Goal: Task Accomplishment & Management: Use online tool/utility

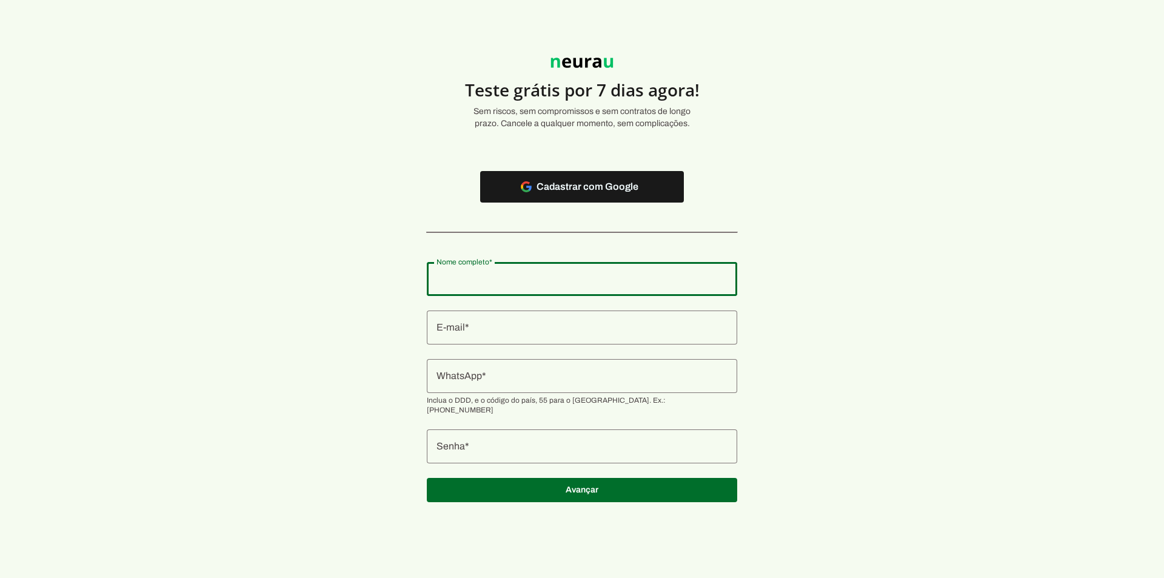
click at [503, 275] on input "Nome completo" at bounding box center [582, 279] width 291 height 15
type input "[PERSON_NAME] [PERSON_NAME]"
type md-outlined-text-field "[PERSON_NAME] [PERSON_NAME]"
type input "[EMAIL_ADDRESS][DOMAIN_NAME]"
type md-outlined-text-field "[EMAIL_ADDRESS][DOMAIN_NAME]"
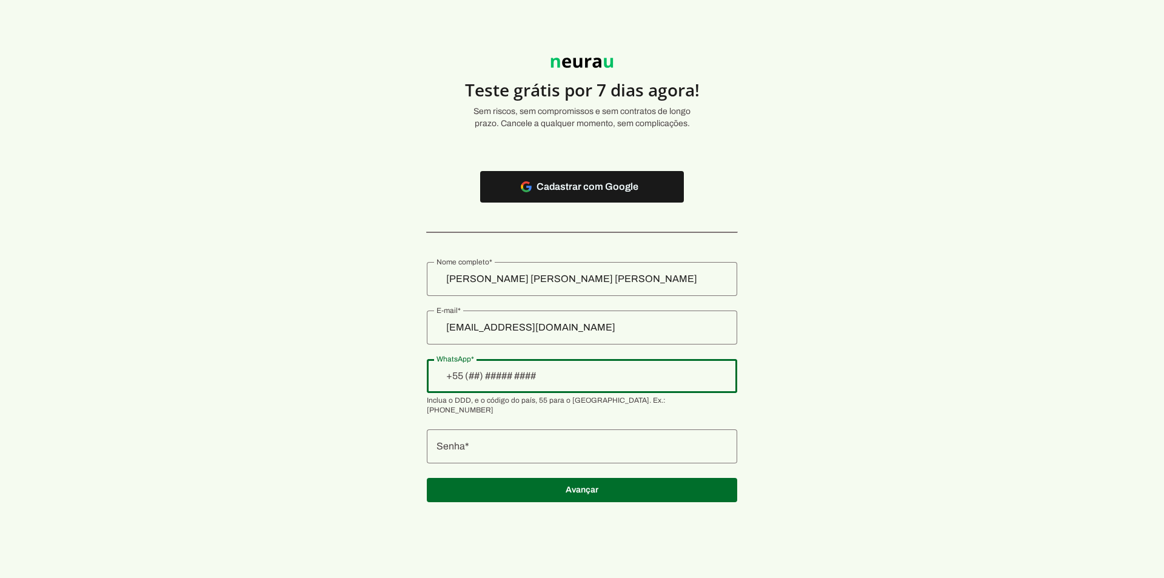
click at [503, 387] on div at bounding box center [582, 376] width 310 height 34
click at [475, 378] on input "WhatsApp" at bounding box center [582, 376] width 291 height 15
click at [503, 377] on input "WhatsApp" at bounding box center [582, 376] width 291 height 15
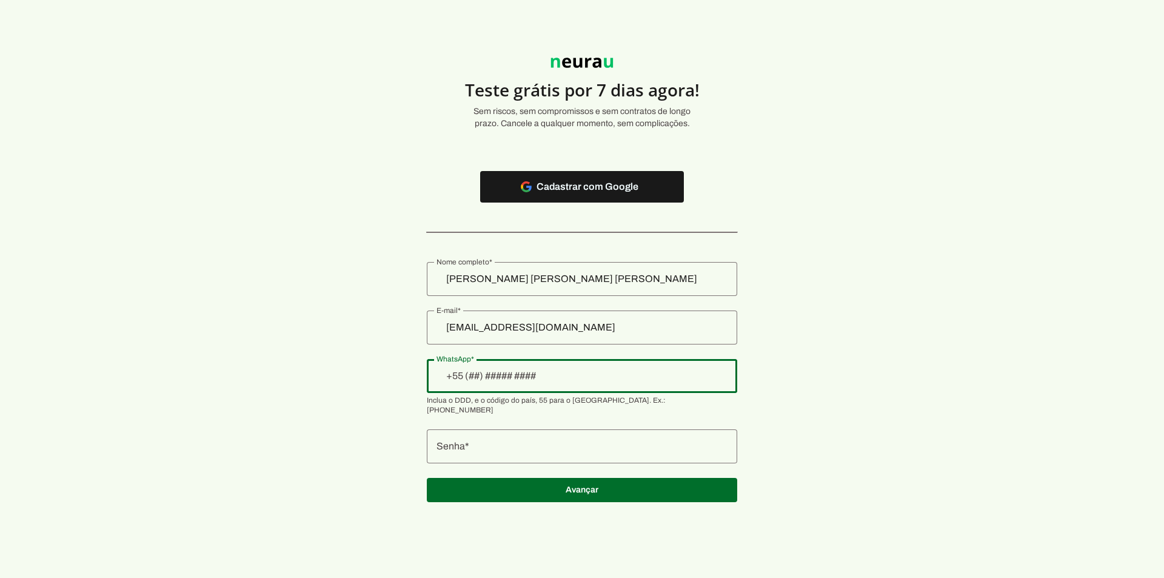
click at [503, 377] on input "WhatsApp" at bounding box center [582, 376] width 291 height 15
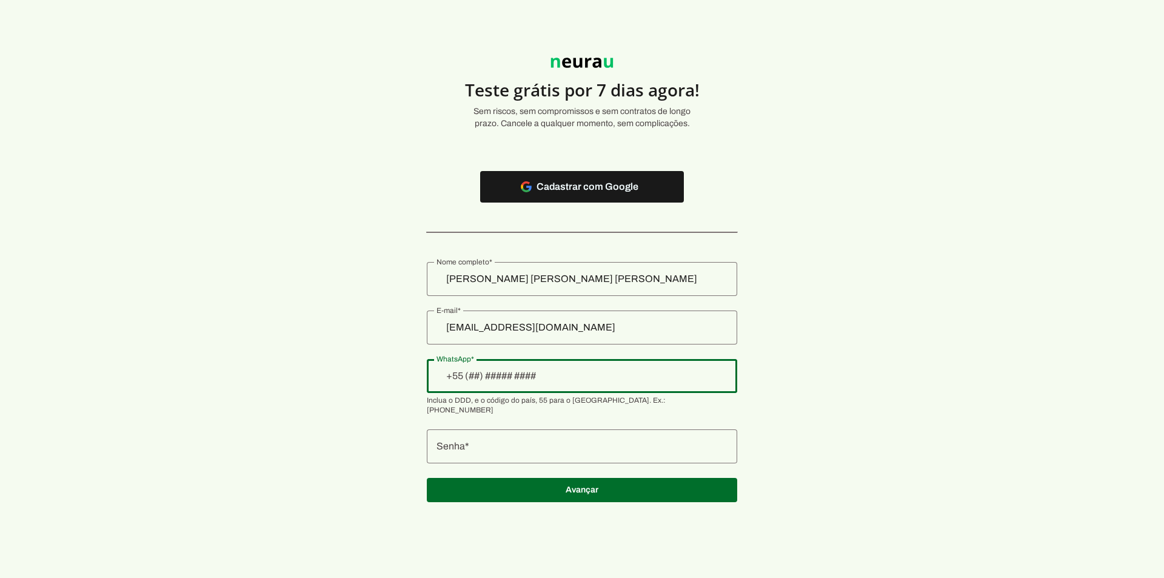
click at [503, 377] on input "WhatsApp" at bounding box center [582, 376] width 291 height 15
click at [503, 323] on section "Teste grátis por 7 dias agora! Sem riscos, sem compromissos e sem contratos de …" at bounding box center [582, 273] width 1164 height 488
click at [474, 375] on input "WhatsApp" at bounding box center [582, 376] width 291 height 15
click at [503, 368] on div at bounding box center [582, 376] width 310 height 34
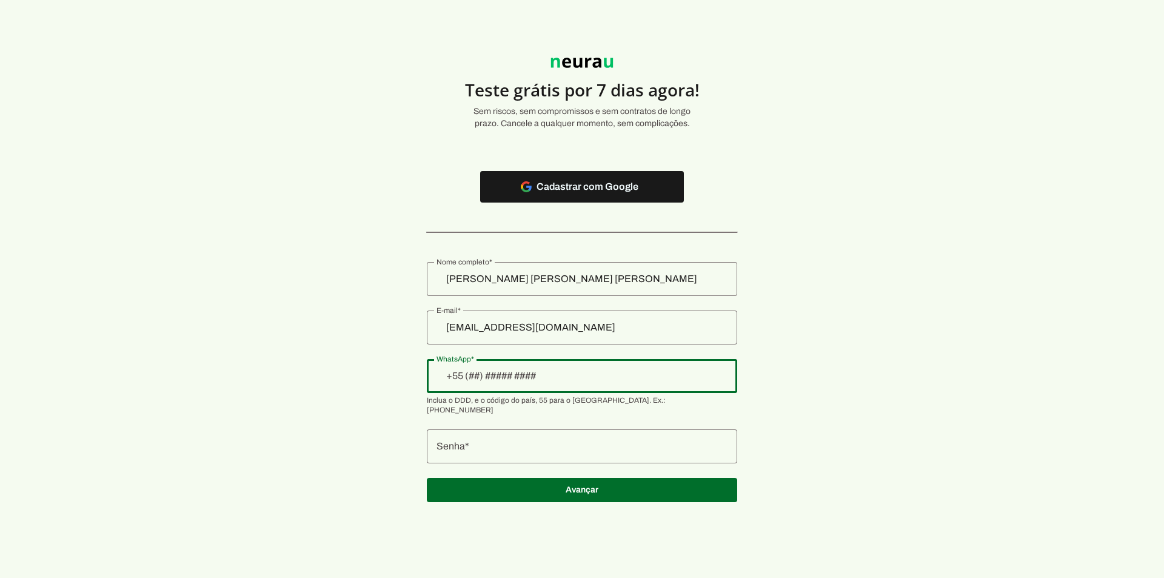
click at [503, 371] on input "WhatsApp" at bounding box center [582, 376] width 291 height 15
click at [503, 370] on input "WhatsApp" at bounding box center [582, 376] width 291 height 15
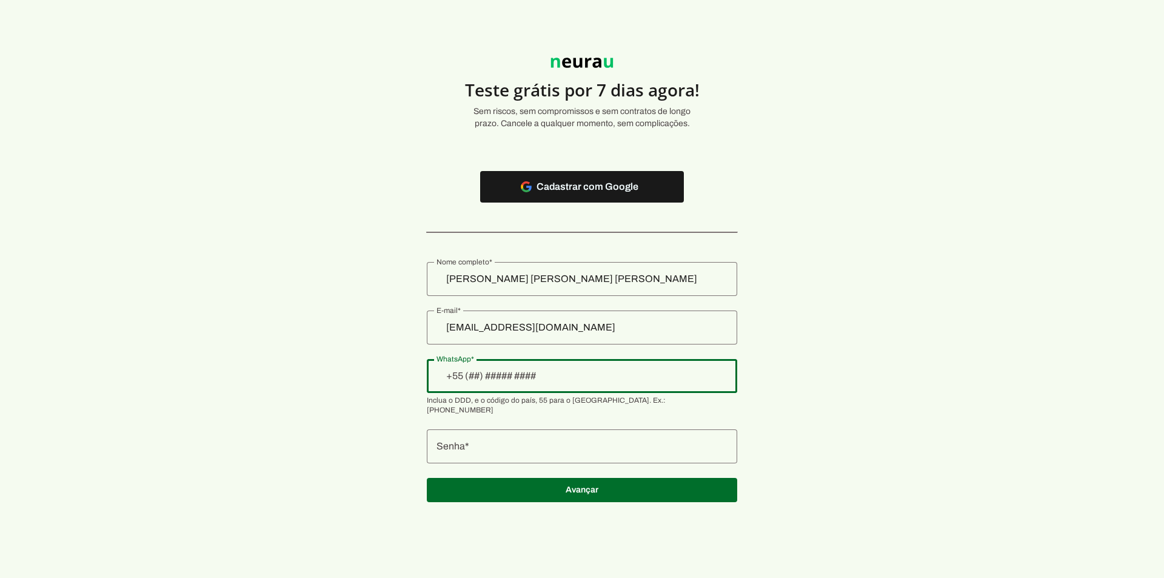
click at [503, 372] on input "WhatsApp" at bounding box center [582, 376] width 291 height 15
click at [503, 180] on section "Teste grátis por 7 dias agora! Sem riscos, sem compromissos e sem contratos de …" at bounding box center [582, 273] width 1164 height 488
drag, startPoint x: 1033, startPoint y: 181, endPoint x: 1114, endPoint y: 361, distance: 196.8
click at [503, 361] on section "Teste grátis por 7 dias agora! Sem riscos, sem compromissos e sem contratos de …" at bounding box center [582, 273] width 1164 height 488
drag, startPoint x: 1114, startPoint y: 361, endPoint x: 798, endPoint y: 397, distance: 317.9
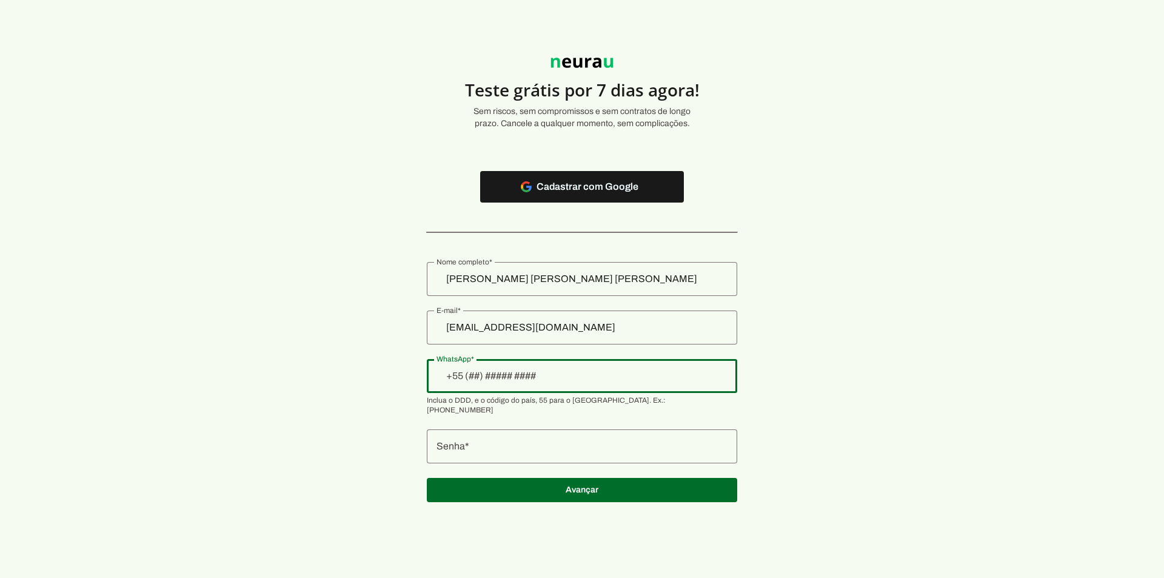
click at [503, 397] on section "Teste grátis por 7 dias agora! Sem riscos, sem compromissos e sem contratos de …" at bounding box center [582, 273] width 1164 height 488
type input "+1(___)___-____"
type input "+55 (19) 8848-6636"
type md-outlined-text-field "+55 (19) 8848-6636"
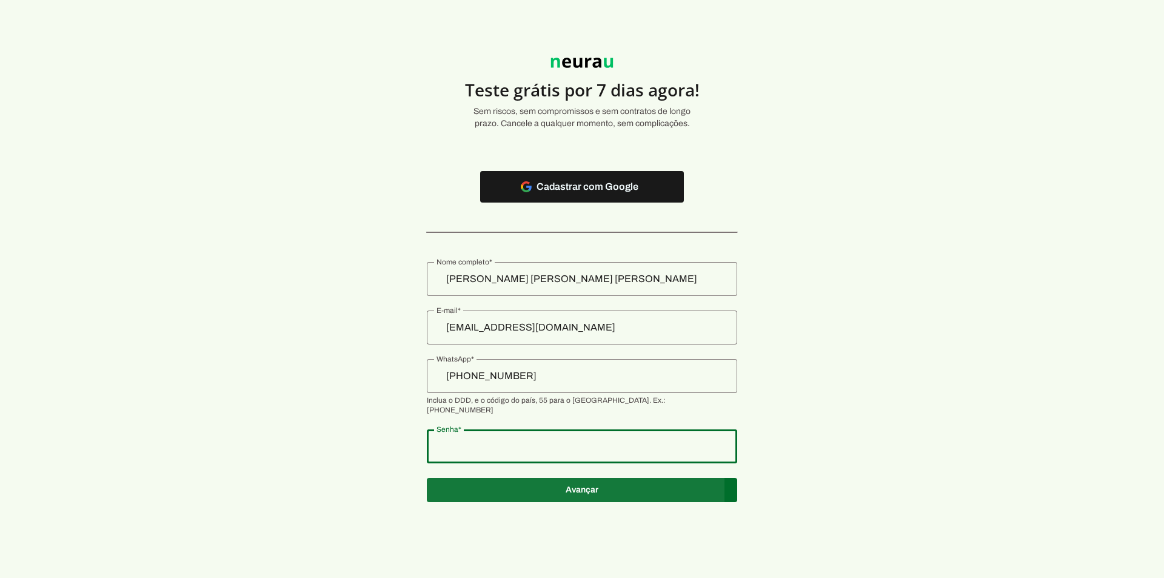
type md-outlined-text-field "922497"
click at [503, 201] on span at bounding box center [582, 186] width 204 height 29
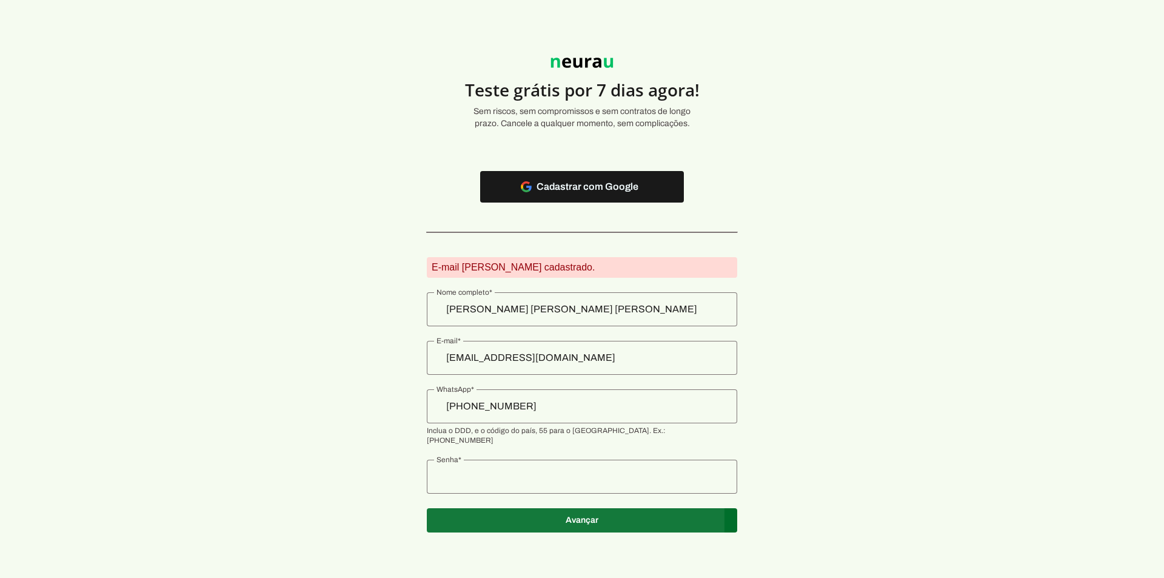
click at [503, 201] on span at bounding box center [582, 186] width 204 height 29
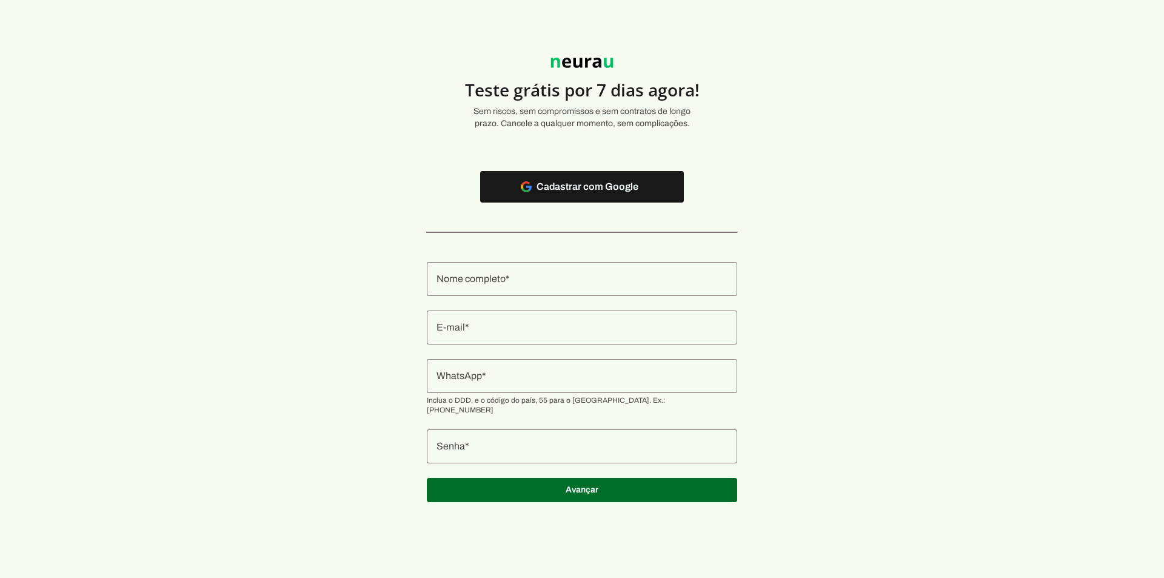
click at [510, 283] on input "Nome completo" at bounding box center [582, 279] width 291 height 15
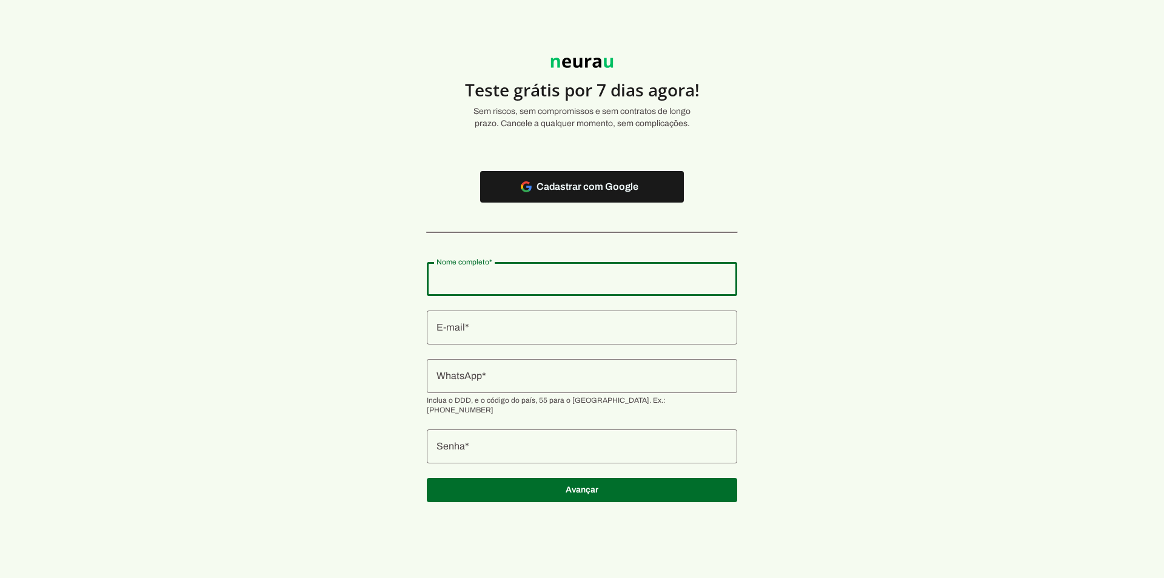
type input "[PERSON_NAME] [PERSON_NAME]"
type md-outlined-text-field "[PERSON_NAME] [PERSON_NAME]"
type input "[EMAIL_ADDRESS][DOMAIN_NAME]"
type md-outlined-text-field "[EMAIL_ADDRESS][DOMAIN_NAME]"
click at [508, 383] on input "WhatsApp" at bounding box center [582, 376] width 291 height 15
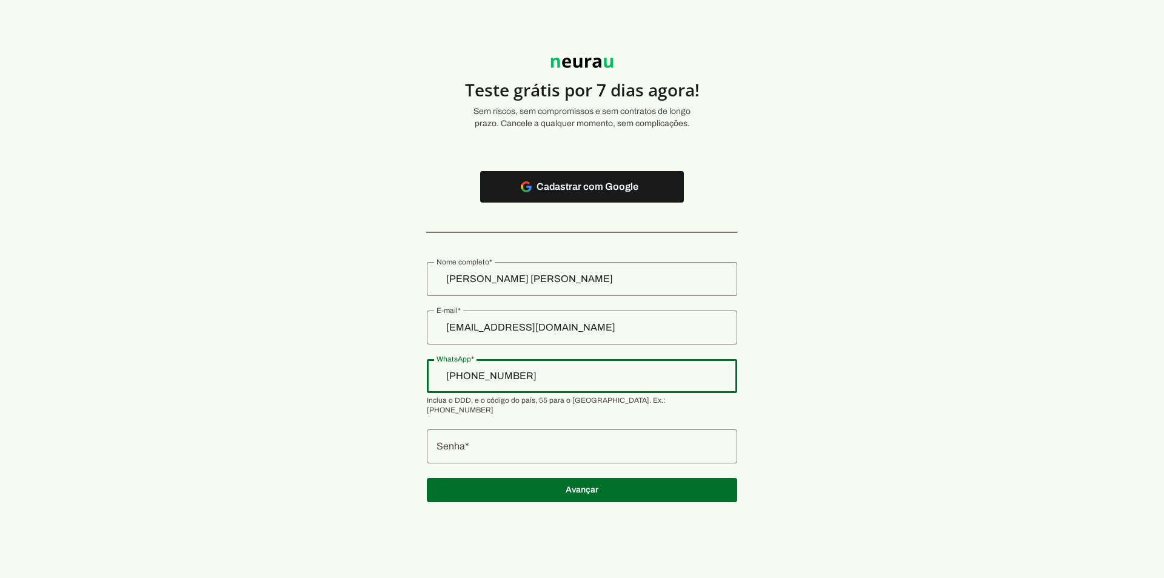
type input "[PHONE_NUMBER]"
click at [429, 372] on section "Teste grátis por 7 dias agora! Sem riscos, sem compromissos e sem contratos de …" at bounding box center [582, 273] width 1164 height 488
click at [1120, 447] on section "Teste grátis por 7 dias agora! Sem riscos, sem compromissos e sem contratos de …" at bounding box center [582, 273] width 1164 height 488
type md-outlined-text-field "[PHONE_NUMBER]"
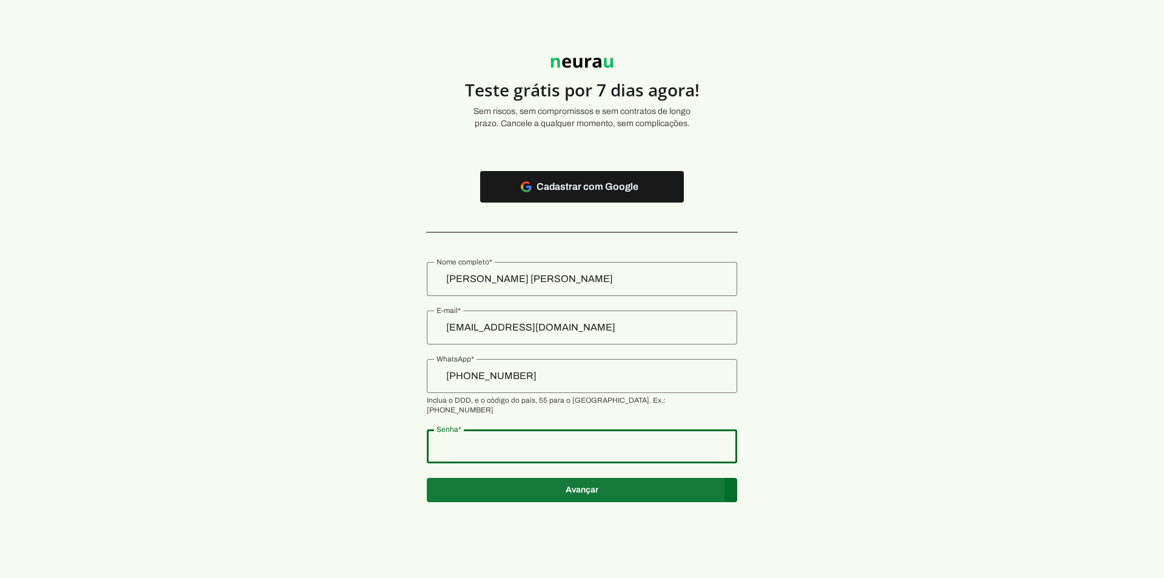
type md-outlined-text-field "922497"
click at [558, 201] on span at bounding box center [582, 186] width 204 height 29
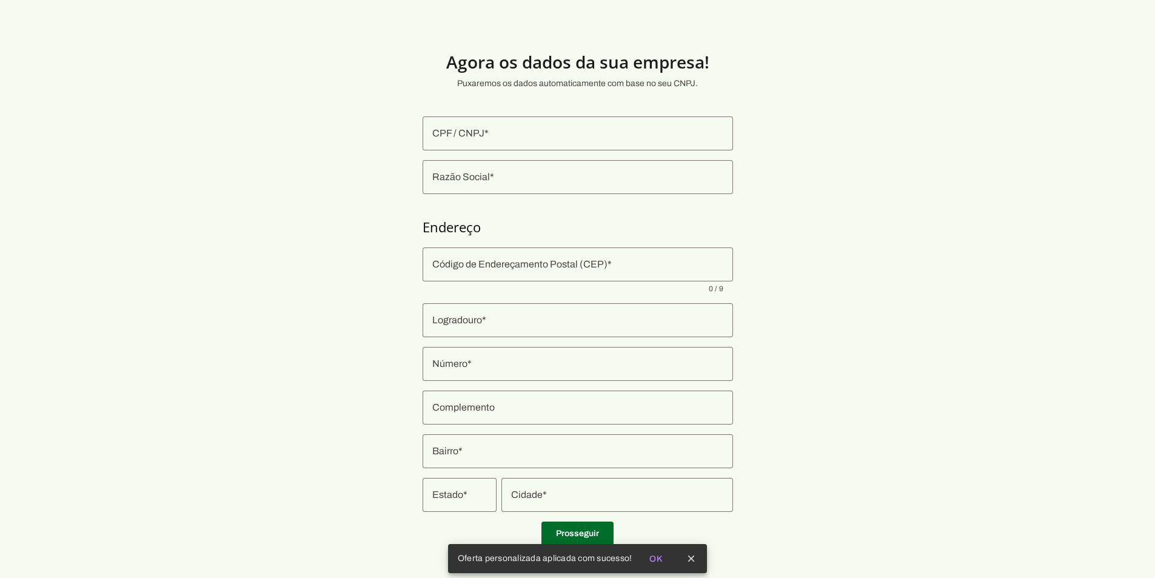
click at [455, 126] on input "CPF / CNPJ" at bounding box center [577, 133] width 291 height 15
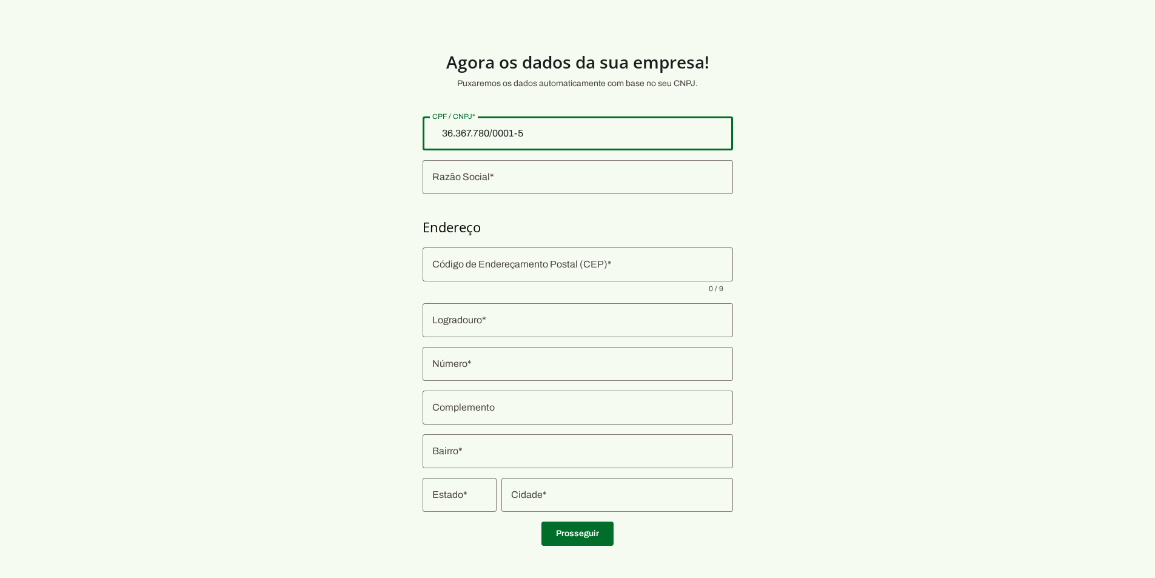
type input "36.367.780/0001-50"
type md-outlined-text-field "36.367.780/0001-50"
click at [479, 270] on input "Código de Endereçamento Postal (CEP)" at bounding box center [577, 264] width 291 height 15
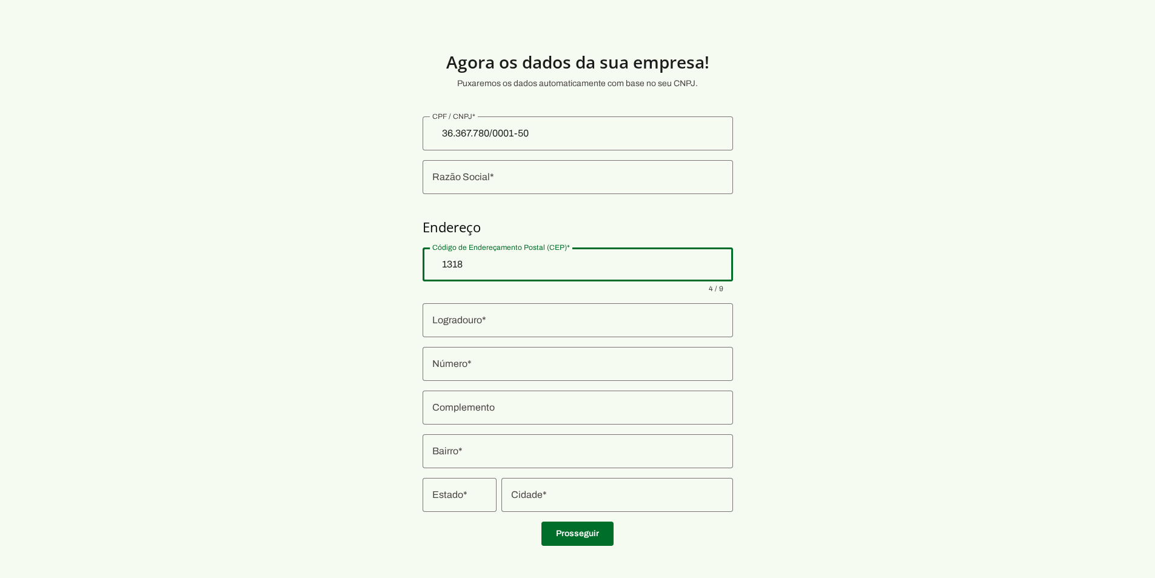
type input "13186-"
type input "FALCON SEGURANCA E SERVICOS LTDA"
type input "Rua Alzira Bosco Rosolen"
type input "560"
type input "Sala 08"
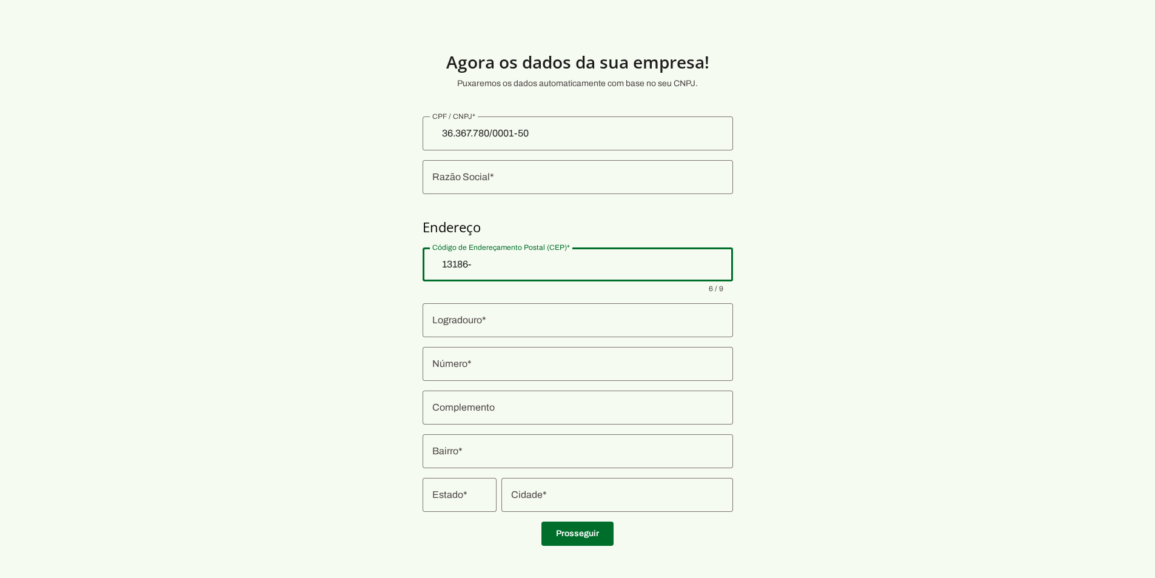
type input "Jardim das Figueiras I"
type input "[GEOGRAPHIC_DATA]"
type input "SP"
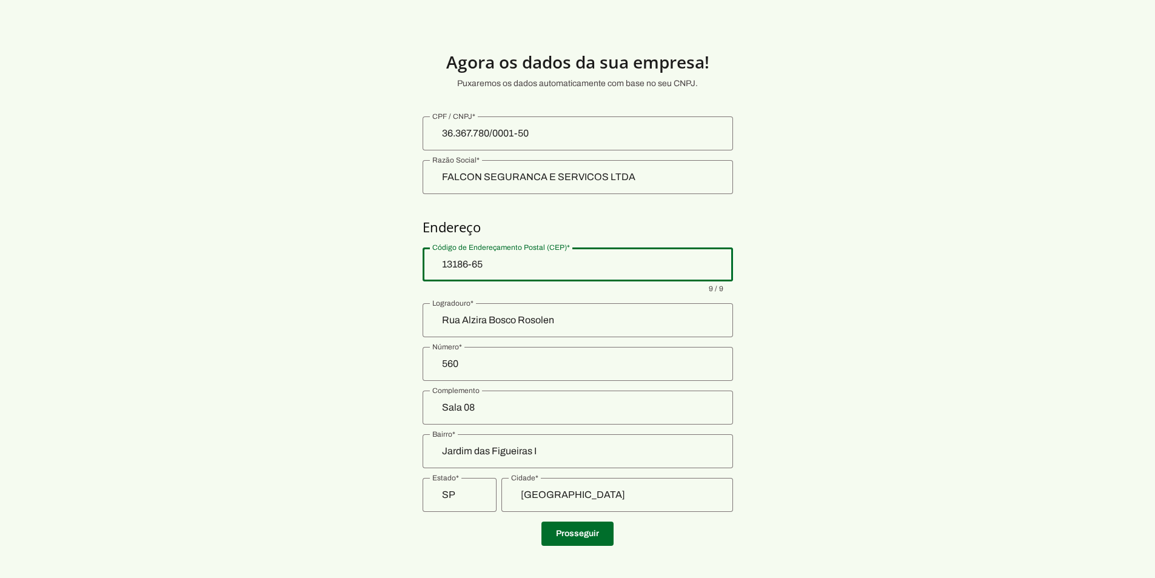
type input "13186-650"
type input "Rua Rio Tapajós"
type input "Jardim Interlagos"
click at [361, 292] on section "Agora os dados da sua empresa! Puxaremos os dados automaticamente com base no s…" at bounding box center [577, 292] width 1155 height 526
type md-outlined-text-field "13186-650"
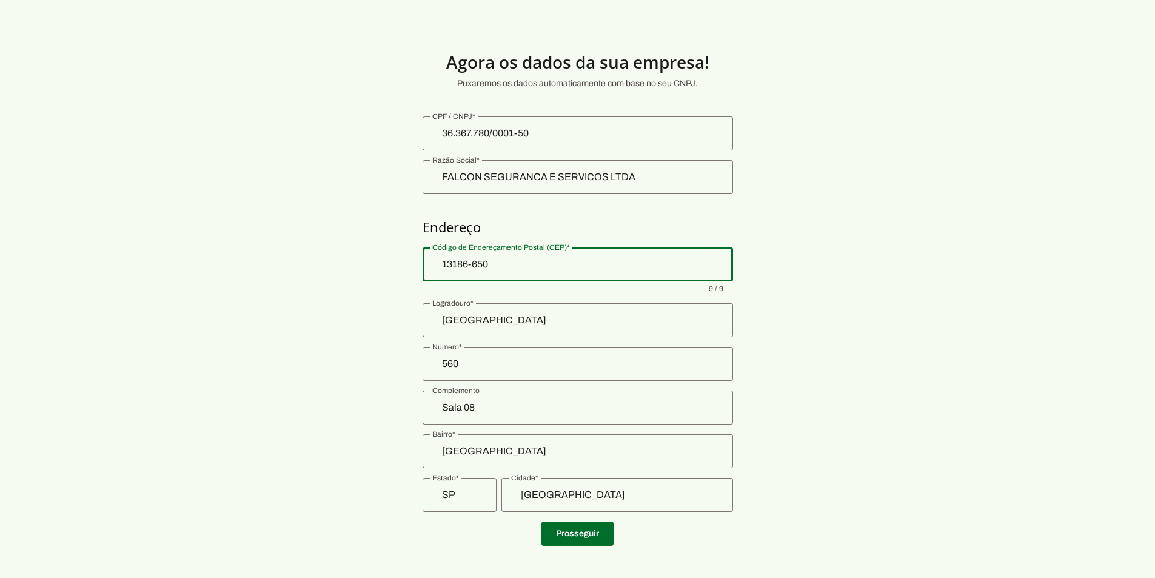
drag, startPoint x: 515, startPoint y: 271, endPoint x: 425, endPoint y: 265, distance: 89.9
click at [425, 265] on div "13186-650" at bounding box center [578, 264] width 310 height 34
paste input "13187-242"
type input "13187-242"
type input "Rua Alzira Bosco Rosolen"
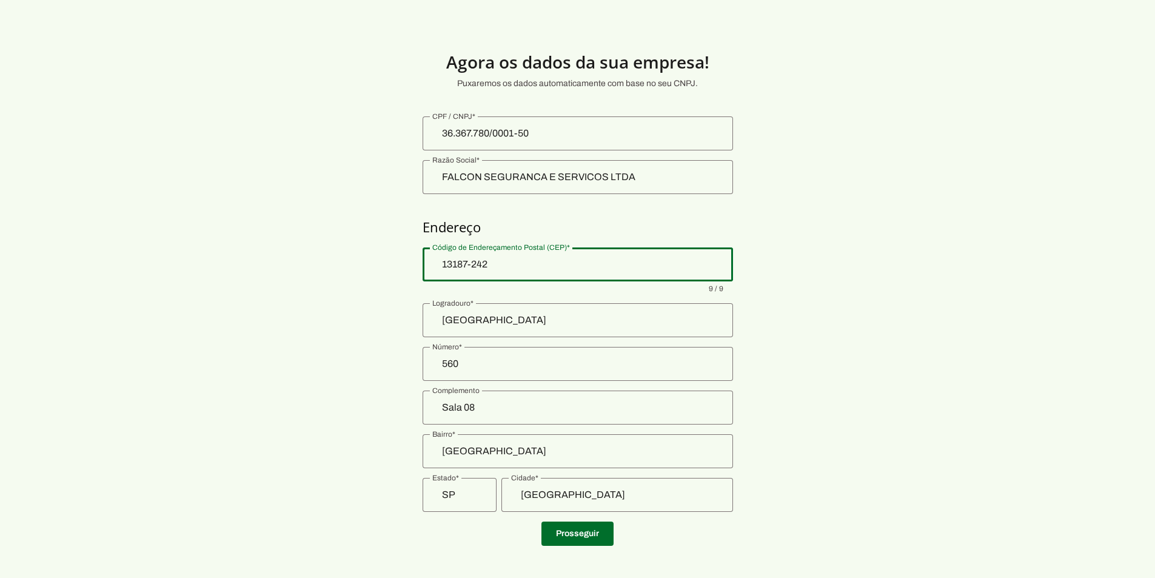
type input "Jardim das Figueiras I"
type md-outlined-text-field "13187-242"
click at [573, 535] on span at bounding box center [577, 533] width 72 height 29
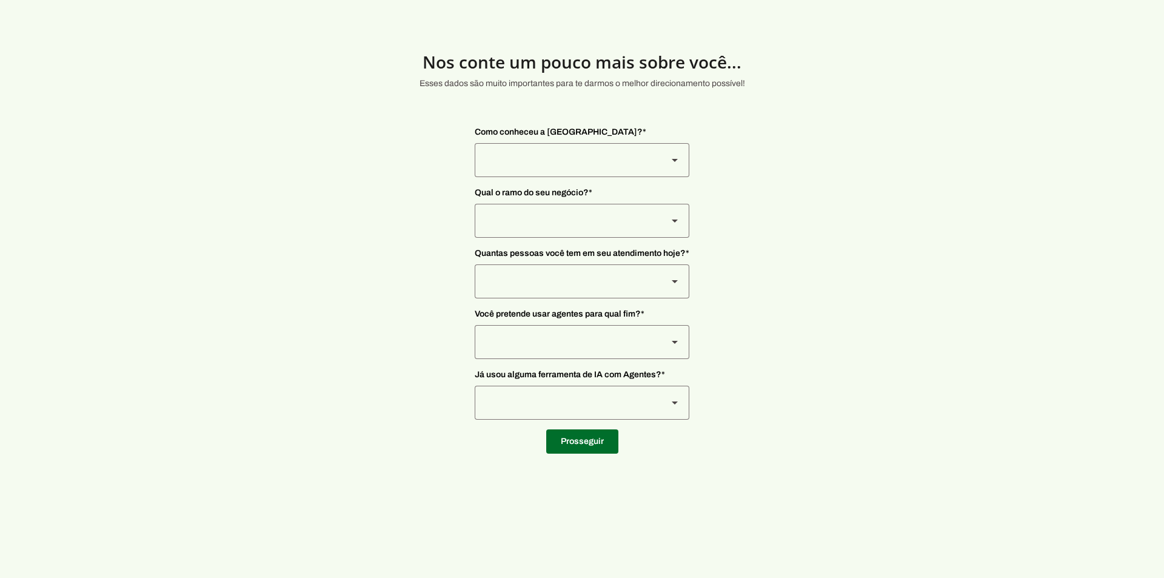
click at [597, 163] on div at bounding box center [566, 160] width 183 height 34
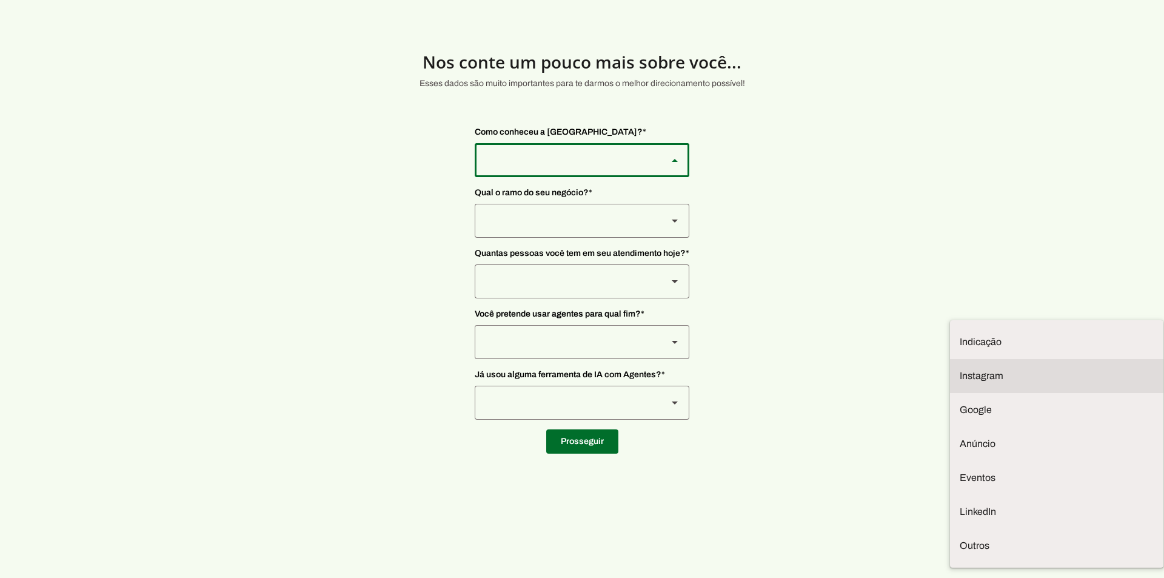
click at [950, 325] on md-item "Instagram" at bounding box center [1056, 342] width 213 height 34
type md-outlined-select "SqiumnrPQyqUQpijGxgf"
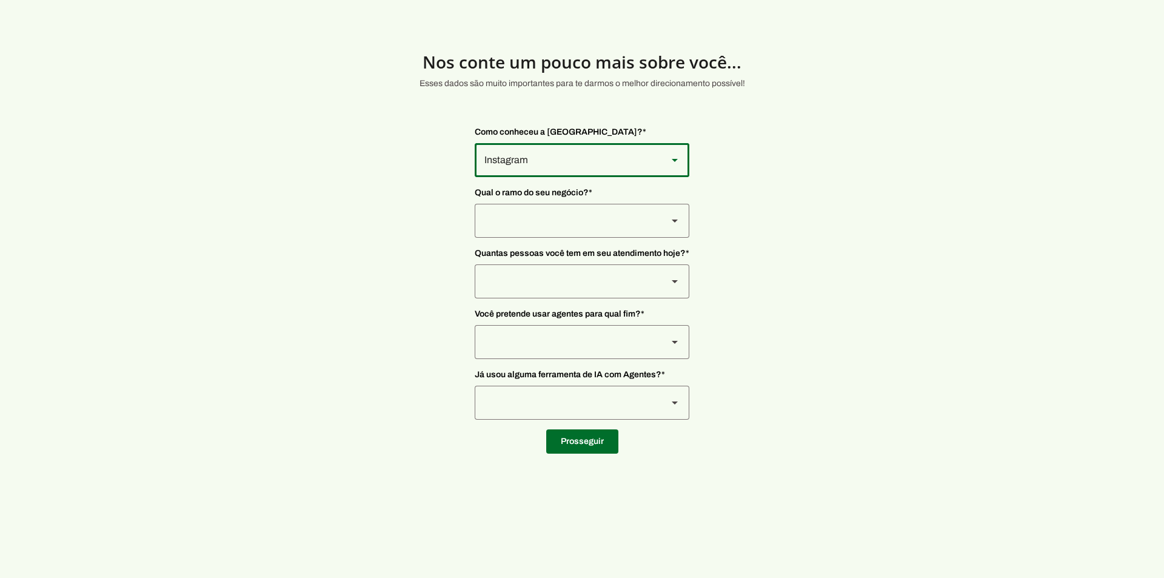
click at [569, 177] on div at bounding box center [566, 160] width 183 height 34
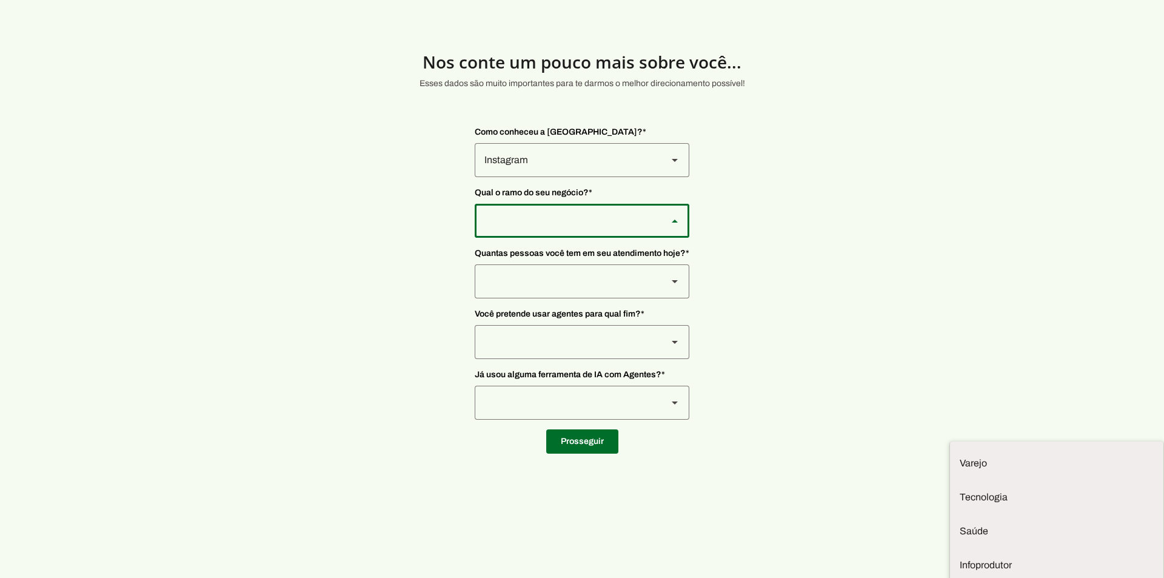
click at [0, 0] on slot at bounding box center [0, 0] width 0 height 0
type md-outlined-select "PdBvFalRKZEXjQ8yR20Z"
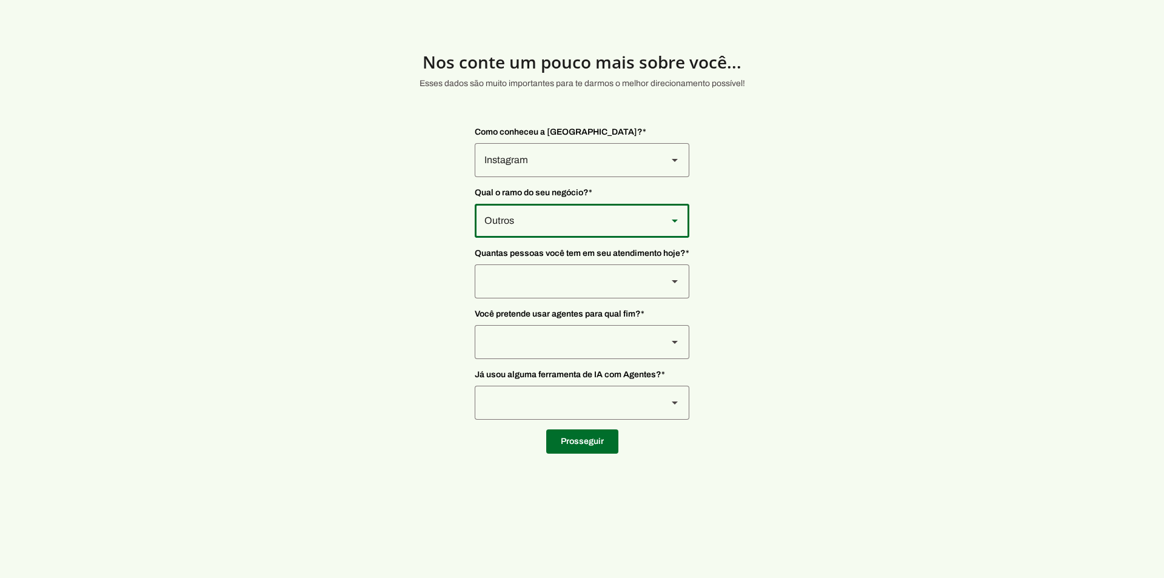
click at [596, 177] on div at bounding box center [566, 160] width 183 height 34
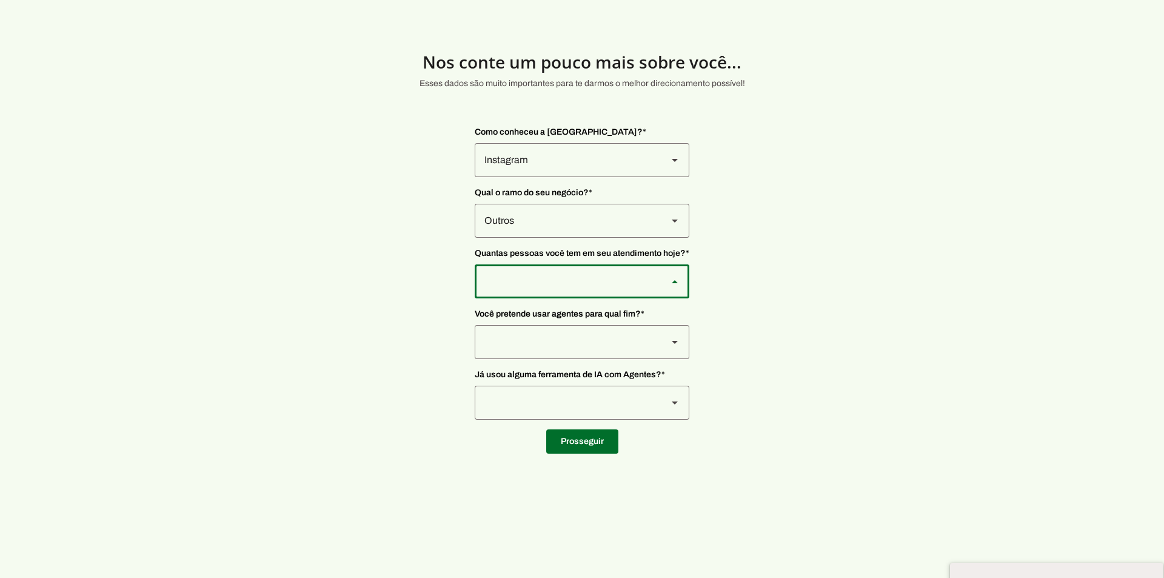
click at [0, 0] on slot at bounding box center [0, 0] width 0 height 0
type md-outlined-select "FOzKi9x0vVjVX6xa4f60"
click at [552, 177] on div at bounding box center [566, 160] width 183 height 34
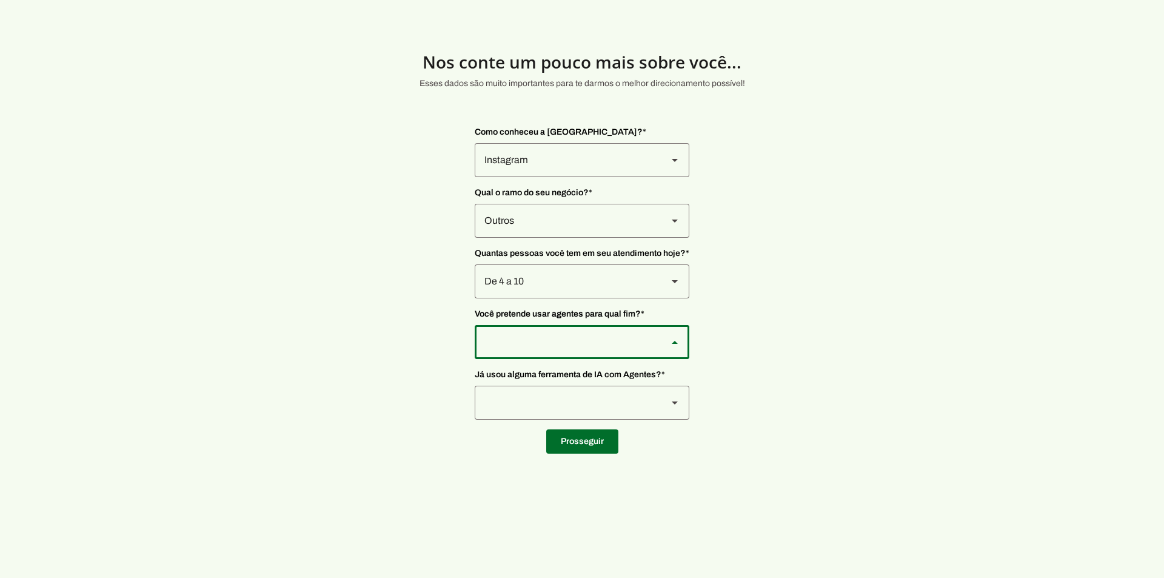
click at [0, 0] on slot "Vendas e Suporte" at bounding box center [0, 0] width 0 height 0
type md-outlined-select "LGV6UAW7vmmJy71KmeMz"
click at [555, 177] on div at bounding box center [566, 160] width 183 height 34
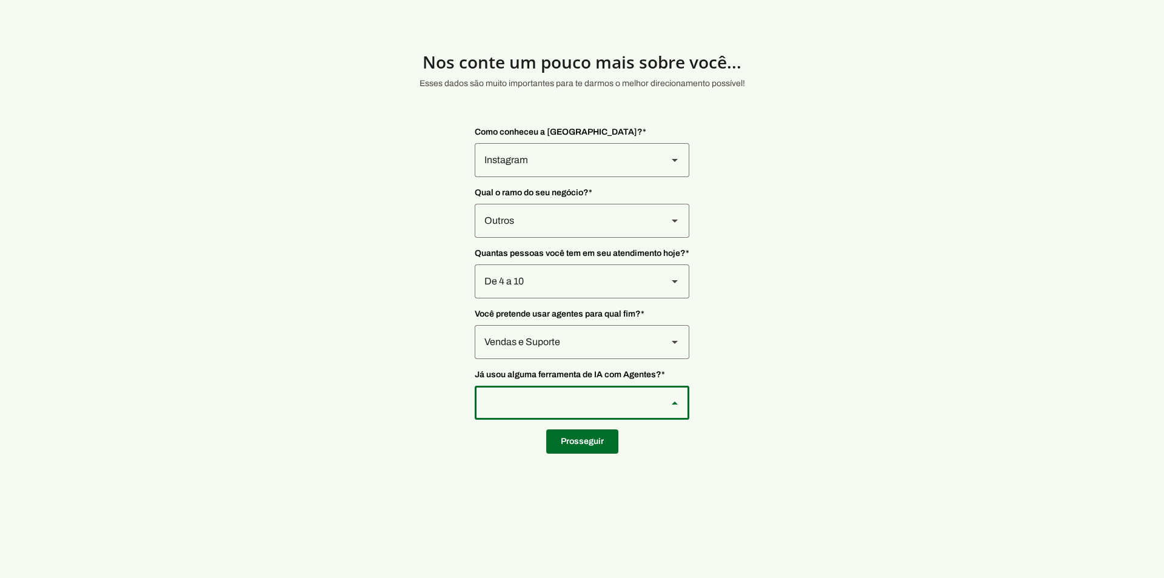
click at [0, 0] on slot at bounding box center [0, 0] width 0 height 0
type md-outlined-select "YJTivUP5LYteilvK0BaA"
click at [592, 446] on span at bounding box center [582, 441] width 72 height 29
type input "Rua Alzira Bosco Rosolen"
type input "560"
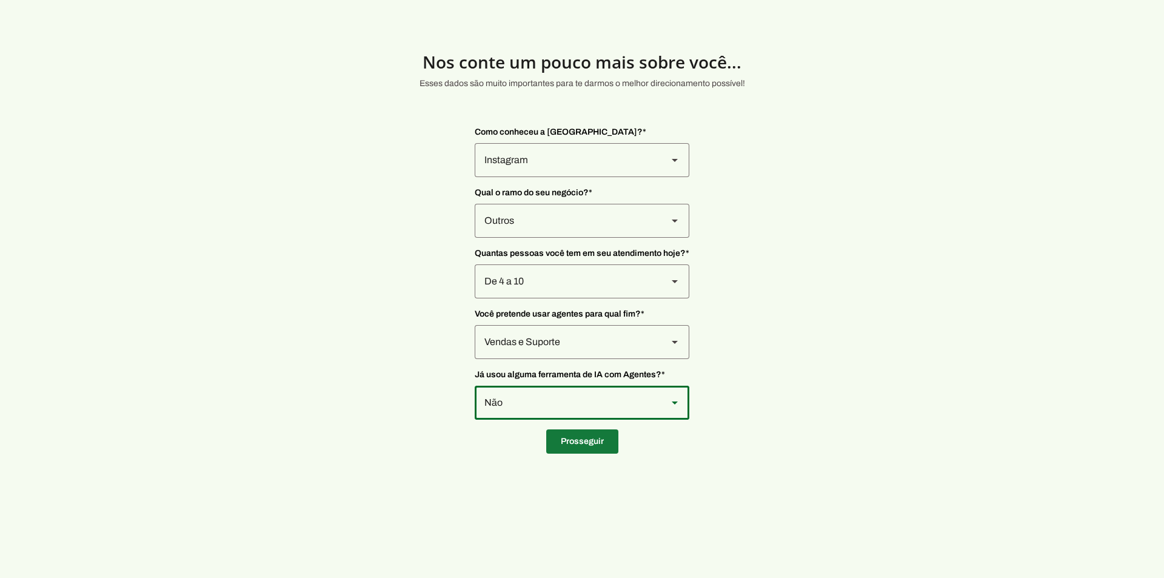
type input "Sala 08"
type input "Jardim das Figueiras I"
type input "Hortolândia"
type input "SP"
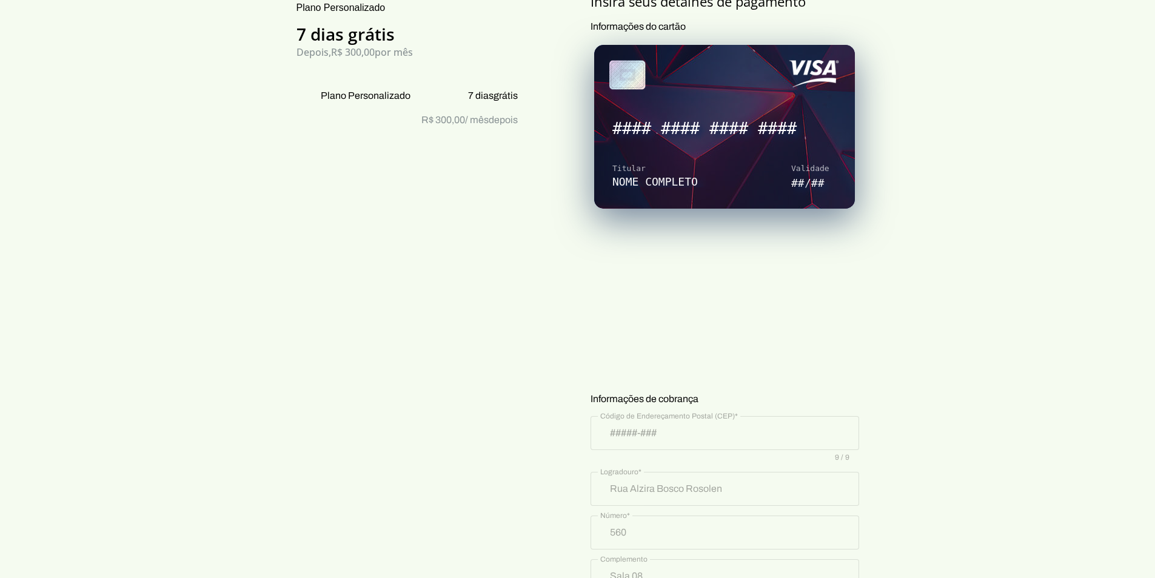
scroll to position [243, 0]
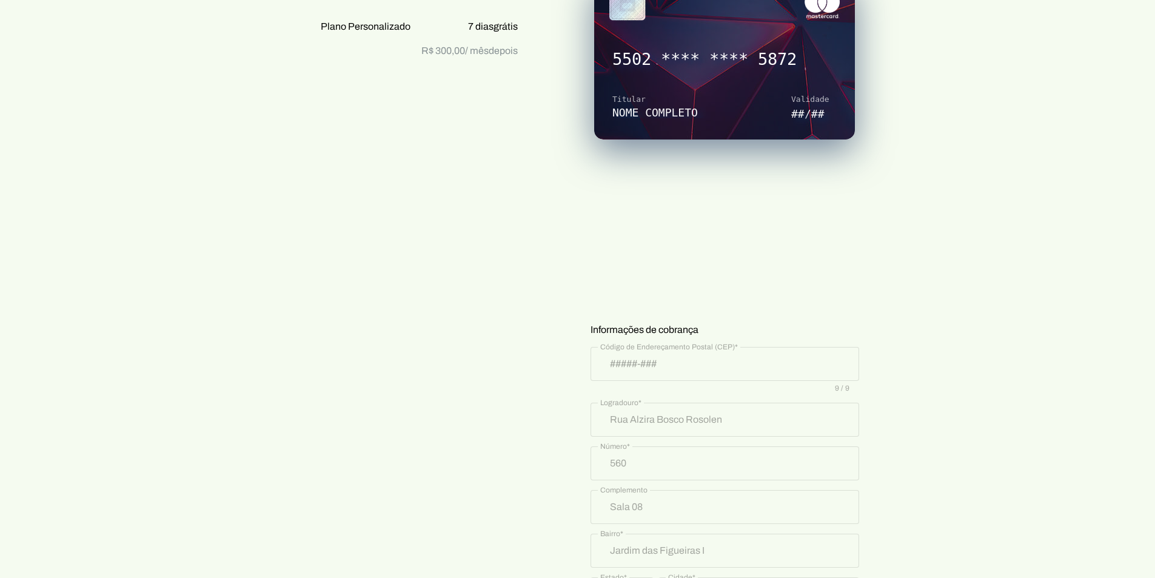
click at [503, 245] on div "Plano Personalizado 7 dias grátis Depois, R$ 300,00 por mês Plano Personalizado…" at bounding box center [407, 352] width 265 height 857
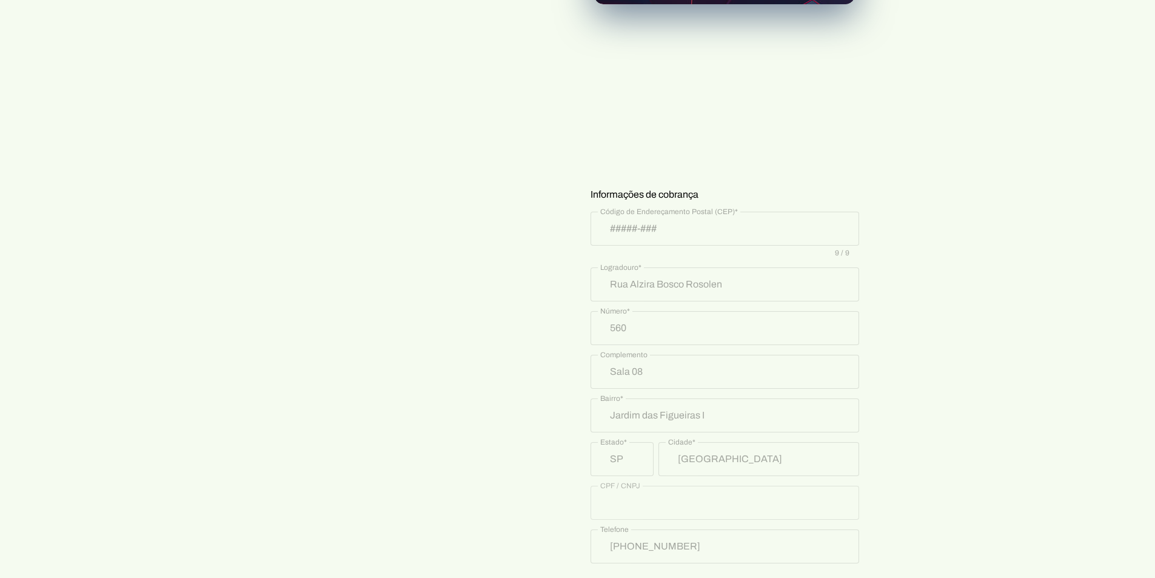
scroll to position [424, 0]
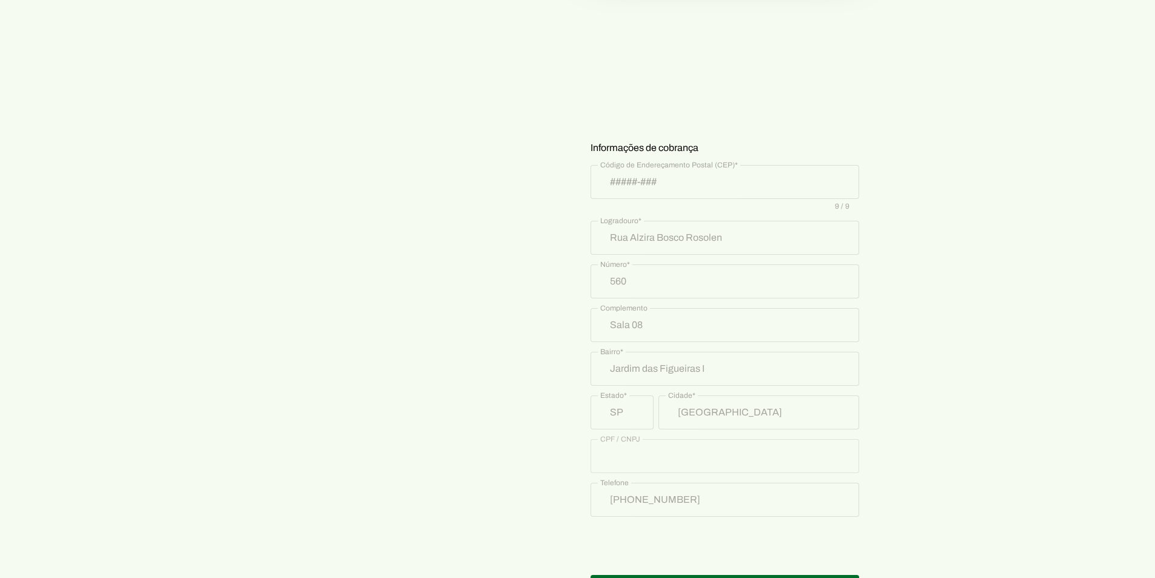
click at [976, 263] on section "Prontinho, agora só colocar o cartão! Nada será cobrado agora, apenas após os 7…" at bounding box center [577, 102] width 1155 height 994
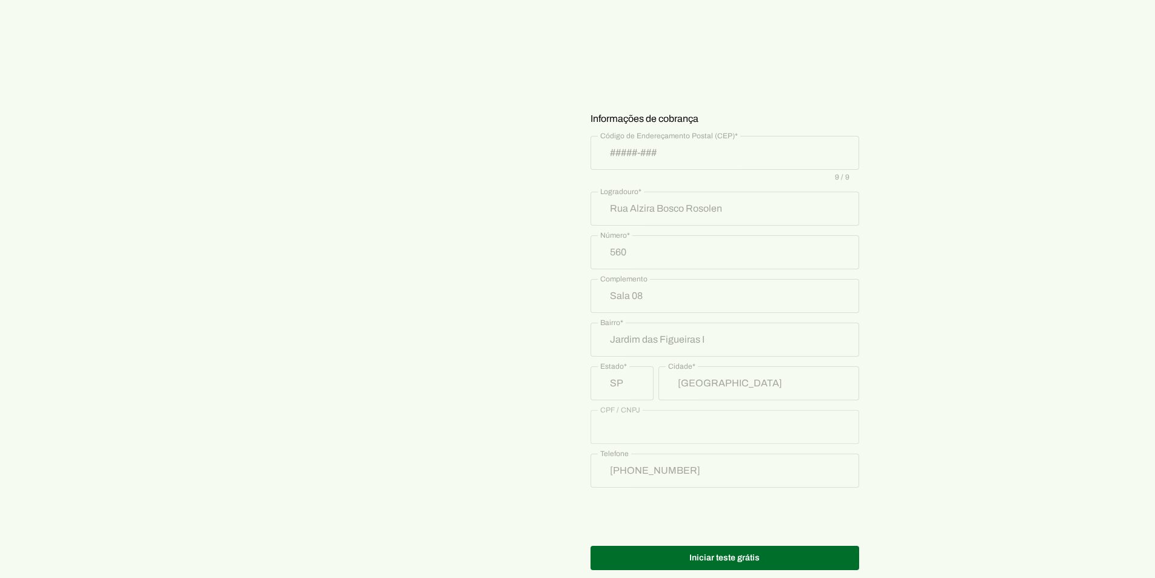
scroll to position [475, 0]
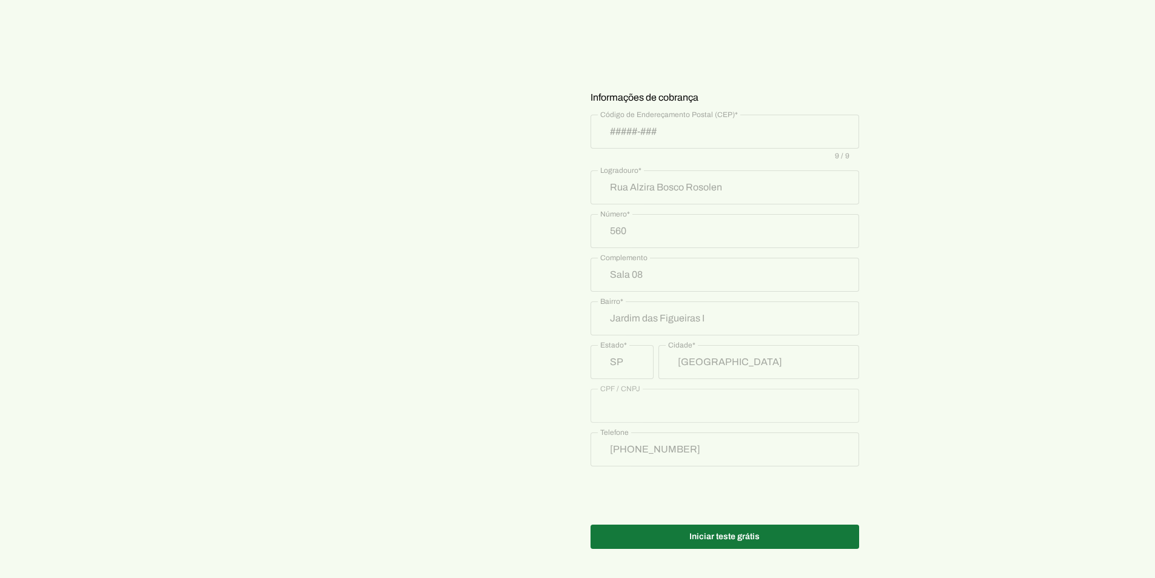
click at [740, 540] on span at bounding box center [725, 536] width 269 height 29
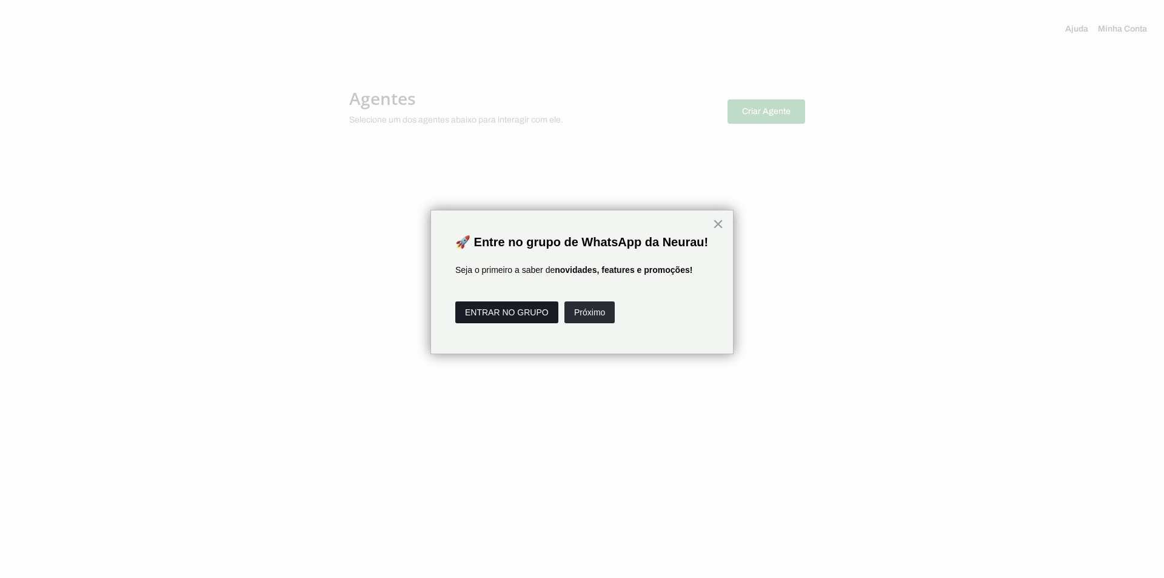
click at [493, 323] on button "ENTRAR NO GRUPO" at bounding box center [506, 312] width 103 height 22
click at [580, 323] on button "Próximo" at bounding box center [590, 312] width 50 height 22
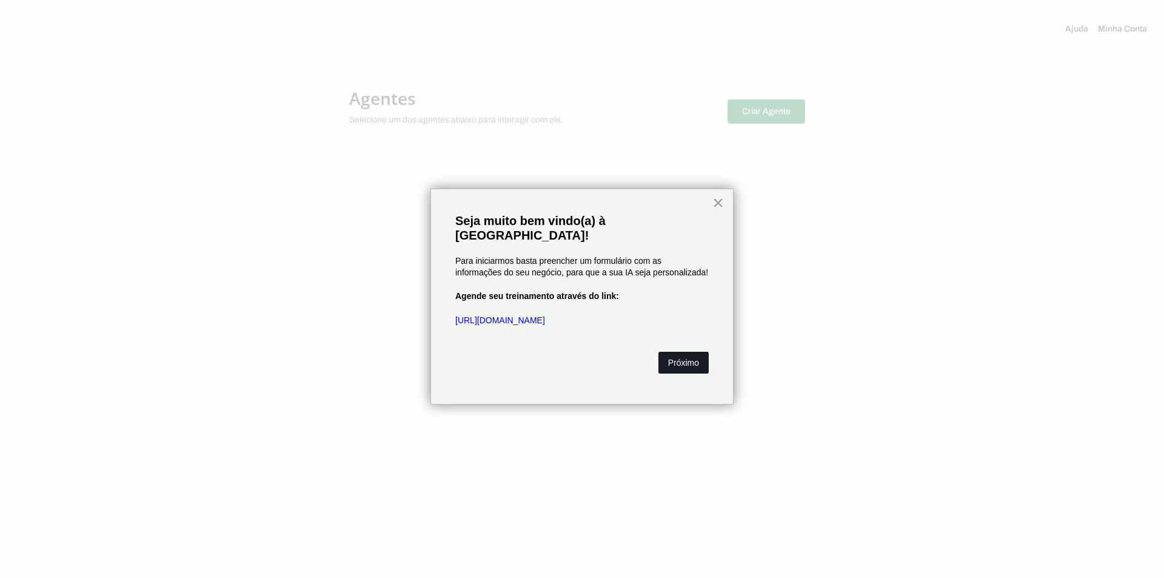
click at [677, 352] on button "Próximo" at bounding box center [683, 363] width 50 height 22
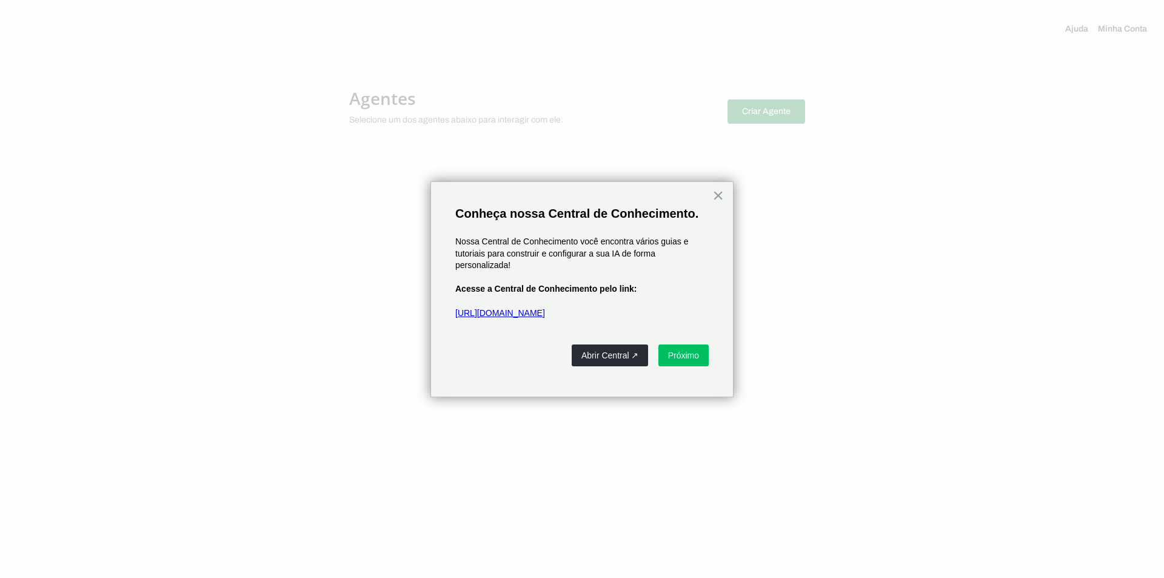
click at [531, 315] on link "https://neurau.gitbook.io/neurau" at bounding box center [500, 313] width 90 height 10
click at [697, 349] on button "Próximo" at bounding box center [683, 355] width 50 height 22
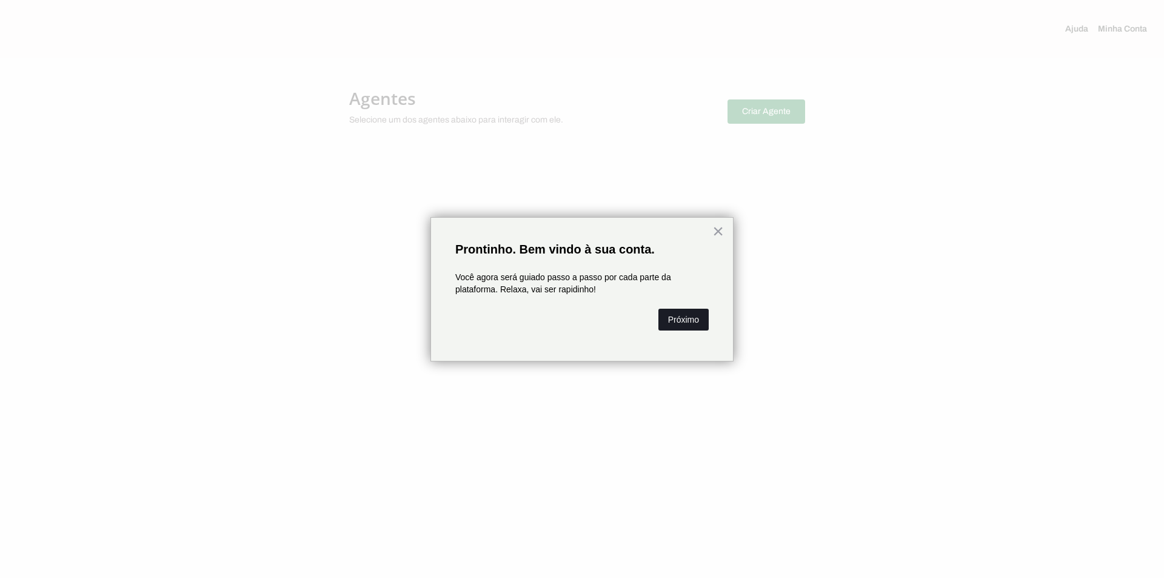
click at [687, 321] on button "Próximo" at bounding box center [683, 320] width 50 height 22
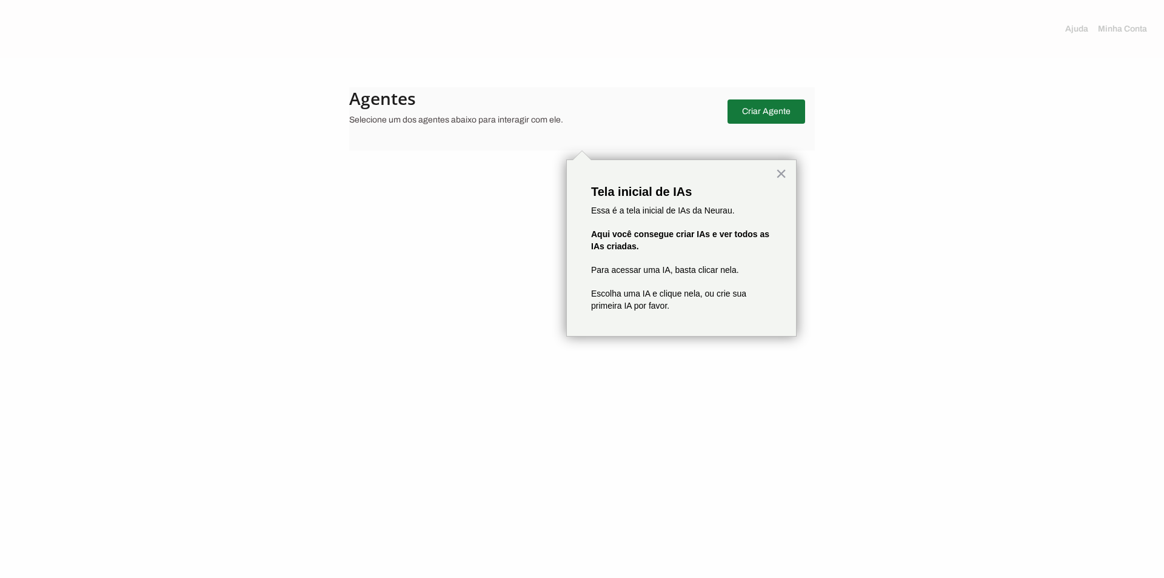
click at [750, 110] on span at bounding box center [767, 111] width 78 height 29
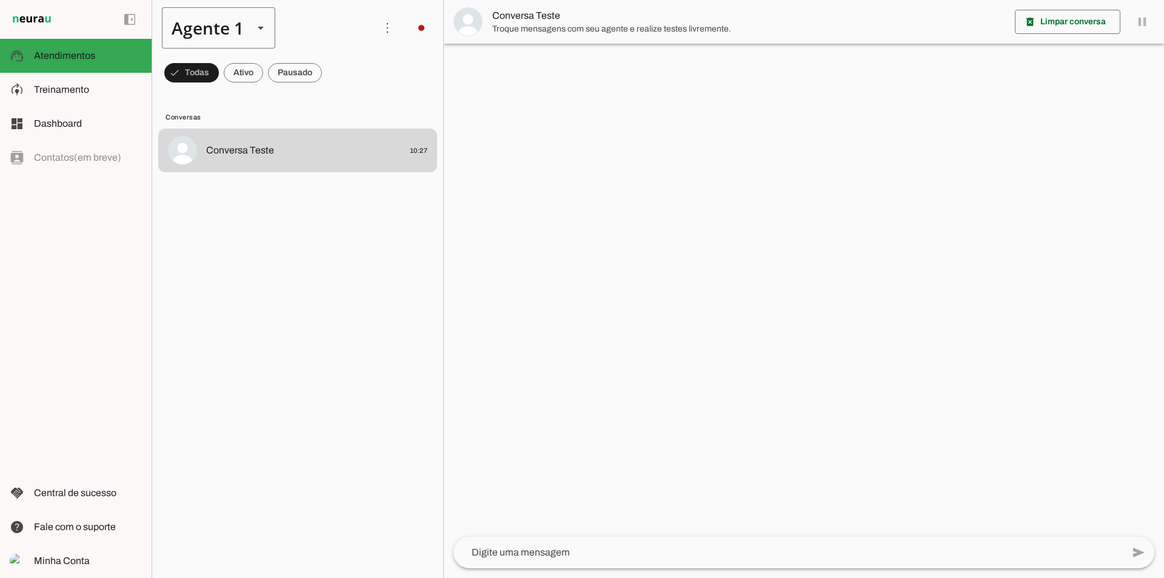
click at [262, 33] on slot at bounding box center [260, 28] width 15 height 15
click at [385, 36] on span at bounding box center [387, 27] width 29 height 29
click at [215, 37] on div "Agente 1" at bounding box center [203, 27] width 82 height 41
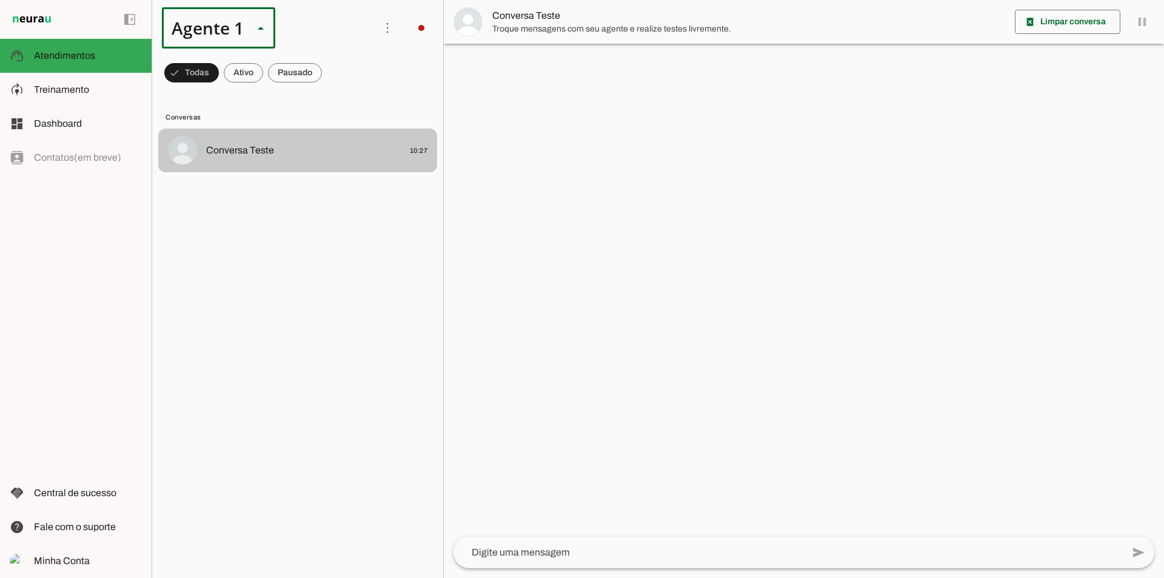
click at [319, 164] on md-item "Conversa Teste 10:27" at bounding box center [297, 151] width 279 height 44
click at [604, 554] on textarea at bounding box center [788, 552] width 669 height 15
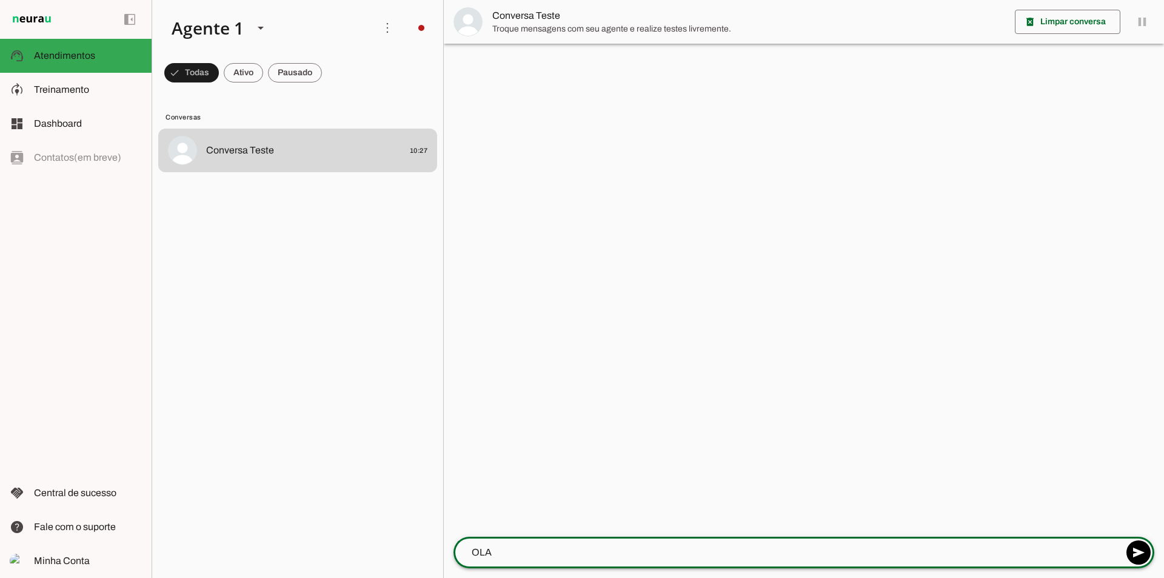
type textarea "OLA"
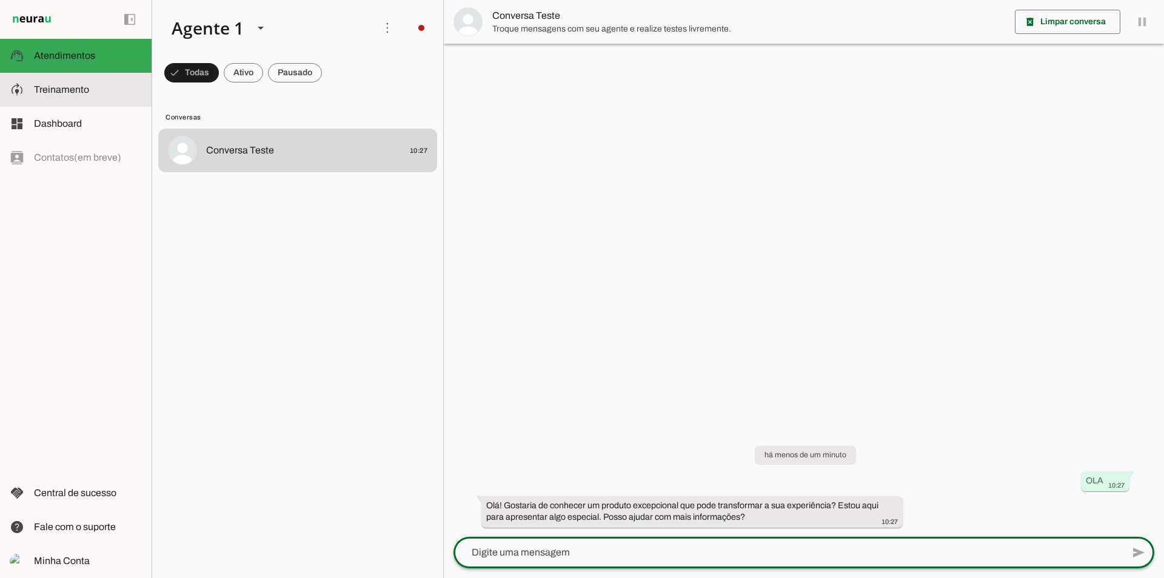
click at [86, 86] on span "Treinamento" at bounding box center [61, 89] width 55 height 10
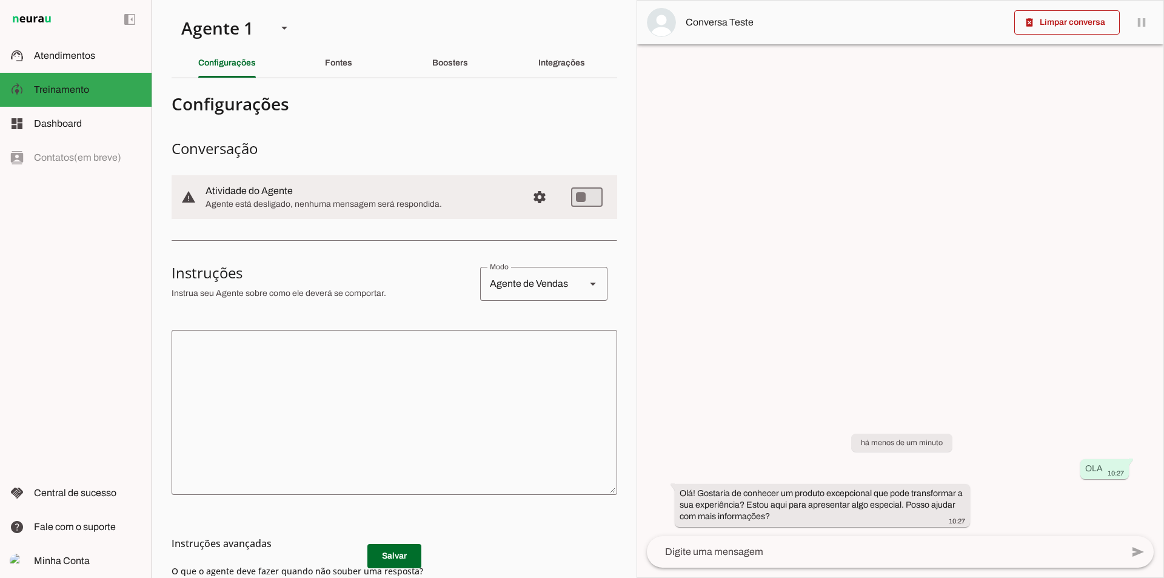
click at [560, 281] on div "Agente de Vendas" at bounding box center [528, 284] width 96 height 34
click at [0, 0] on slot "Agente de Suporte" at bounding box center [0, 0] width 0 height 0
type md-outlined-select "support"
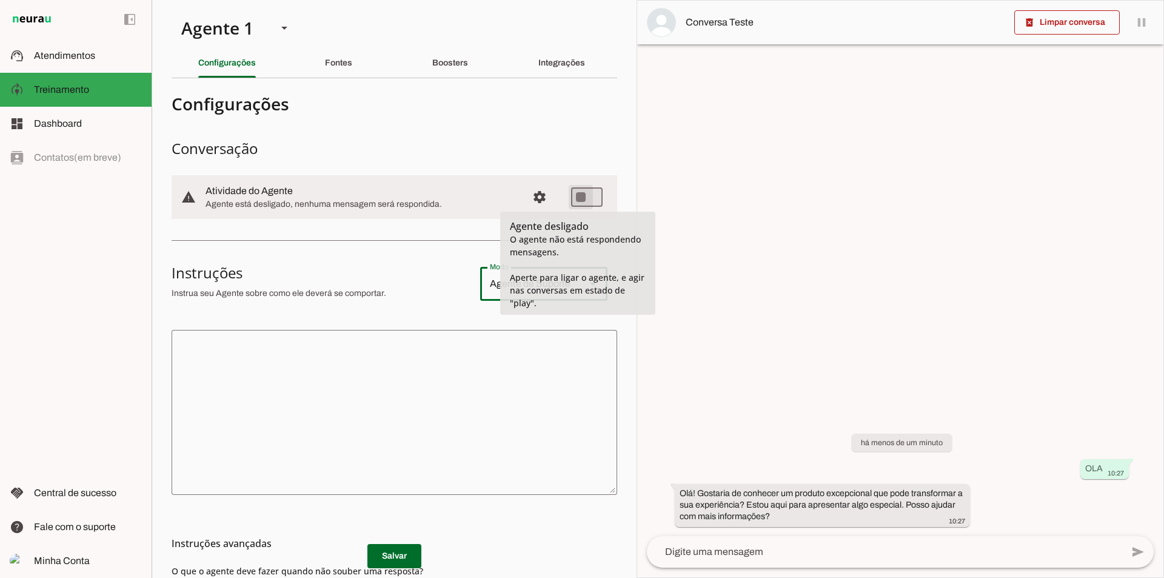
type md-switch "on"
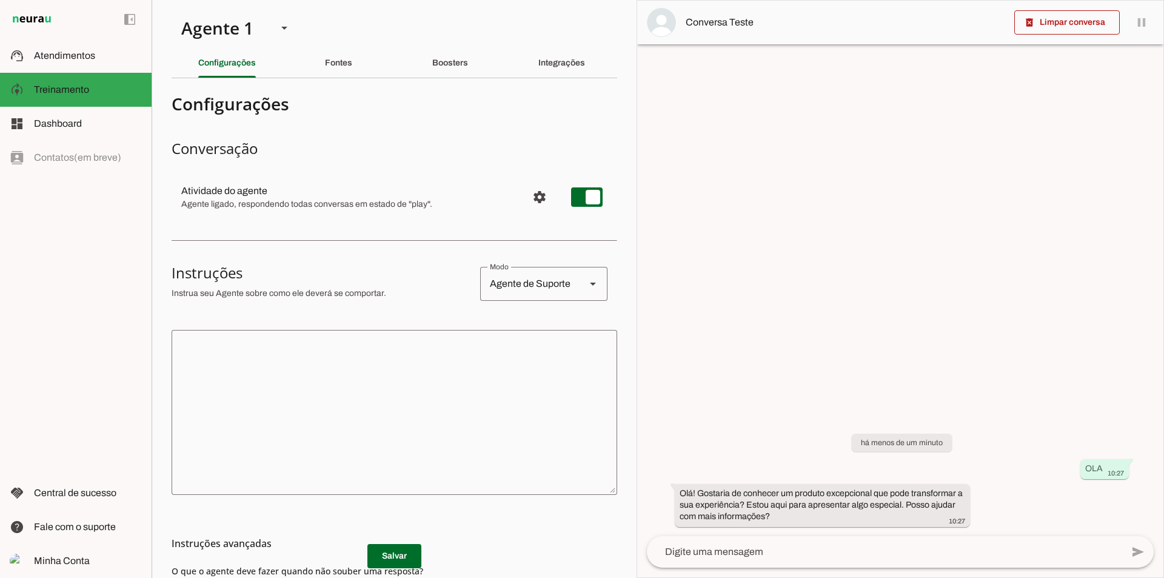
click at [760, 547] on textarea at bounding box center [884, 552] width 475 height 15
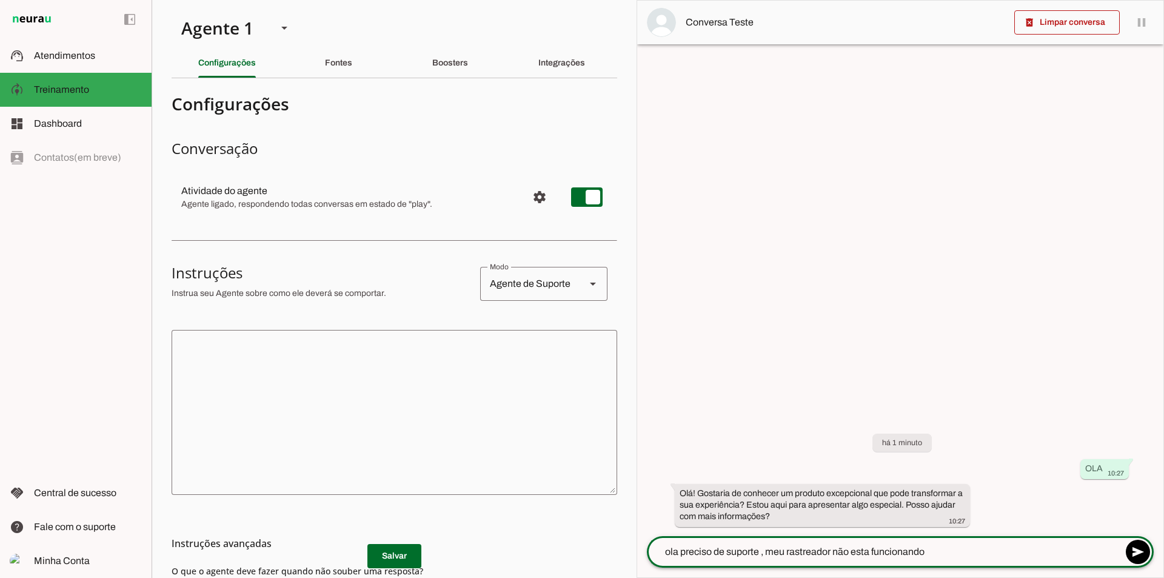
type textarea "ola preciso de suporte , meu rastreador não esta funcionando"
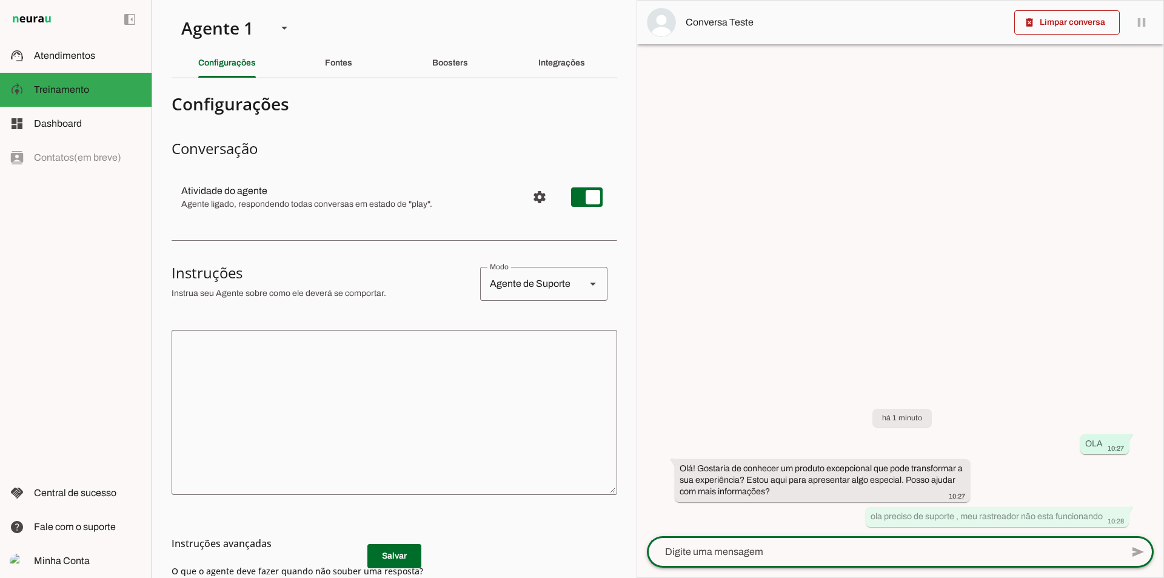
click at [241, 352] on textarea at bounding box center [395, 413] width 446 height 146
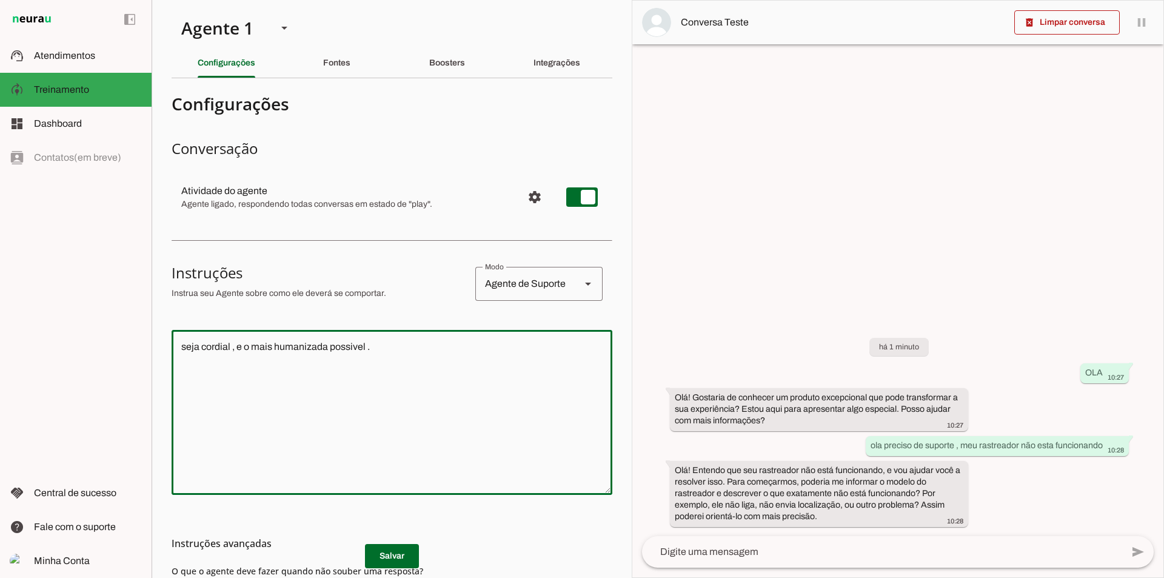
type textarea "seja cordial , e o mais humanizada possivel ."
type md-outlined-text-field "seja cordial , e o mais humanizada possivel ."
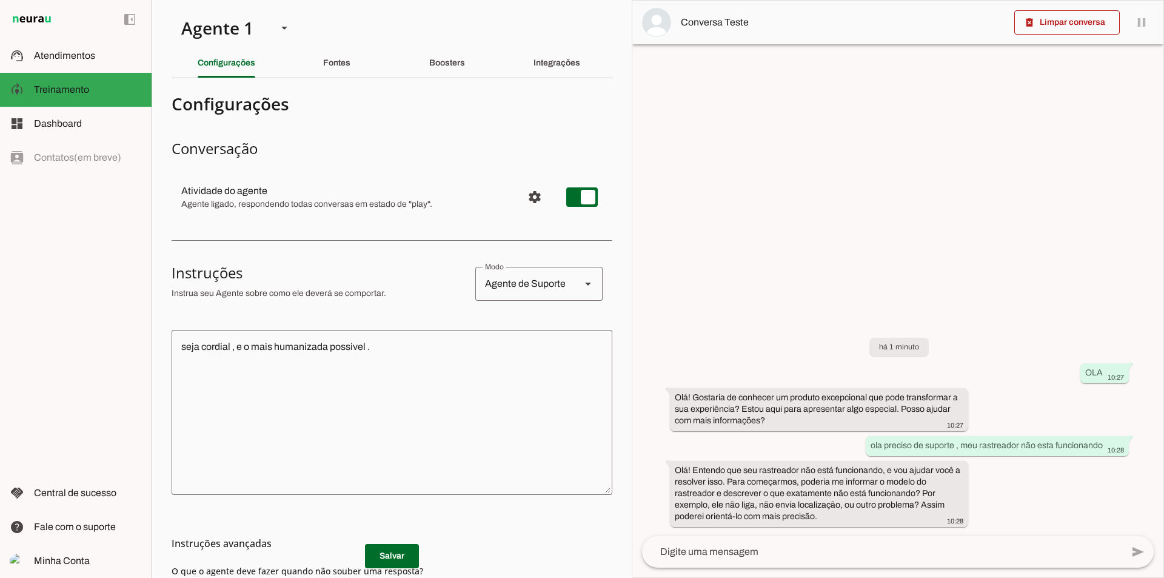
drag, startPoint x: 378, startPoint y: 550, endPoint x: 377, endPoint y: 535, distance: 15.2
click at [380, 550] on h3 "Instruções avançadas" at bounding box center [387, 543] width 431 height 15
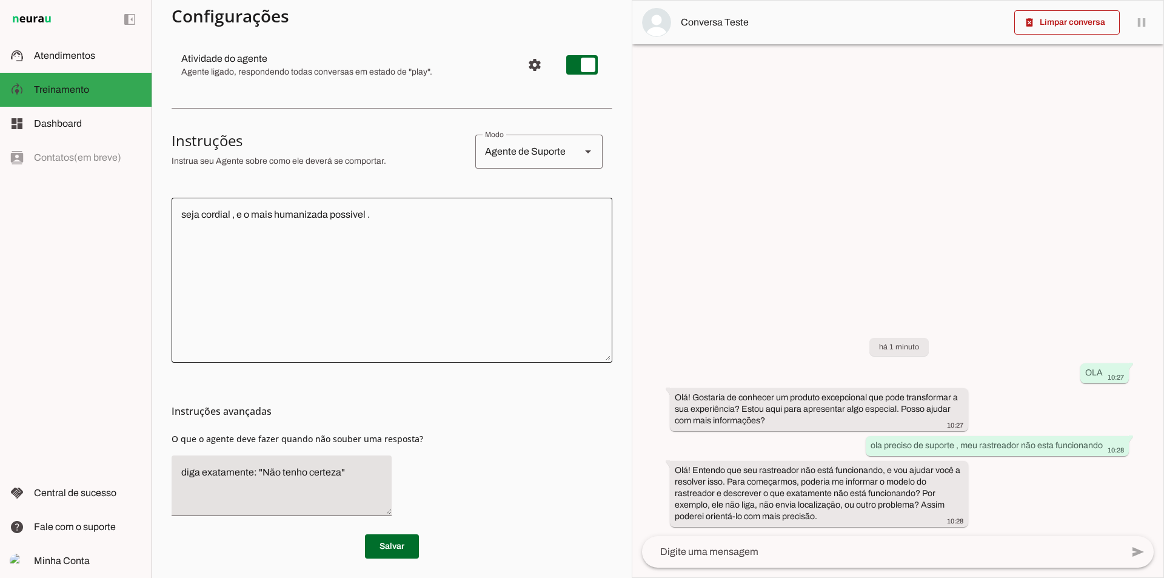
scroll to position [137, 0]
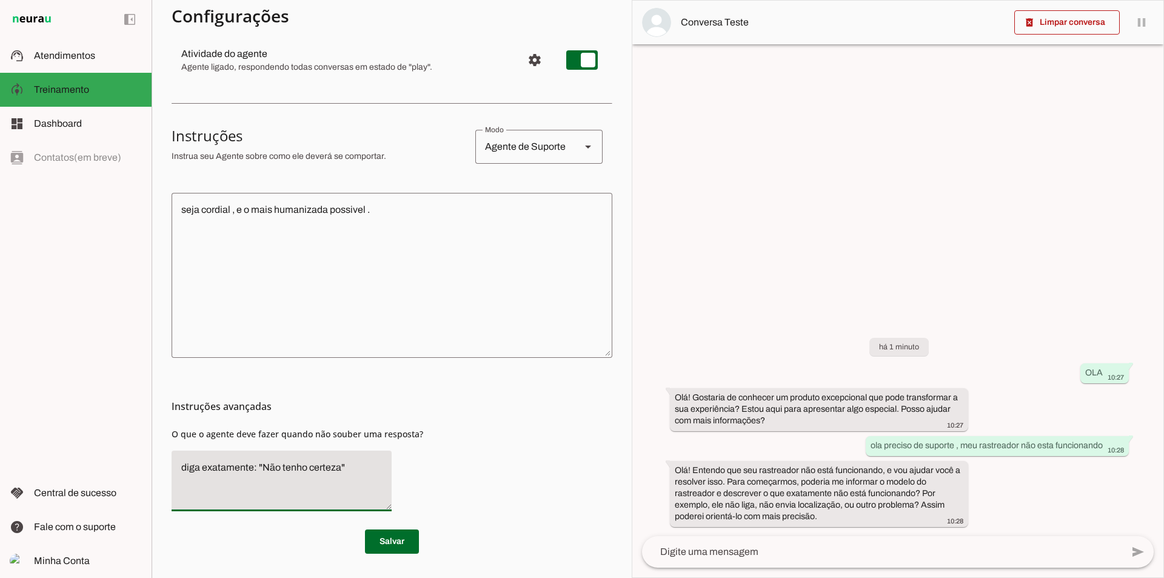
click at [355, 467] on textarea "diga exatamente: "Não tenho certeza"" at bounding box center [282, 480] width 220 height 41
click at [338, 466] on textarea "diga exatamente: "Não tenho certeza"" at bounding box center [282, 480] width 220 height 41
type textarea "diga exatamente: "estarei verificando com nosso equipe tecnica ""
type md-filled-text-field "diga exatamente: "estarei verificando com nosso equipe tecnica ""
drag, startPoint x: 394, startPoint y: 543, endPoint x: 443, endPoint y: 365, distance: 184.7
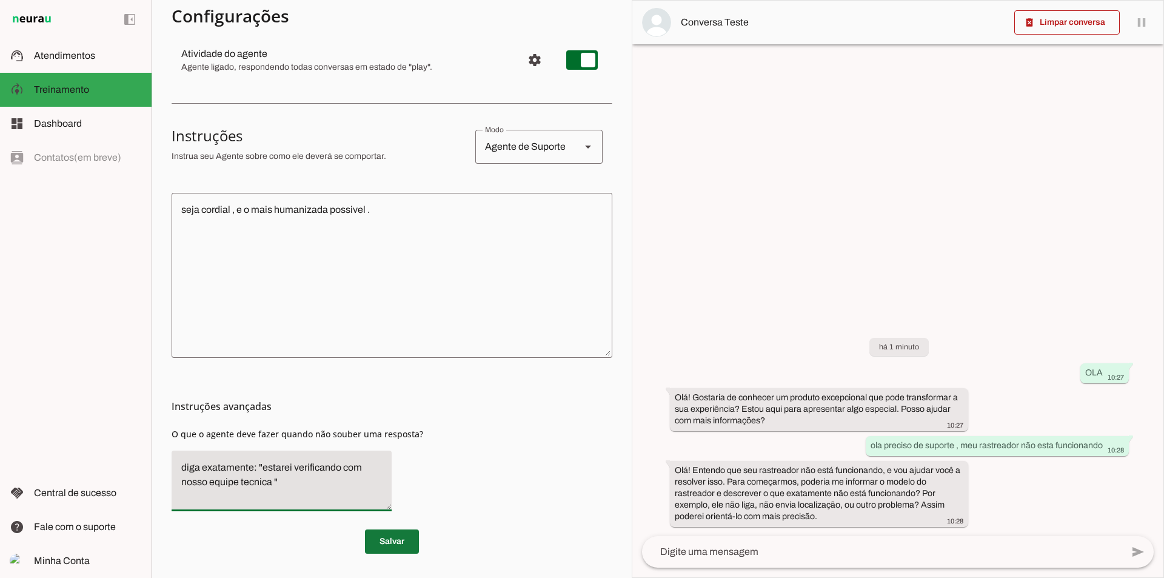
click at [395, 543] on span at bounding box center [392, 541] width 54 height 29
click at [774, 555] on textarea at bounding box center [882, 552] width 480 height 15
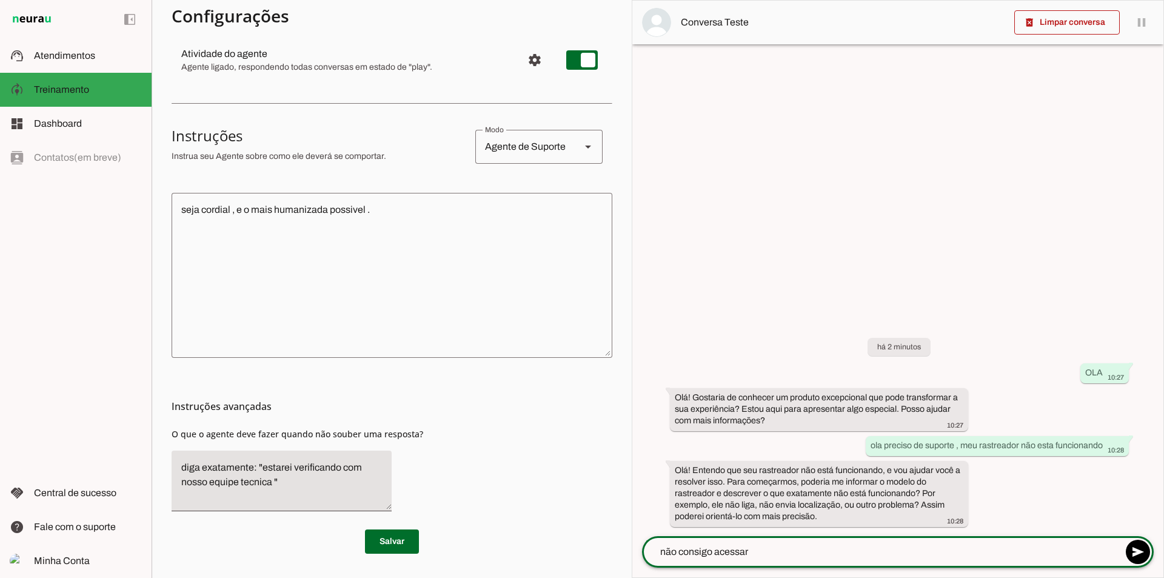
type textarea "não consigo acessar"
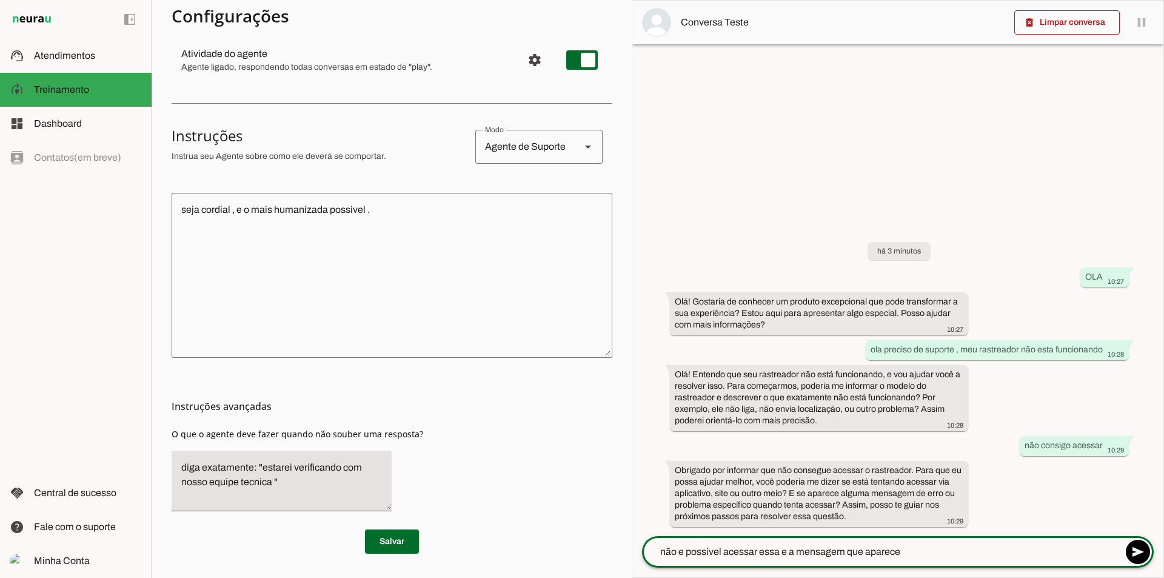
type textarea "não e possivel acessar essa e a mensagem que aparece"
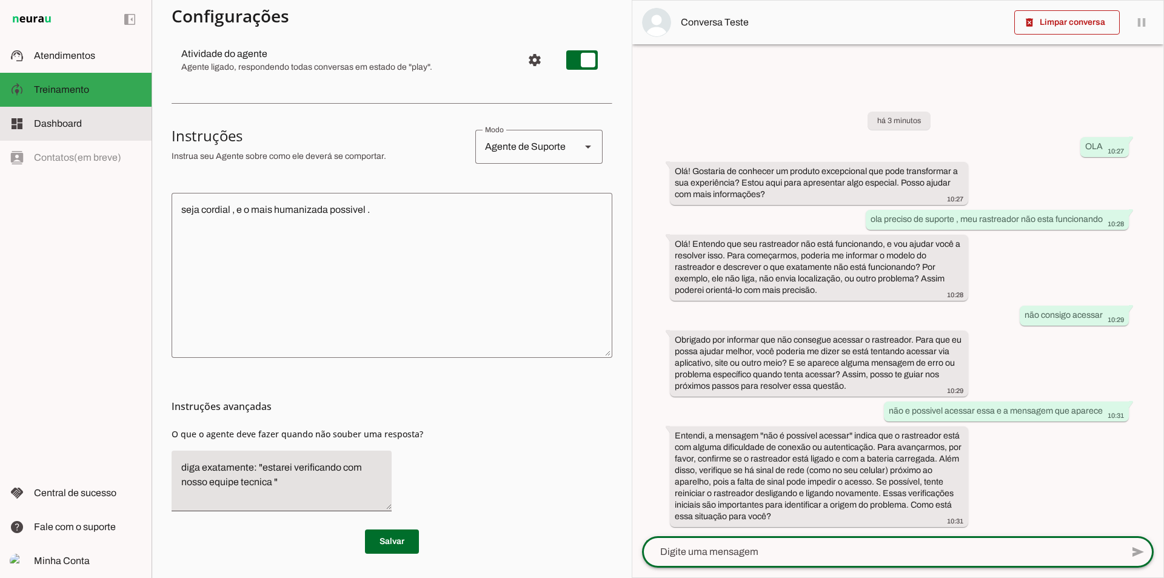
click at [58, 127] on span "Dashboard" at bounding box center [58, 123] width 48 height 10
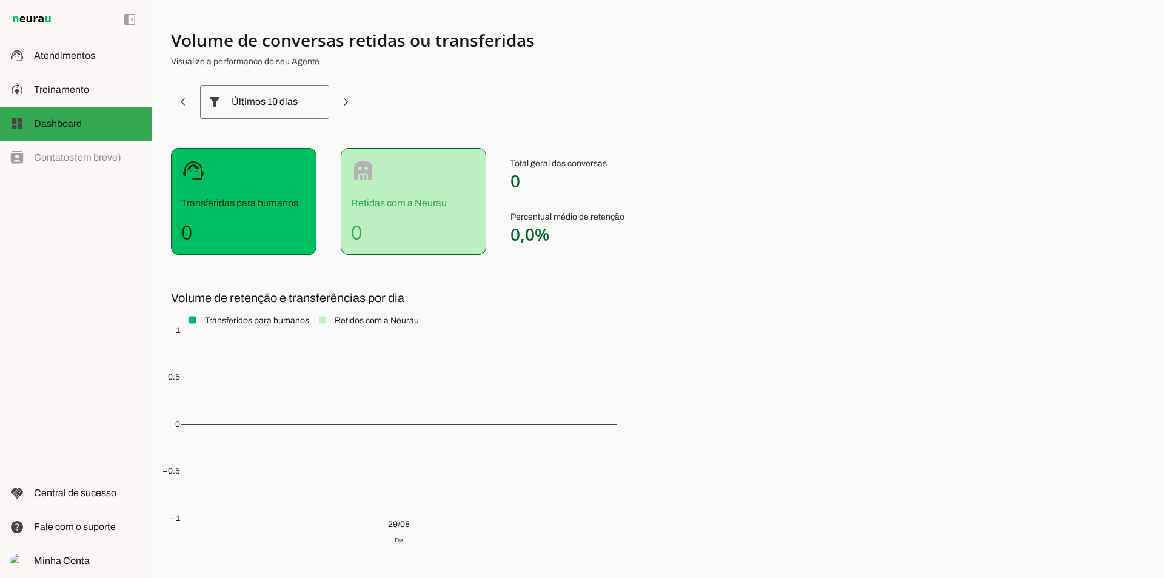
scroll to position [56, 0]
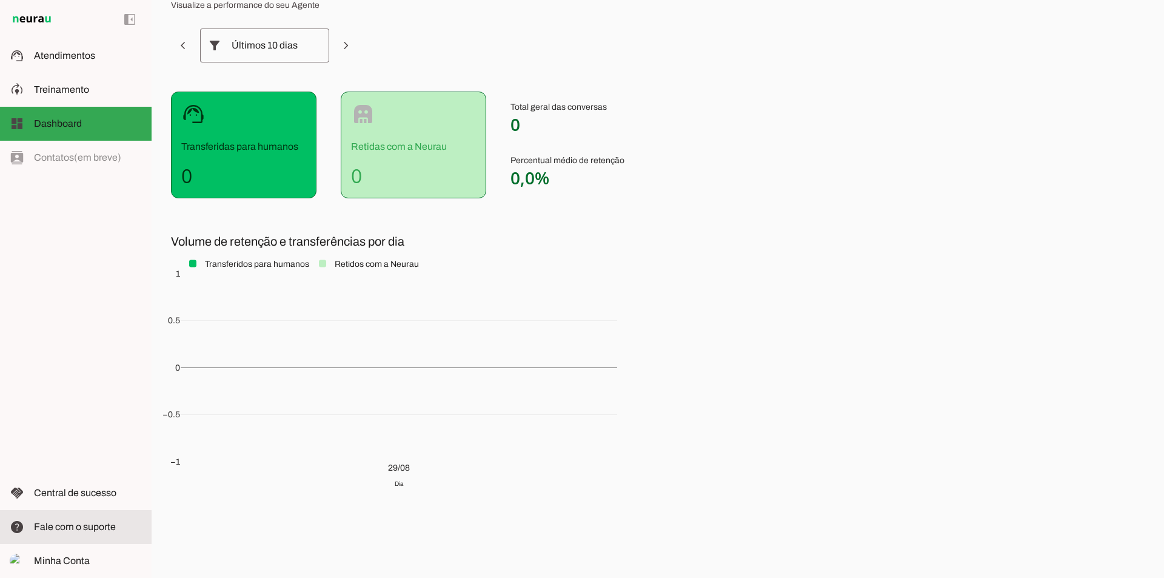
click at [73, 529] on span "Fale com o suporte" at bounding box center [75, 526] width 82 height 10
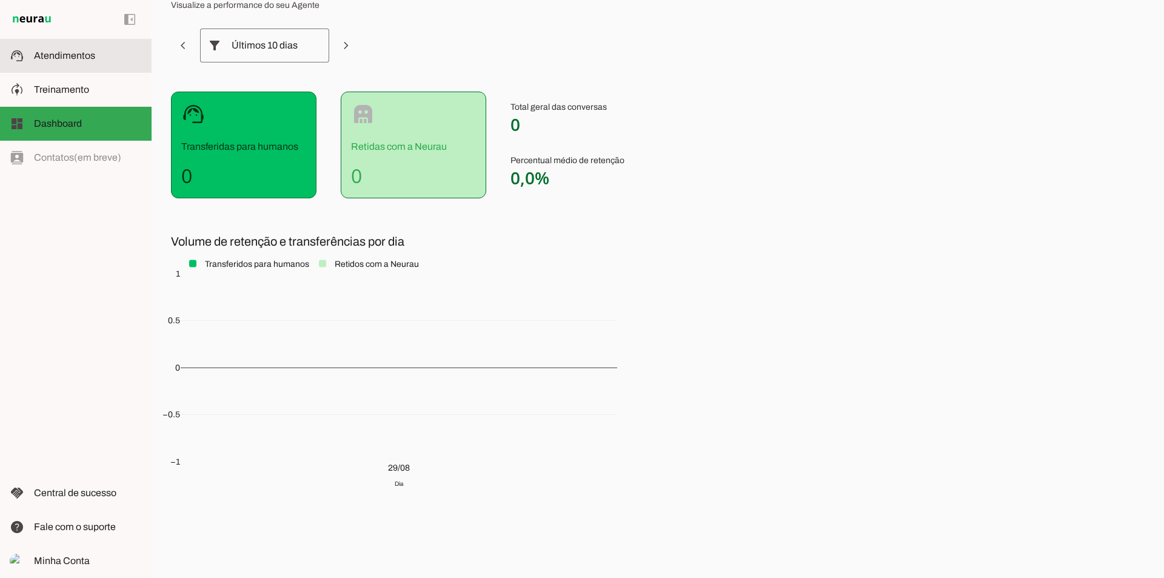
click at [61, 53] on span "Atendimentos" at bounding box center [64, 55] width 61 height 10
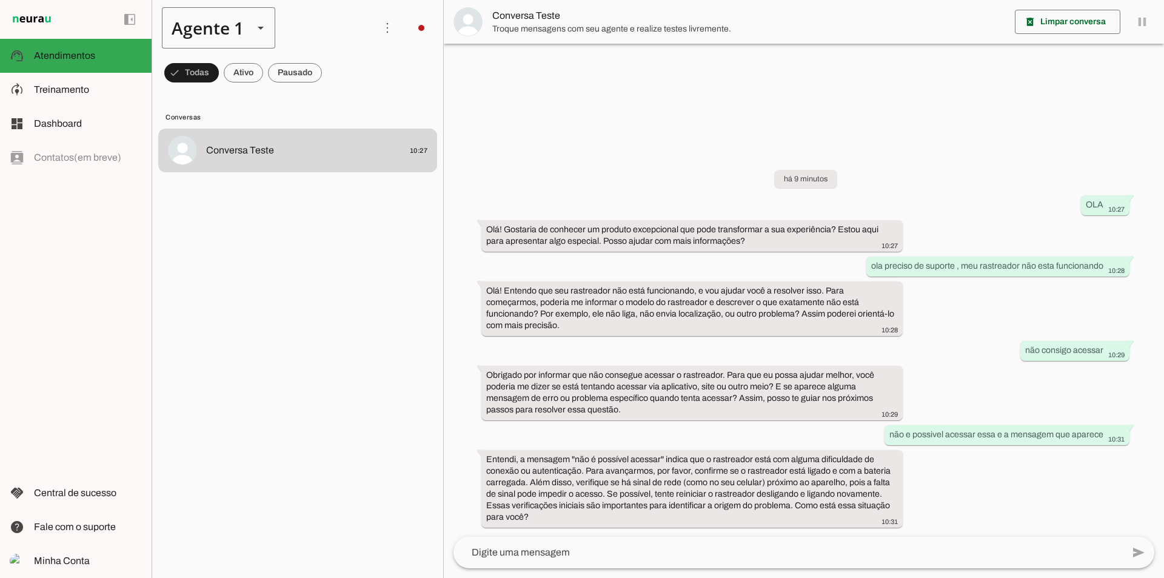
click at [264, 25] on slot at bounding box center [260, 28] width 15 height 15
click at [389, 23] on span at bounding box center [387, 27] width 29 height 29
click at [247, 36] on div at bounding box center [260, 27] width 29 height 41
click at [324, 110] on slot at bounding box center [380, 102] width 113 height 82
click at [65, 84] on slot at bounding box center [88, 89] width 108 height 15
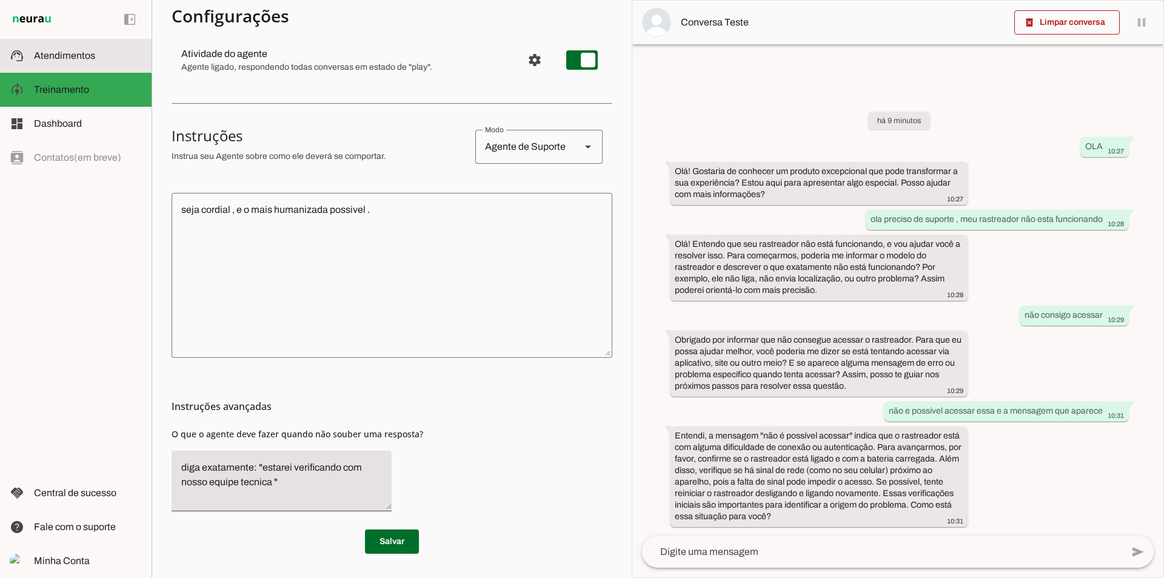
click at [45, 53] on span "Atendimentos" at bounding box center [64, 55] width 61 height 10
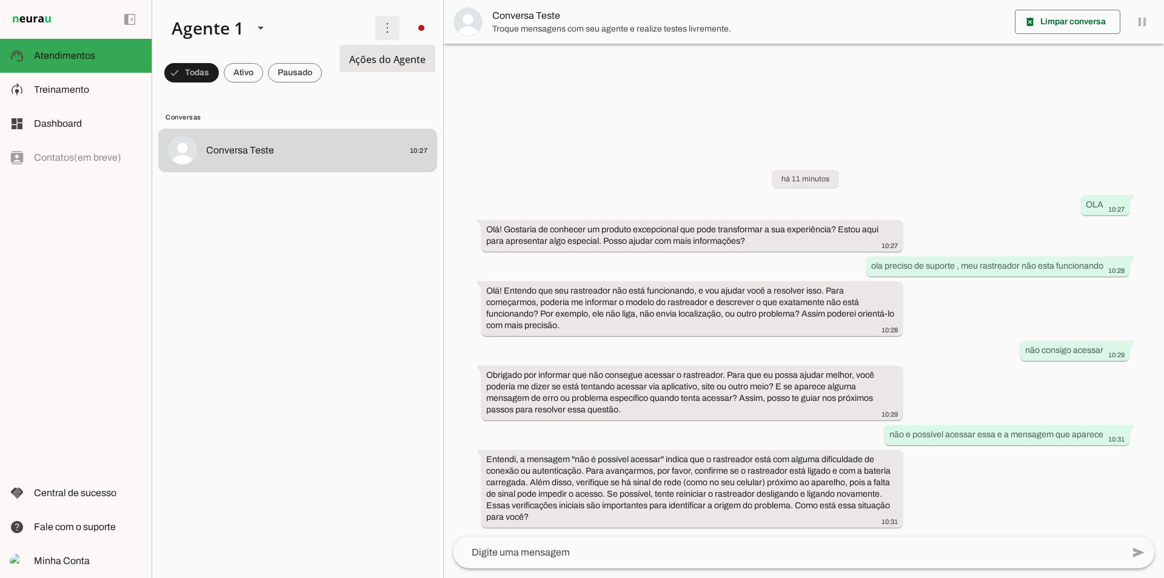
click at [386, 28] on span at bounding box center [387, 27] width 29 height 29
click at [220, 30] on div "Agente 1" at bounding box center [203, 27] width 82 height 41
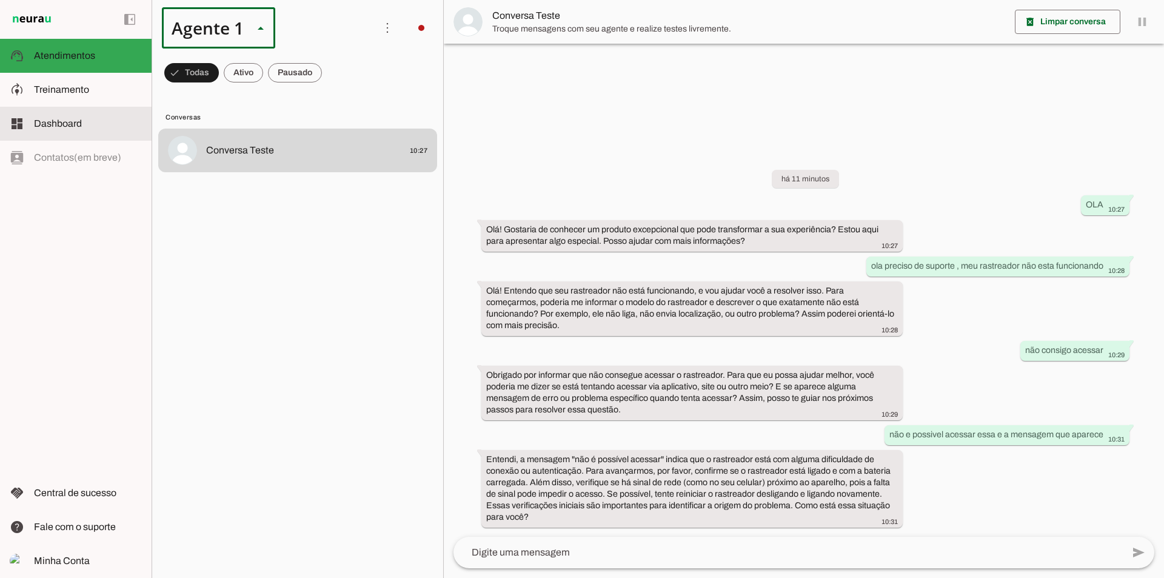
click at [63, 119] on span "Dashboard" at bounding box center [58, 123] width 48 height 10
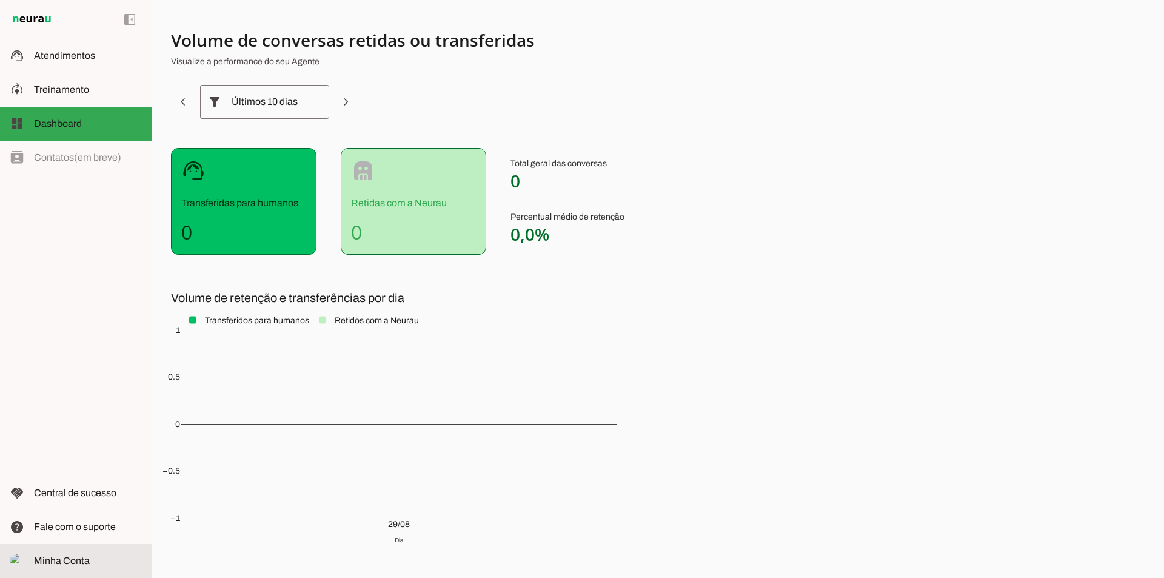
click at [89, 574] on md-item "Minha Conta Minha Conta" at bounding box center [76, 561] width 152 height 34
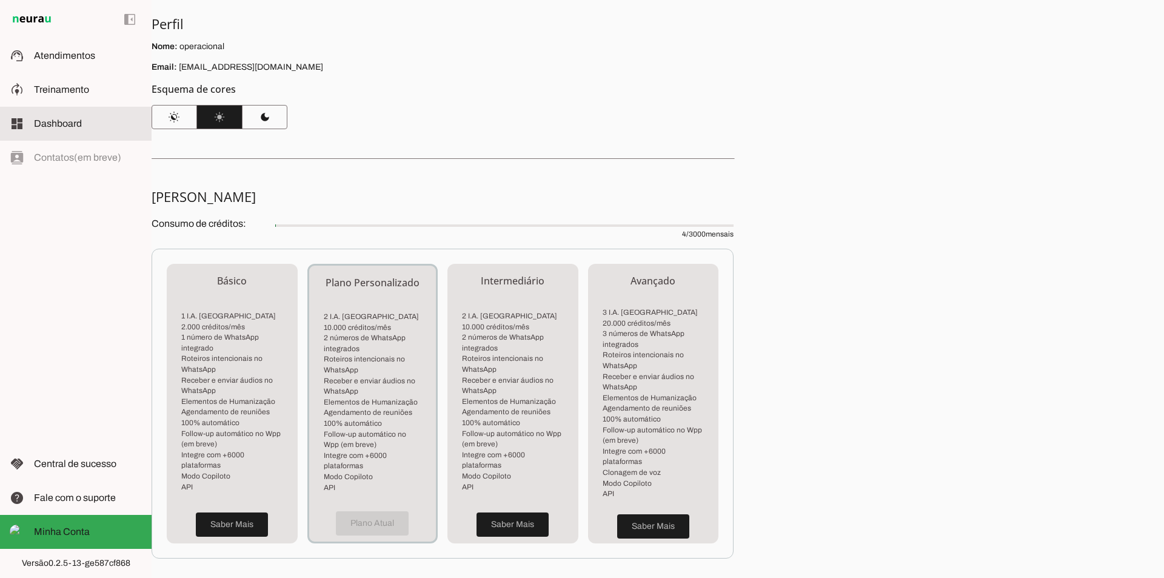
scroll to position [47, 0]
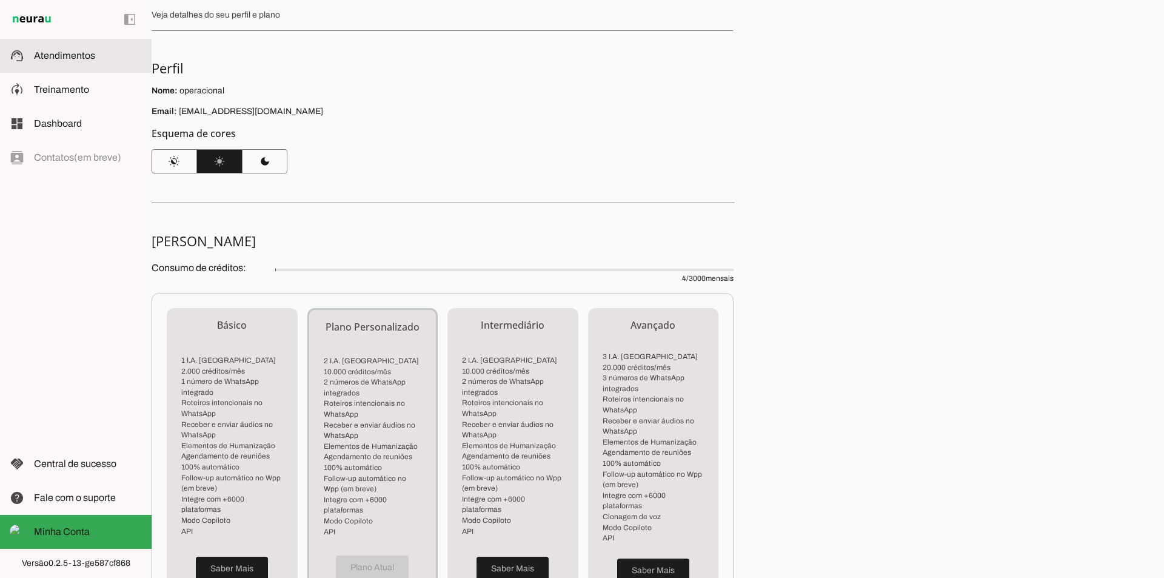
click at [60, 56] on span "Atendimentos" at bounding box center [64, 55] width 61 height 10
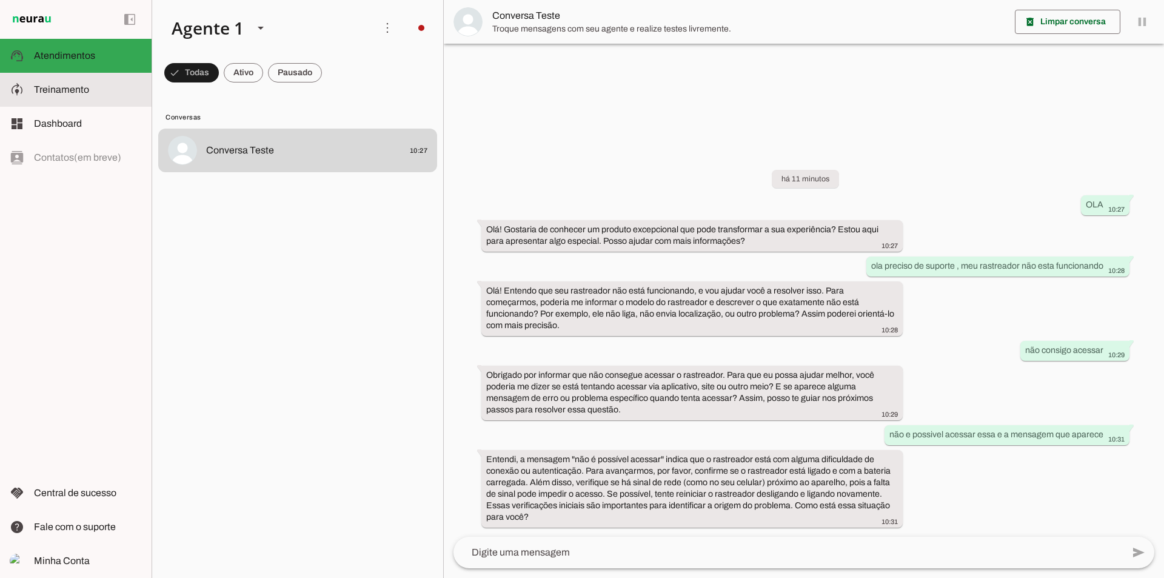
click at [64, 94] on slot at bounding box center [88, 89] width 108 height 15
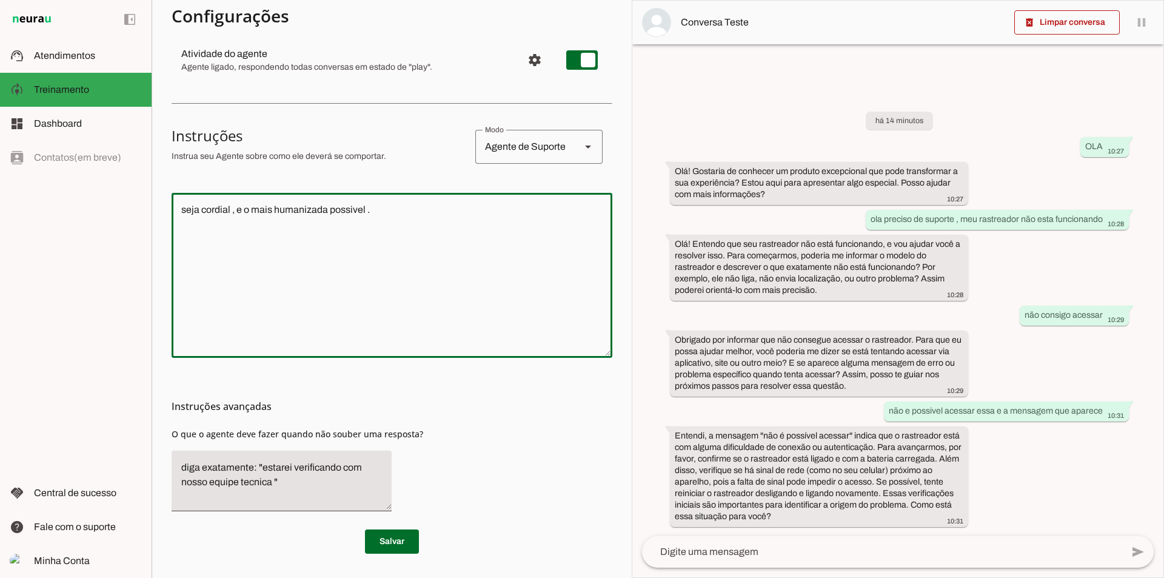
drag, startPoint x: 381, startPoint y: 209, endPoint x: 208, endPoint y: 215, distance: 173.5
click at [200, 215] on textarea "seja cordial , e o mais humanizada possivel ." at bounding box center [392, 276] width 441 height 146
click at [420, 208] on textarea "seja cordial , e o mais humanizada possivel ." at bounding box center [392, 276] width 441 height 146
paste textarea "Agente de Suporte Neurau IA (Falcon Segurança) 1. Saudação Inicial Agente: “Olá…"
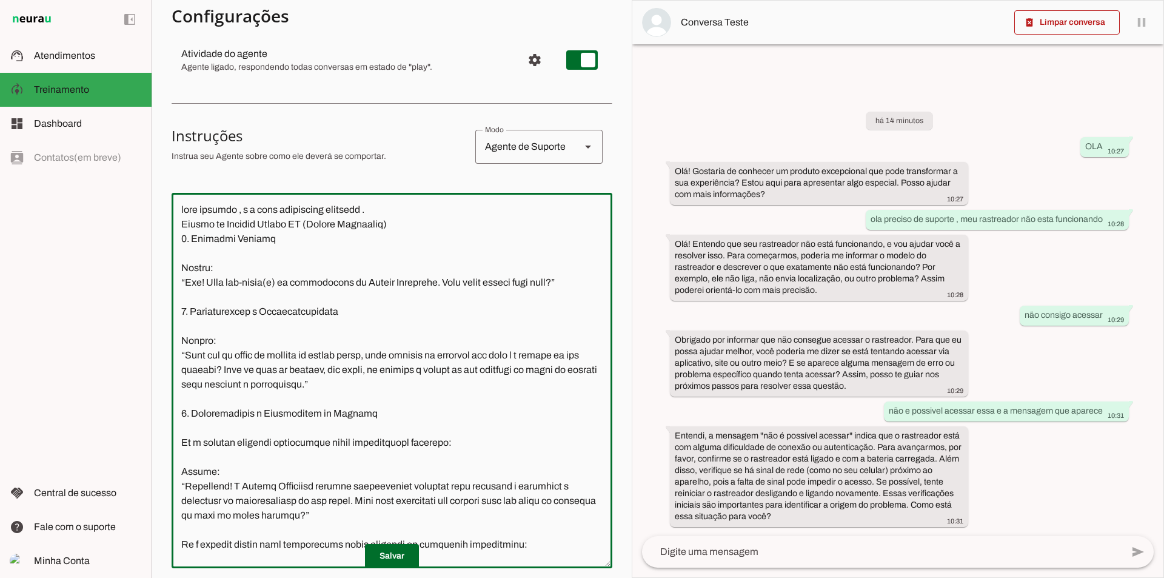
scroll to position [1082, 0]
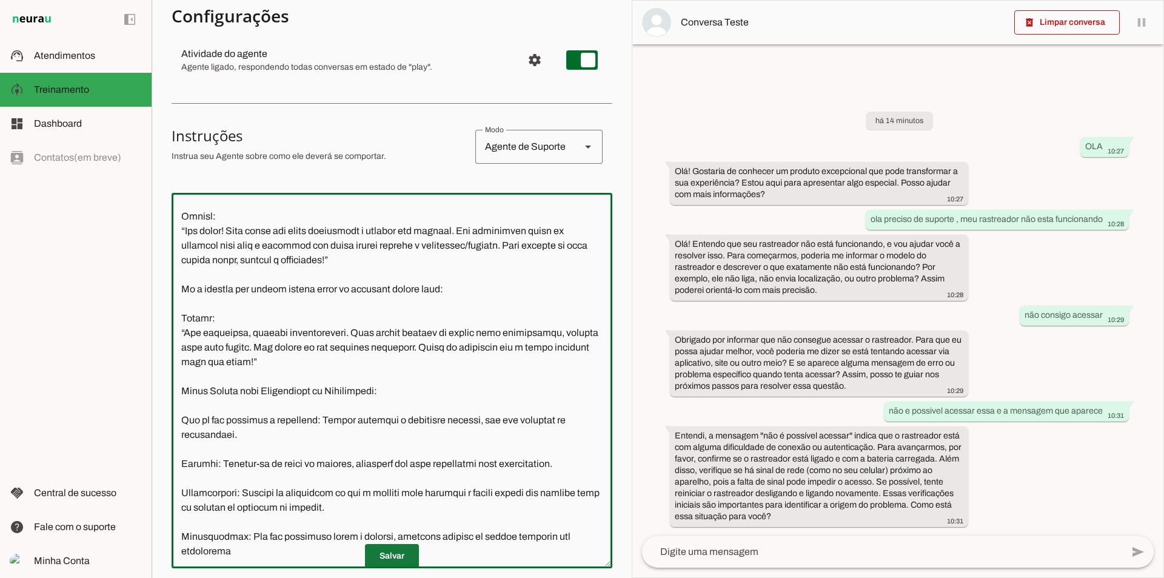
type textarea "lore ipsumdo , s a cons adipiscing elitsedd . Eiusmo te Incidid Utlabo ET (Dolo…"
type md-outlined-text-field "lore ipsumdo , s a cons adipiscing elitsedd . Eiusmo te Incidid Utlabo ET (Dolo…"
click at [391, 543] on span at bounding box center [392, 555] width 54 height 29
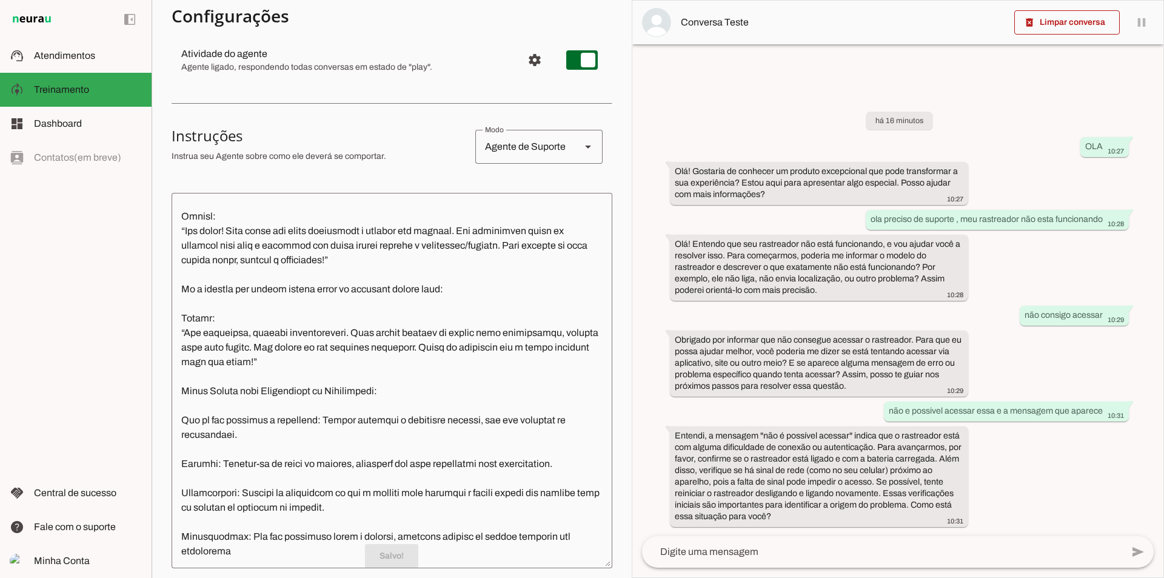
click at [724, 553] on textarea at bounding box center [882, 552] width 480 height 15
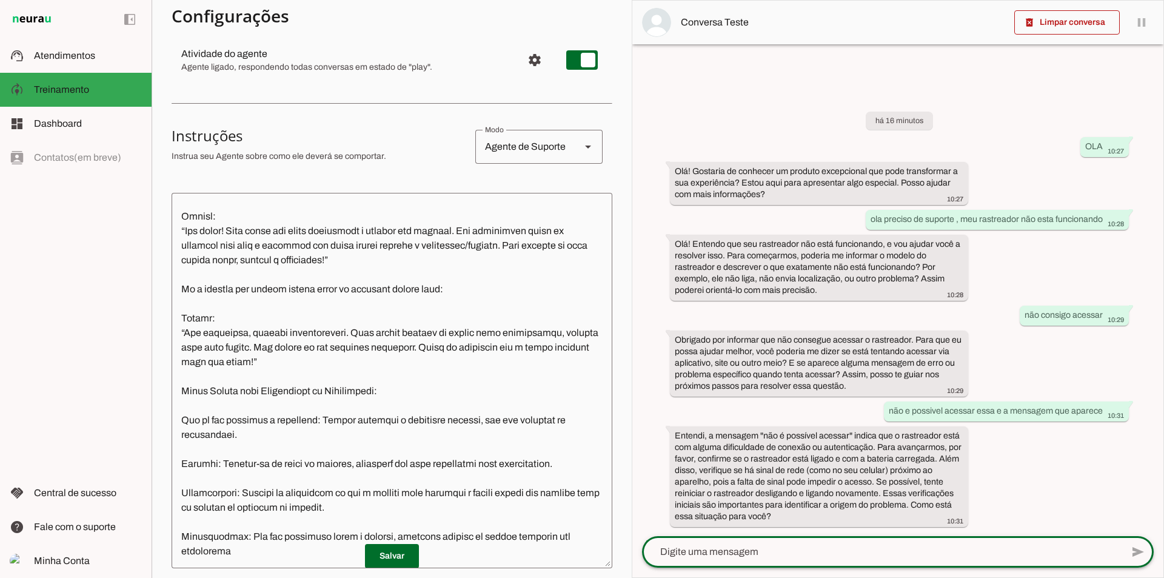
click at [724, 553] on textarea at bounding box center [882, 552] width 480 height 15
type textarea "bom dia tudo bem queria saber mais sobre serviços de rastreamento veicular"
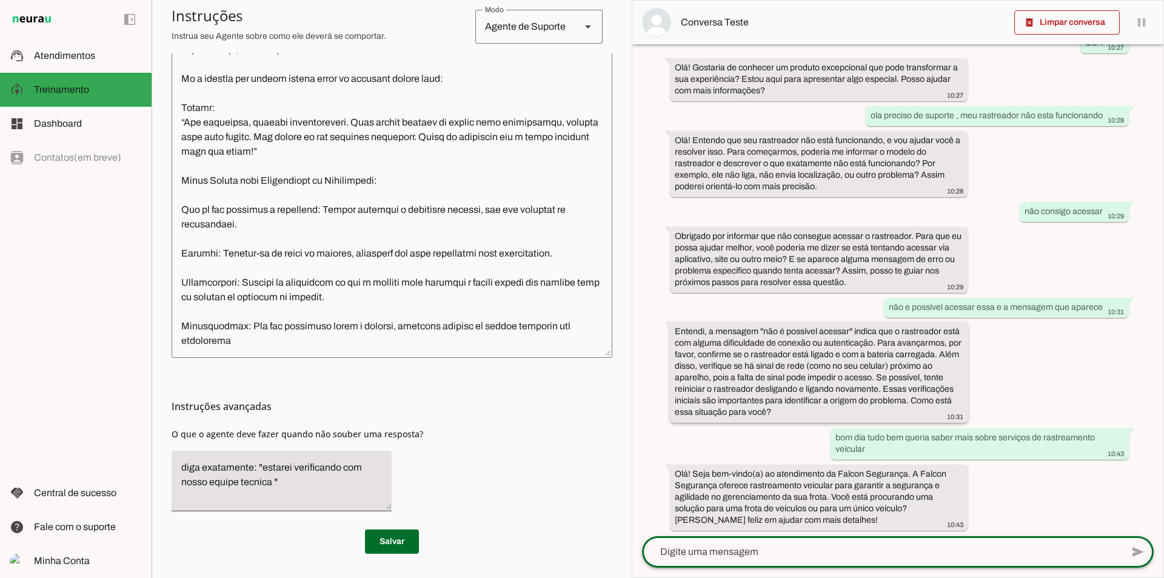
scroll to position [67, 0]
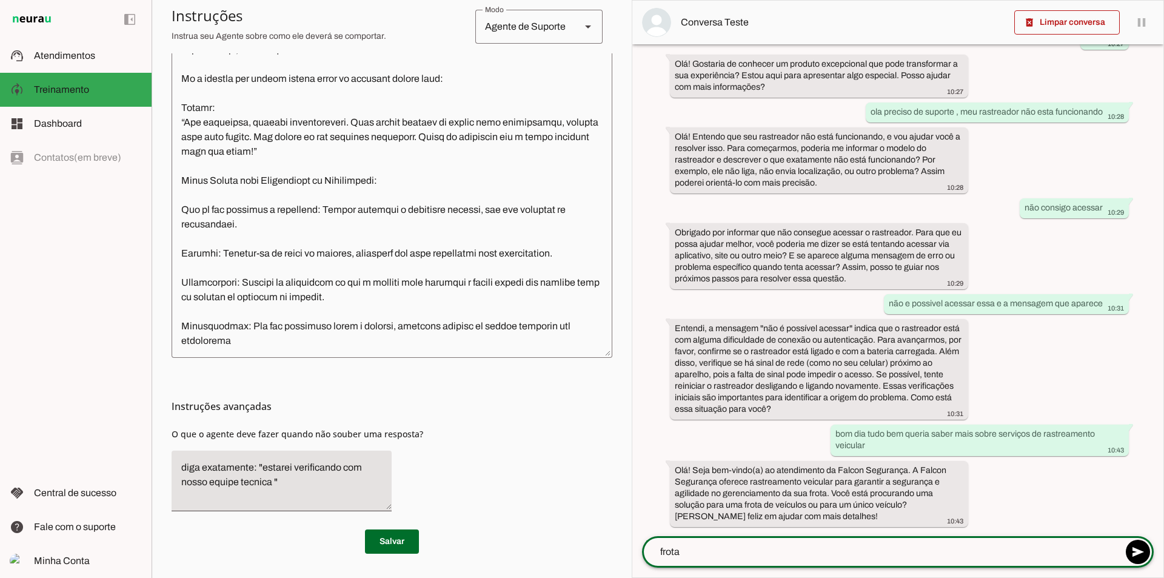
type textarea "frota"
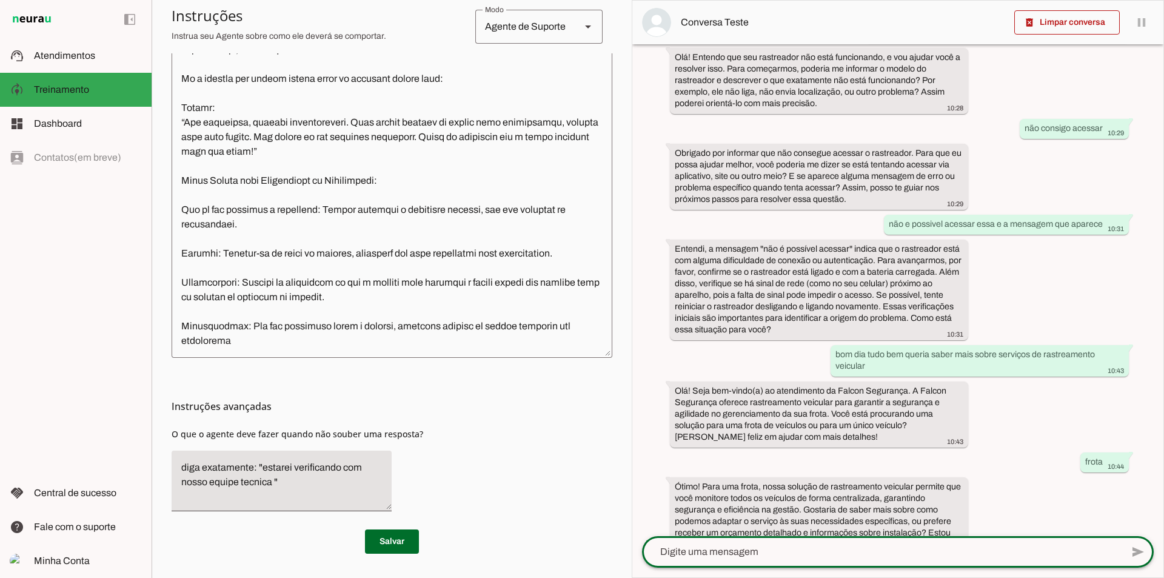
scroll to position [174, 0]
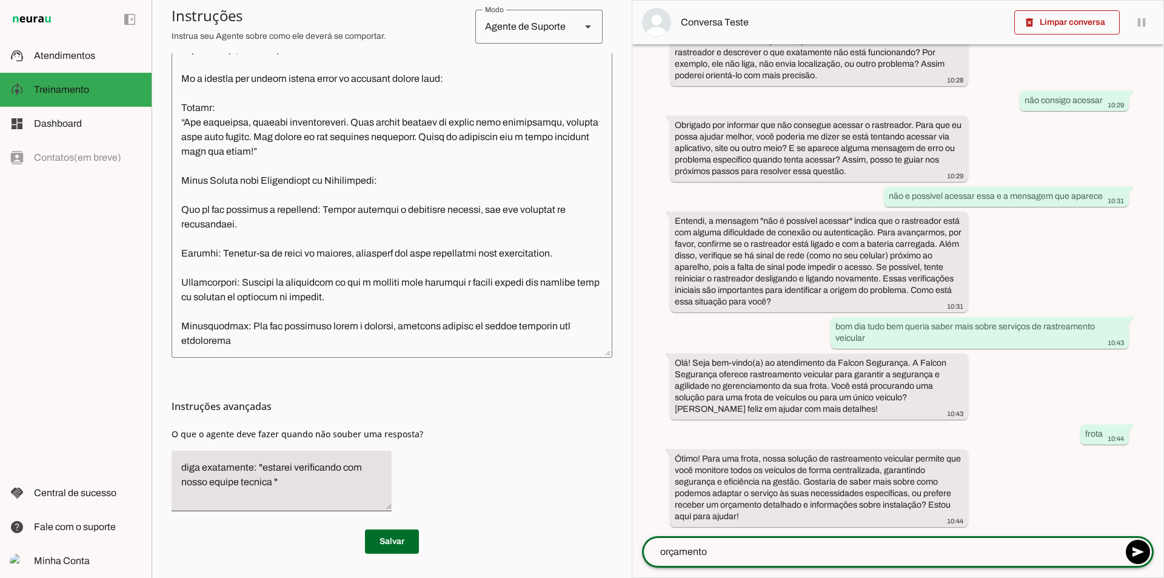
type textarea "orçamento"
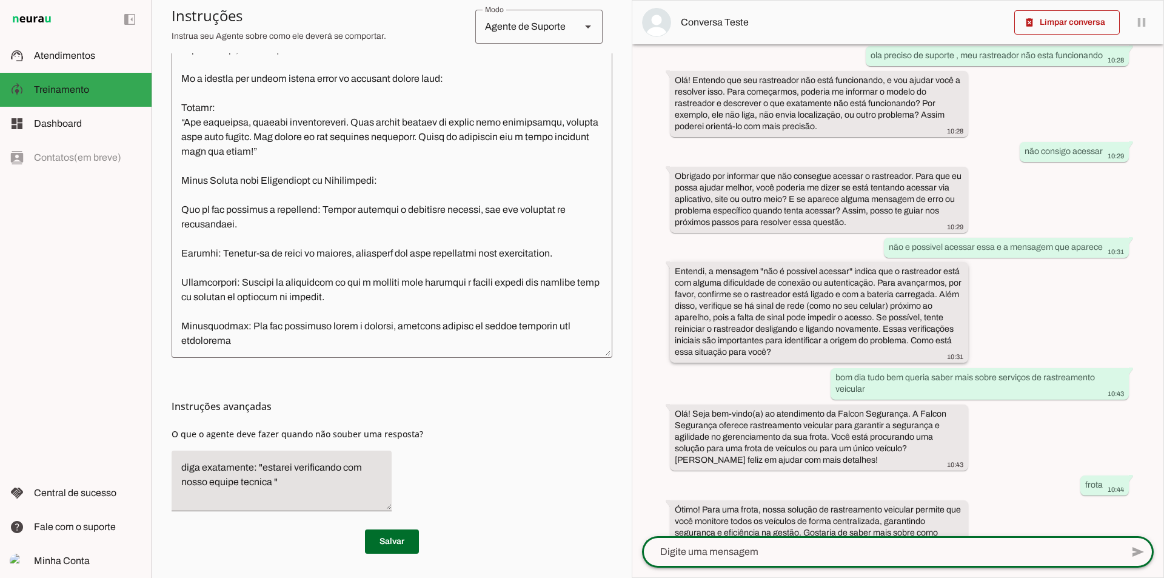
scroll to position [281, 0]
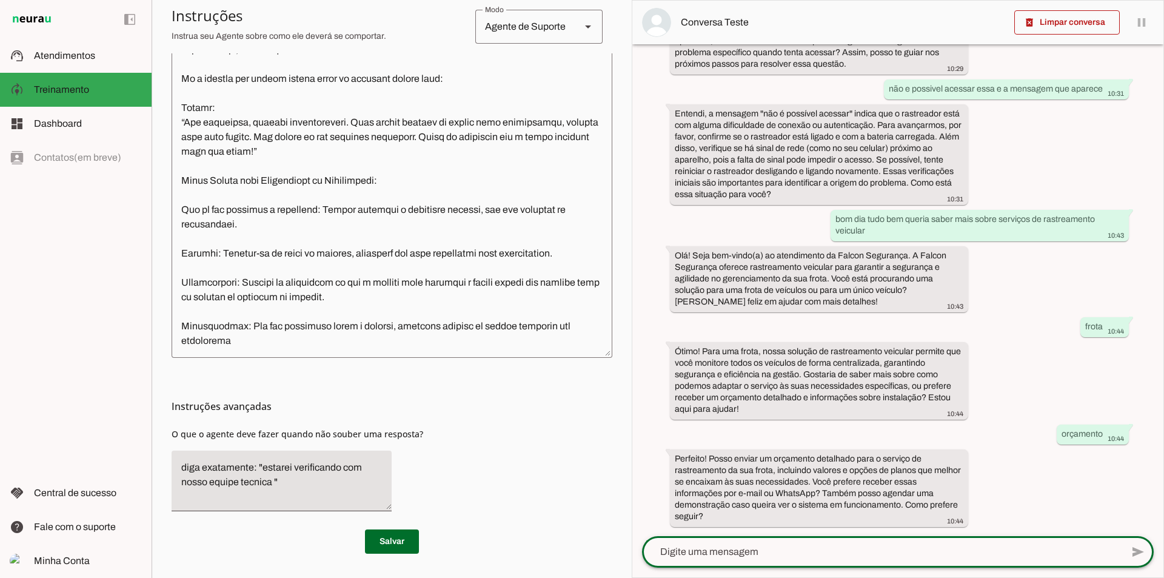
click at [857, 545] on textarea at bounding box center [882, 552] width 480 height 15
type textarea "pode mandar por aqui"
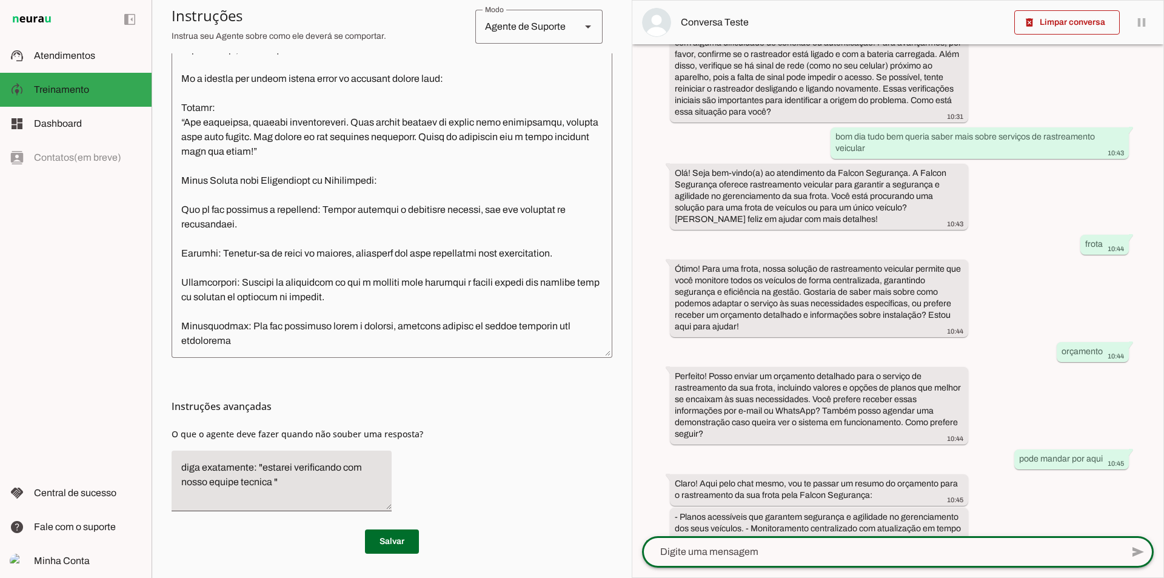
scroll to position [467, 0]
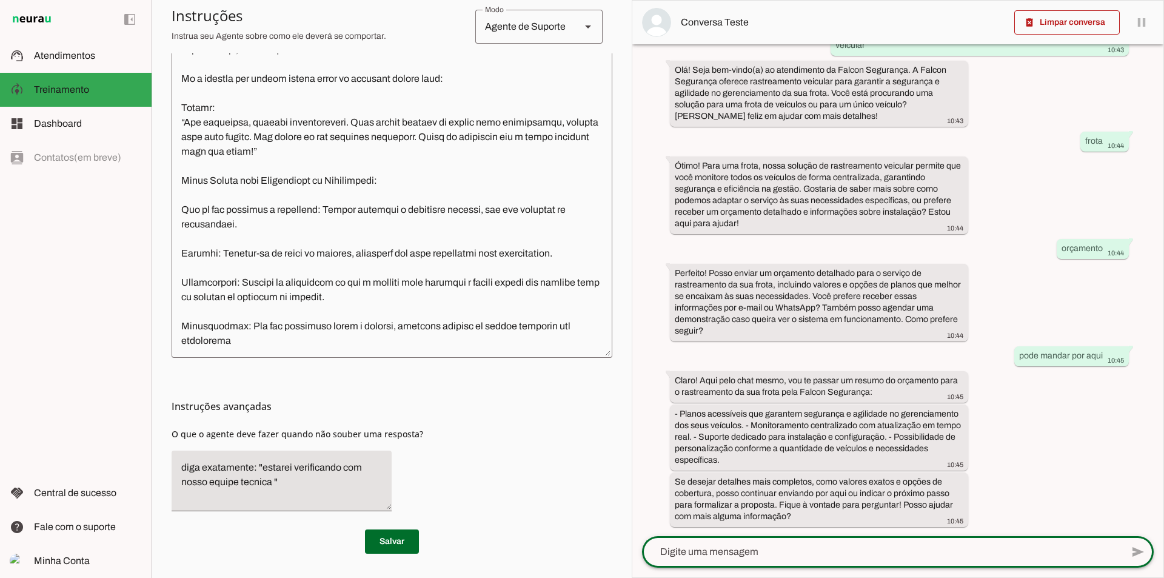
click at [811, 557] on textarea at bounding box center [882, 552] width 480 height 15
type textarea "esse plano tem assistencia 24 horas como guincho"
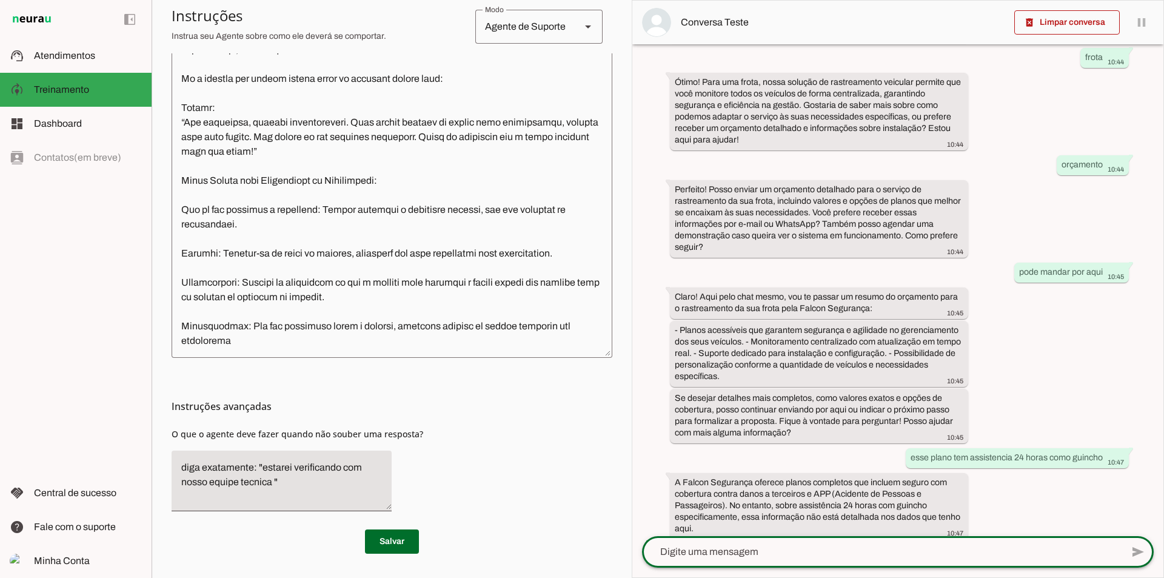
scroll to position [596, 0]
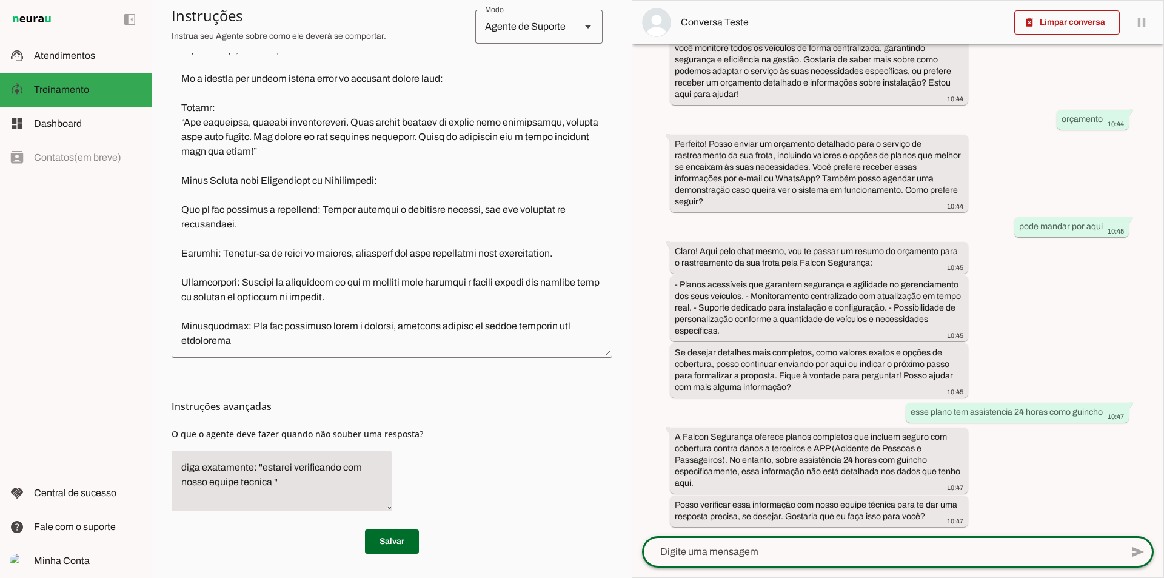
click at [758, 547] on textarea at bounding box center [882, 552] width 480 height 15
type textarea "qual valor mensal dos planos"
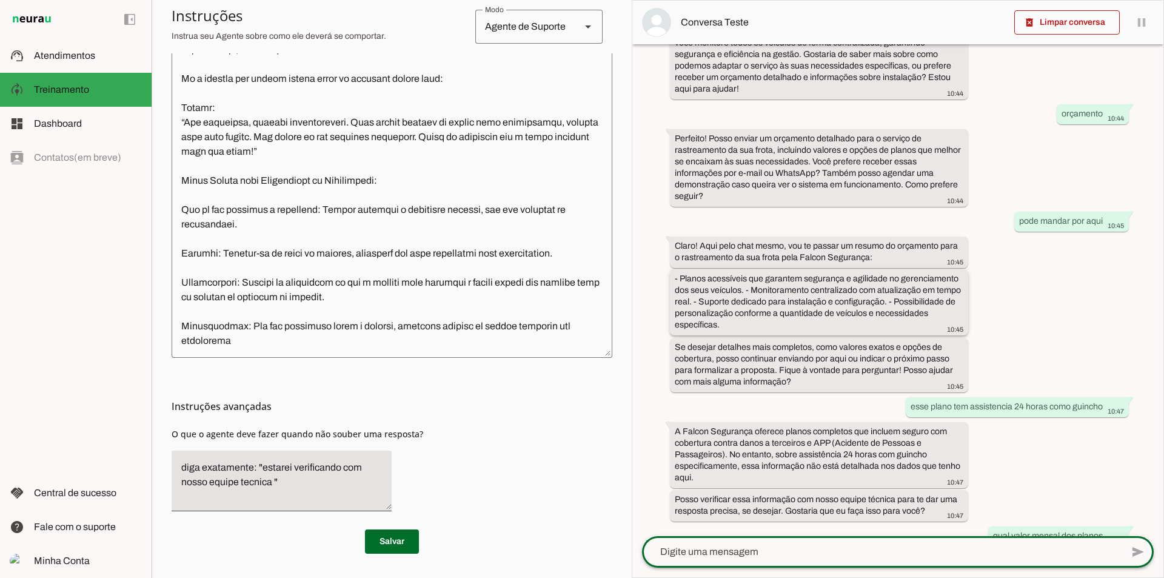
scroll to position [714, 0]
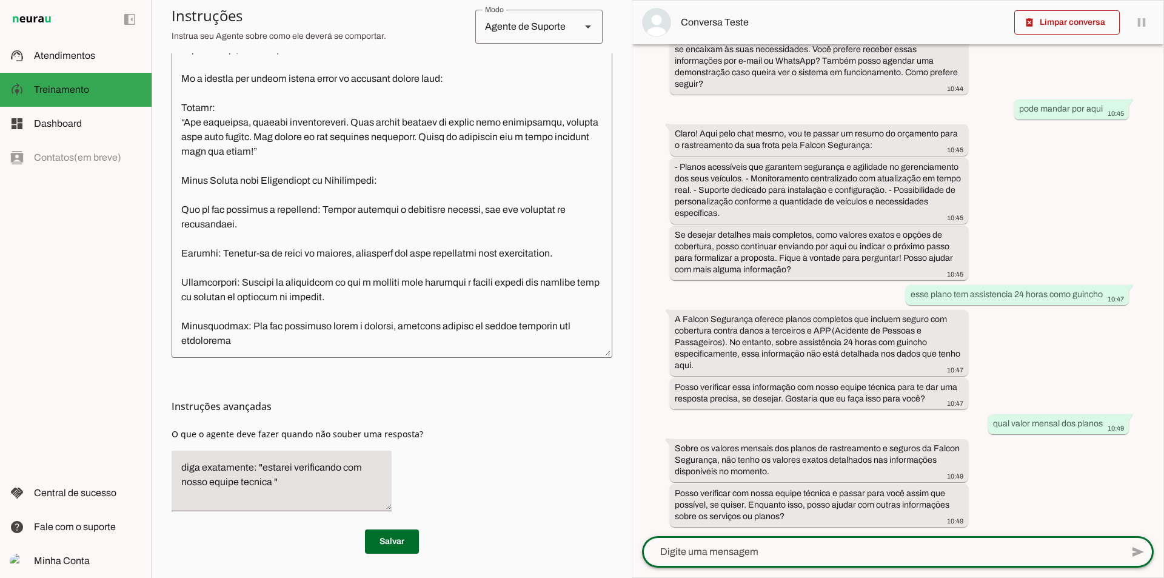
click at [273, 483] on textarea "diga exatamente: "estarei verificando com nosso equipe tecnica "" at bounding box center [282, 480] width 220 height 41
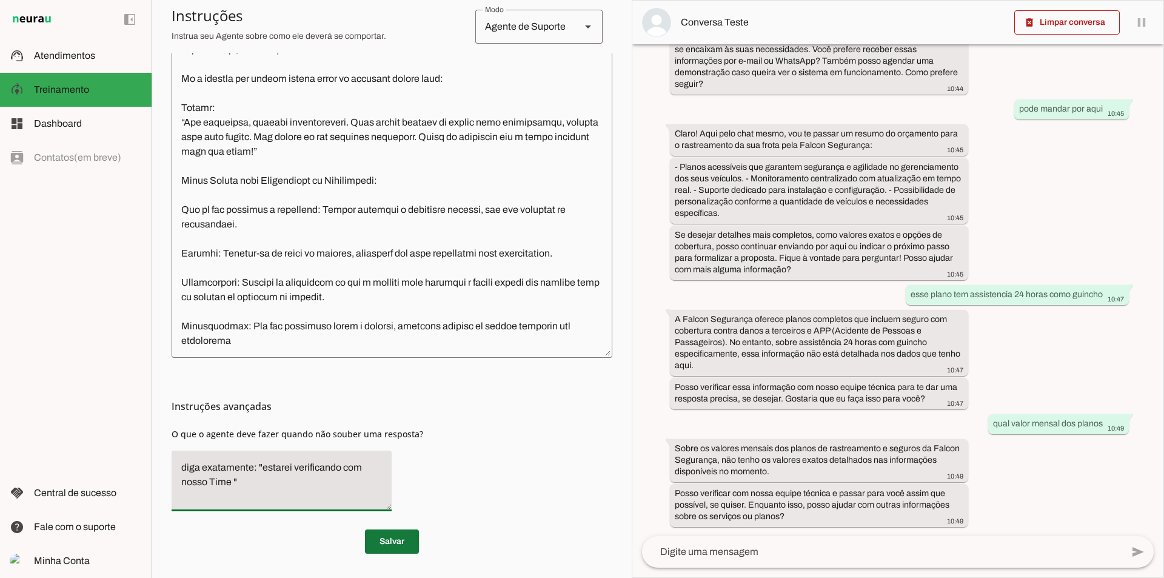
type textarea "diga exatamente: "estarei verificando com nosso Time ""
type md-filled-text-field "diga exatamente: "estarei verificando com nosso Time ""
click at [388, 540] on span at bounding box center [392, 541] width 54 height 29
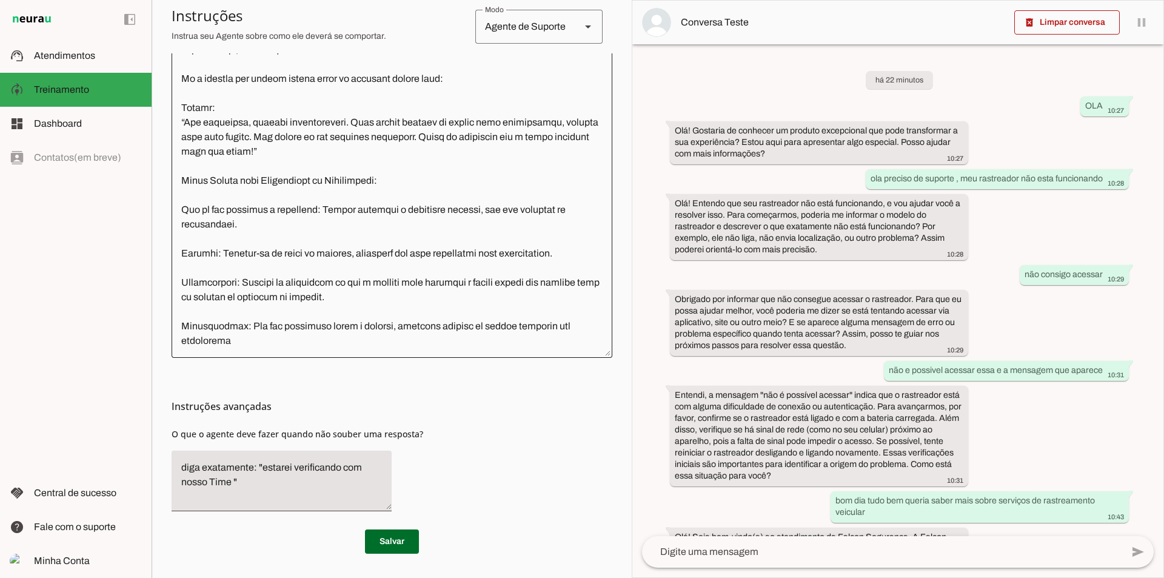
click at [303, 351] on div at bounding box center [392, 169] width 441 height 375
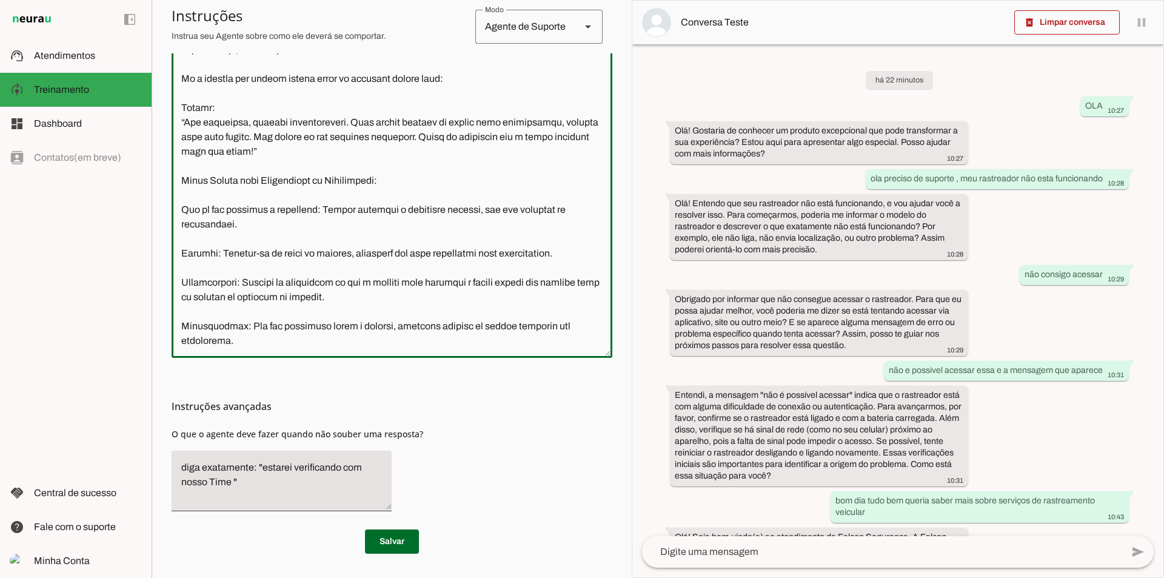
scroll to position [1111, 0]
drag, startPoint x: 301, startPoint y: 350, endPoint x: 212, endPoint y: 345, distance: 89.3
click at [212, 345] on textarea at bounding box center [392, 170] width 441 height 356
paste textarea "Assistência 24 Horas A Falcon Segurança oferece assistência em casos de emergên…"
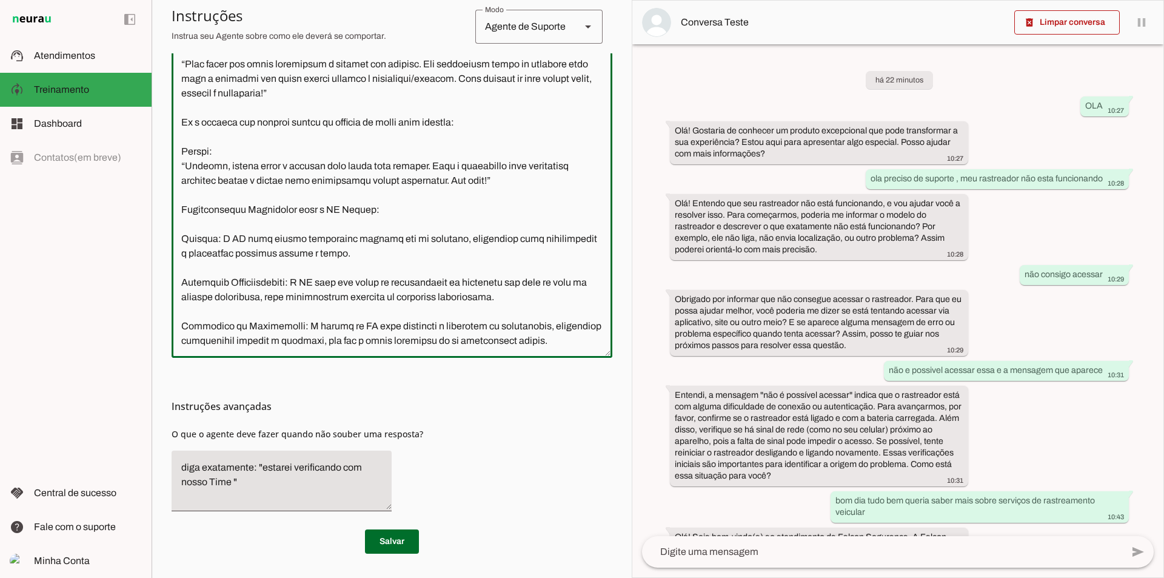
scroll to position [2174, 0]
type textarea "lore ipsumdo , s a cons adipiscing elitsedd . Eiusmo te Incidid Utlabo ET (Dolo…"
type md-outlined-text-field "lore ipsumdo , s a cons adipiscing elitsedd . Eiusmo te Incidid Utlabo ET (Dolo…"
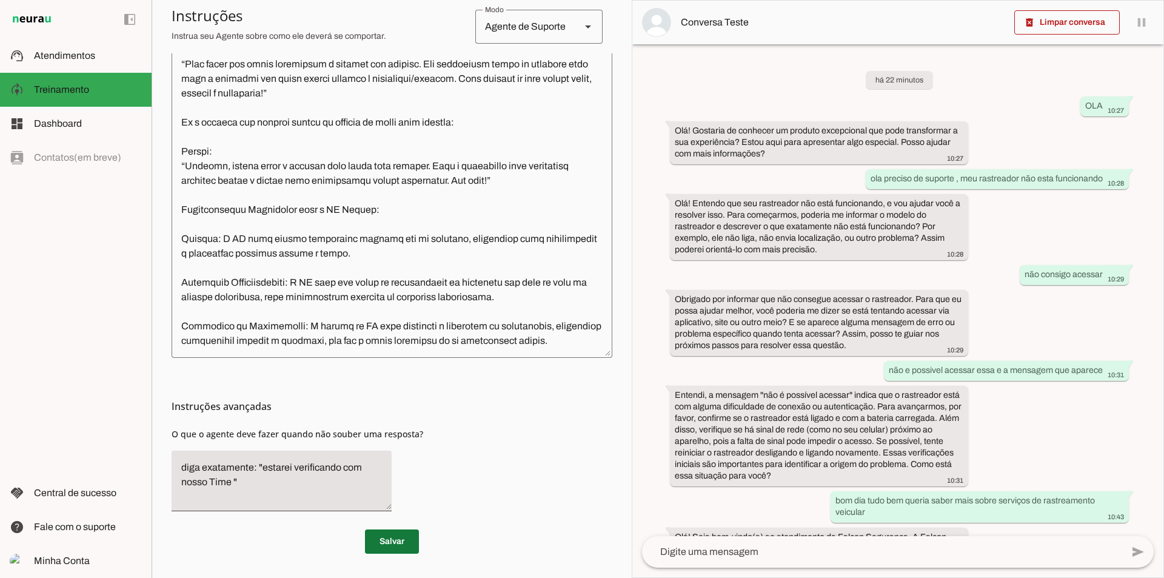
click at [392, 535] on span at bounding box center [392, 541] width 54 height 29
click at [818, 549] on textarea at bounding box center [882, 552] width 480 height 15
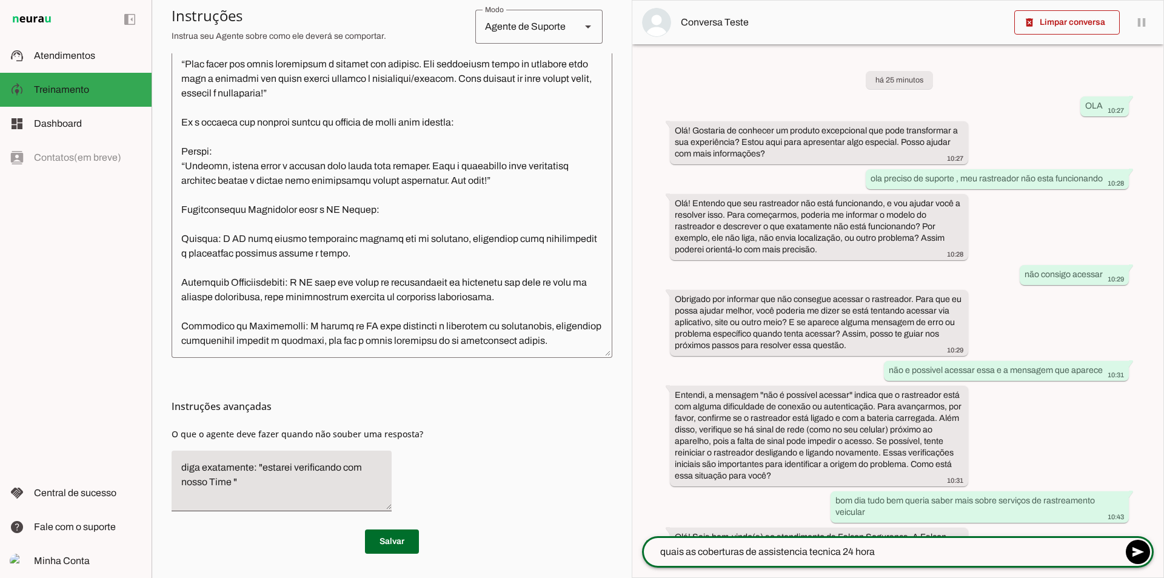
type textarea "quais as coberturas de assistencia tecnica 24 horas"
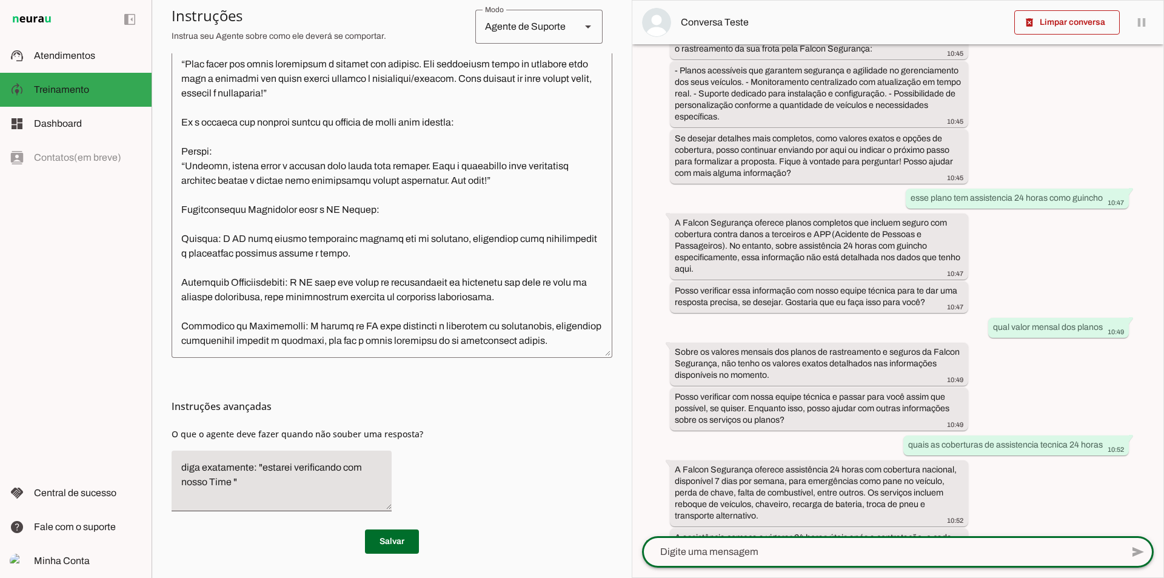
scroll to position [977, 0]
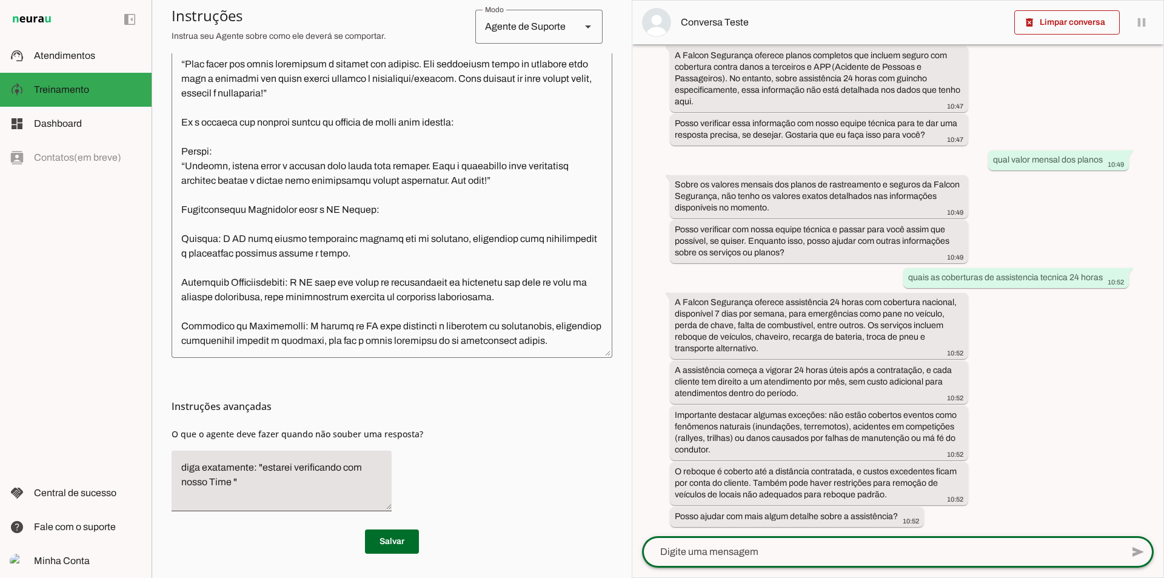
click at [794, 551] on textarea at bounding box center [882, 552] width 480 height 15
type textarea "sim o chaveiro ele ira fazer uma copia de chave , ou somente abre o carro"
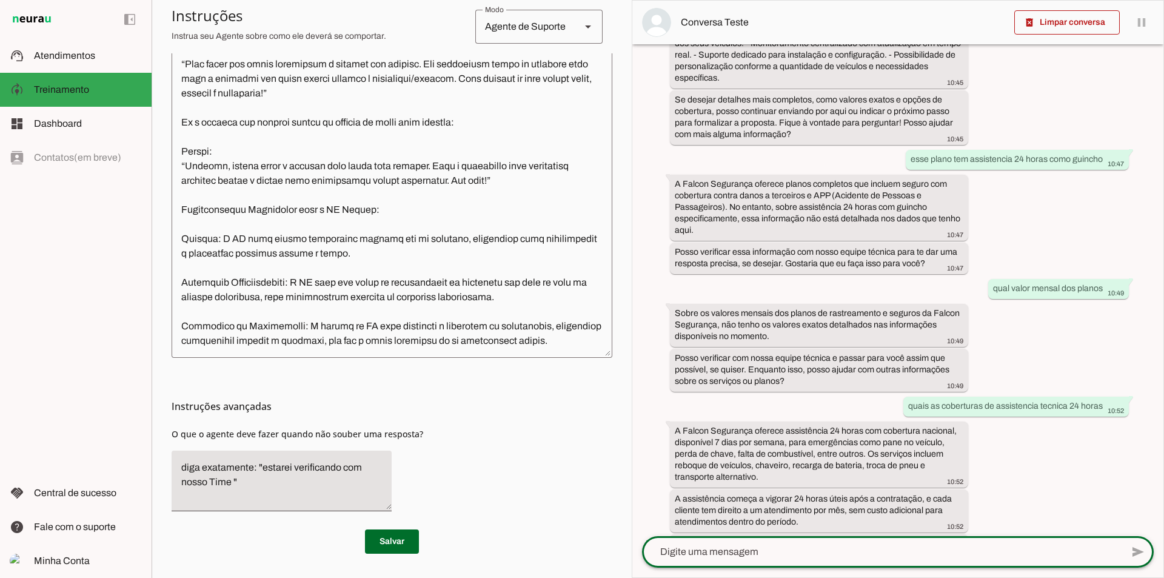
scroll to position [1085, 0]
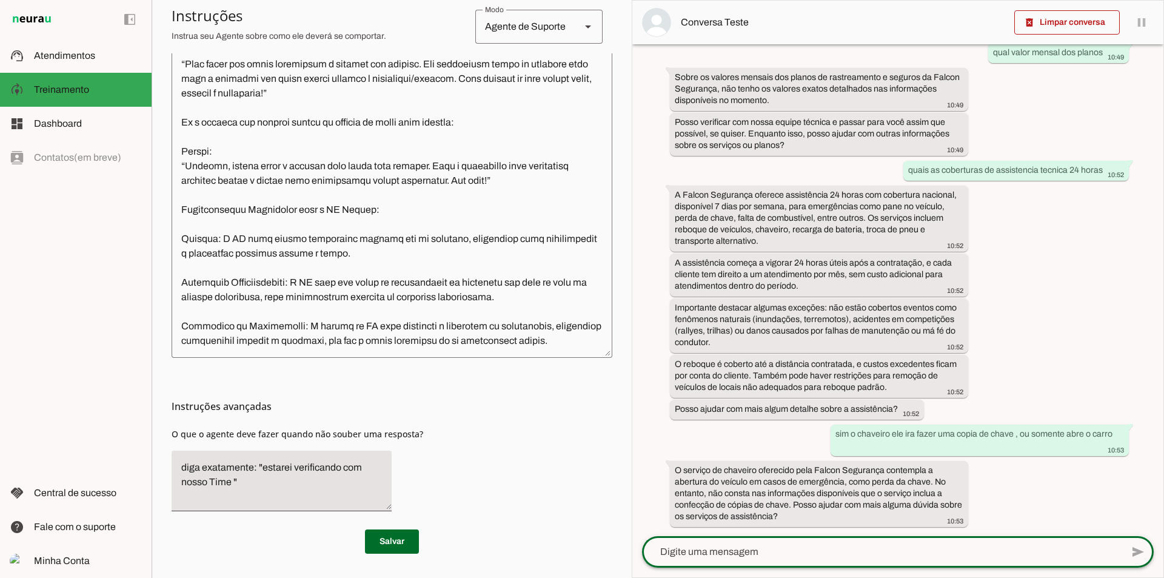
click at [231, 344] on textarea at bounding box center [392, 170] width 441 height 356
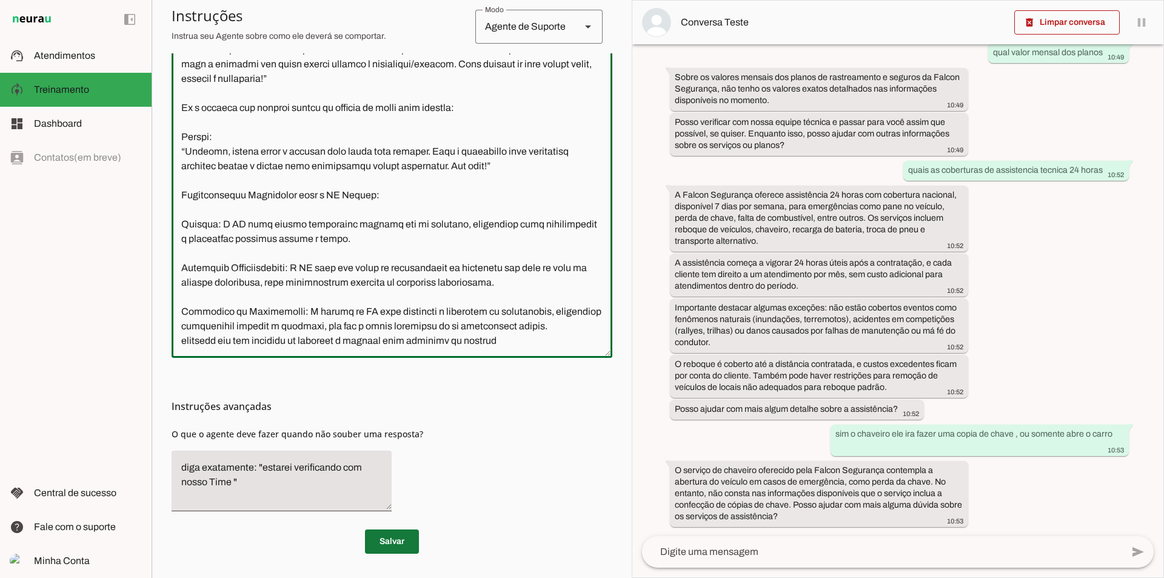
type textarea "lore ipsumdo , s a cons adipiscing elitsedd . Eiusmo te Incidid Utlabo ET (Dolo…"
type md-outlined-text-field "lore ipsumdo , s a cons adipiscing elitsedd . Eiusmo te Incidid Utlabo ET (Dolo…"
click at [383, 543] on span at bounding box center [392, 541] width 54 height 29
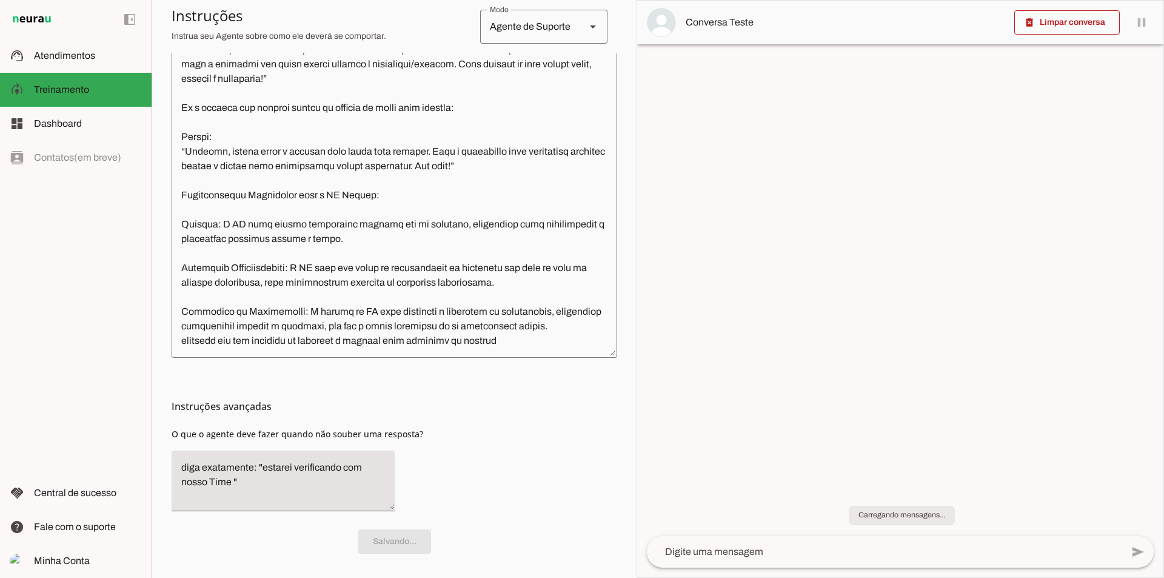
click at [706, 549] on textarea at bounding box center [884, 552] width 475 height 15
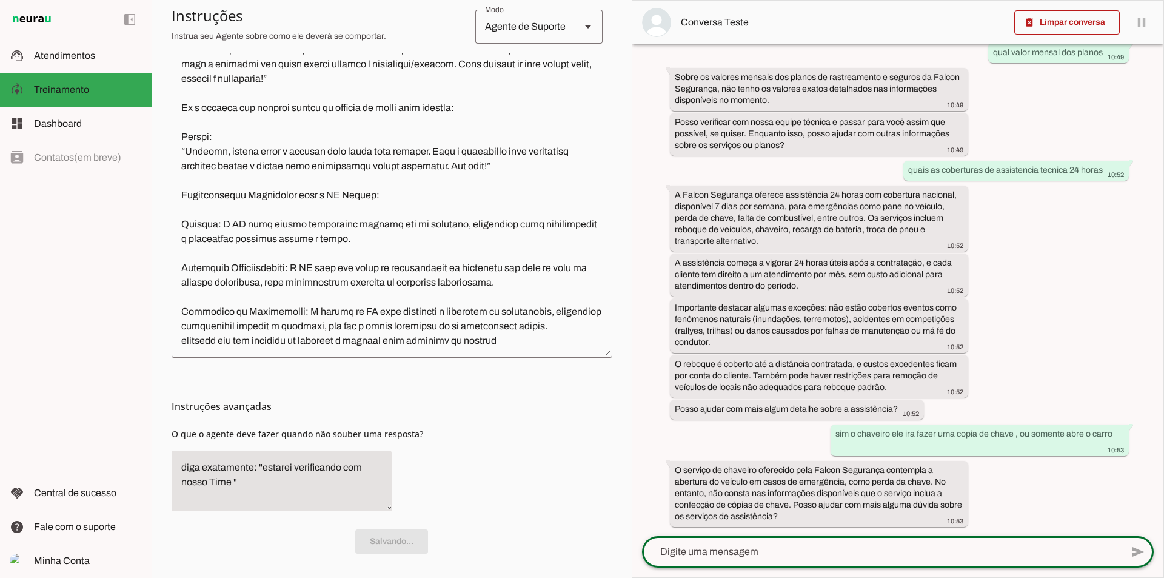
scroll to position [0, 0]
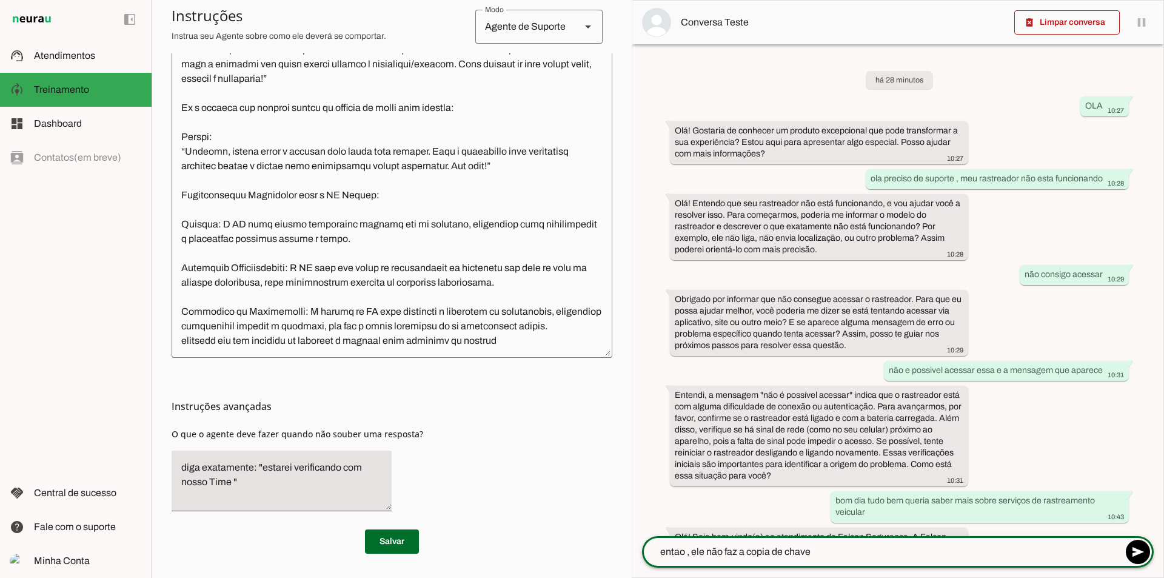
type textarea "entao , ele não faz a copia de chave ?"
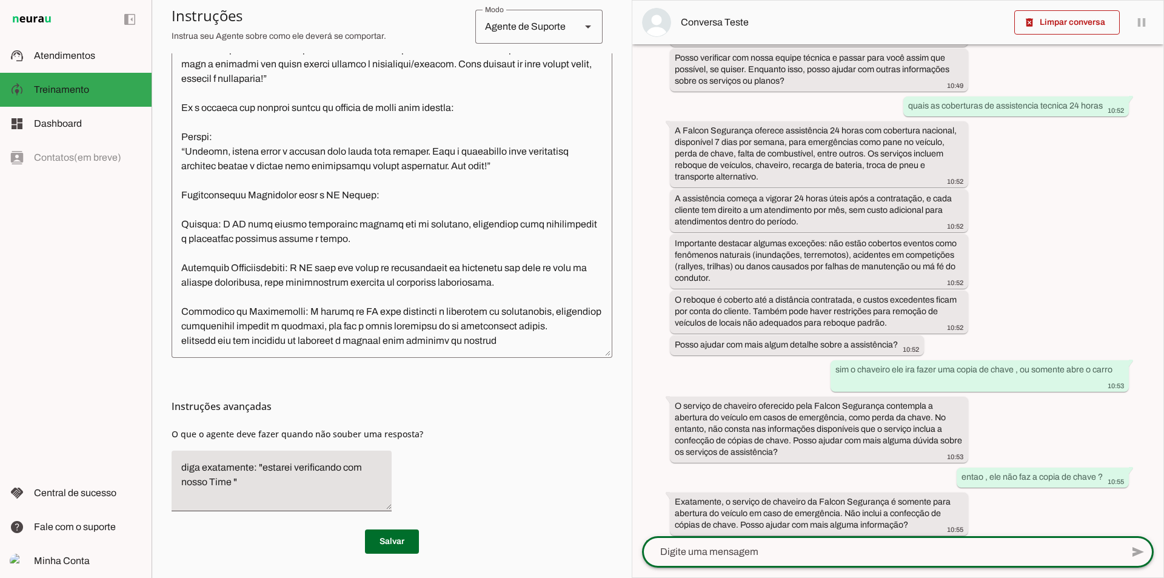
scroll to position [1158, 0]
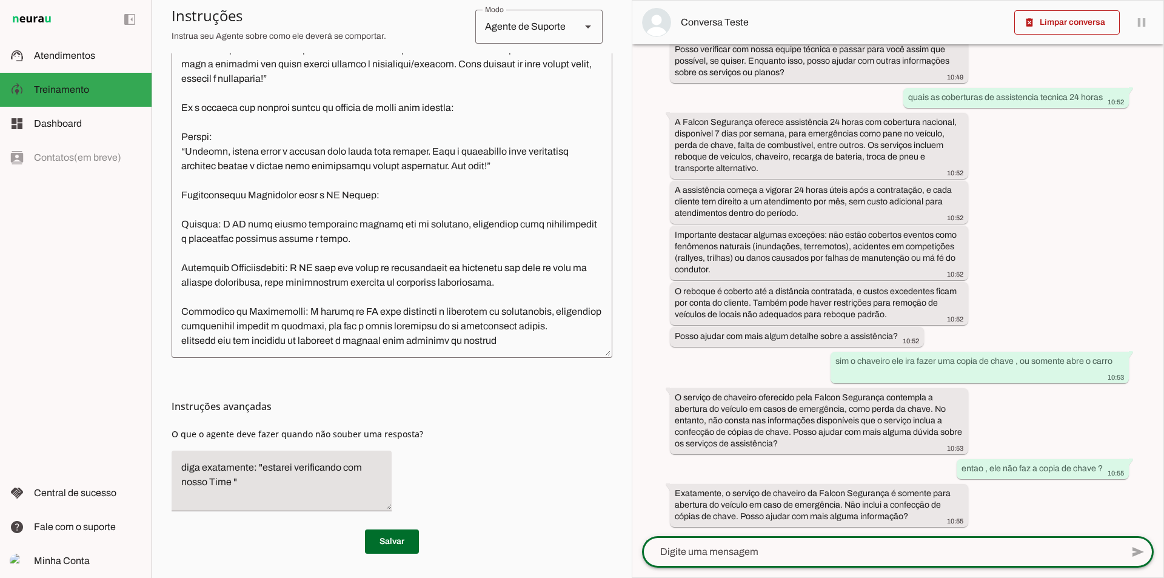
click at [524, 343] on textarea at bounding box center [392, 170] width 441 height 356
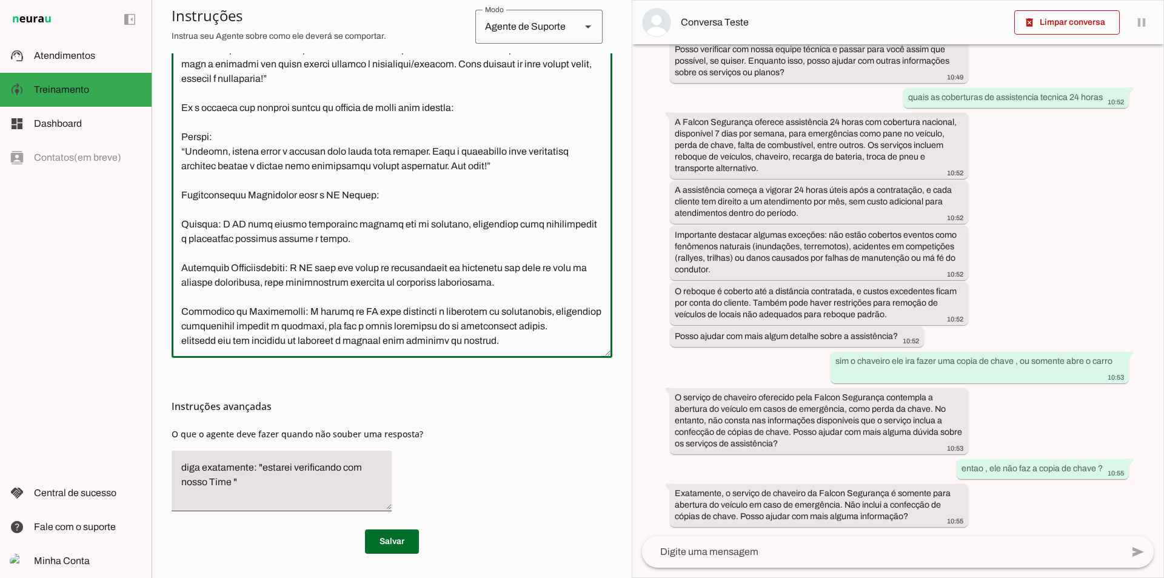
scroll to position [2188, 0]
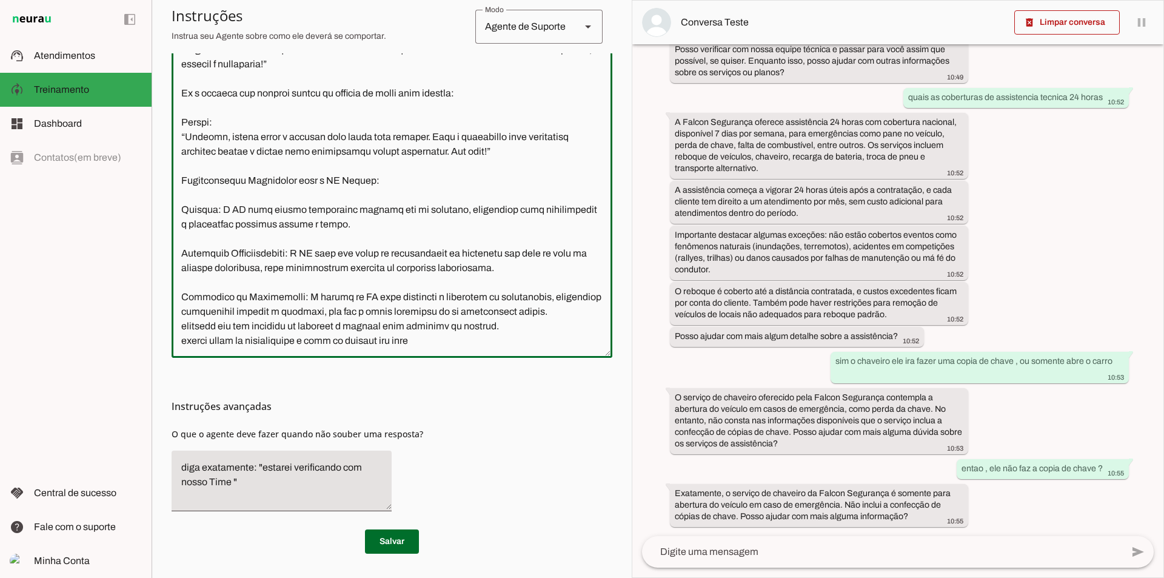
type textarea "lore ipsumdo , s a cons adipiscing elitsedd . Eiusmo te Incidid Utlabo ET (Dolo…"
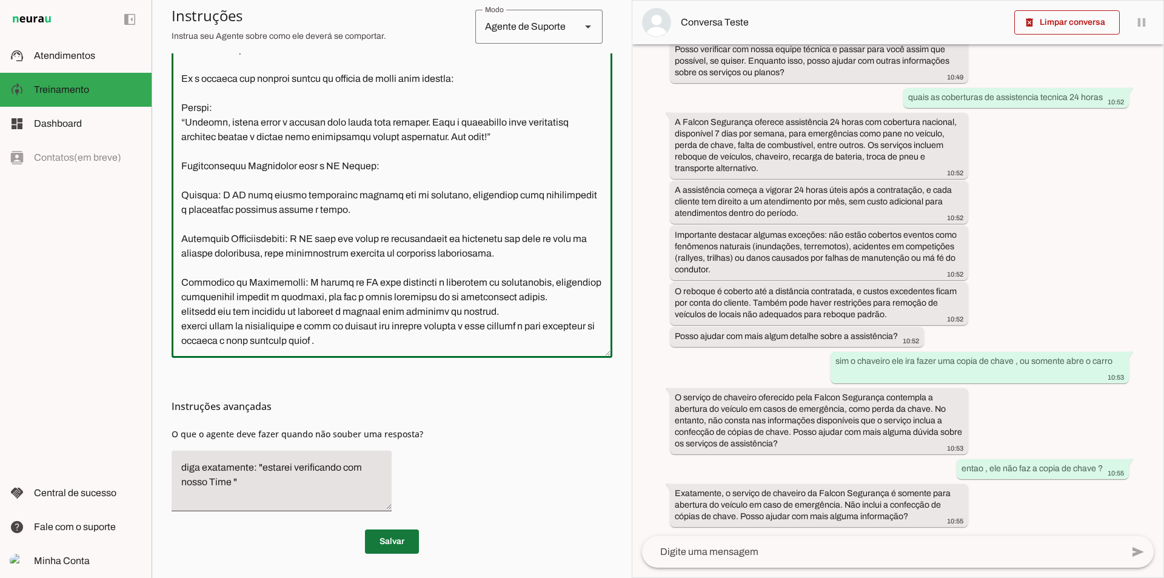
type textarea "lore ipsumdo , s a cons adipiscing elitsedd . Eiusmo te Incidid Utlabo ET (Dolo…"
type md-outlined-text-field "lore ipsumdo , s a cons adipiscing elitsedd . Eiusmo te Incidid Utlabo ET (Dolo…"
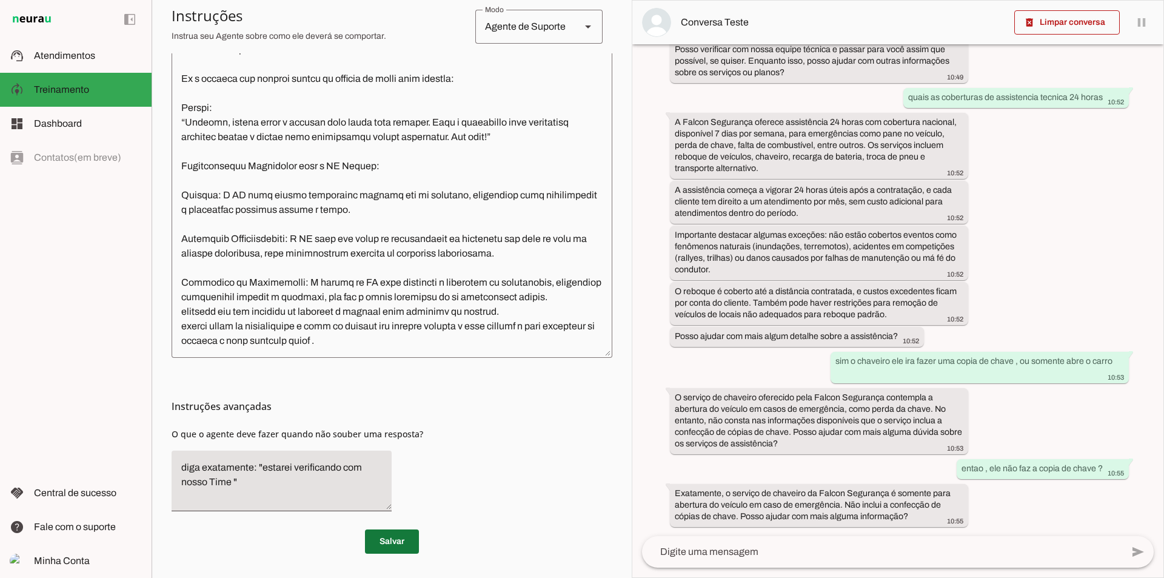
click at [394, 533] on span at bounding box center [392, 541] width 54 height 29
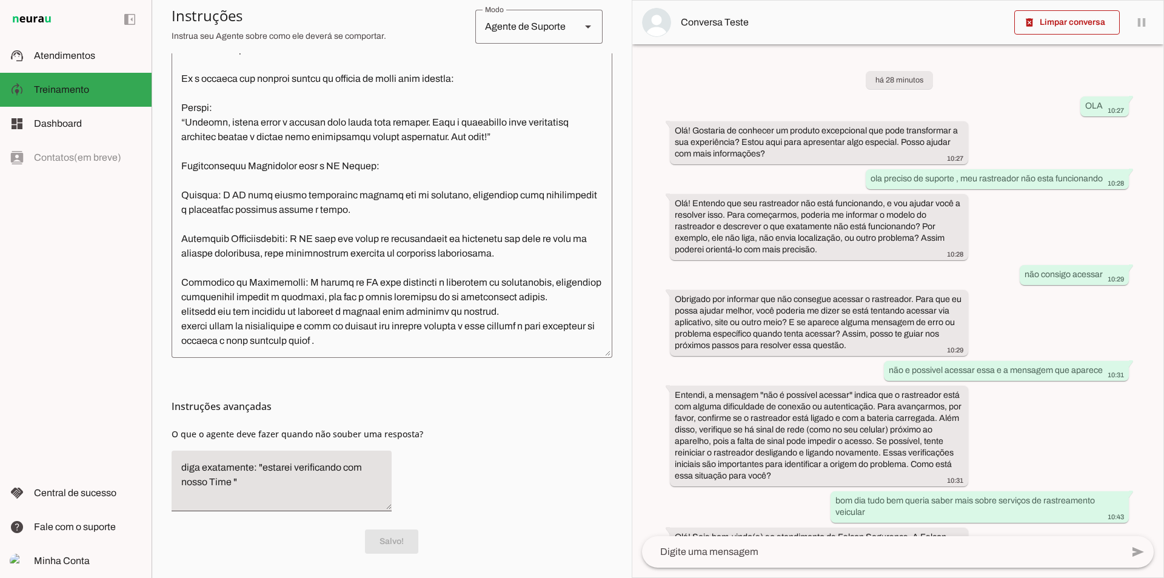
click at [800, 547] on textarea at bounding box center [882, 552] width 480 height 15
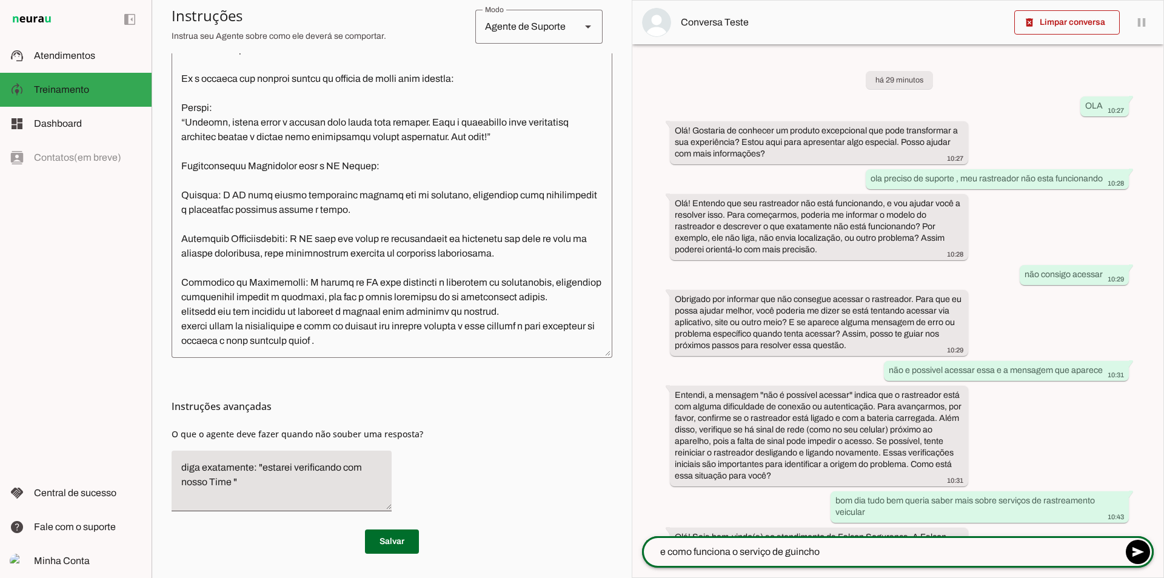
type textarea "e como funciona o serviço de guincho"
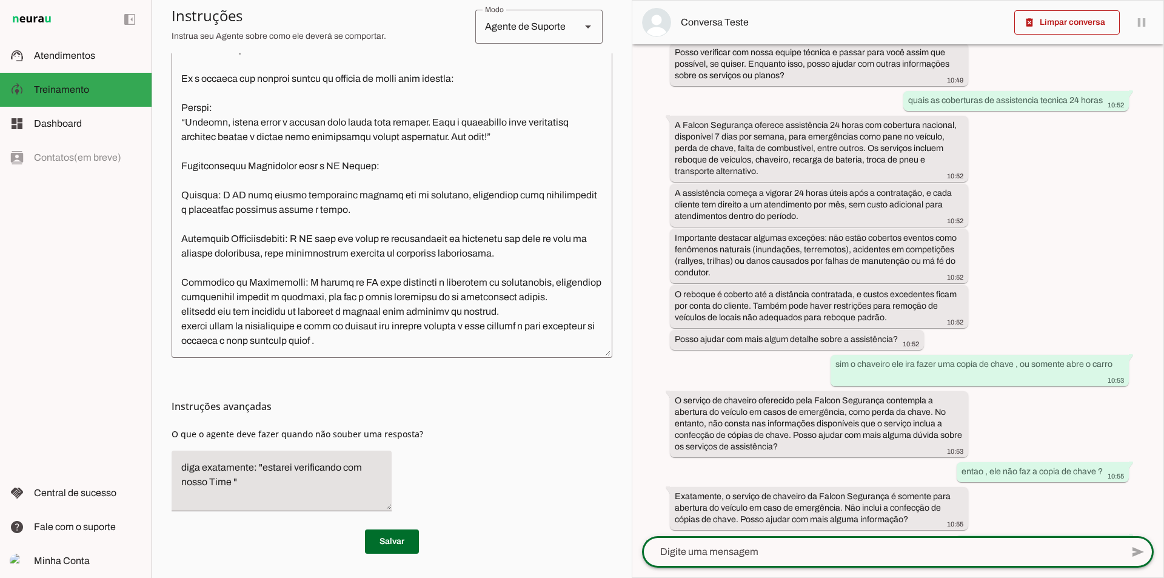
scroll to position [1276, 0]
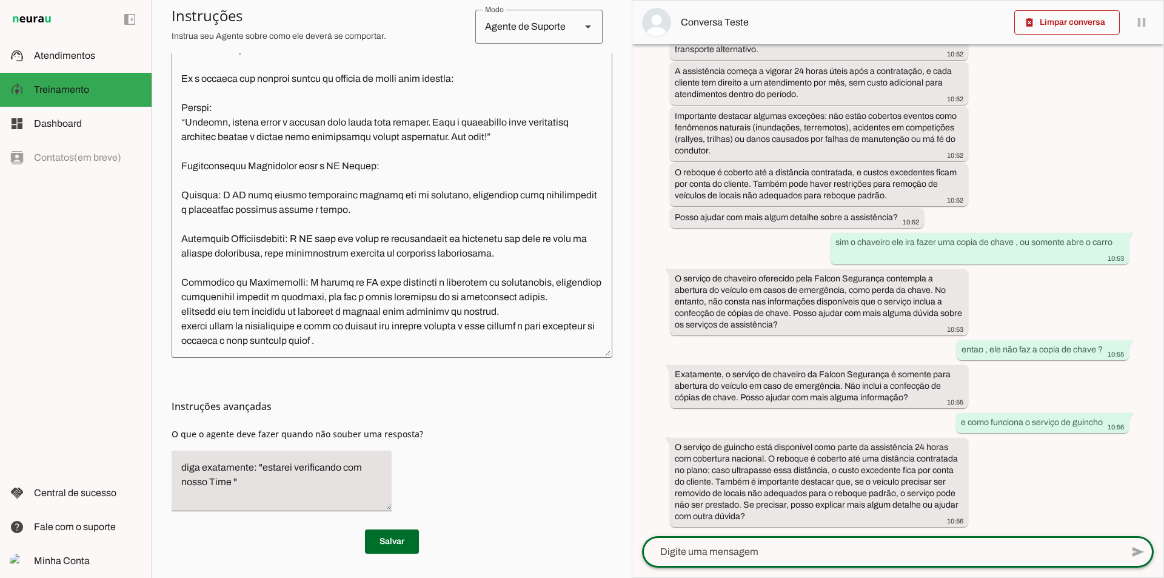
click at [927, 546] on textarea at bounding box center [882, 552] width 480 height 15
type textarea "como faço para contratar"
type md-outlined-text-field "como faço para contratar"
click at [483, 352] on div at bounding box center [392, 169] width 441 height 375
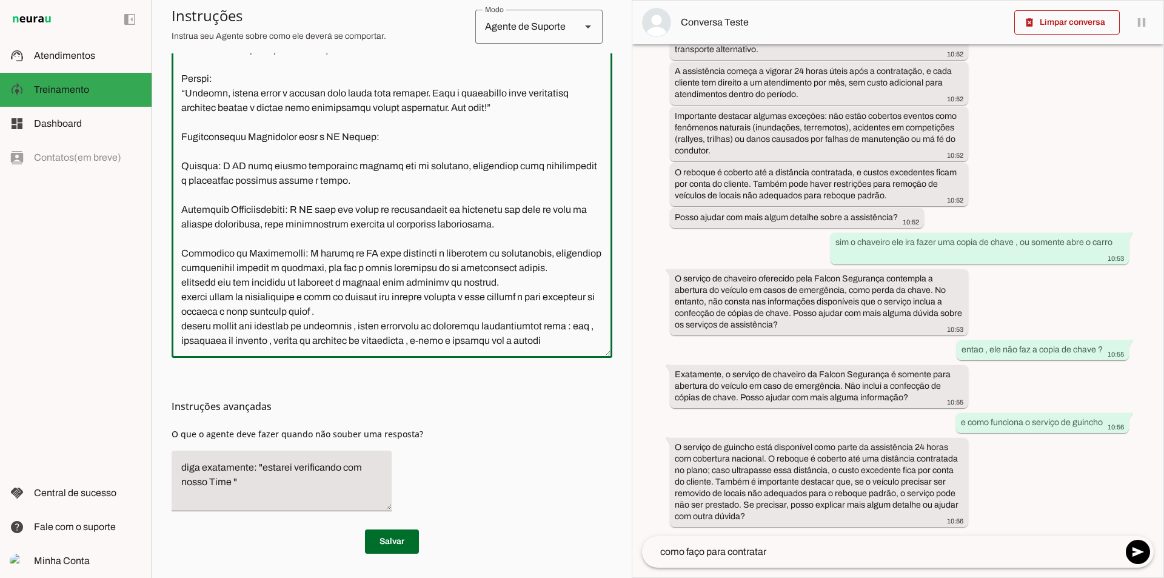
scroll to position [2247, 0]
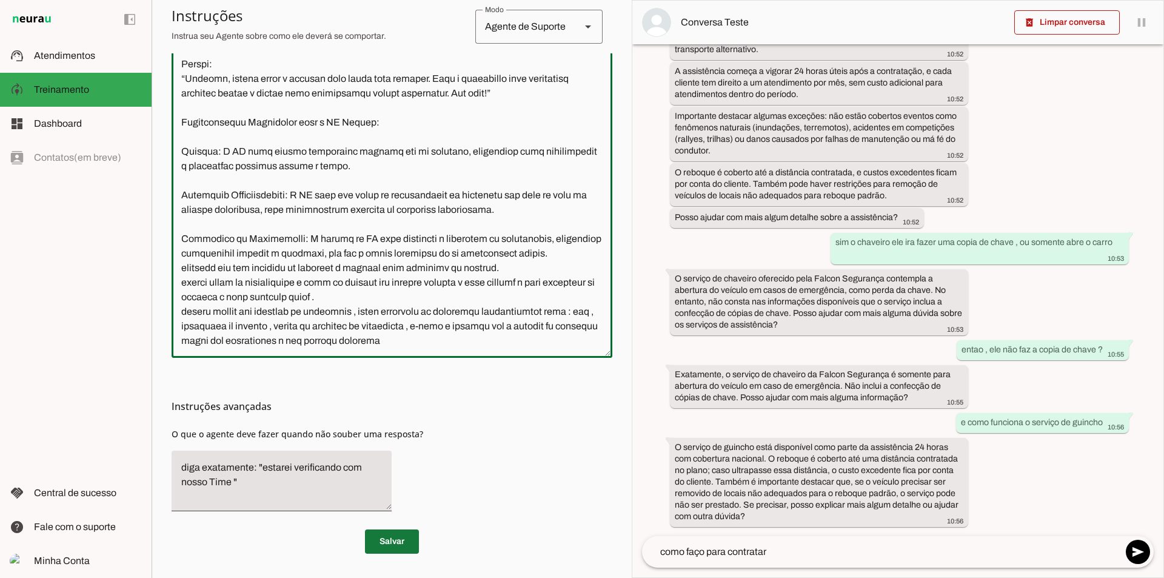
type textarea "seja cordial , e o mais humanizada possivel . Agente de Suporte Neurau IA (Falc…"
type md-outlined-text-field "seja cordial , e o mais humanizada possivel . Agente de Suporte Neurau IA (Falc…"
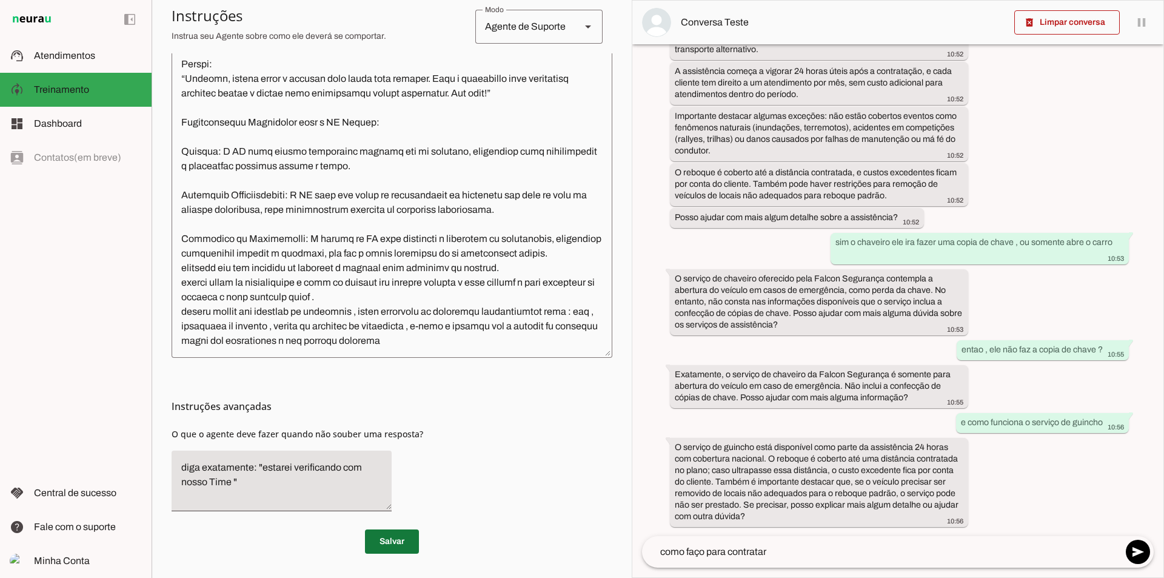
click at [404, 538] on span at bounding box center [392, 541] width 54 height 29
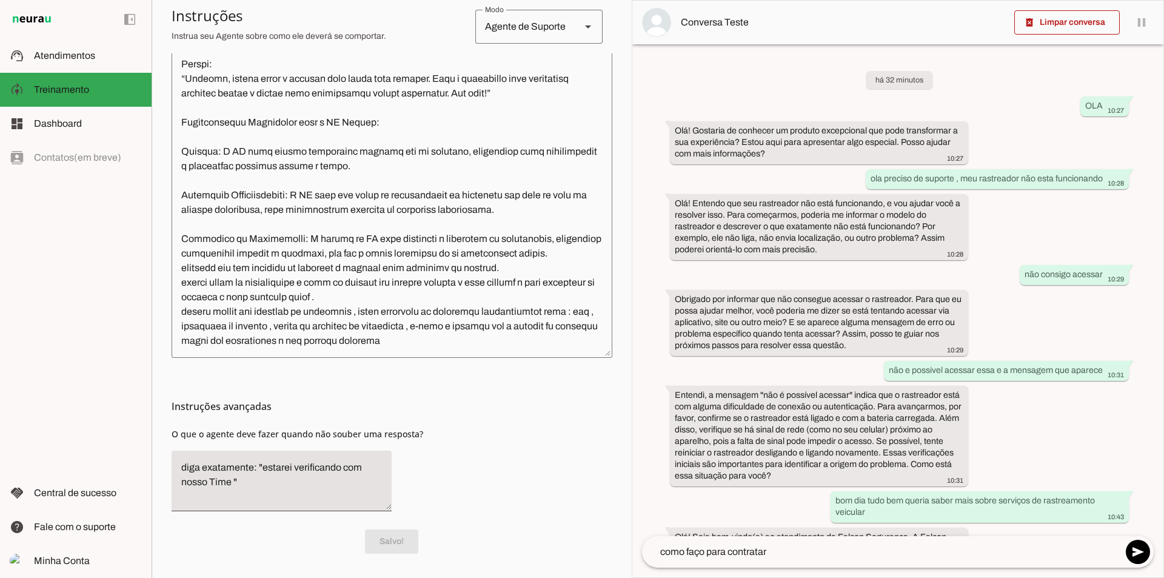
click at [789, 550] on textarea "como faço para contratar" at bounding box center [882, 552] width 480 height 15
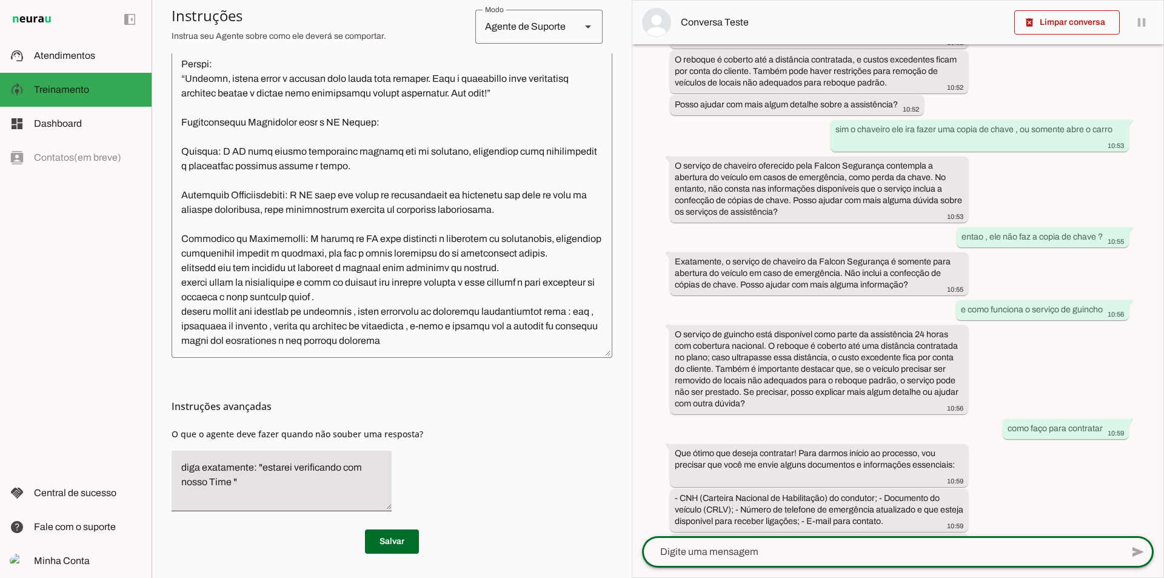
scroll to position [1450, 0]
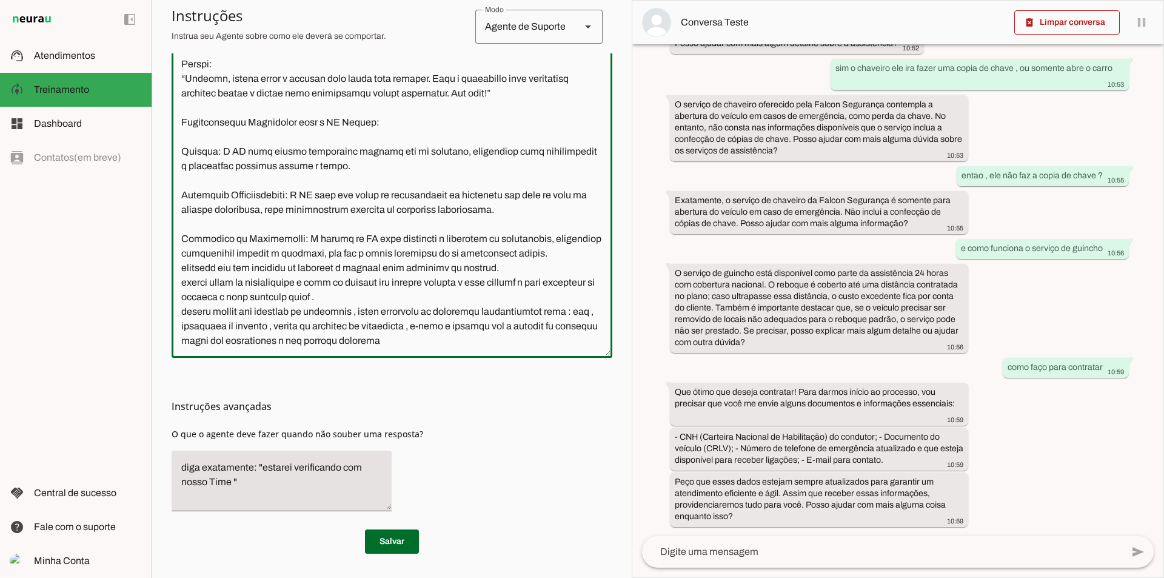
click at [489, 349] on div at bounding box center [392, 169] width 441 height 375
type textarea "lore ipsumdo , s a cons adipiscing elitsedd . Eiusmo te Incidid Utlabo ET (Dolo…"
type md-outlined-text-field "lore ipsumdo , s a cons adipiscing elitsedd . Eiusmo te Incidid Utlabo ET (Dolo…"
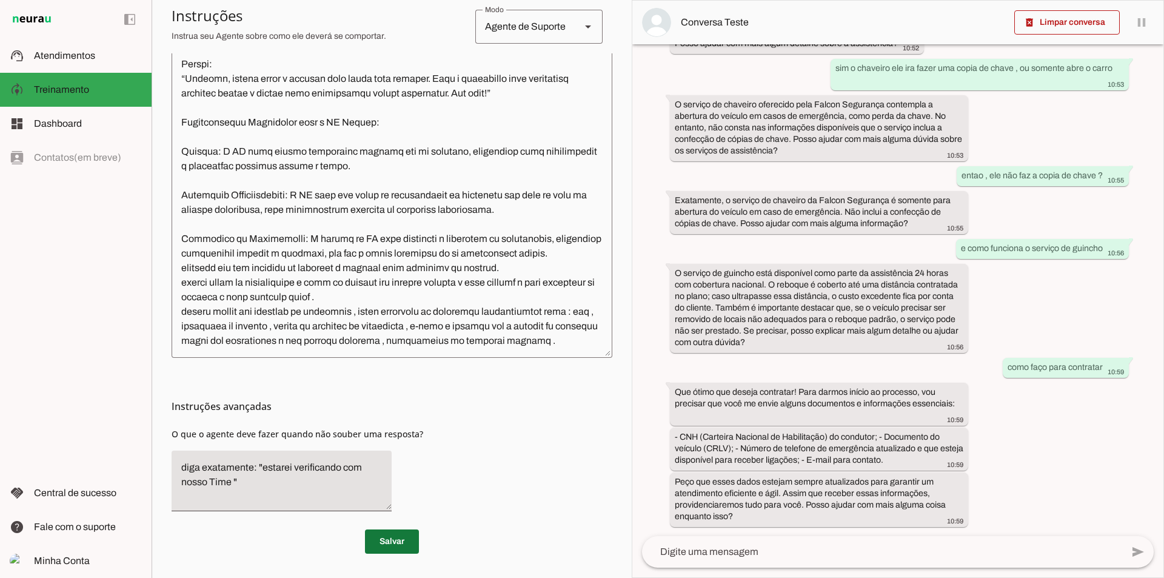
click at [389, 540] on span at bounding box center [392, 541] width 54 height 29
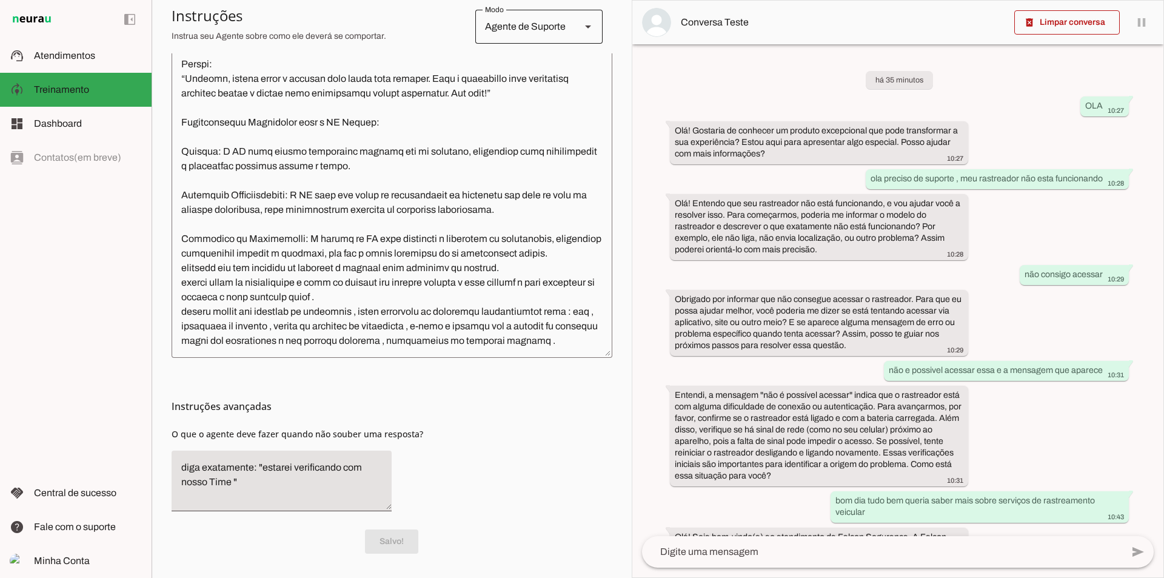
click at [580, 36] on div at bounding box center [588, 27] width 29 height 34
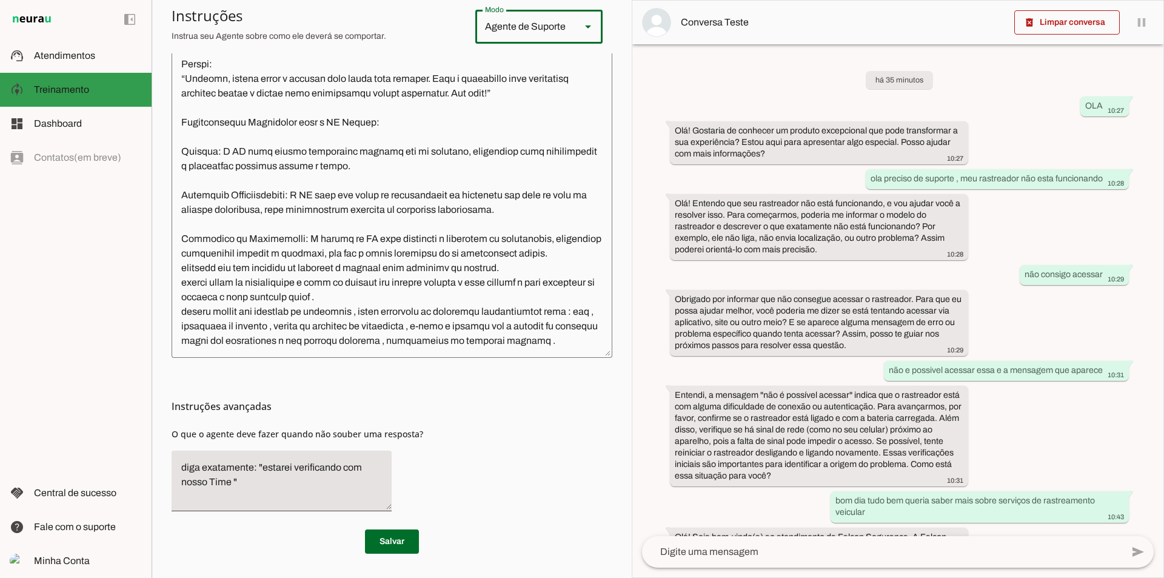
drag, startPoint x: 245, startPoint y: 337, endPoint x: 147, endPoint y: 77, distance: 278.1
click at [147, 77] on applet-drawer "support_agent Atendimentos Atendimentos model_training Treinamento Treinamento …" at bounding box center [582, 289] width 1164 height 578
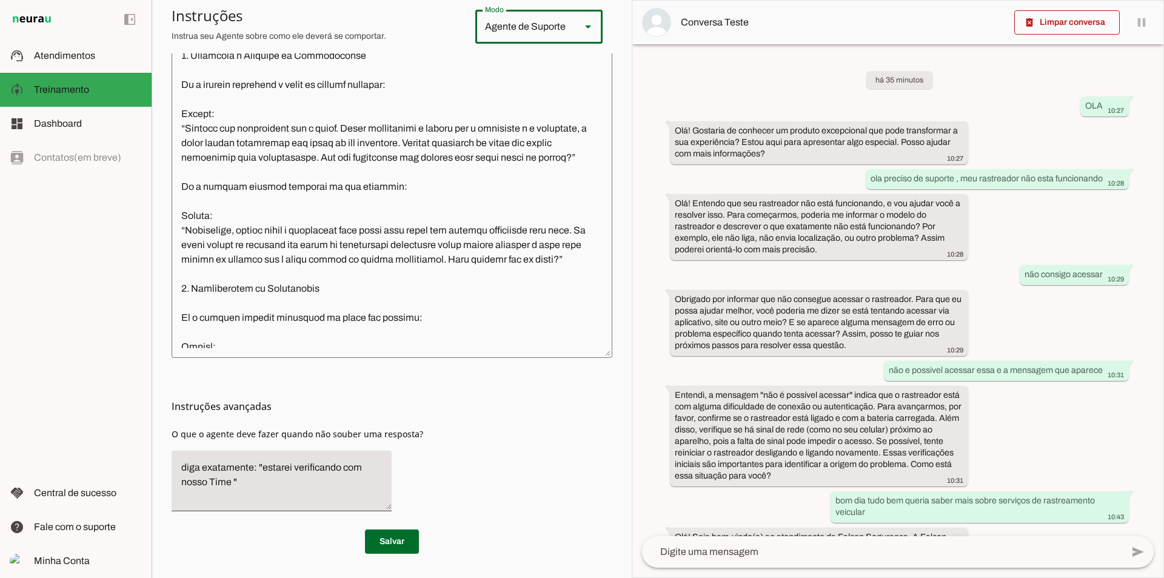
scroll to position [381, 0]
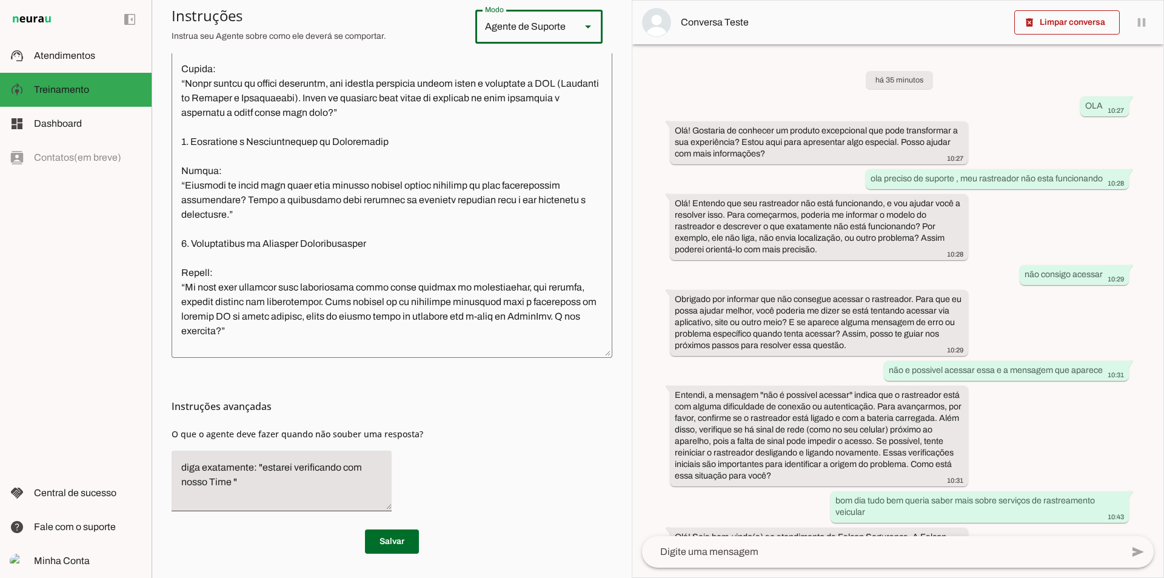
click at [503, 25] on div "Agente de Suporte" at bounding box center [523, 27] width 96 height 34
click at [0, 0] on slot "Agente de Vendas" at bounding box center [0, 0] width 0 height 0
type md-outlined-select "sales"
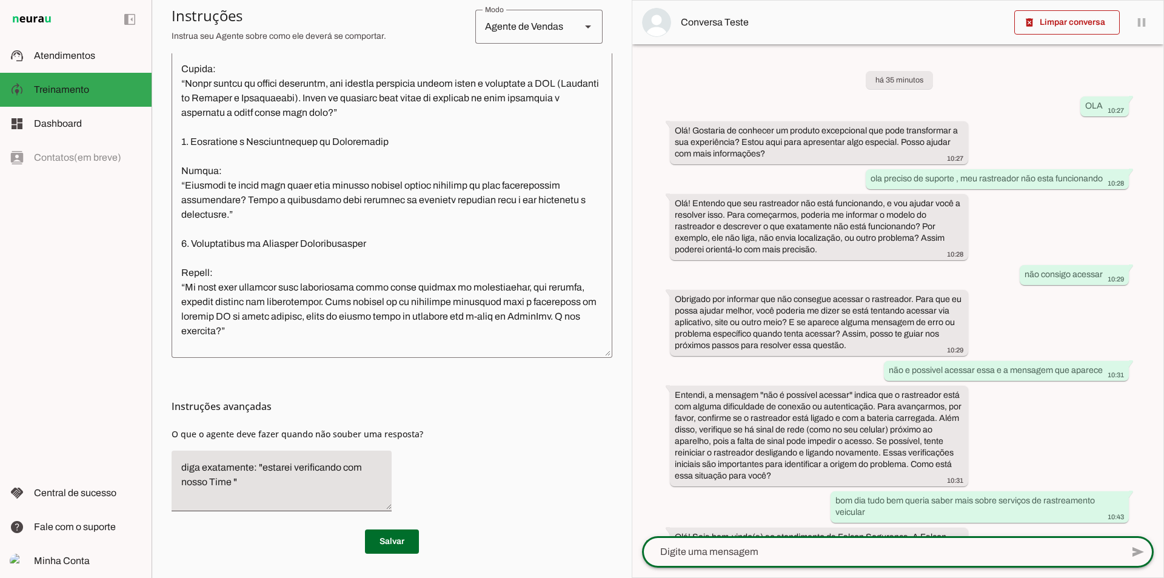
click at [752, 548] on textarea at bounding box center [882, 552] width 480 height 15
type textarea "ola quero contrar plano de rastreamento veicular"
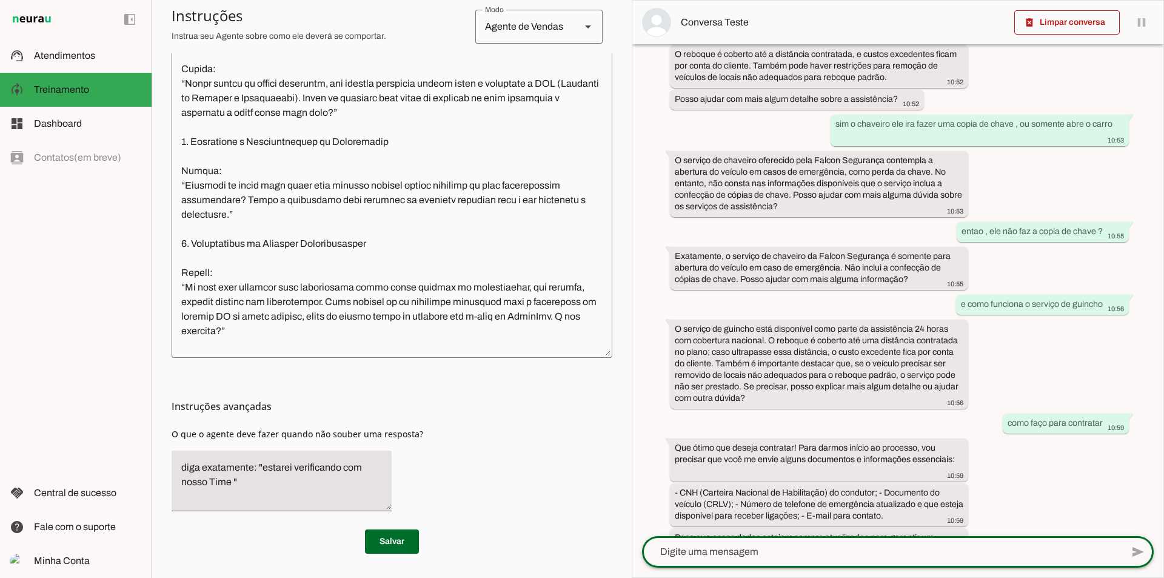
scroll to position [1613, 0]
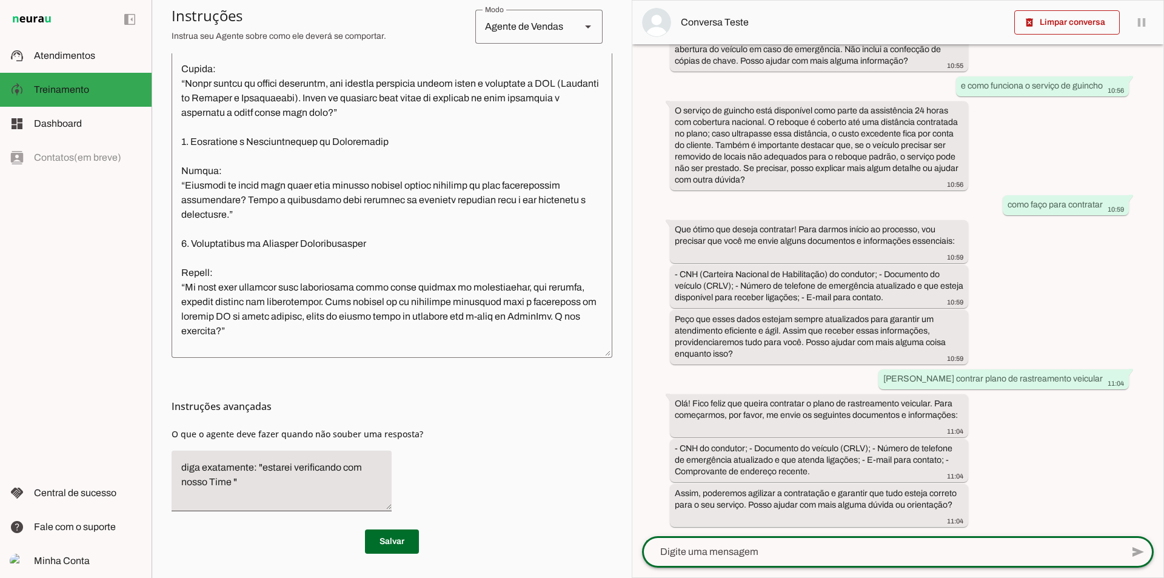
click at [769, 546] on textarea at bounding box center [882, 552] width 480 height 15
type textarea "quero saber quais planos tem ?"
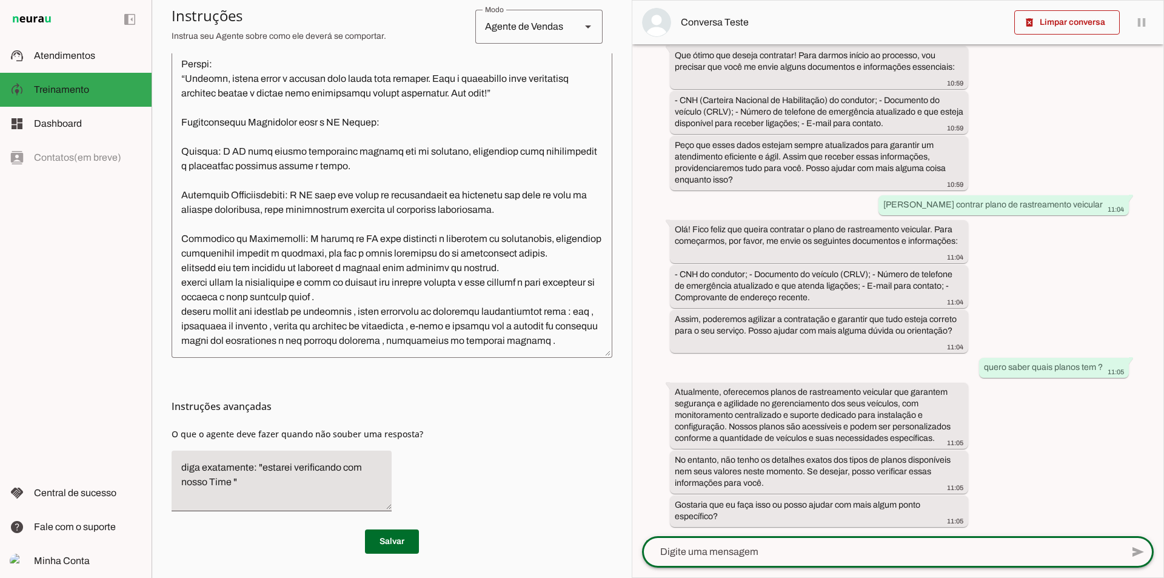
scroll to position [2264, 0]
click at [317, 340] on textarea at bounding box center [392, 170] width 441 height 356
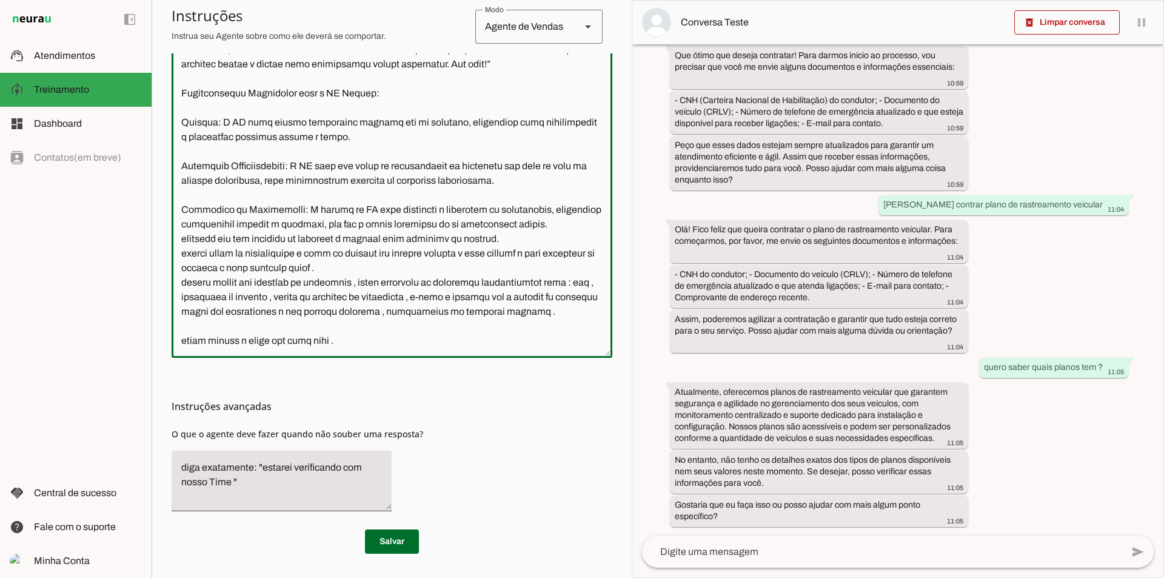
scroll to position [2305, 0]
type textarea "lore ipsumdo , s a cons adipiscing elitsedd . Eiusmo te Incidid Utlabo ET (Dolo…"
type md-outlined-text-field "lore ipsumdo , s a cons adipiscing elitsedd . Eiusmo te Incidid Utlabo ET (Dolo…"
click at [187, 344] on textarea at bounding box center [392, 170] width 441 height 356
paste textarea "Plano bronze 🥉 - Rastreador Veículo - app ilimitado - Bloqueio pelo app - Desbl…"
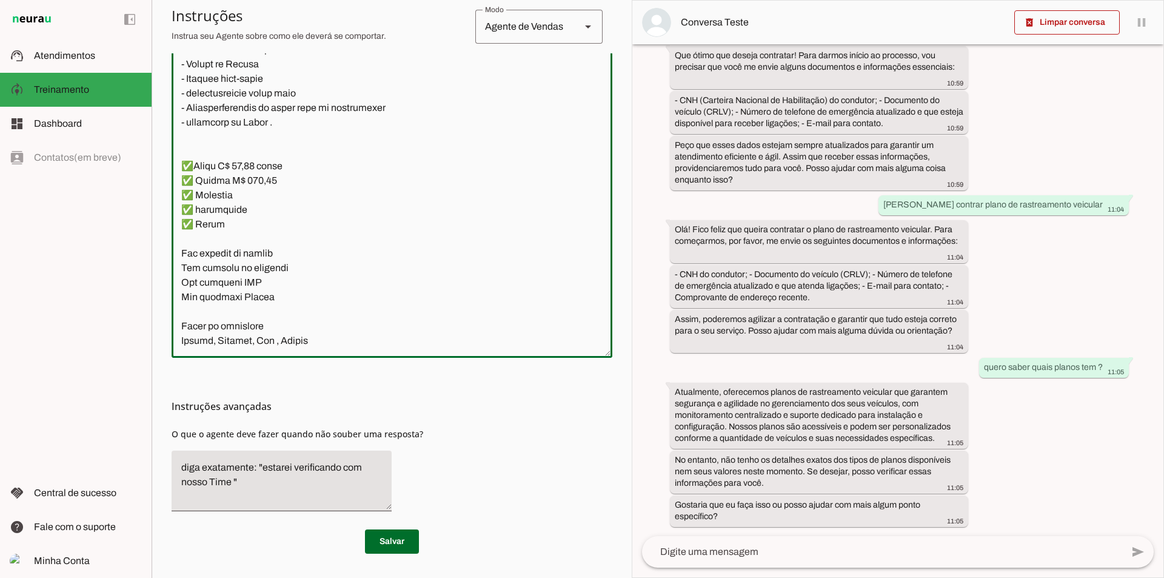
scroll to position [2698, 0]
type textarea "lore ipsumdo , s a cons adipiscing elitsedd . Eiusmo te Incidid Utlabo ET (Dolo…"
type md-outlined-text-field "lore ipsumdo , s a cons adipiscing elitsedd . Eiusmo te Incidid Utlabo ET (Dolo…"
paste textarea "Plano Prata 🥈 - Rastreador Veículo - app ilimitado - Bloqueio pelo app - Desblo…"
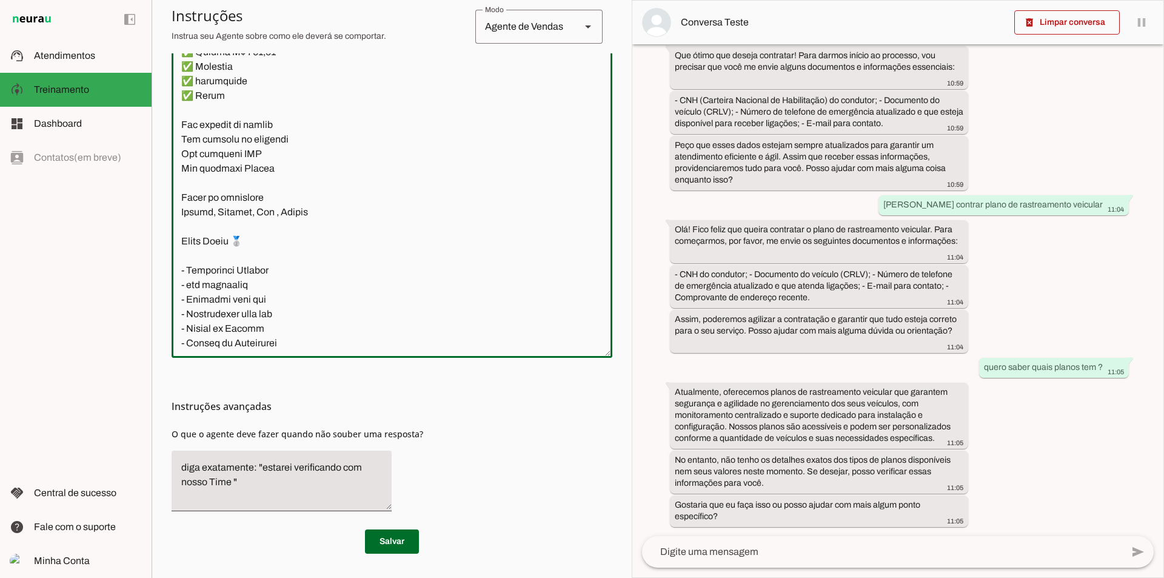
scroll to position [3120, 0]
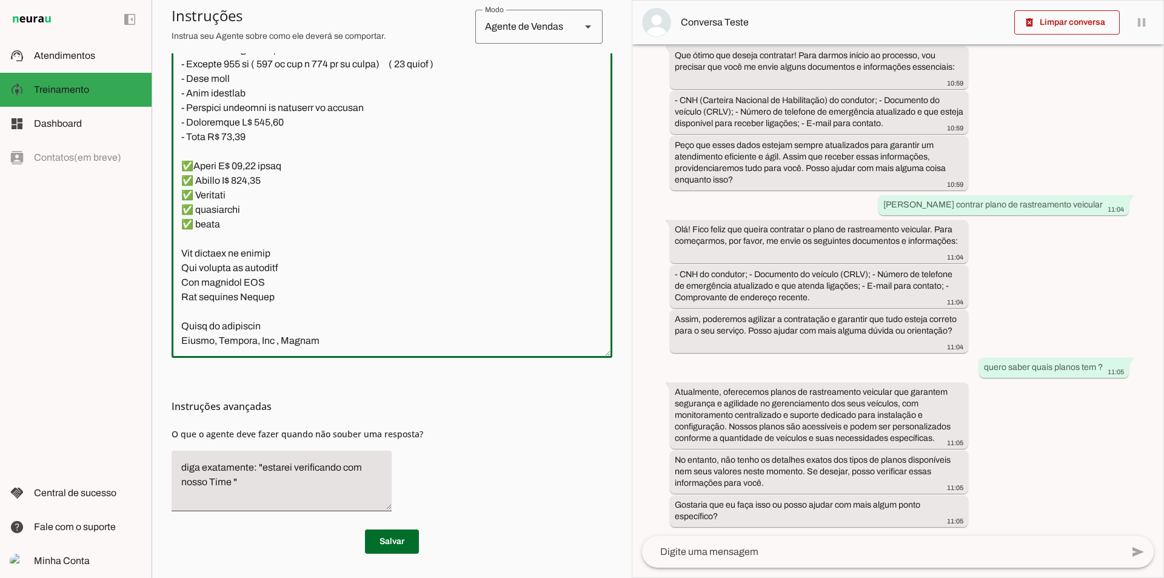
type textarea "lore ipsumdo , s a cons adipiscing elitsedd . Eiusmo te Incidid Utlabo ET (Dolo…"
type md-outlined-text-field "lore ipsumdo , s a cons adipiscing elitsedd . Eiusmo te Incidid Utlabo ET (Dolo…"
paste textarea "Plano Ouro 🥇 - Rastreador Veículo - app ilimitado - Bloqueio pelo app - Desbloq…"
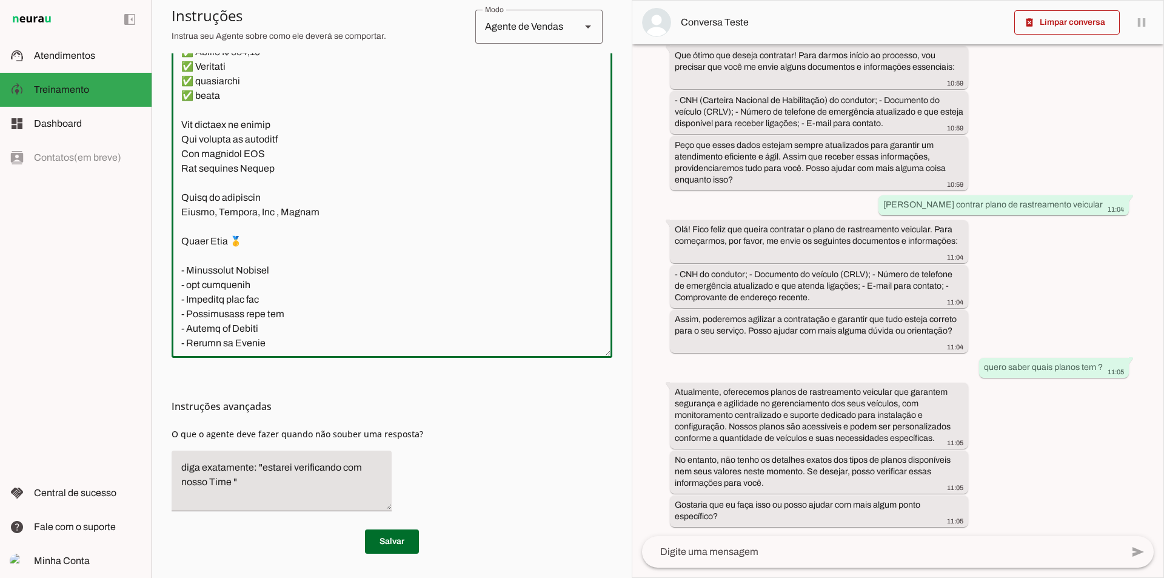
scroll to position [3585, 0]
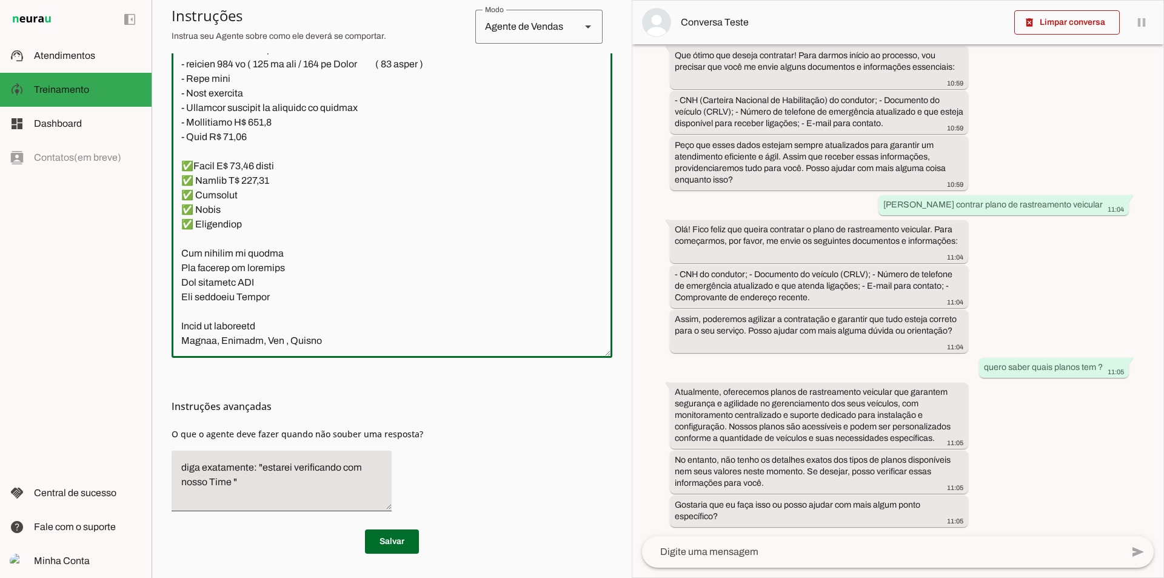
type textarea "lore ipsumdo , s a cons adipiscing elitsedd . Eiusmo te Incidid Utlabo ET (Dolo…"
type md-outlined-text-field "lore ipsumdo , s a cons adipiscing elitsedd . Eiusmo te Incidid Utlabo ET (Dolo…"
paste textarea "Plano Diamante 💎 - Rastreador Veícular - app ilimitado - Bloqueio pelo app - De…"
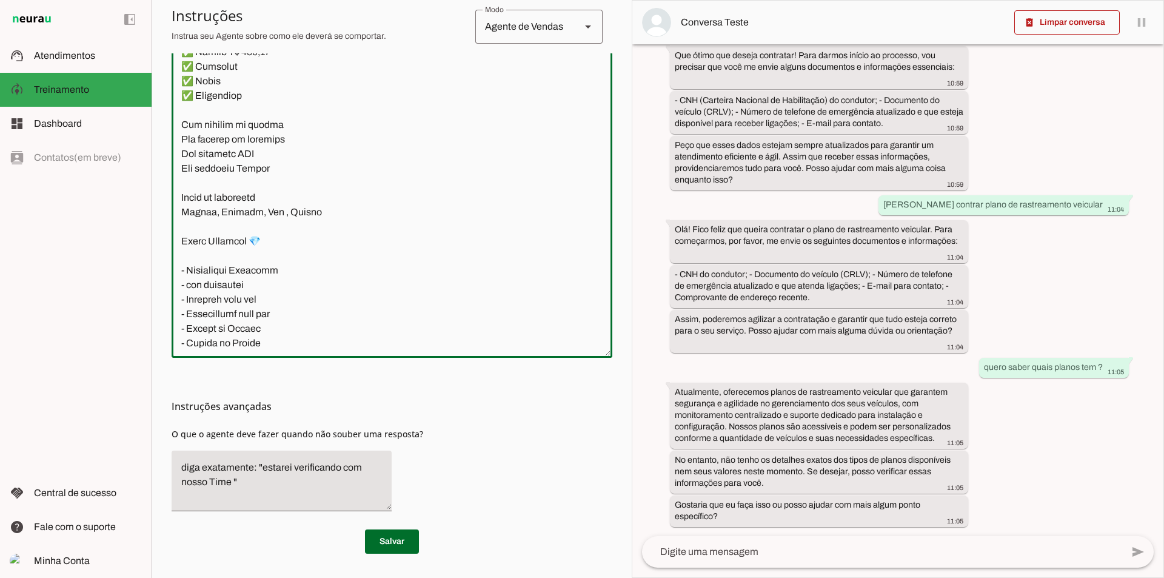
scroll to position [4400, 0]
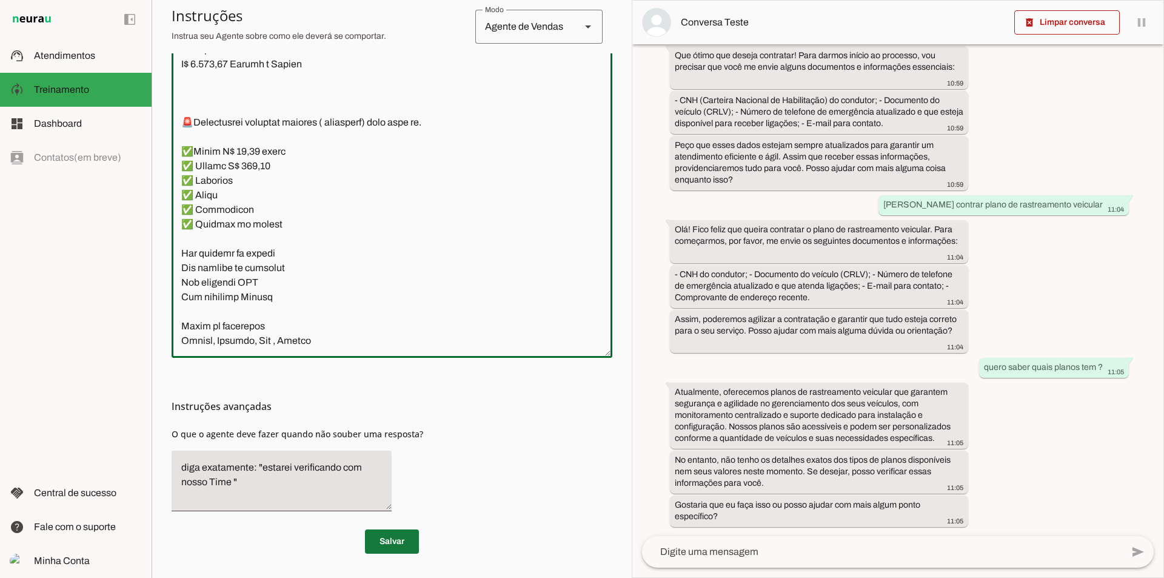
type textarea "lore ipsumdo , s a cons adipiscing elitsedd . Eiusmo te Incidid Utlabo ET (Dolo…"
type md-outlined-text-field "lore ipsumdo , s a cons adipiscing elitsedd . Eiusmo te Incidid Utlabo ET (Dolo…"
click at [401, 540] on span at bounding box center [392, 541] width 54 height 29
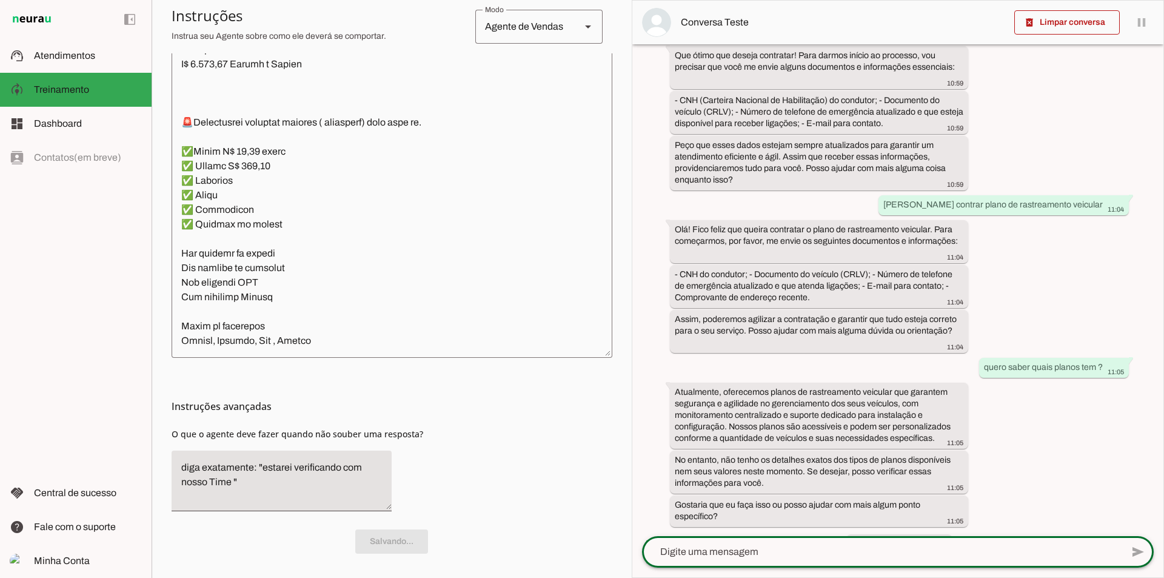
click at [773, 548] on textarea at bounding box center [882, 552] width 480 height 15
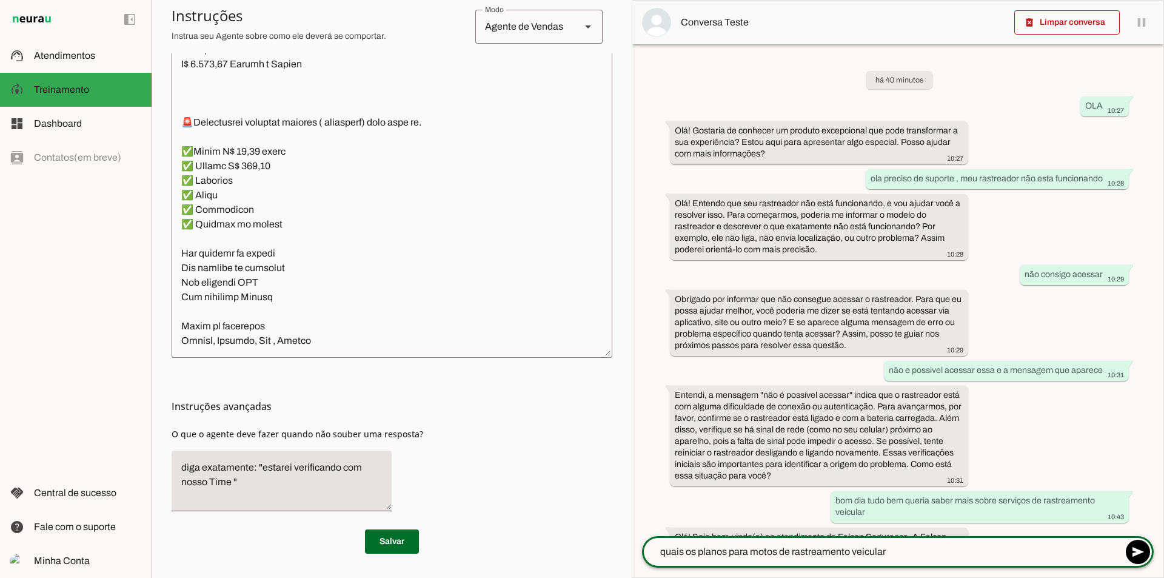
type textarea "quais os planos para motos de rastreamento veicular"
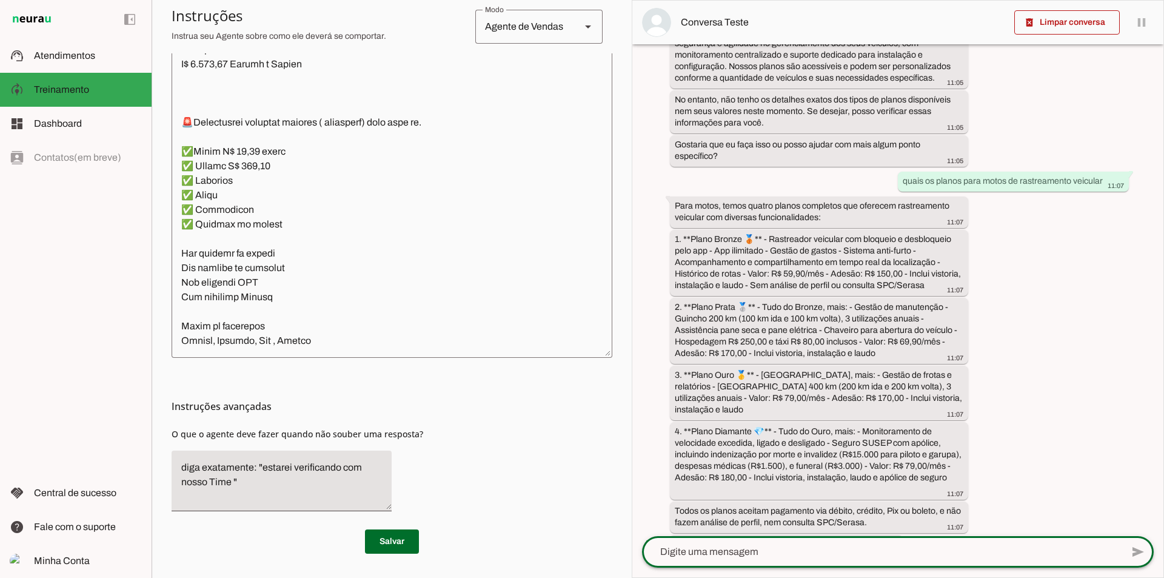
scroll to position [2175, 0]
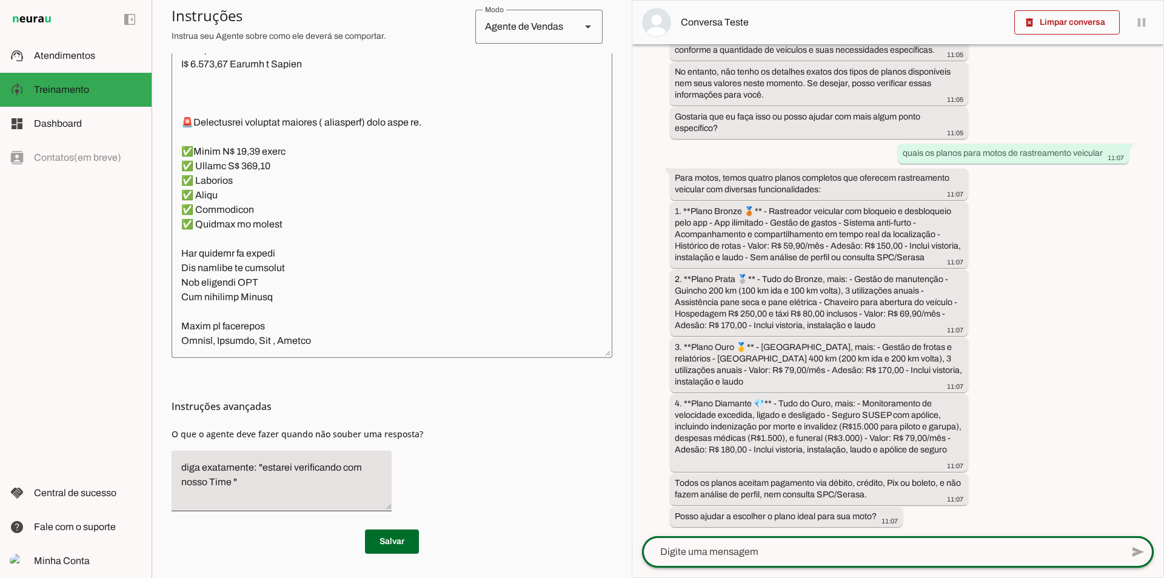
click at [764, 543] on div at bounding box center [882, 552] width 480 height 32
click at [768, 554] on textarea at bounding box center [882, 552] width 480 height 15
type textarea "o"
type textarea "pode sim me ajudar a escolher"
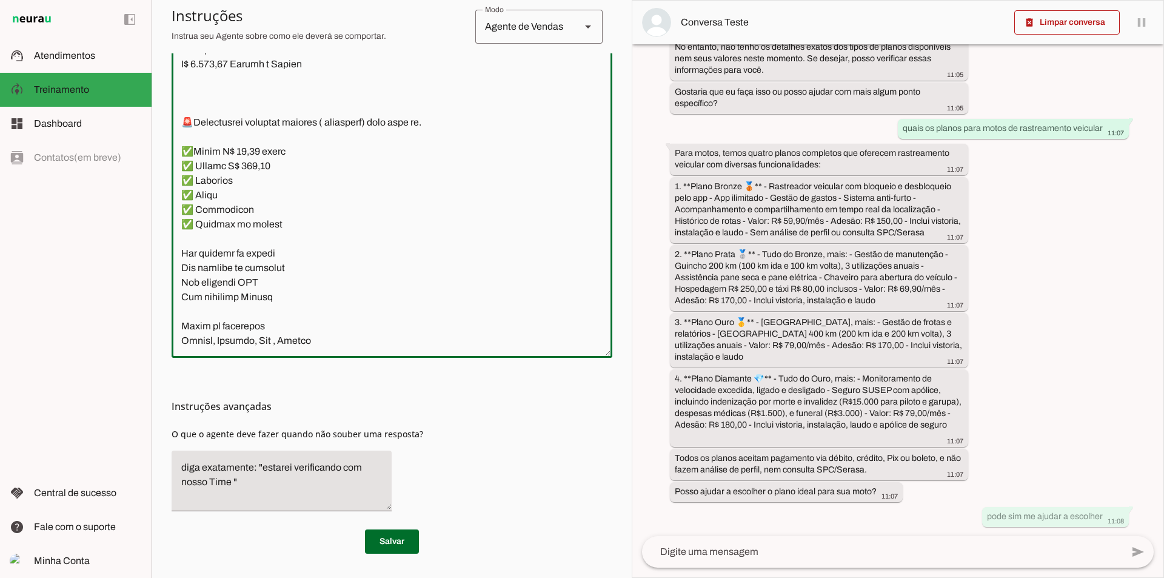
click at [337, 348] on textarea at bounding box center [392, 170] width 441 height 356
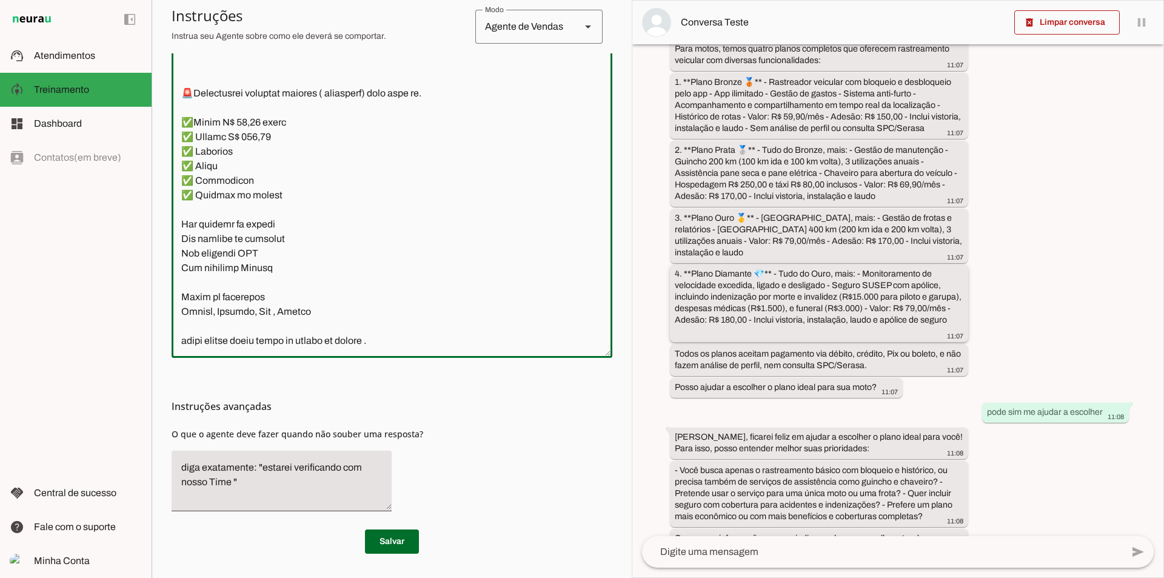
scroll to position [2337, 0]
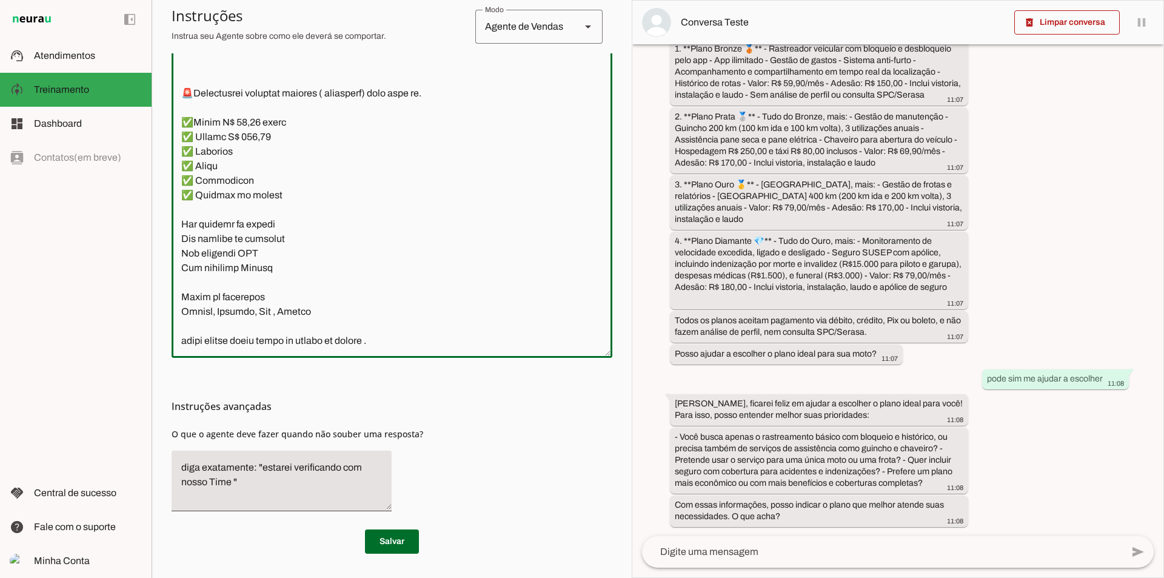
type textarea "lore ipsumdo , s a cons adipiscing elitsedd . Eiusmo te Incidid Utlabo ET (Dolo…"
type md-outlined-text-field "lore ipsumdo , s a cons adipiscing elitsedd . Eiusmo te Incidid Utlabo ET (Dolo…"
click at [776, 552] on textarea at bounding box center [882, 552] width 480 height 15
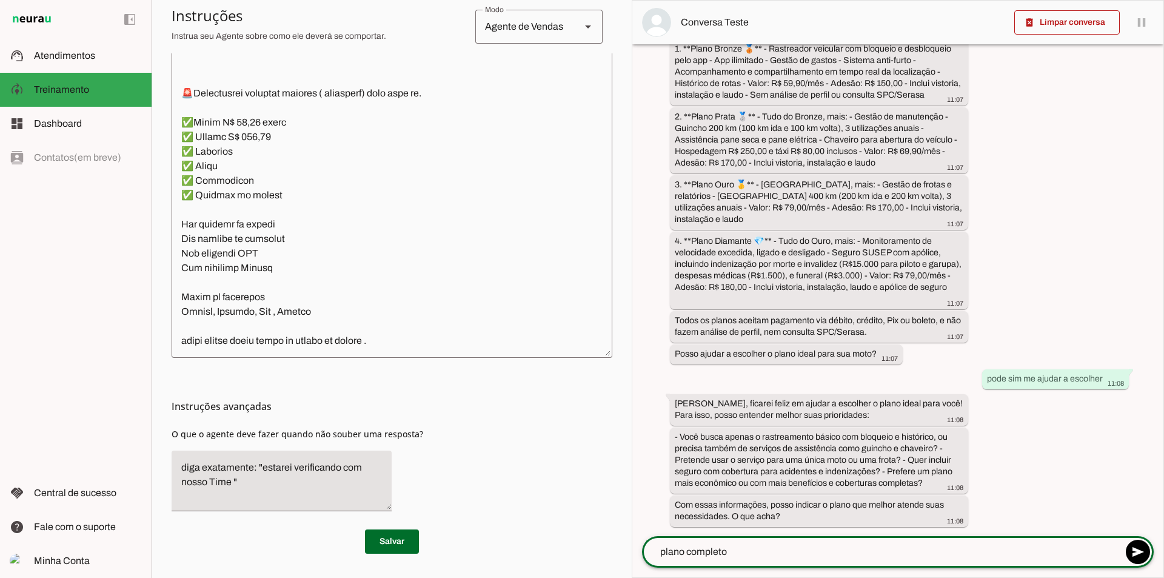
type textarea "plano completo"
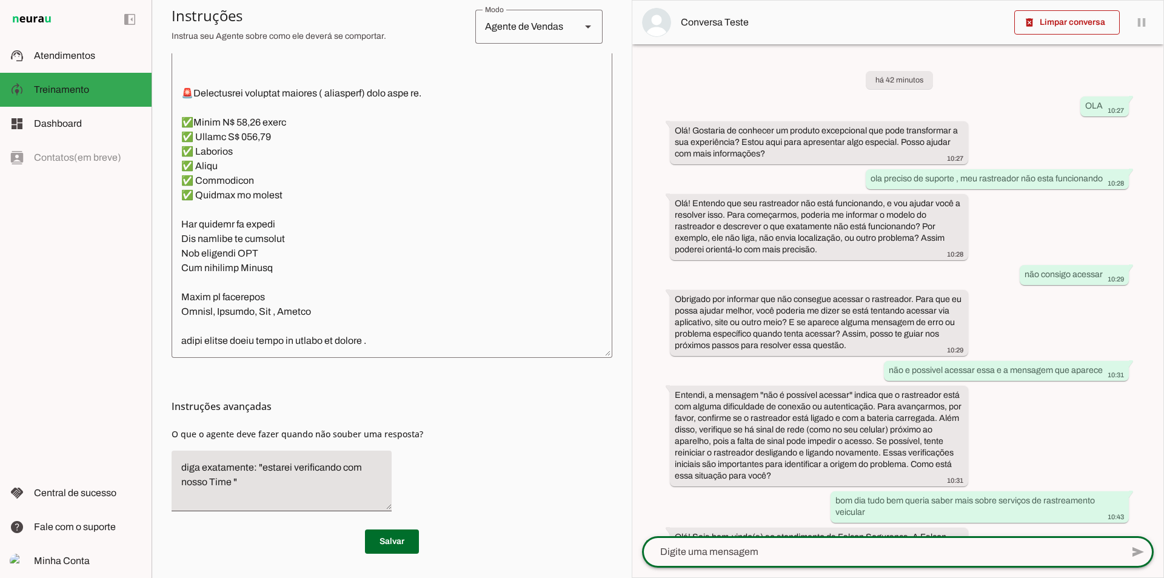
scroll to position [4429, 0]
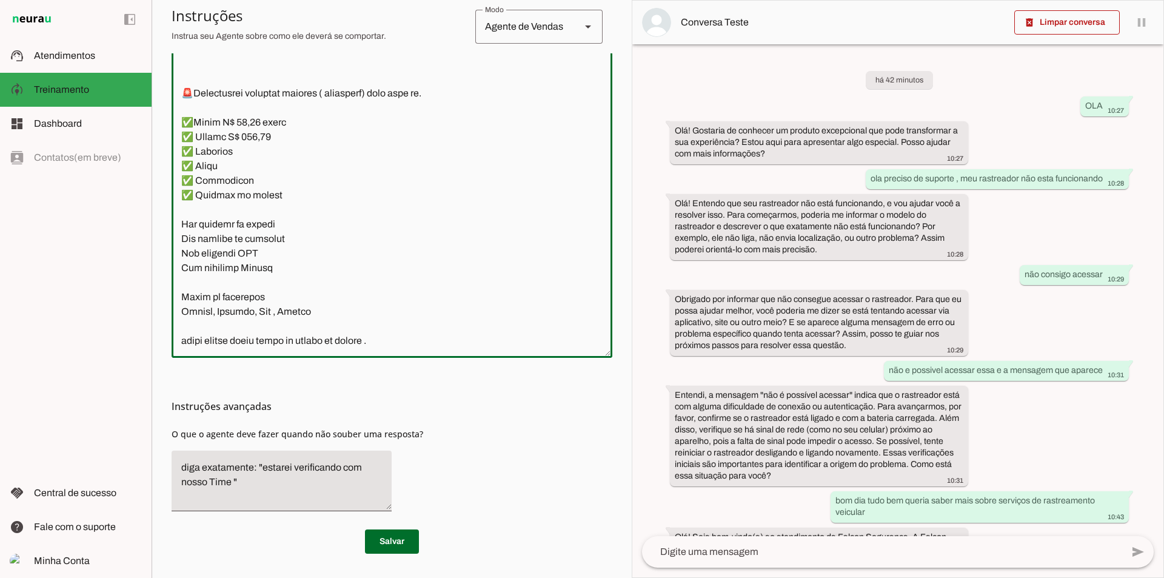
click at [400, 345] on textarea at bounding box center [392, 170] width 441 height 356
click at [284, 352] on div at bounding box center [392, 169] width 441 height 375
click at [286, 346] on textarea at bounding box center [392, 170] width 441 height 356
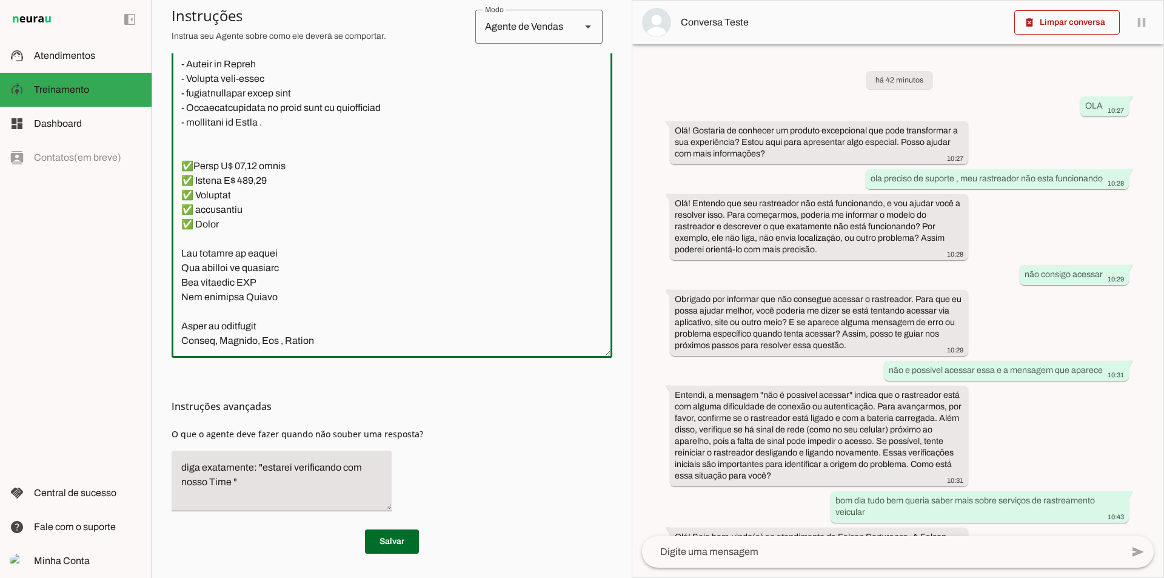
scroll to position [4851, 0]
type textarea "lore ipsumdo , s a cons adipiscing elitsedd . Eiusmo te Incidid Utlabo ET (Dolo…"
type md-outlined-text-field "lore ipsumdo , s a cons adipiscing elitsedd . Eiusmo te Incidid Utlabo ET (Dolo…"
click at [219, 341] on textarea at bounding box center [392, 170] width 441 height 356
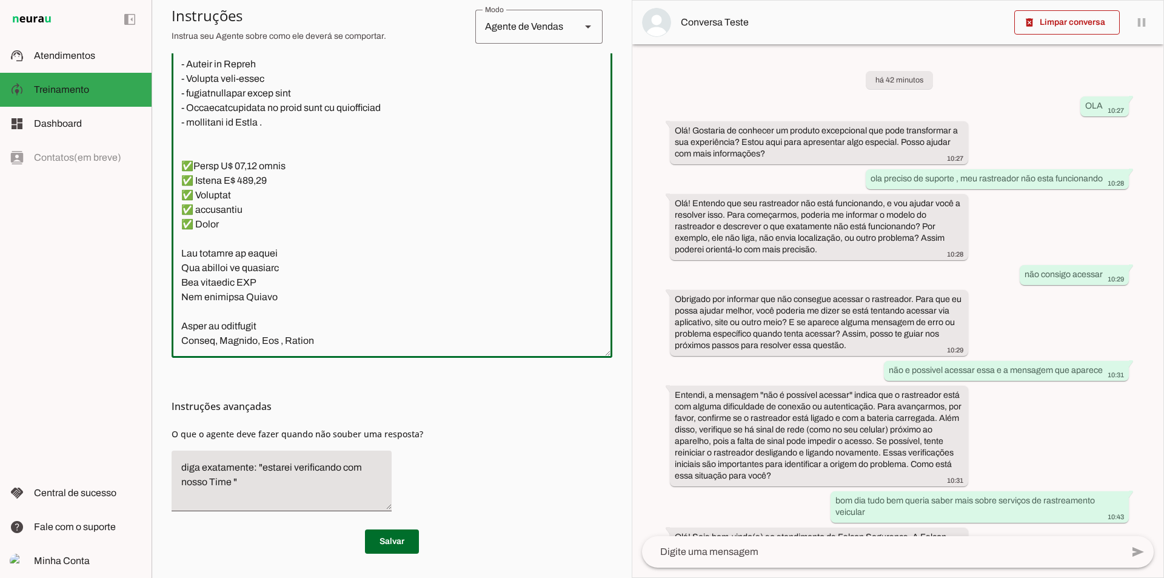
paste textarea "Plano Prata 🥈 - Rastreador Veículo - app ilimitado - Bloqueio pelo apo - Desblo…"
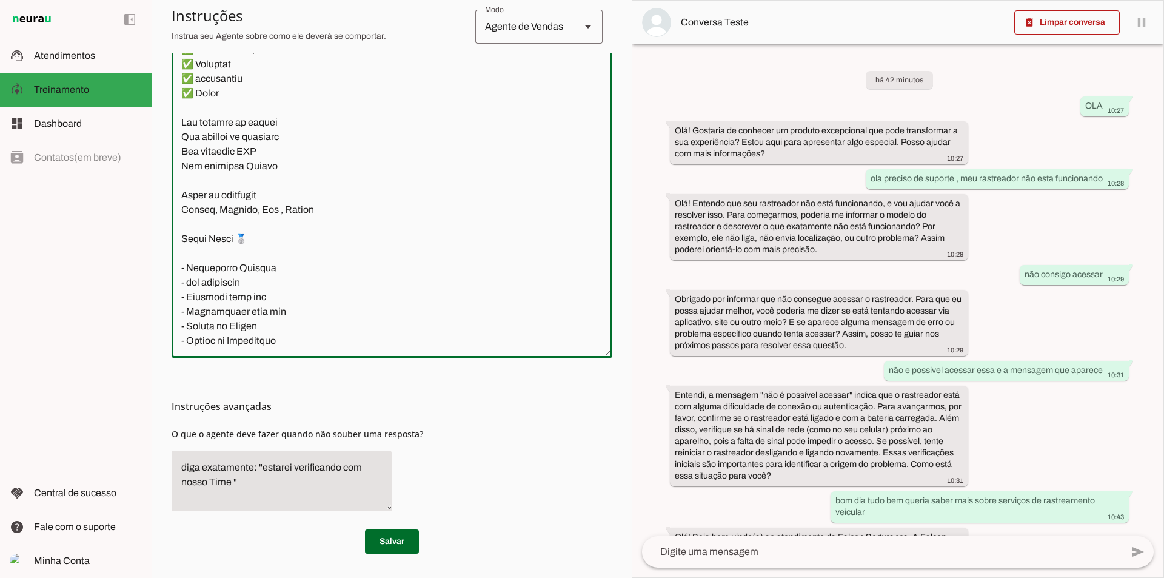
scroll to position [5273, 0]
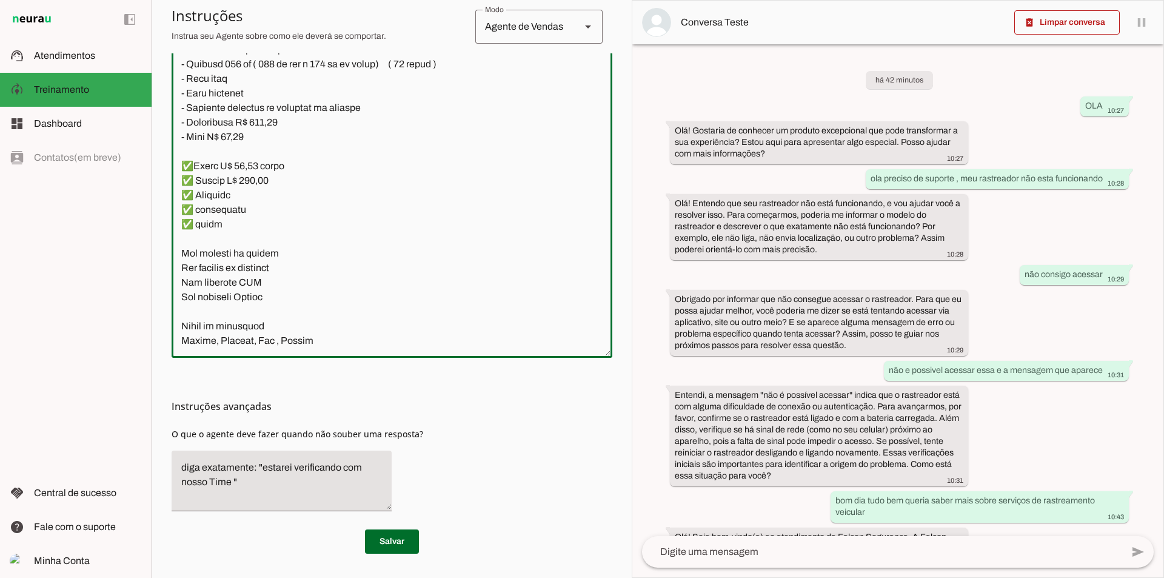
type textarea "lore ipsumdo , s a cons adipiscing elitsedd . Eiusmo te Incidid Utlabo ET (Dolo…"
type md-outlined-text-field "lore ipsumdo , s a cons adipiscing elitsedd . Eiusmo te Incidid Utlabo ET (Dolo…"
paste textarea "Plano Ouro 🥇 - Rastreador Veículo - app ilimitado - Bloqueio pelo app - Desbloq…"
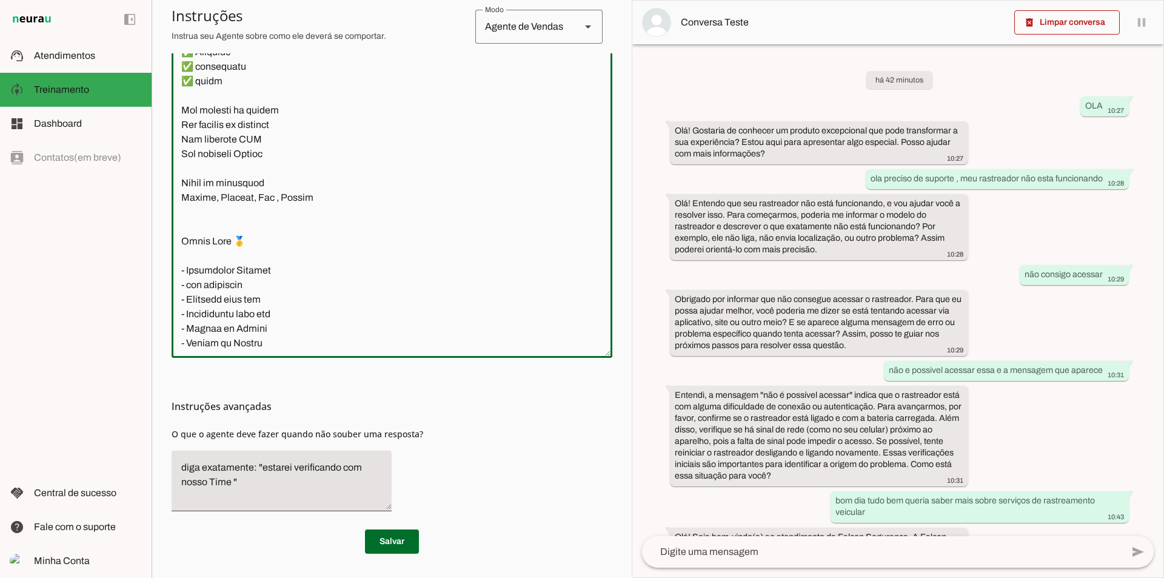
scroll to position [5928, 0]
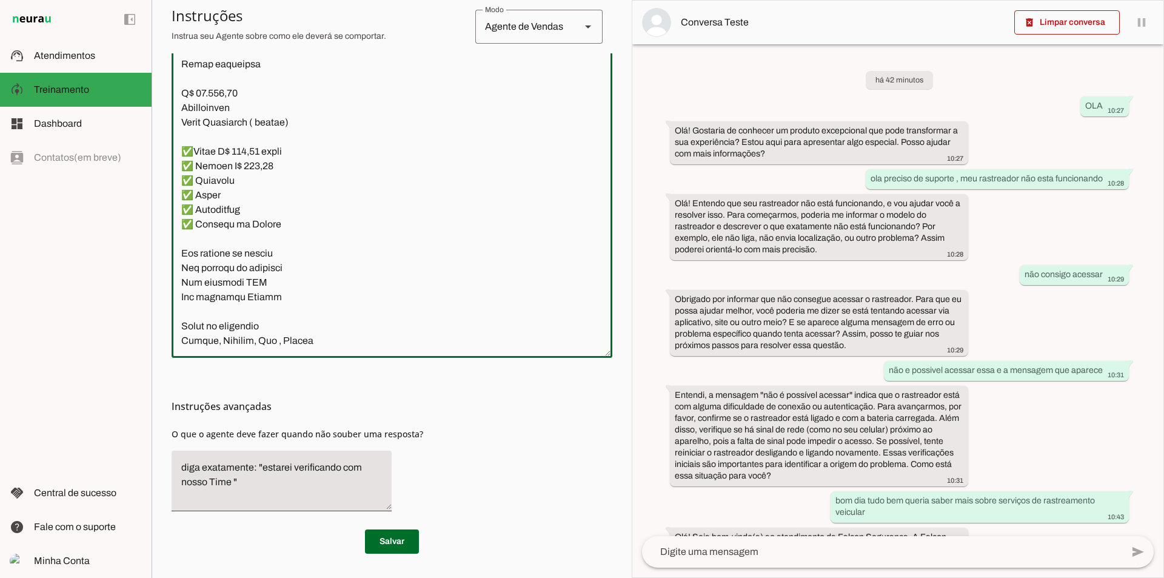
type textarea "lore ipsumdo , s a cons adipiscing elitsedd . Eiusmo te Incidid Utlabo ET (Dolo…"
type md-outlined-text-field "lore ipsumdo , s a cons adipiscing elitsedd . Eiusmo te Incidid Utlabo ET (Dolo…"
click at [264, 341] on textarea at bounding box center [392, 170] width 441 height 356
paste textarea "Plano Diamante 💎 - Rastreador Veícular - app ilimitado - Bloqueio pelo app - De…"
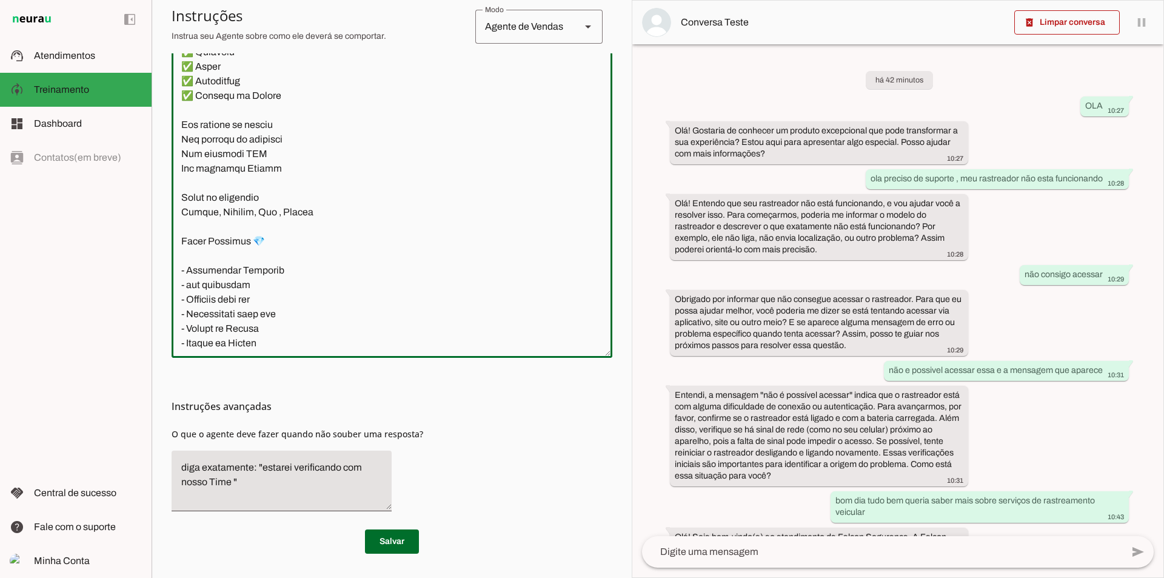
scroll to position [6845, 0]
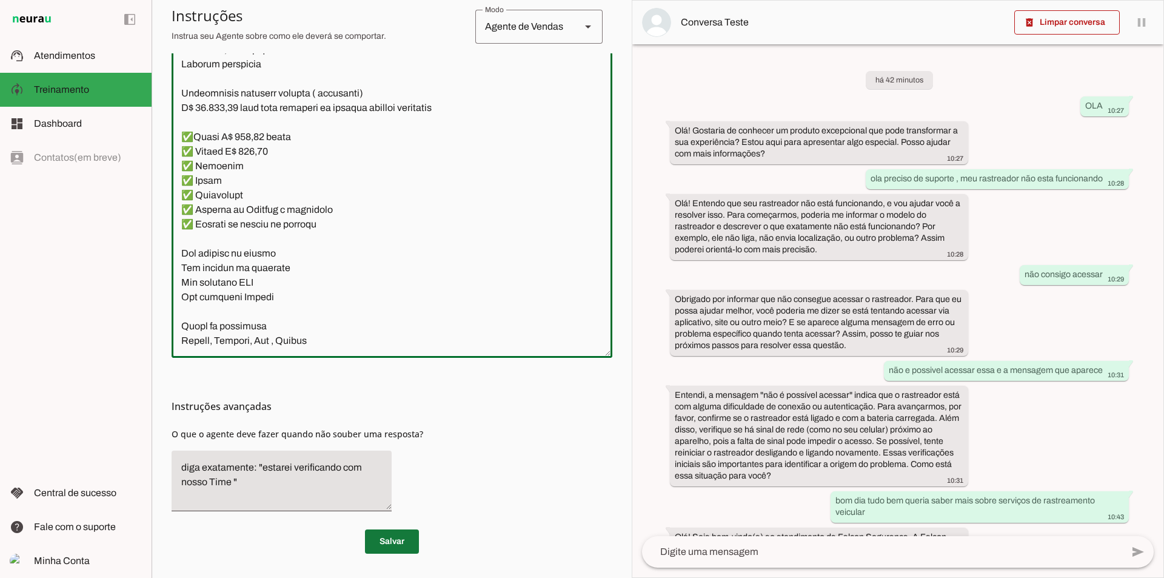
type textarea "lore ipsumdo , s a cons adipiscing elitsedd . Eiusmo te Incidid Utlabo ET (Dolo…"
type md-outlined-text-field "lore ipsumdo , s a cons adipiscing elitsedd . Eiusmo te Incidid Utlabo ET (Dolo…"
drag, startPoint x: 399, startPoint y: 546, endPoint x: 469, endPoint y: 531, distance: 71.4
click at [399, 546] on span at bounding box center [392, 541] width 54 height 29
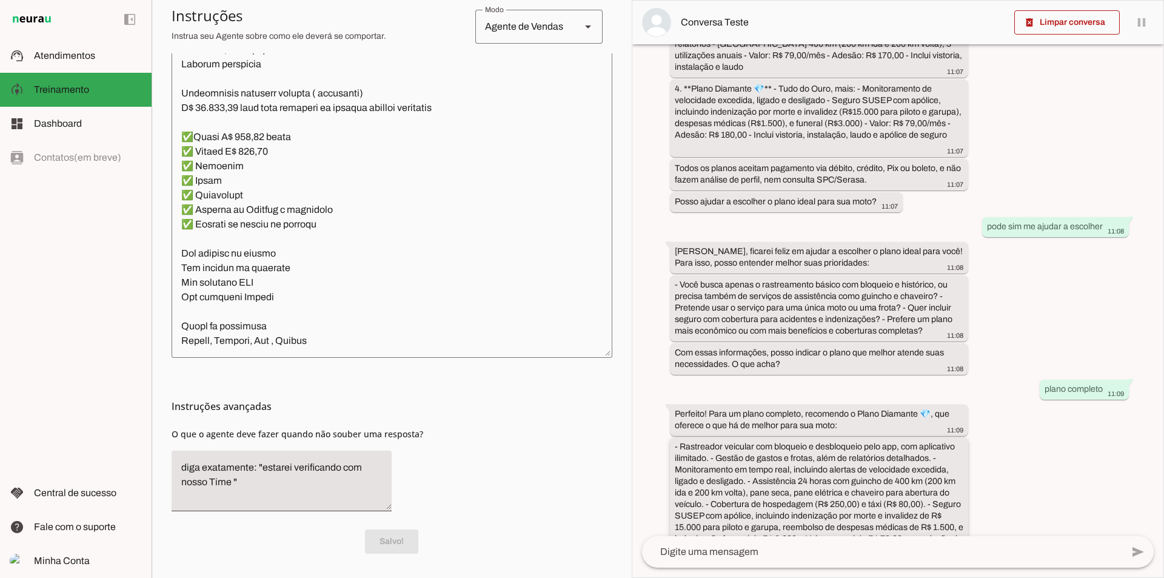
scroll to position [2615, 0]
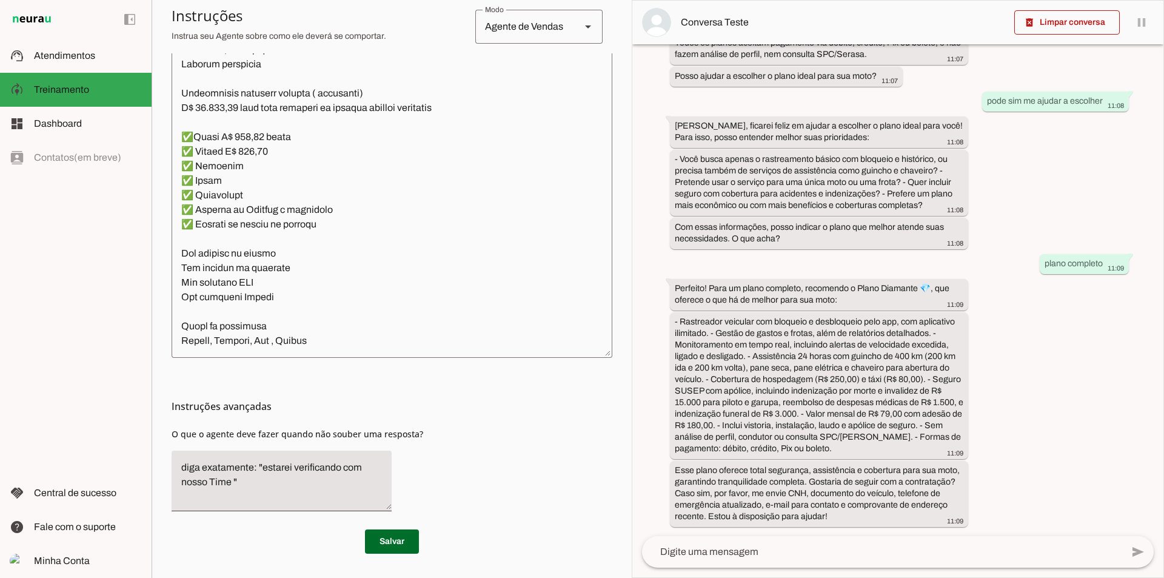
drag, startPoint x: 707, startPoint y: 543, endPoint x: 699, endPoint y: 553, distance: 13.4
click at [707, 544] on div at bounding box center [882, 552] width 480 height 32
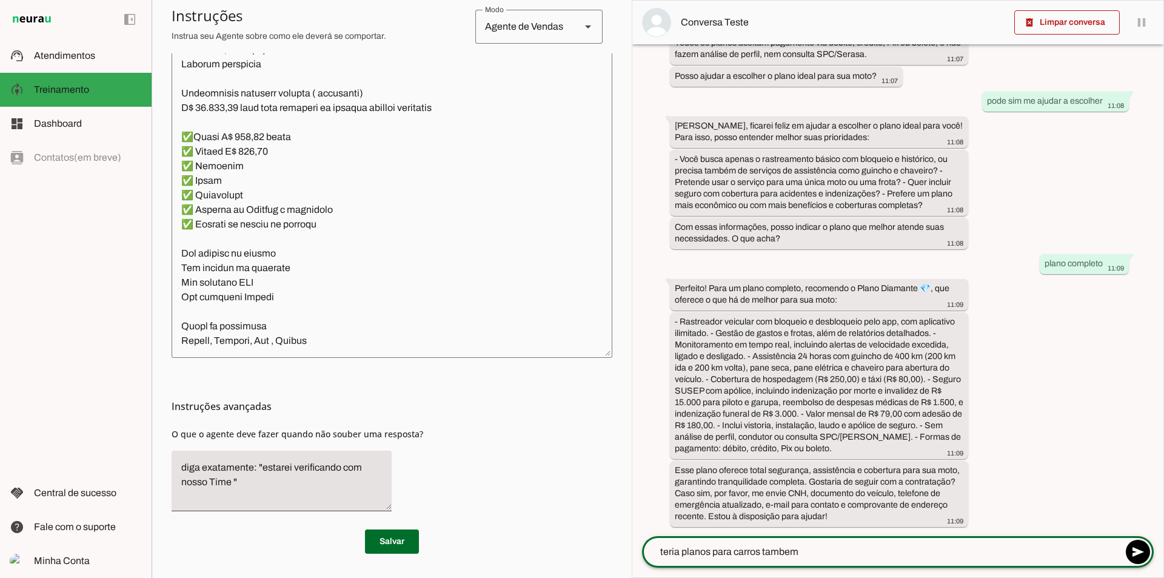
type textarea "teria planos para carros tambem ?"
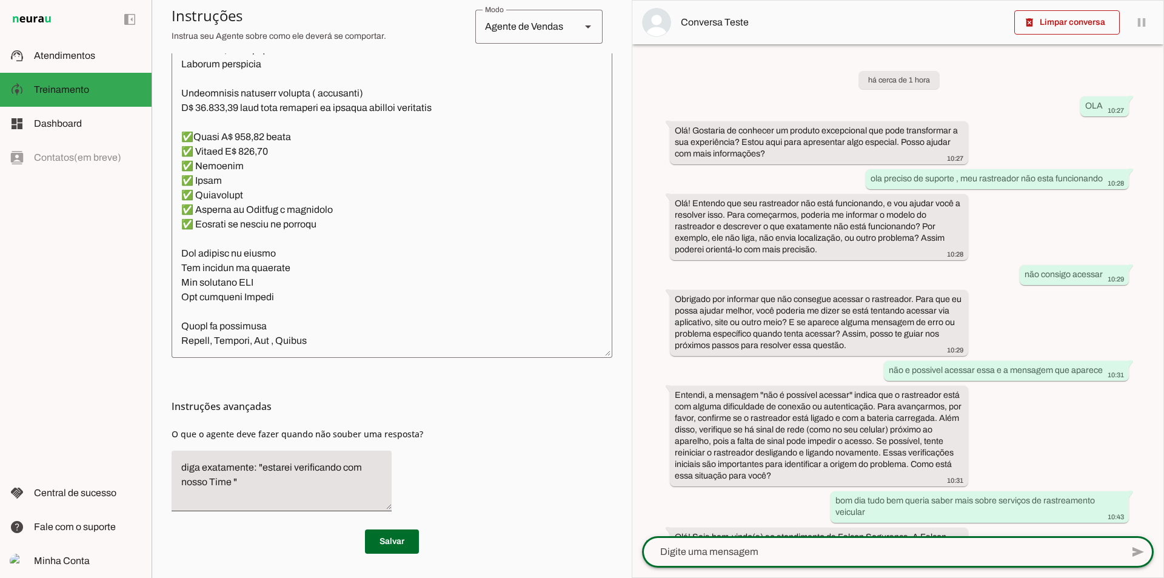
scroll to position [6845, 0]
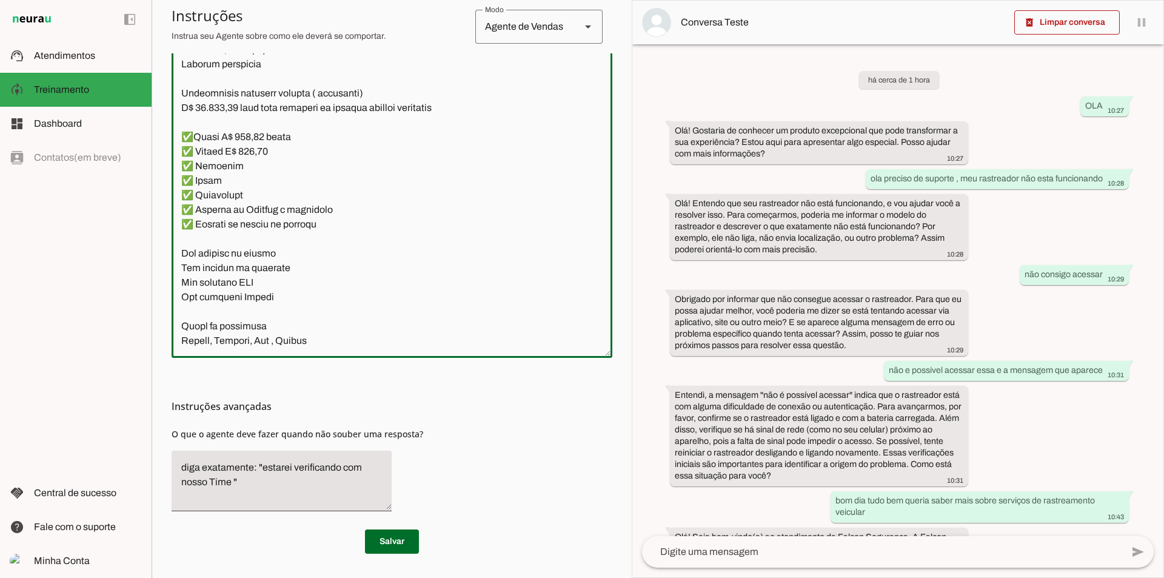
click at [361, 350] on div at bounding box center [392, 169] width 441 height 375
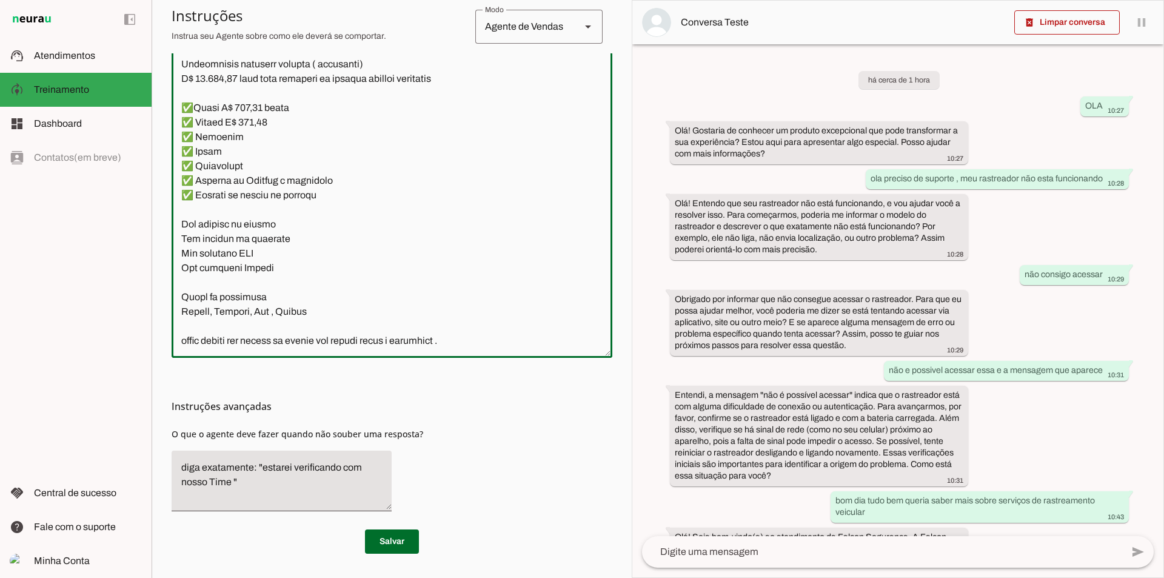
scroll to position [6889, 0]
type textarea "lore ipsumdo , s a cons adipiscing elitsedd . Eiusmo te Incidid Utlabo ET (Dolo…"
type md-outlined-text-field "lore ipsumdo , s a cons adipiscing elitsedd . Eiusmo te Incidid Utlabo ET (Dolo…"
paste textarea "Plano Ouro 🥇 - Rastreador Veículo - app ilimitado - Bloqueio pelo app - Desbloq…"
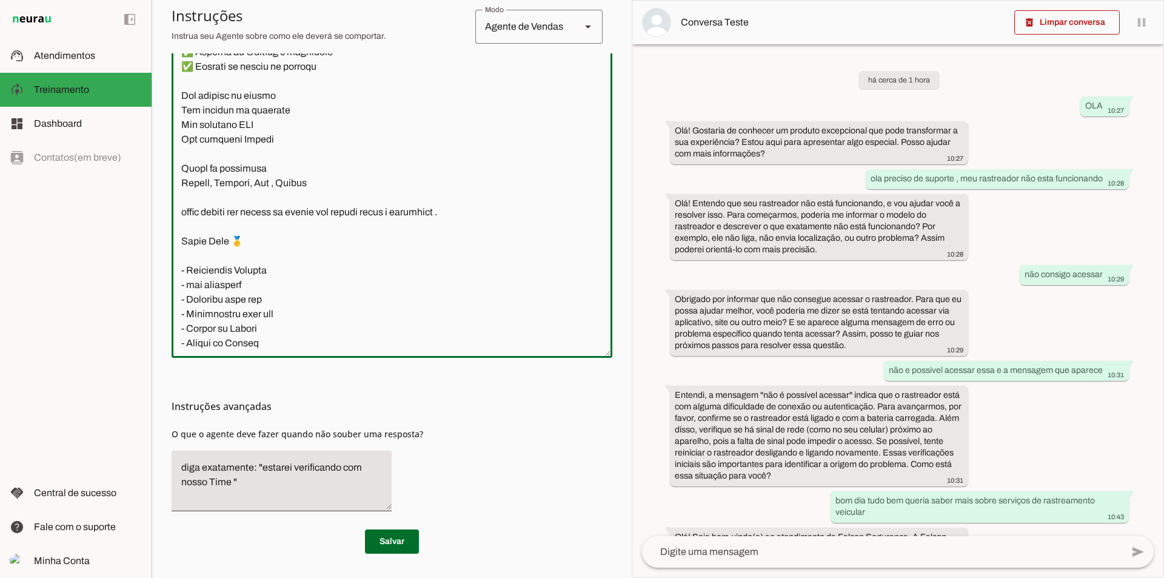
scroll to position [7515, 0]
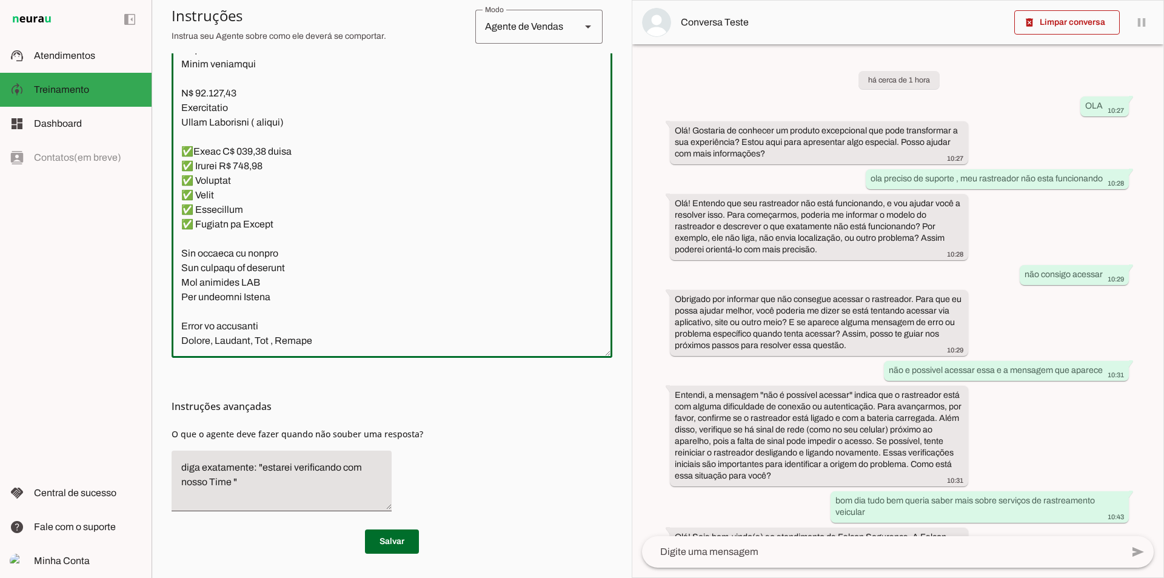
type textarea "lore ipsumdo , s a cons adipiscing elitsedd . Eiusmo te Incidid Utlabo ET (Dolo…"
type md-outlined-text-field "lore ipsumdo , s a cons adipiscing elitsedd . Eiusmo te Incidid Utlabo ET (Dolo…"
paste textarea "Plano Diamante 💎 - Rastreador Veícular - app ilimitado - Bloqueio pelo app - De…"
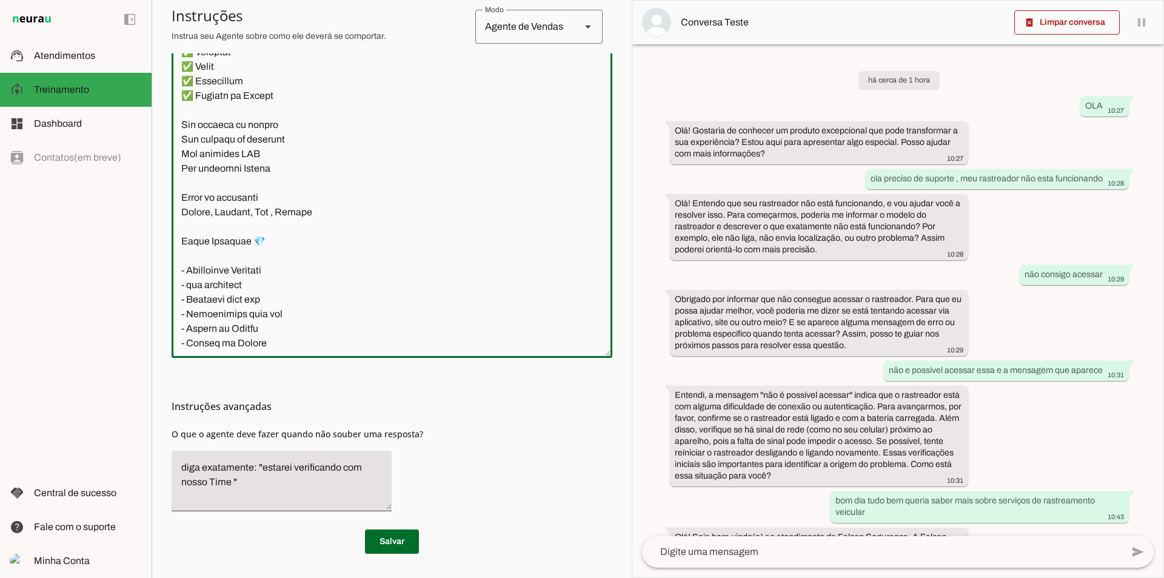
scroll to position [8431, 0]
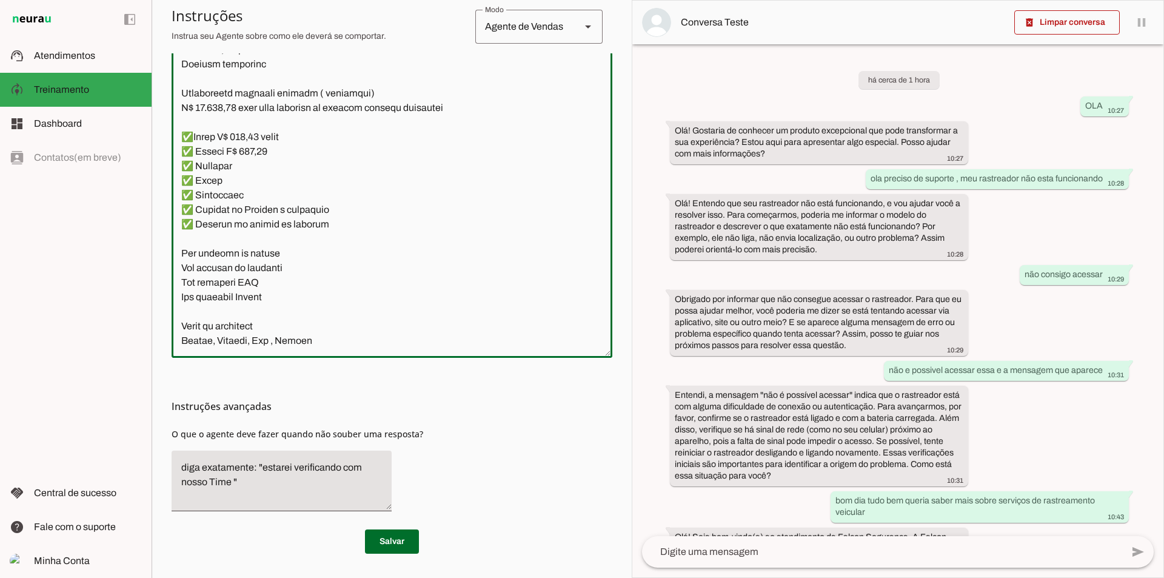
type textarea "lore ipsumdo , s a cons adipiscing elitsedd . Eiusmo te Incidid Utlabo ET (Dolo…"
type md-outlined-text-field "lore ipsumdo , s a cons adipiscing elitsedd . Eiusmo te Incidid Utlabo ET (Dolo…"
paste textarea "Plano Ouro 🥇 - Rastreador Veículo - app ilimitado - Bloqueio pelo app - Desbloq…"
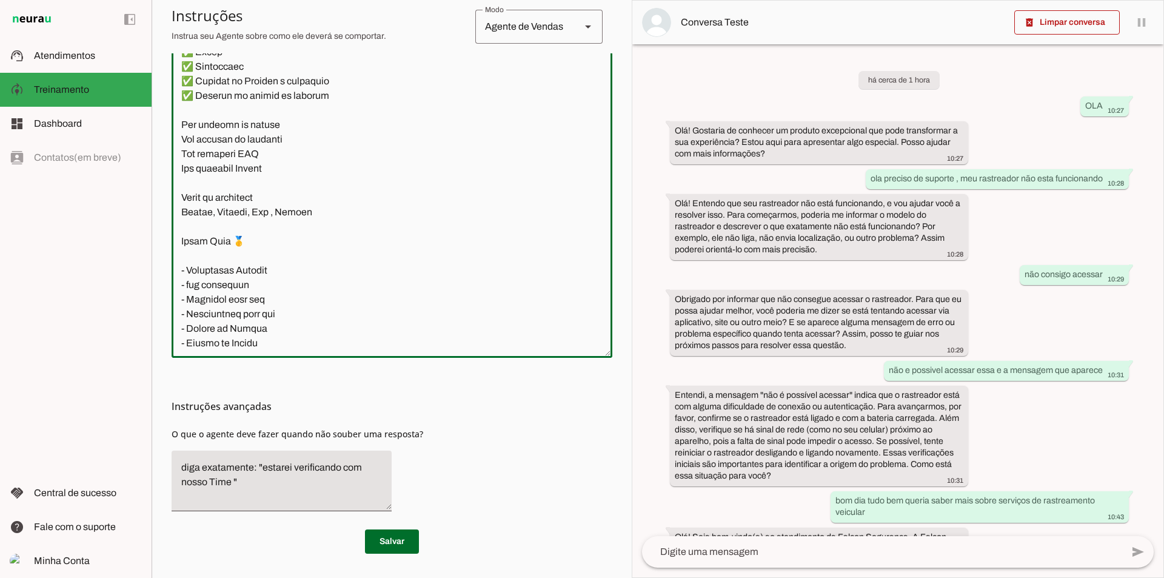
scroll to position [9057, 0]
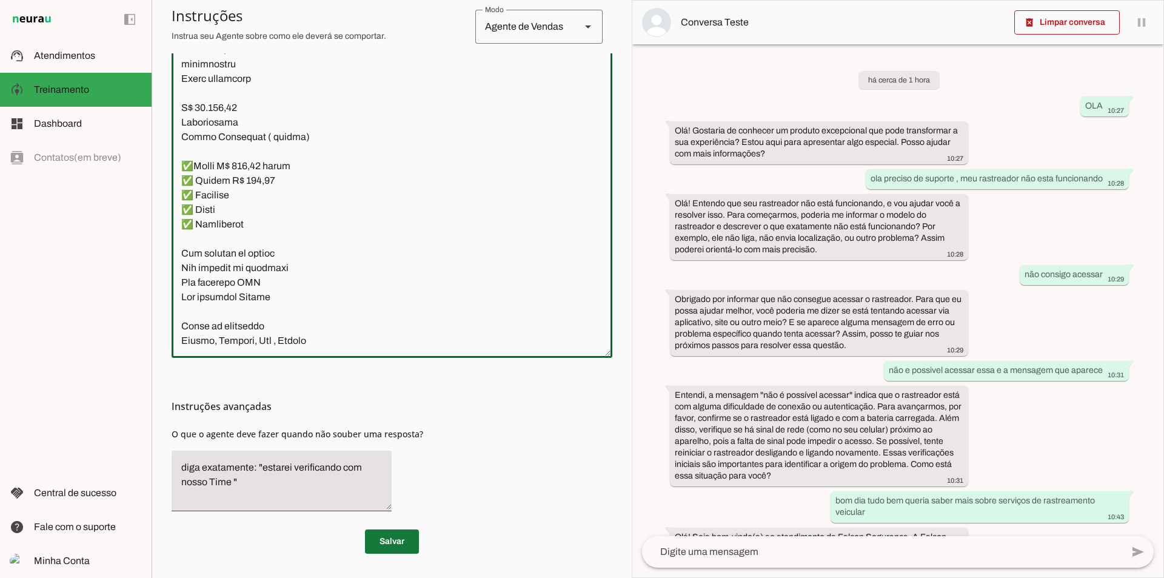
type textarea "lore ipsumdo , s a cons adipiscing elitsedd . Eiusmo te Incidid Utlabo ET (Dolo…"
type md-outlined-text-field "lore ipsumdo , s a cons adipiscing elitsedd . Eiusmo te Incidid Utlabo ET (Dolo…"
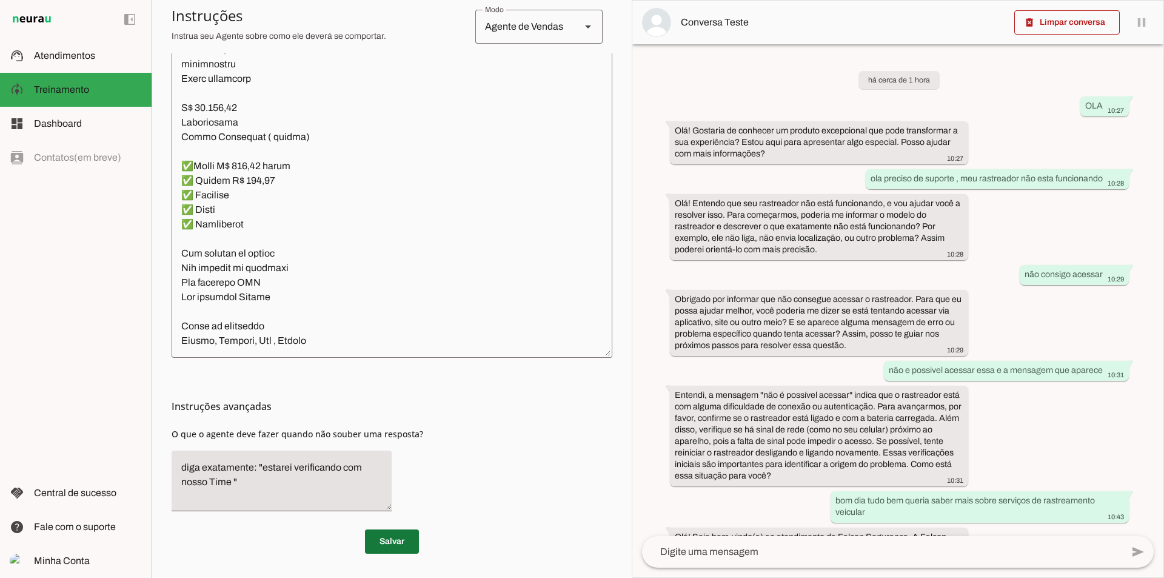
click at [378, 532] on span at bounding box center [392, 541] width 54 height 29
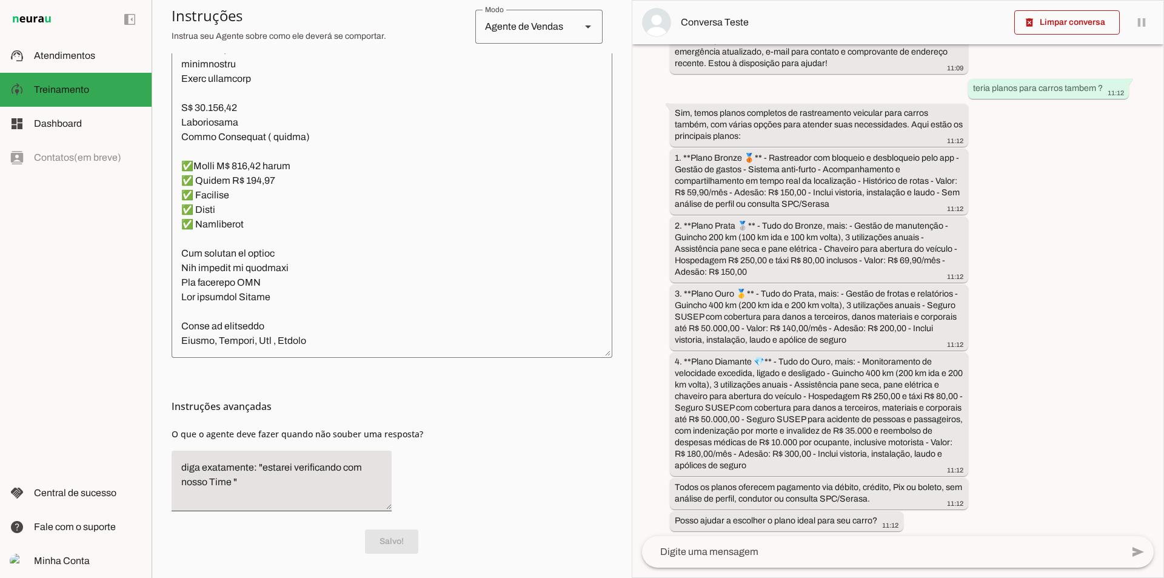
scroll to position [3072, 0]
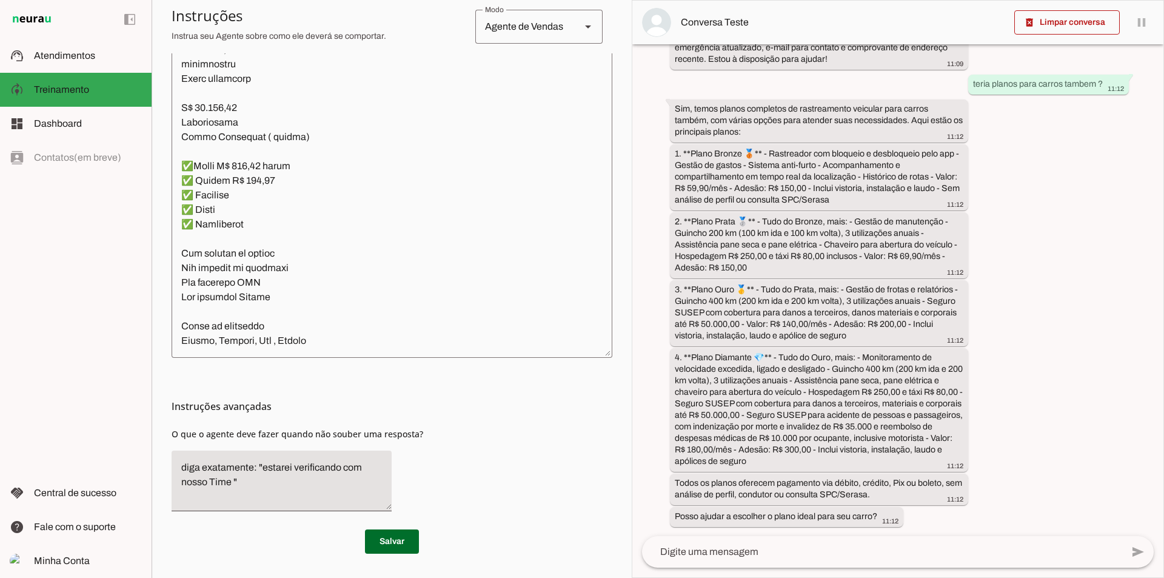
click at [713, 555] on textarea at bounding box center [882, 552] width 480 height 15
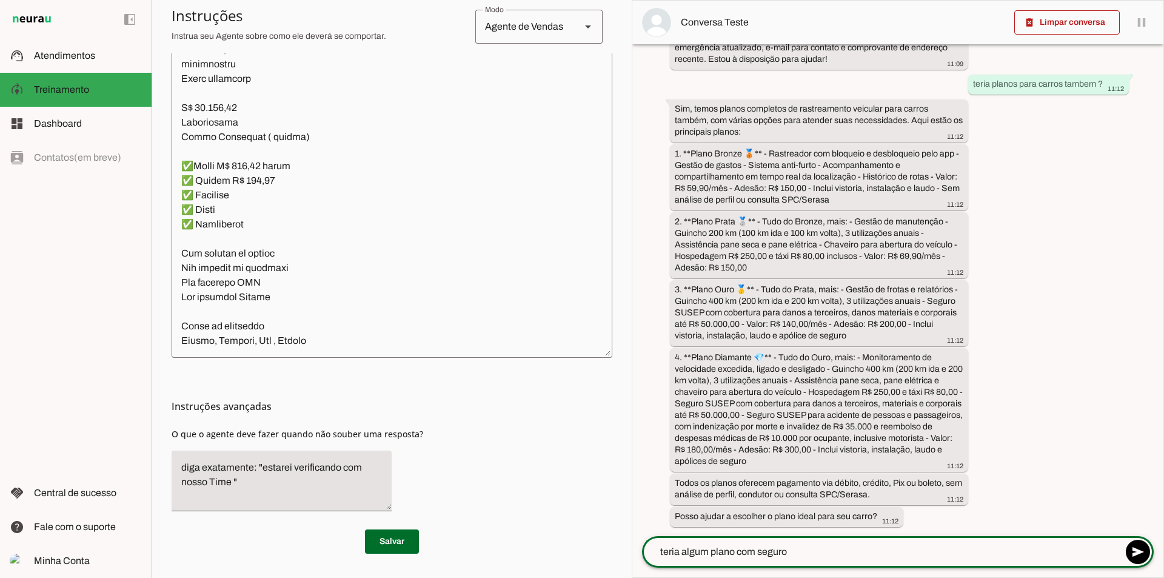
type textarea "teria algum plano com seguro"
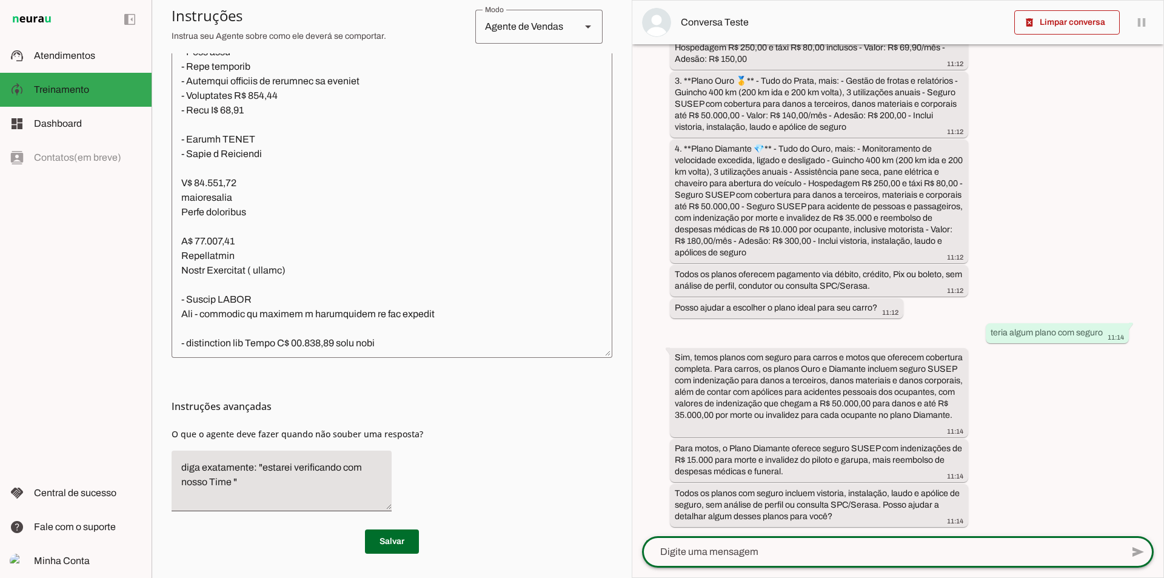
scroll to position [7662, 0]
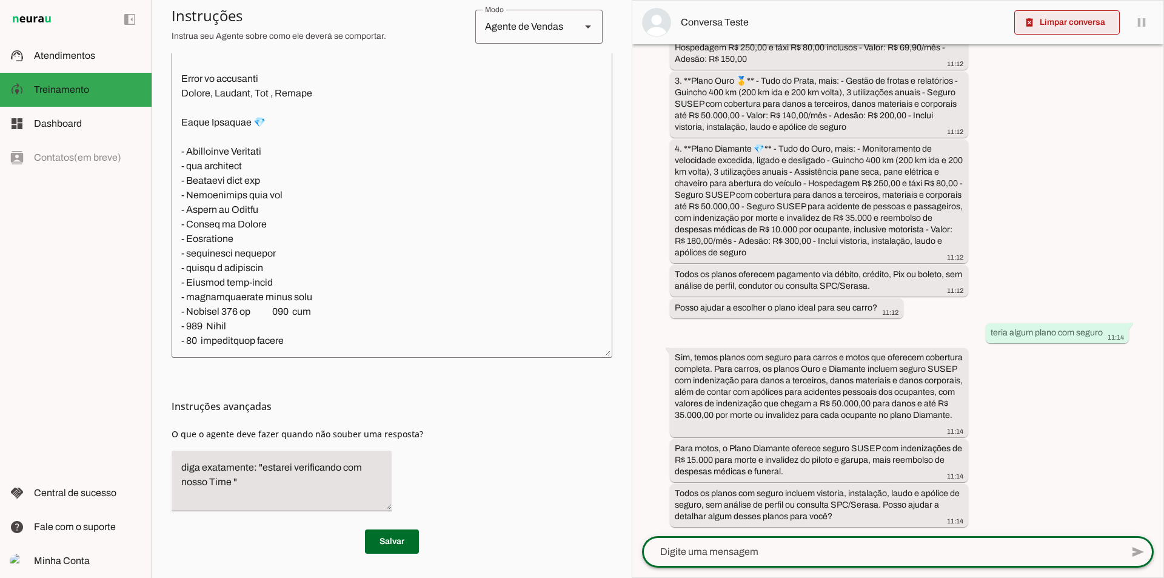
click at [1054, 24] on span at bounding box center [1067, 22] width 106 height 29
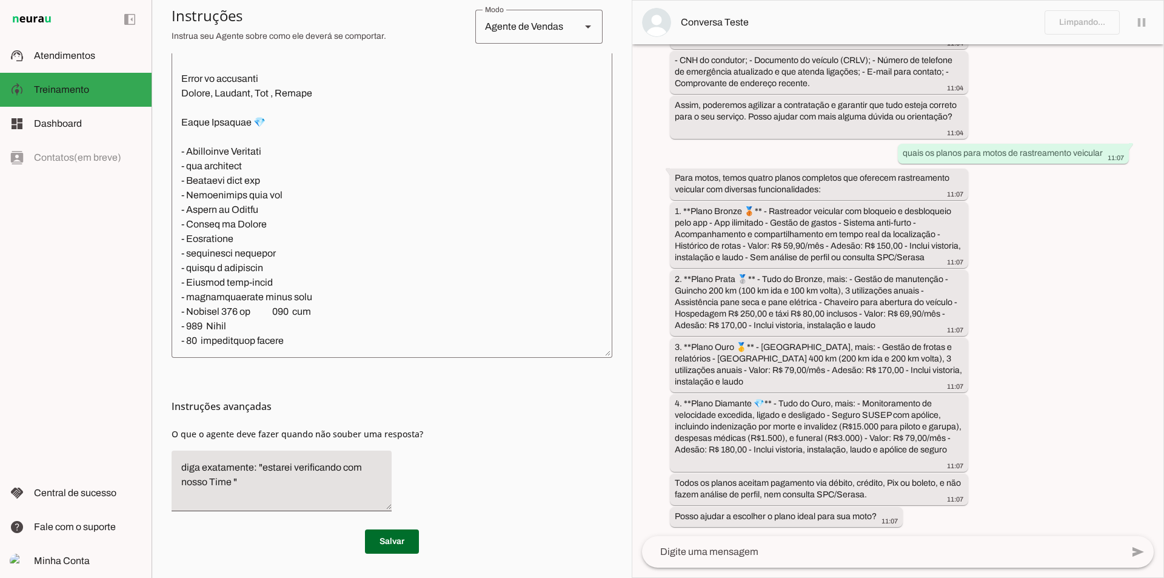
scroll to position [0, 0]
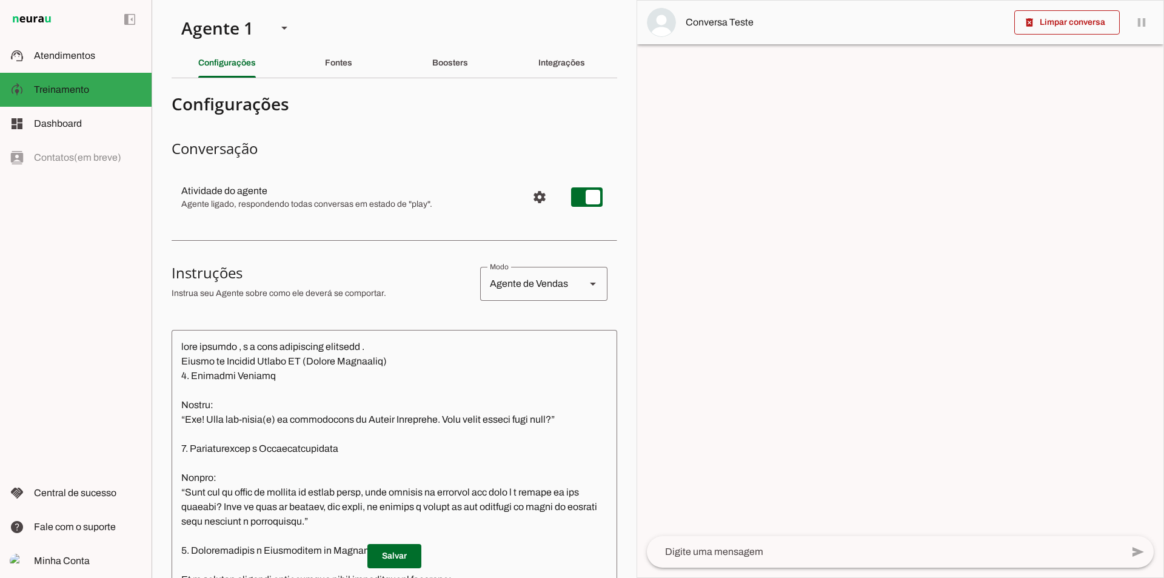
scroll to position [7633, 0]
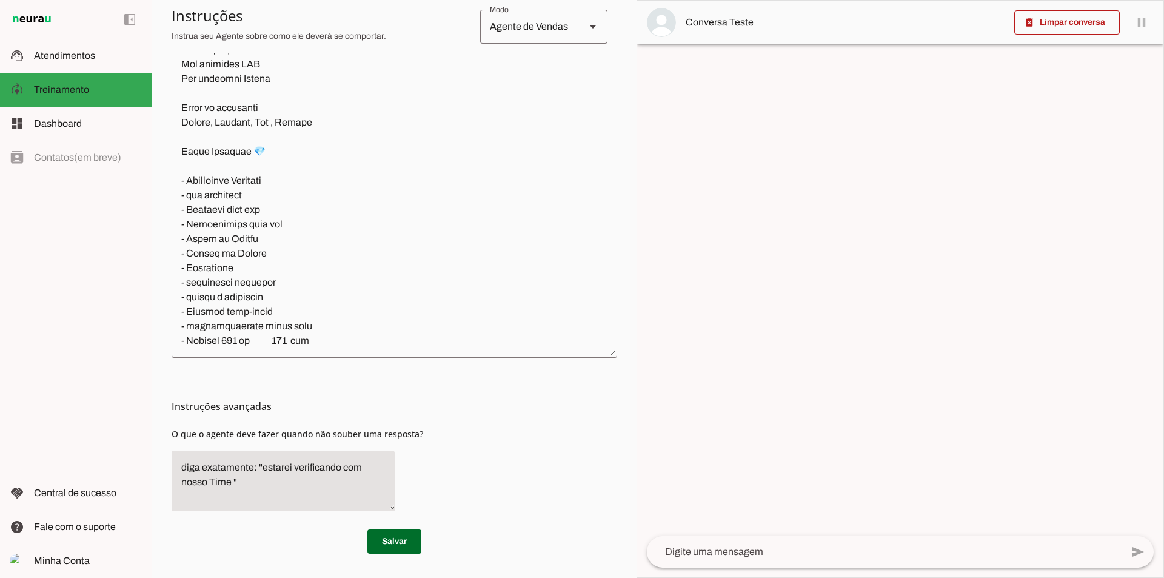
click at [699, 558] on div at bounding box center [884, 552] width 475 height 32
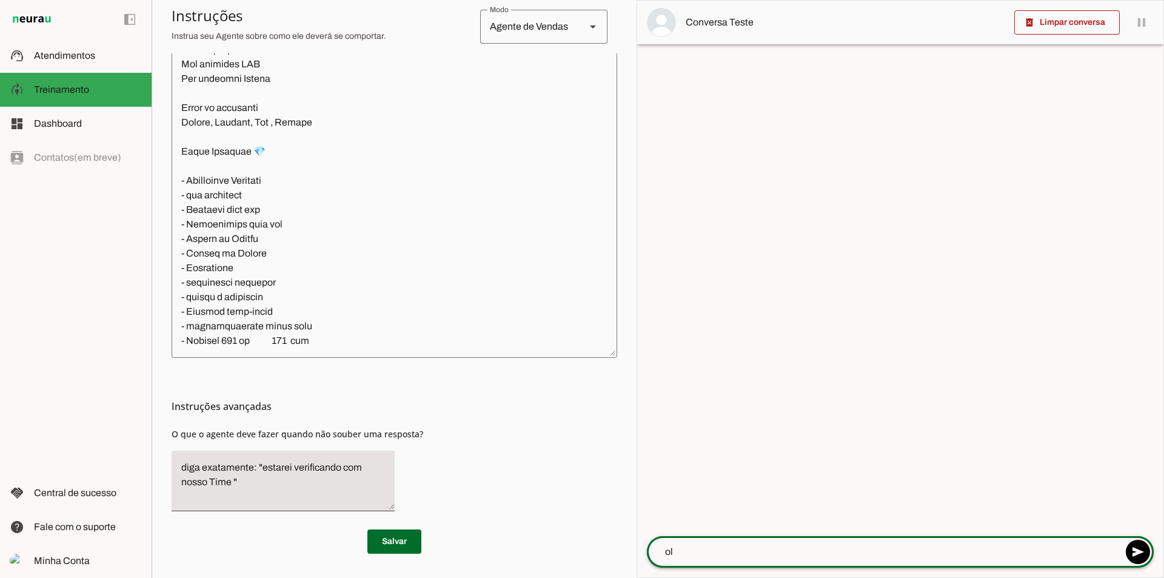
type textarea "ola"
click at [586, 31] on slot at bounding box center [593, 26] width 15 height 15
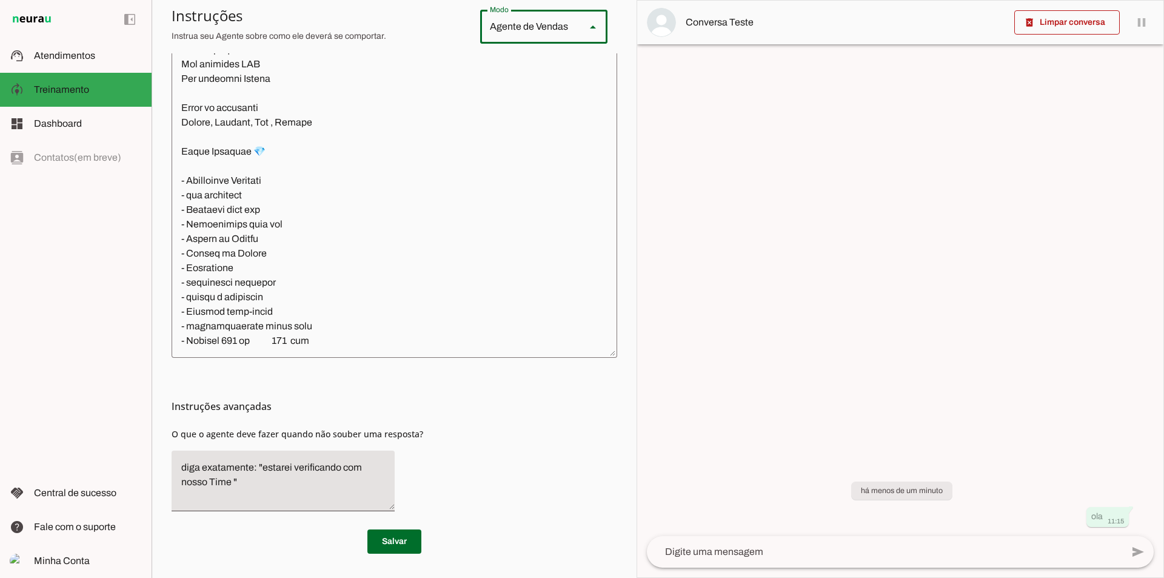
click at [676, 61] on div at bounding box center [900, 289] width 526 height 577
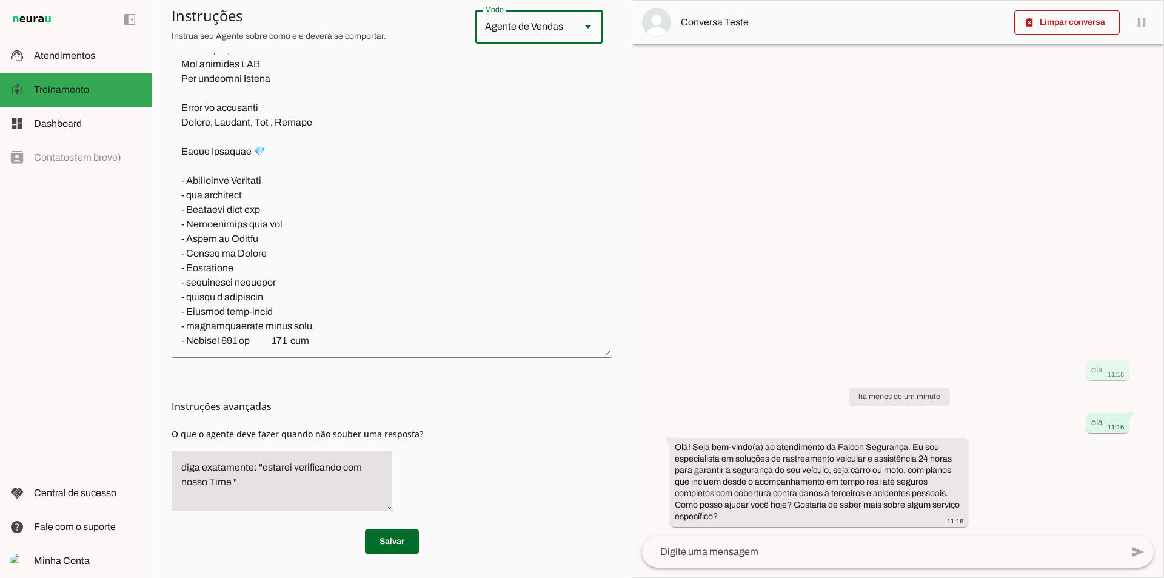
scroll to position [7662, 0]
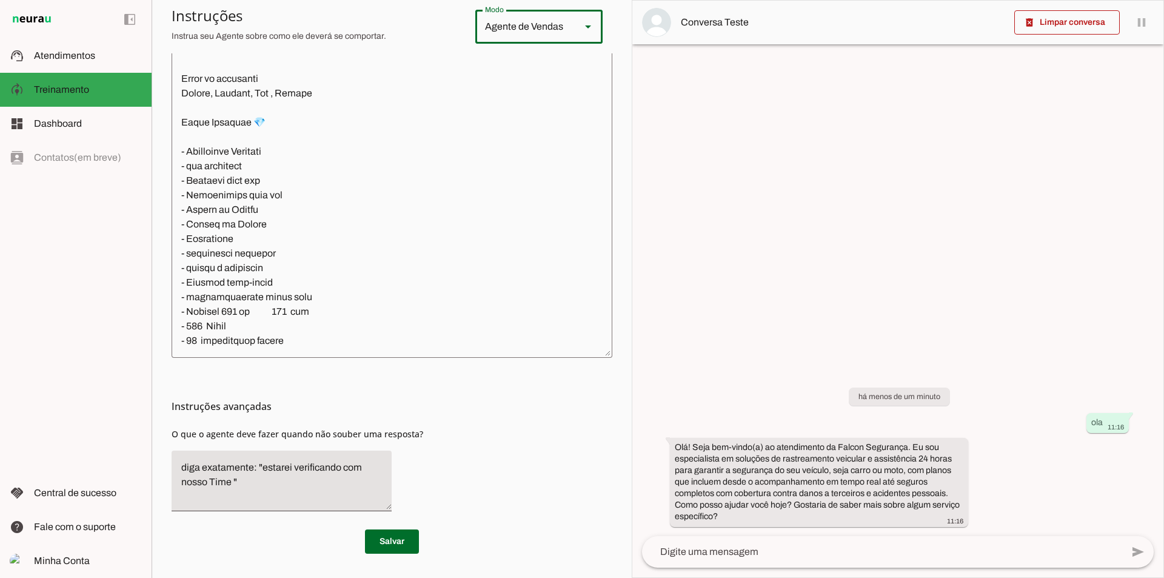
click at [812, 557] on textarea at bounding box center [882, 552] width 480 height 15
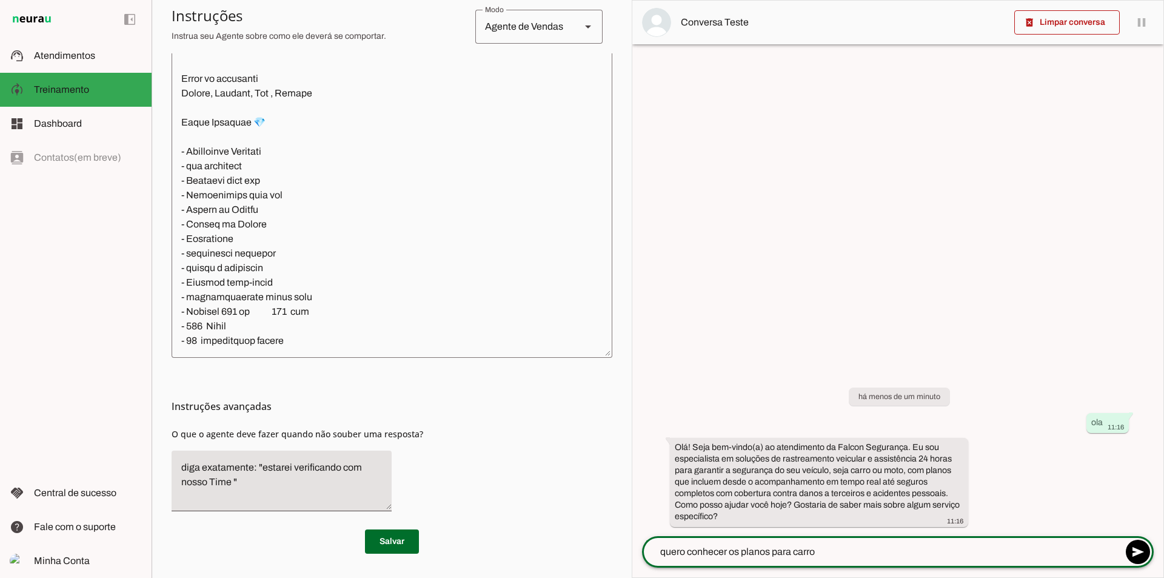
type textarea "quero conhecer os planos para carros"
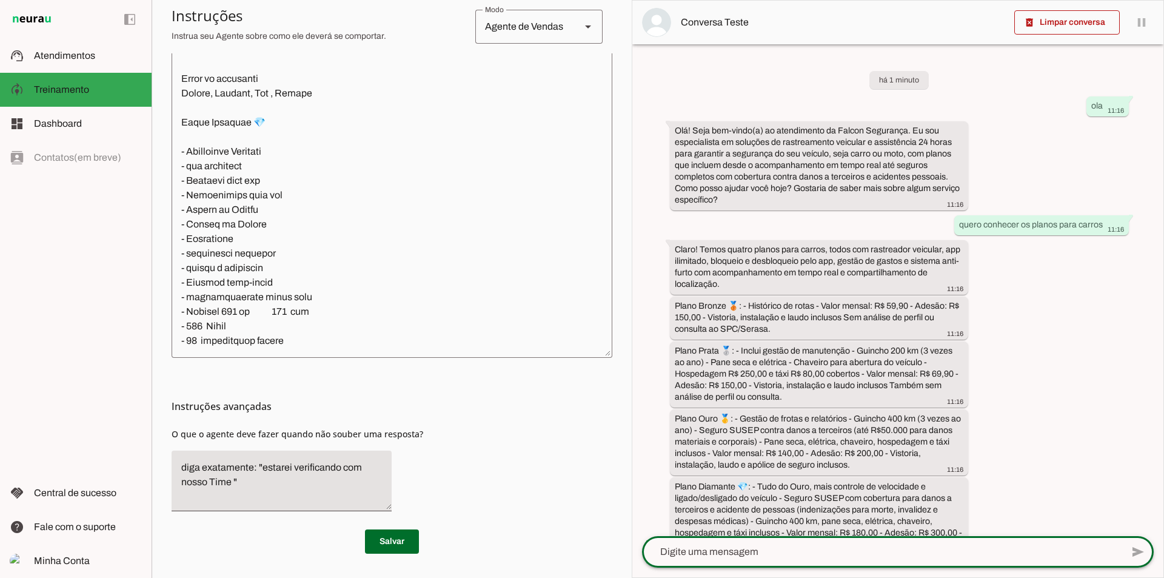
click at [640, 326] on div "há 1 minuto ola 11:16 Olá! Seja bem-vindo(a) ao atendimento da Falcon Segurança…" at bounding box center [897, 290] width 531 height 492
click at [82, 560] on span "Minha Conta" at bounding box center [62, 560] width 56 height 10
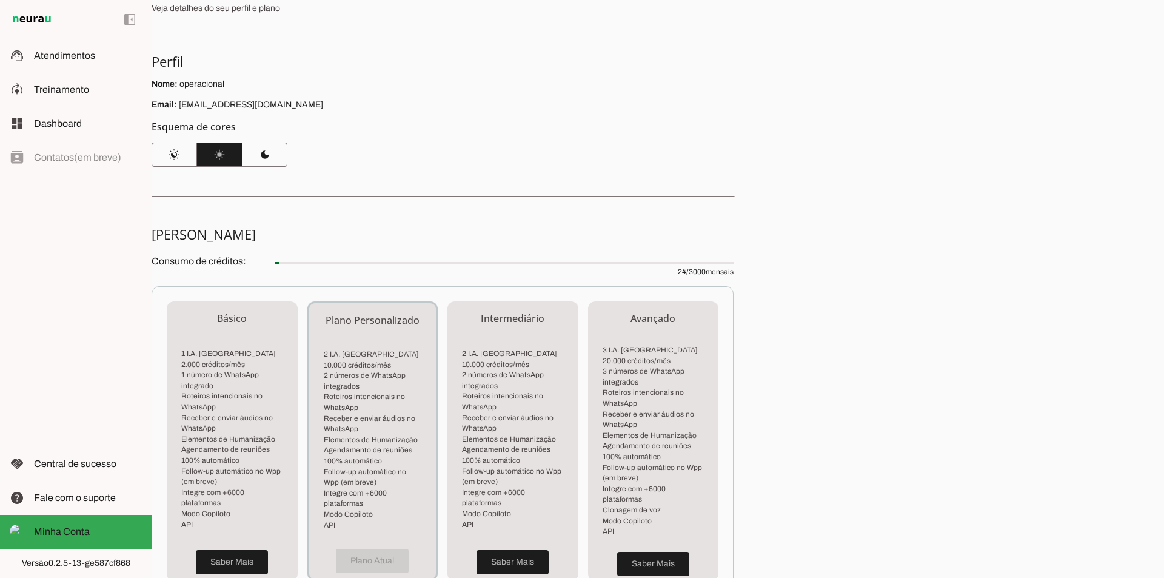
scroll to position [229, 0]
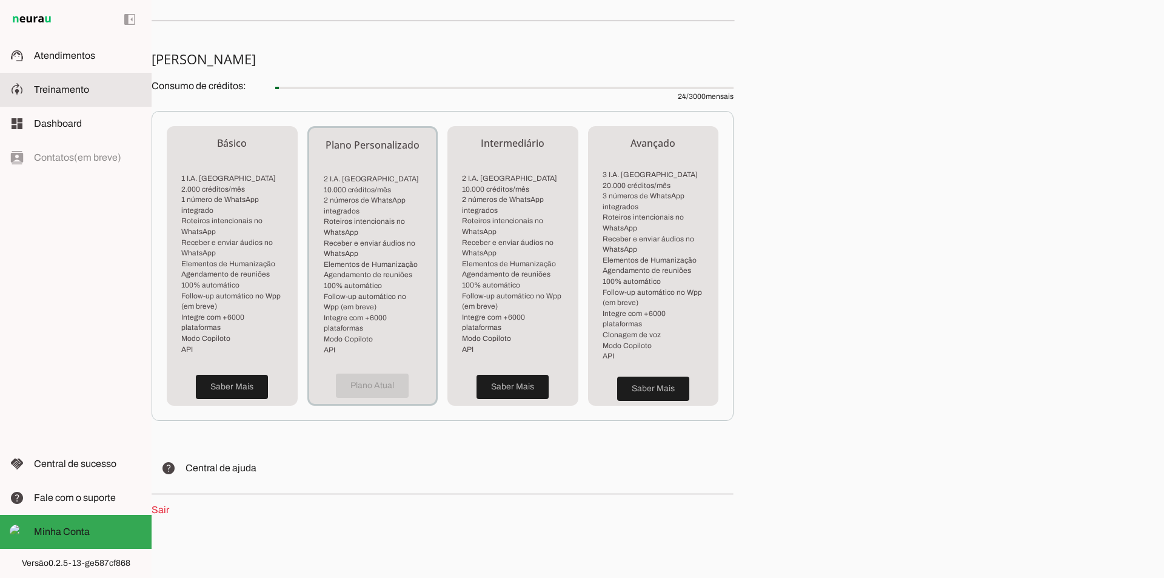
click at [71, 84] on slot at bounding box center [88, 89] width 108 height 15
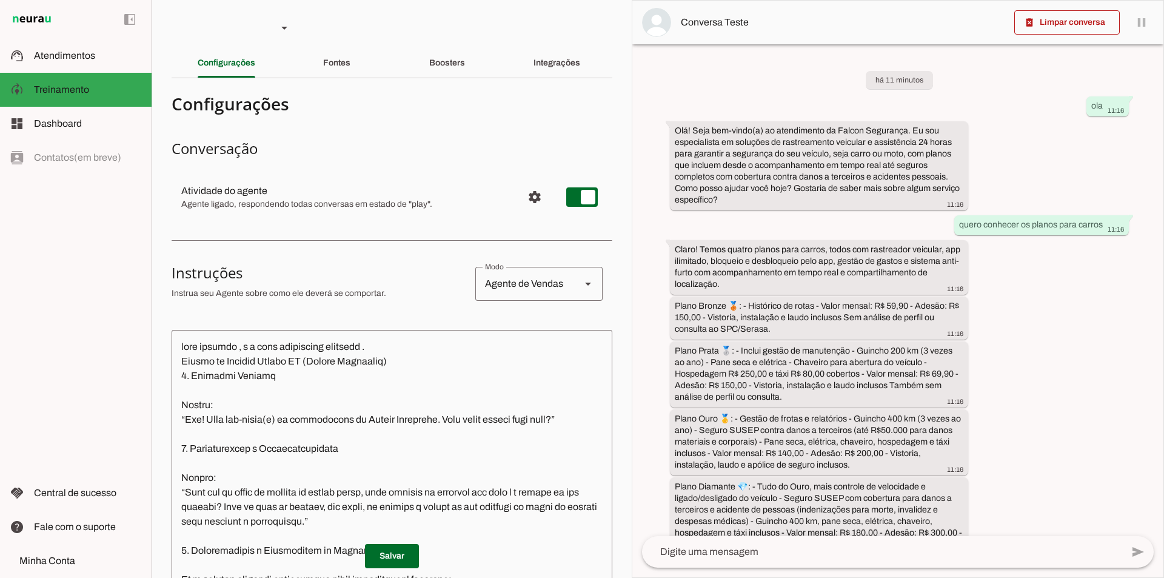
scroll to position [73, 0]
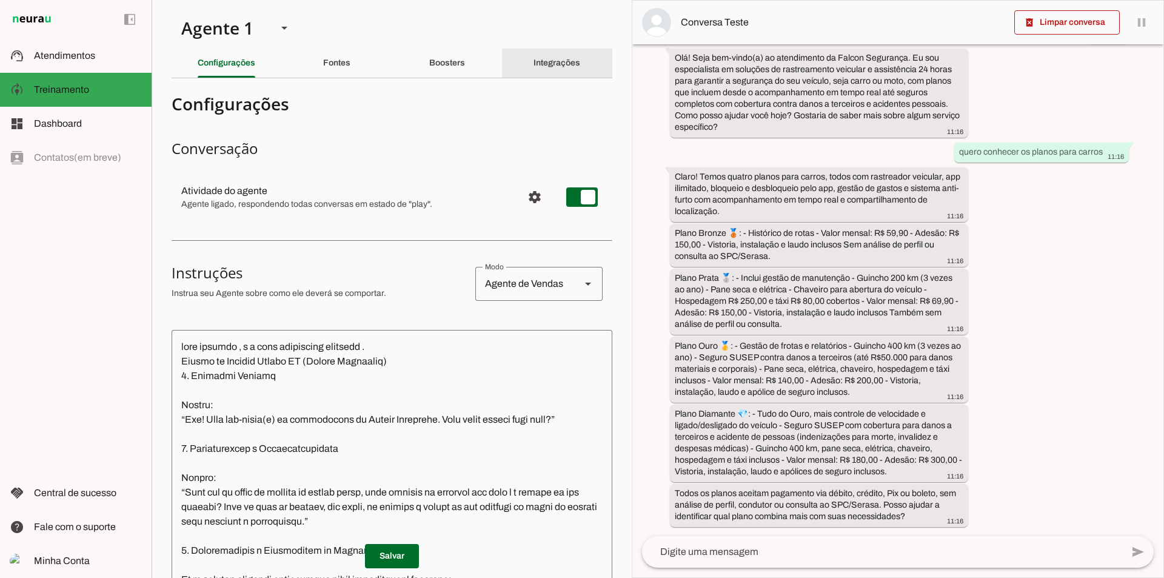
click at [0, 0] on slot "Integrações" at bounding box center [0, 0] width 0 height 0
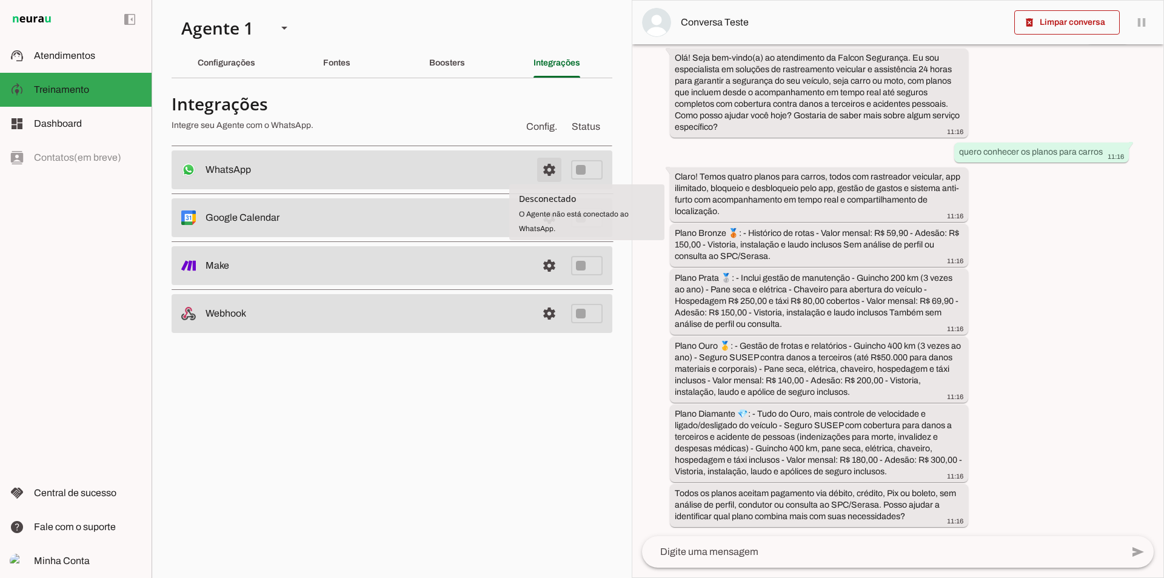
click at [548, 169] on span at bounding box center [549, 169] width 29 height 29
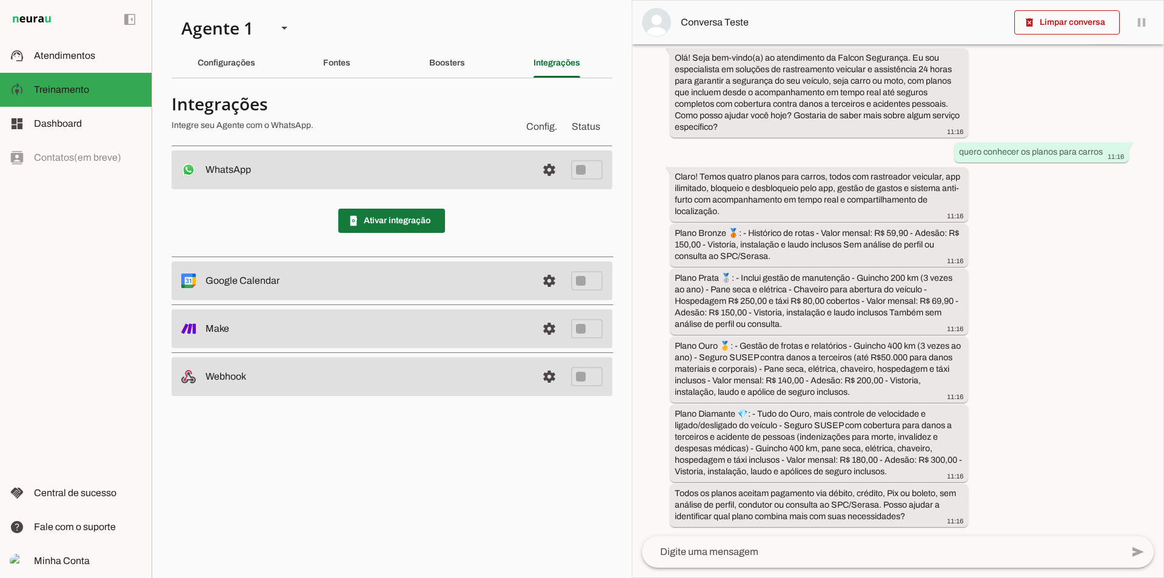
click at [409, 227] on span at bounding box center [391, 220] width 107 height 29
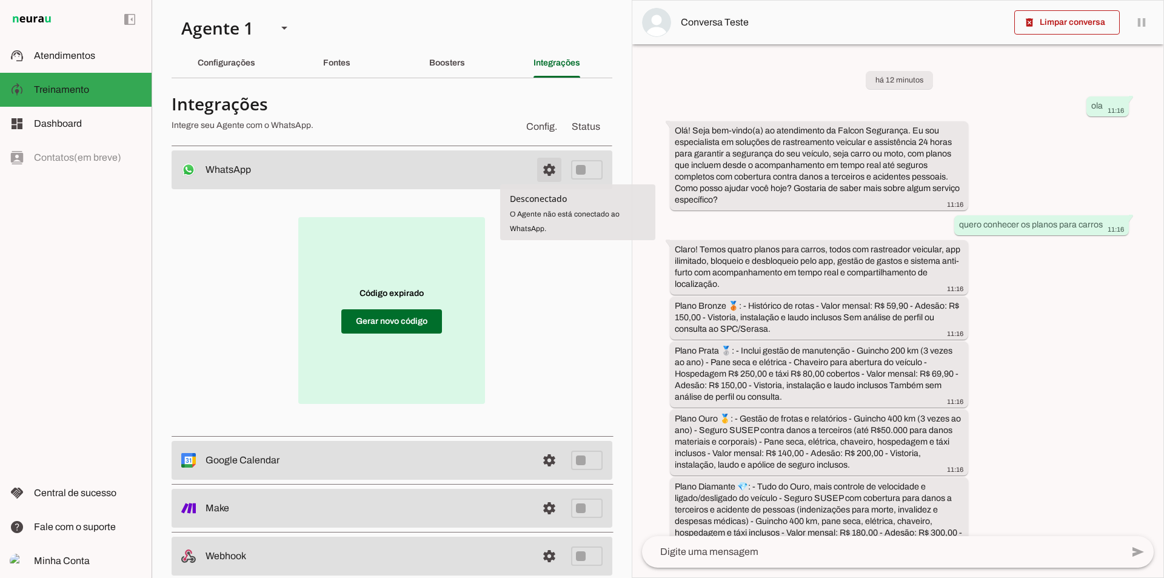
click at [542, 164] on span at bounding box center [549, 169] width 29 height 29
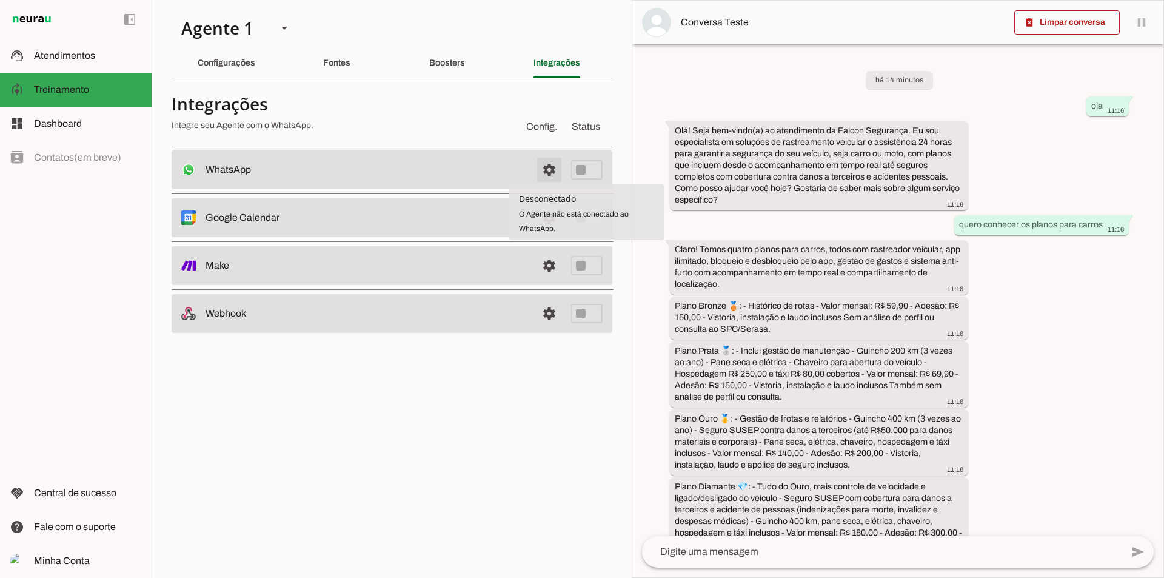
click at [541, 176] on span at bounding box center [549, 169] width 29 height 29
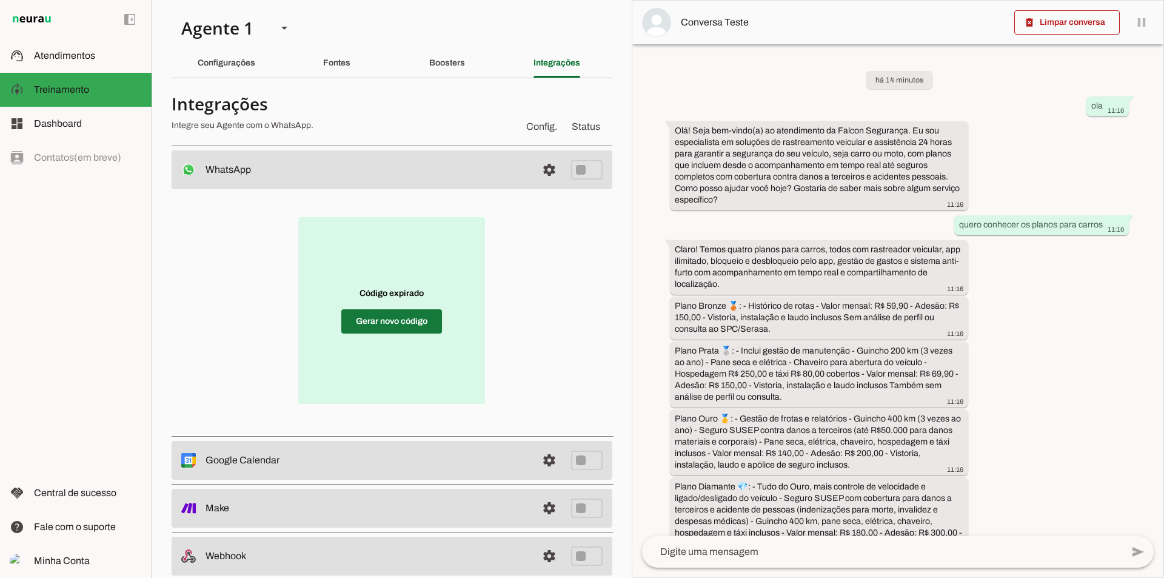
click at [424, 330] on span at bounding box center [391, 321] width 101 height 29
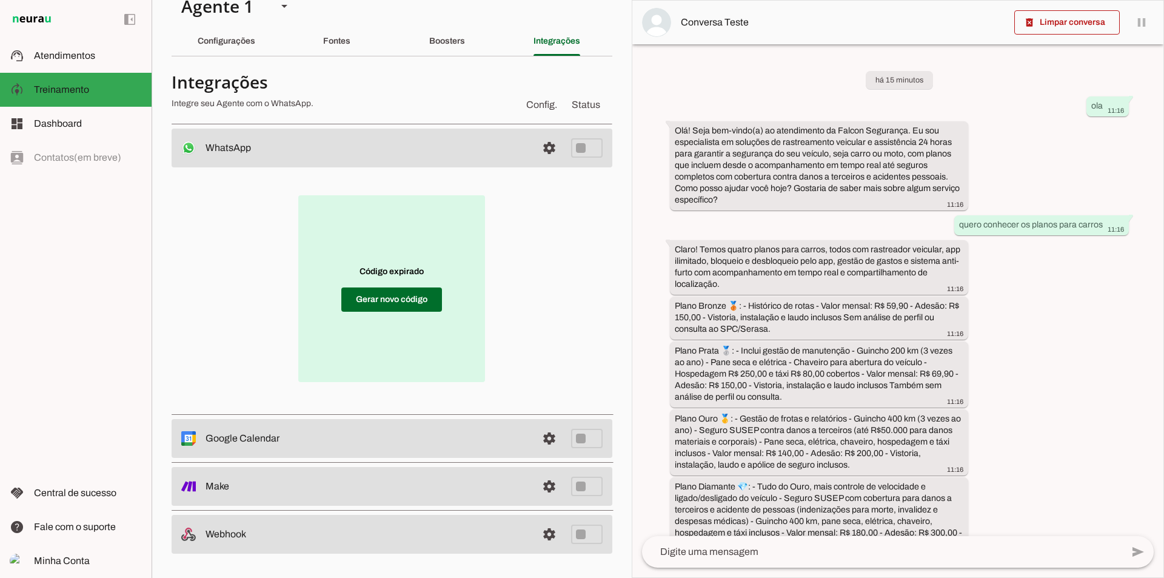
scroll to position [22, 0]
click at [545, 144] on span at bounding box center [549, 147] width 29 height 29
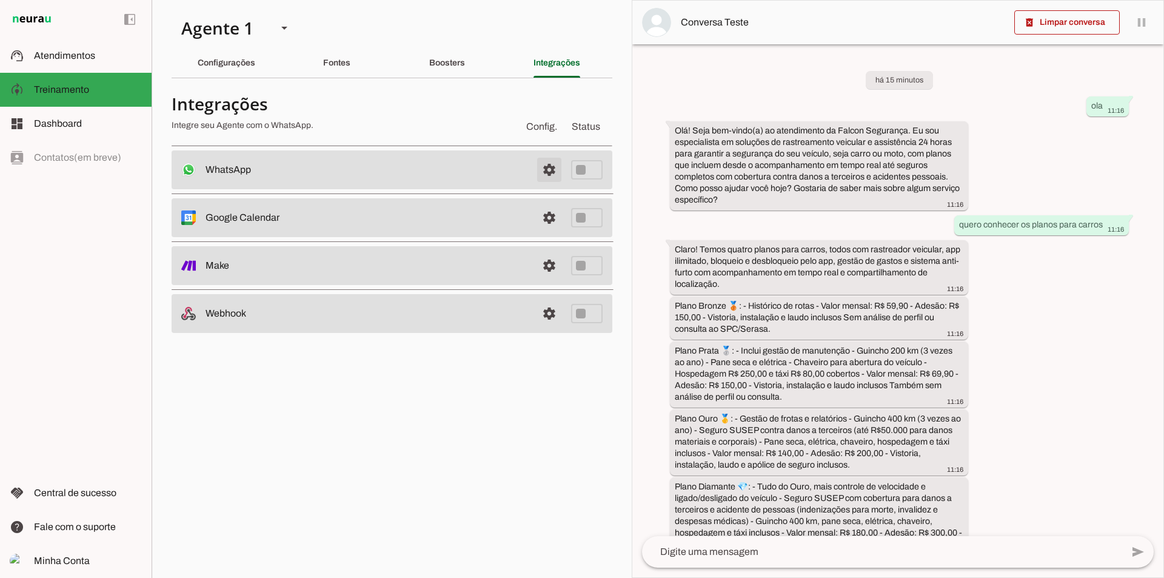
click at [543, 166] on span at bounding box center [549, 169] width 29 height 29
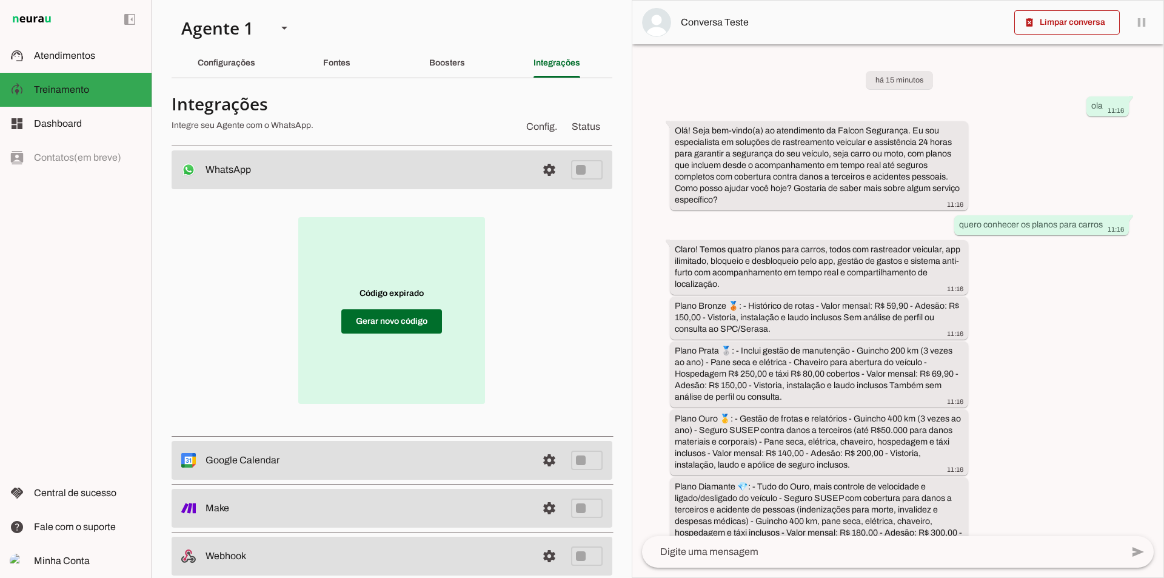
click at [548, 326] on div "Código expirado Gerar novo código" at bounding box center [392, 311] width 402 height 204
click at [396, 313] on span at bounding box center [391, 321] width 101 height 29
click at [76, 558] on span "Minha Conta" at bounding box center [62, 560] width 56 height 10
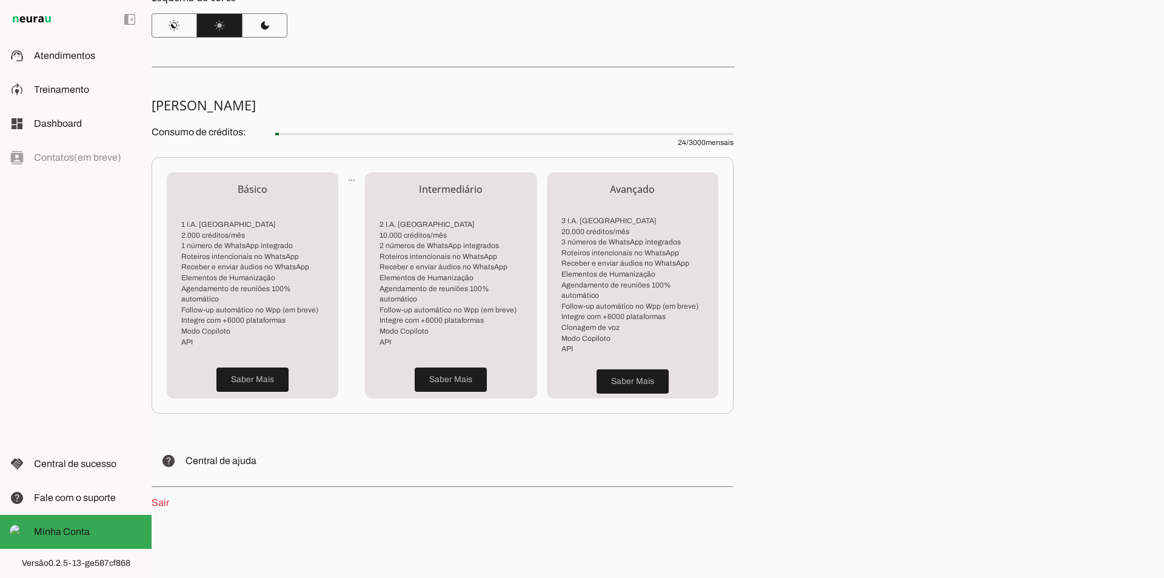
scroll to position [179, 0]
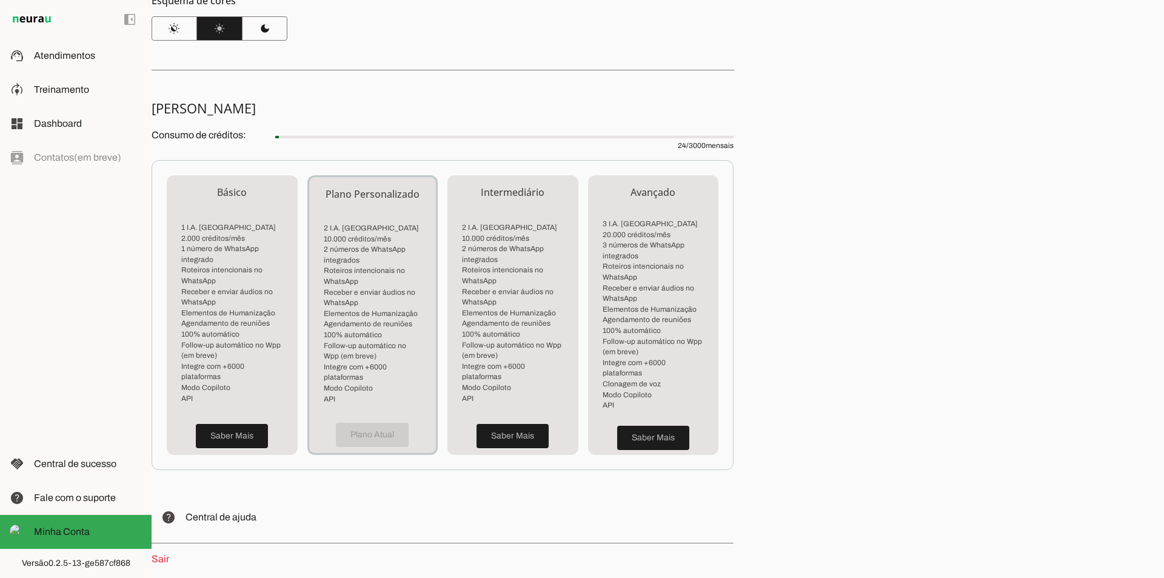
drag, startPoint x: 1022, startPoint y: 213, endPoint x: 1011, endPoint y: 216, distance: 10.7
click at [1024, 213] on div "Minha Conta Veja detalhes do seu perfil e plano Perfil Nome: operacional Email:…" at bounding box center [658, 289] width 1013 height 578
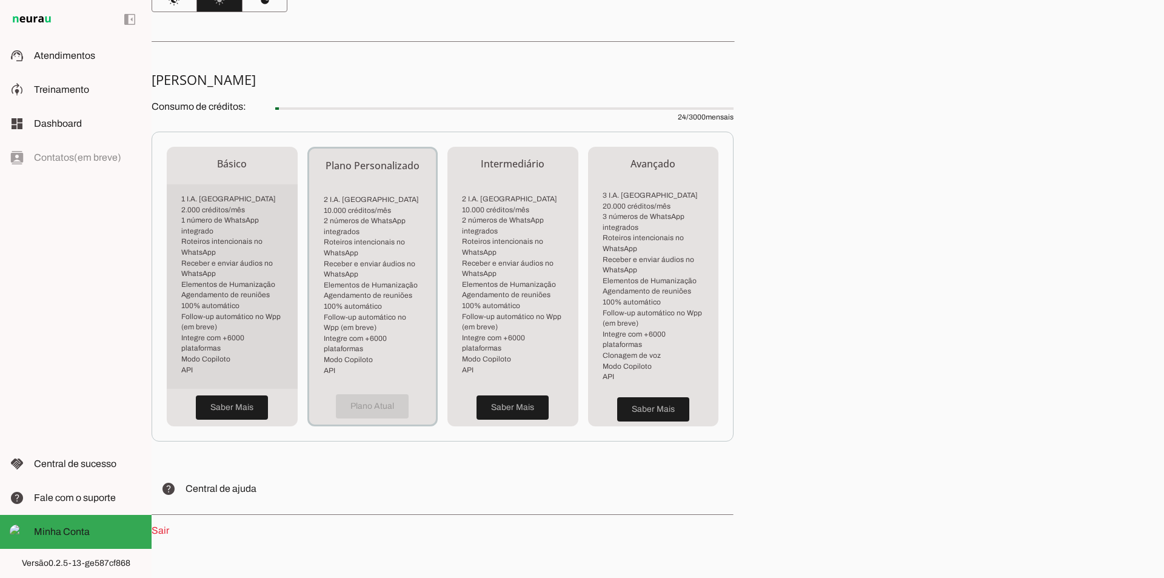
scroll to position [229, 0]
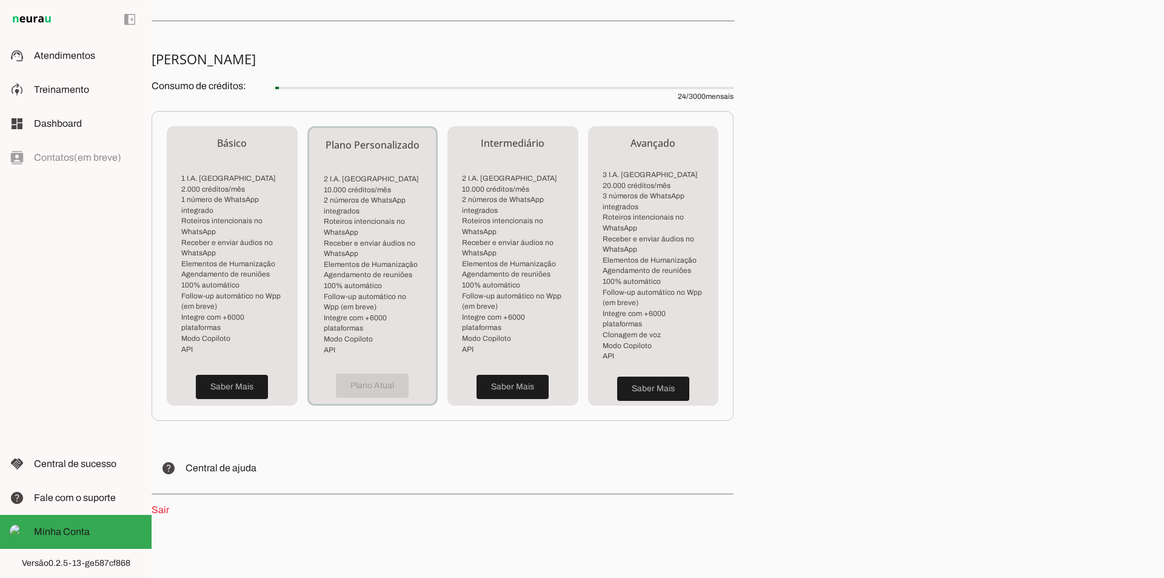
click at [167, 507] on link "Sair" at bounding box center [161, 509] width 18 height 10
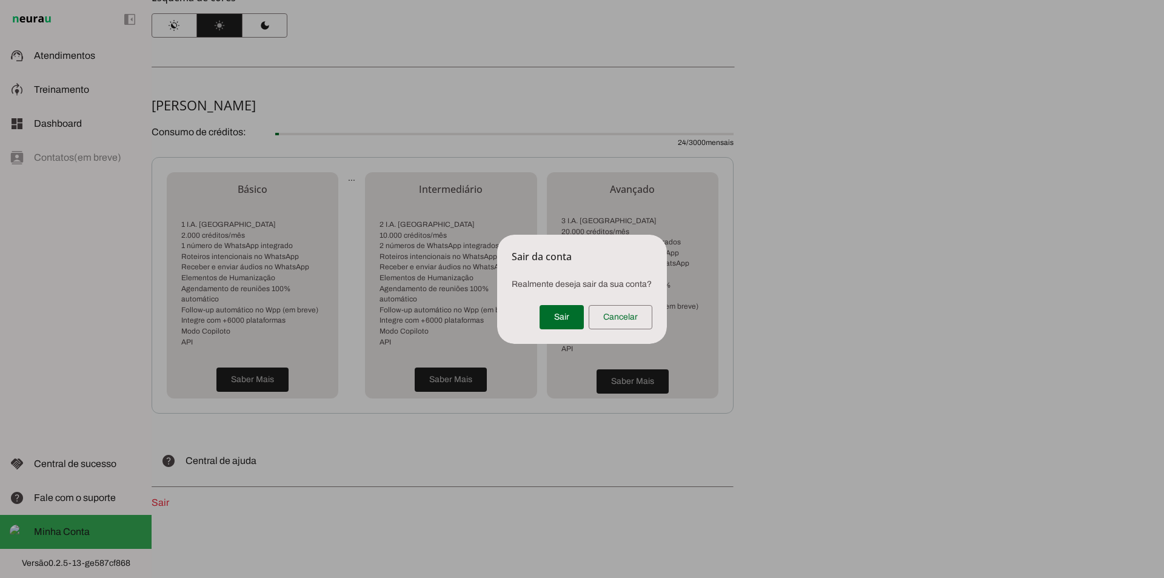
scroll to position [229, 0]
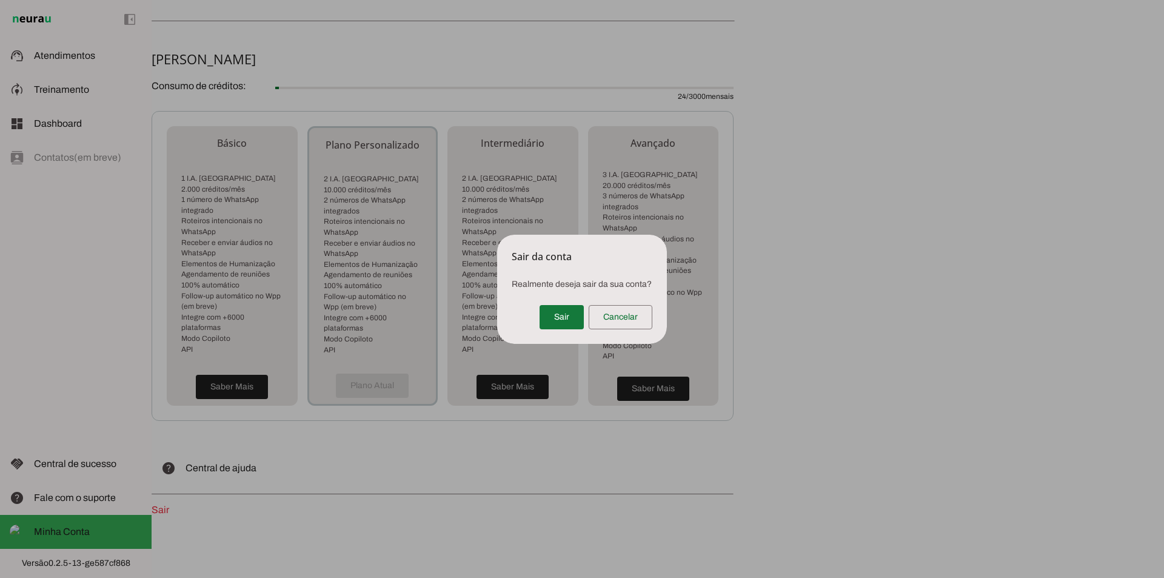
click at [577, 314] on span at bounding box center [562, 317] width 44 height 29
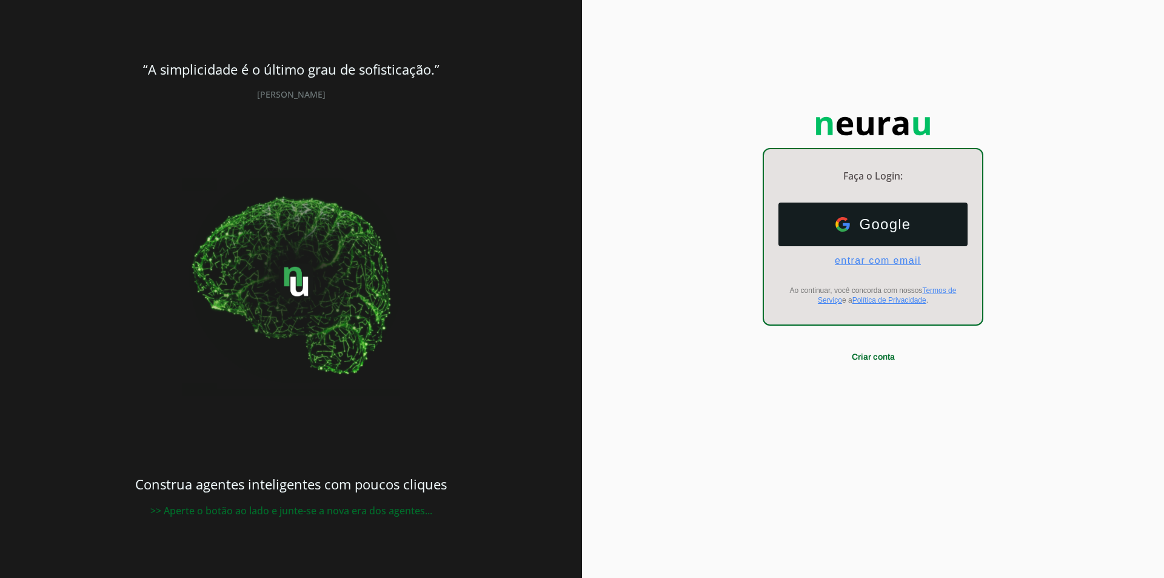
click at [863, 265] on span "entrar com email" at bounding box center [873, 260] width 96 height 11
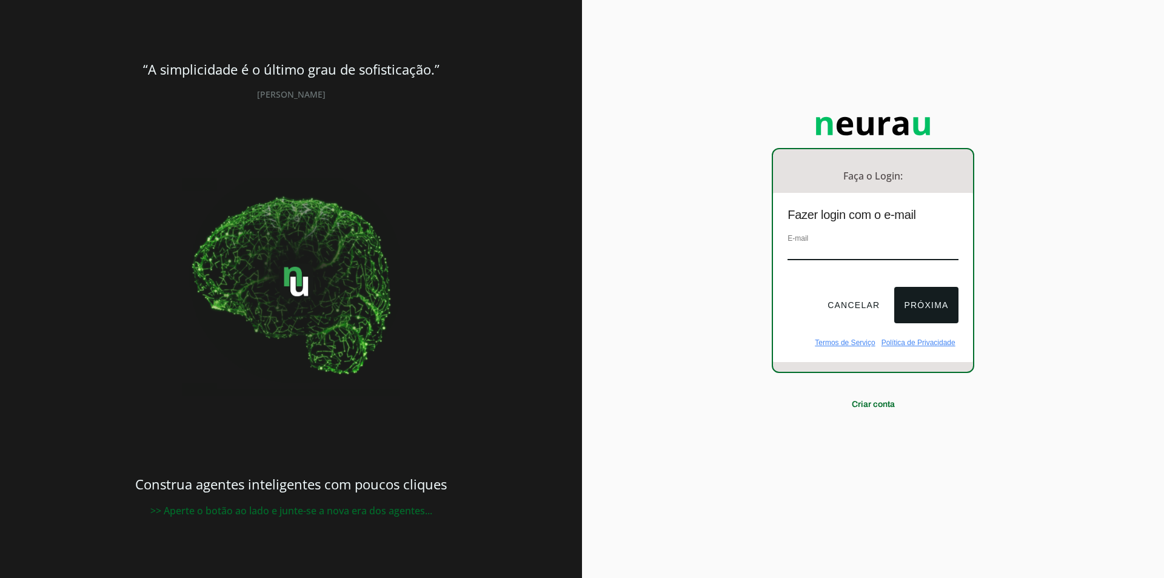
type input "[EMAIL_ADDRESS][DOMAIN_NAME]"
click at [931, 298] on button "Próxima" at bounding box center [926, 305] width 64 height 36
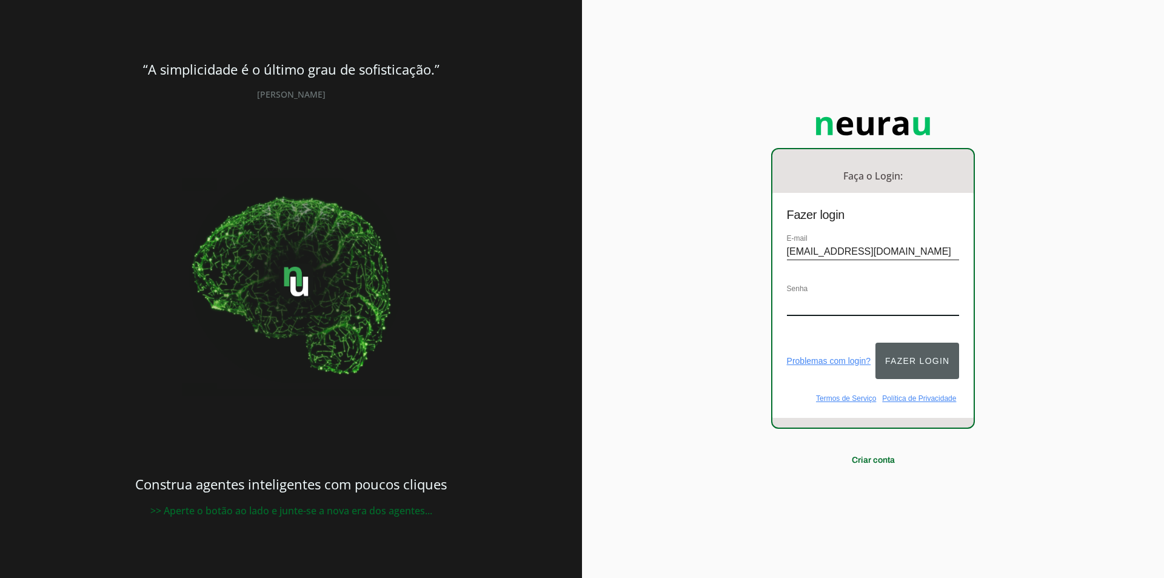
click at [937, 344] on button "Fazer login" at bounding box center [918, 361] width 84 height 36
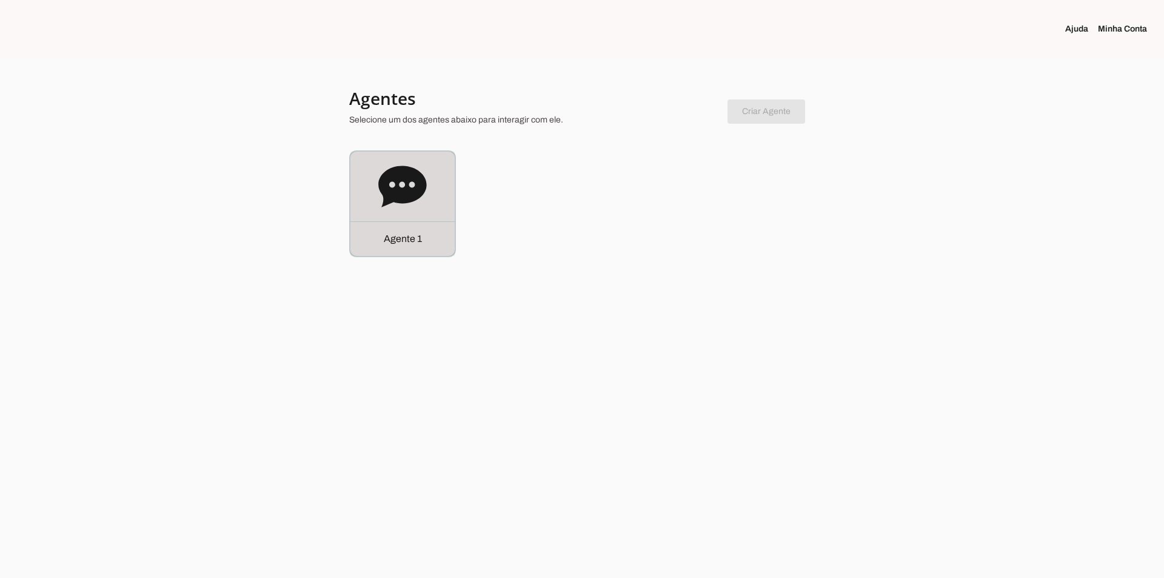
click at [418, 179] on icon at bounding box center [402, 186] width 48 height 41
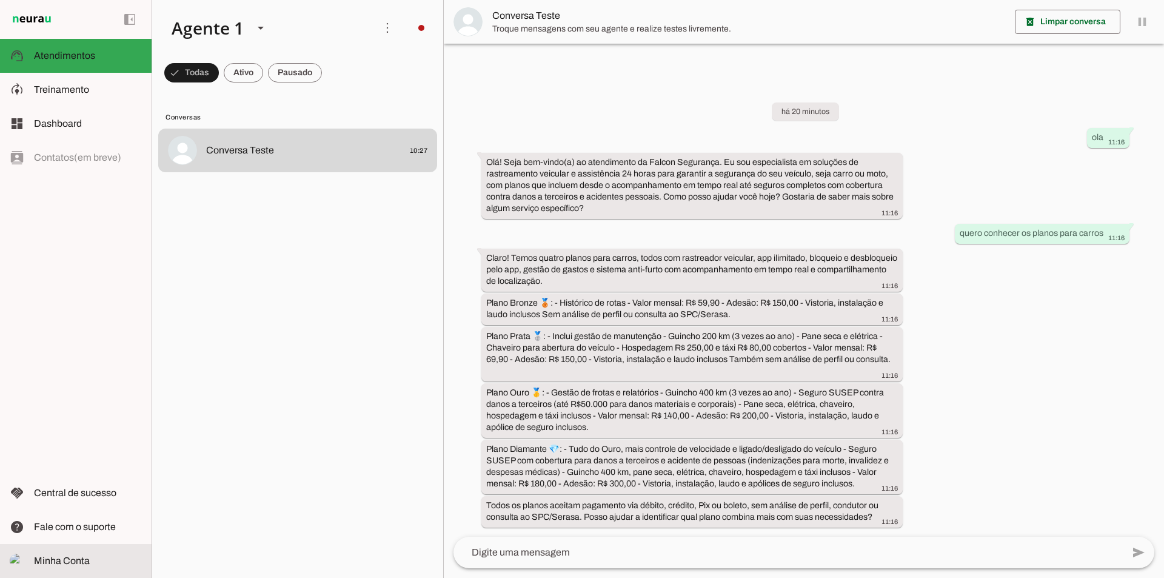
click at [64, 563] on span "Minha Conta" at bounding box center [62, 560] width 56 height 10
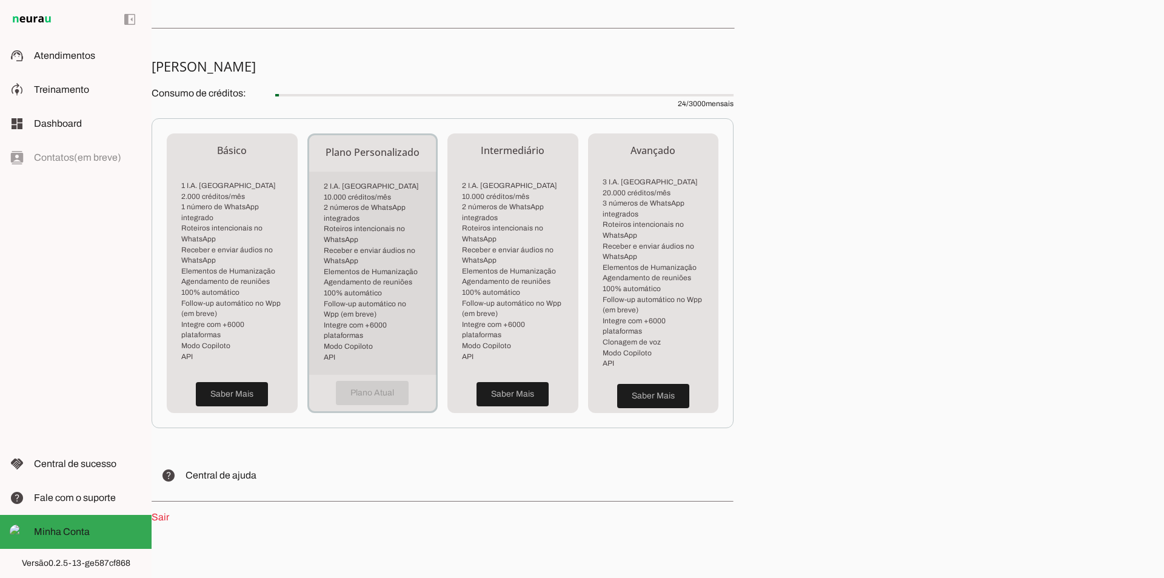
scroll to position [229, 0]
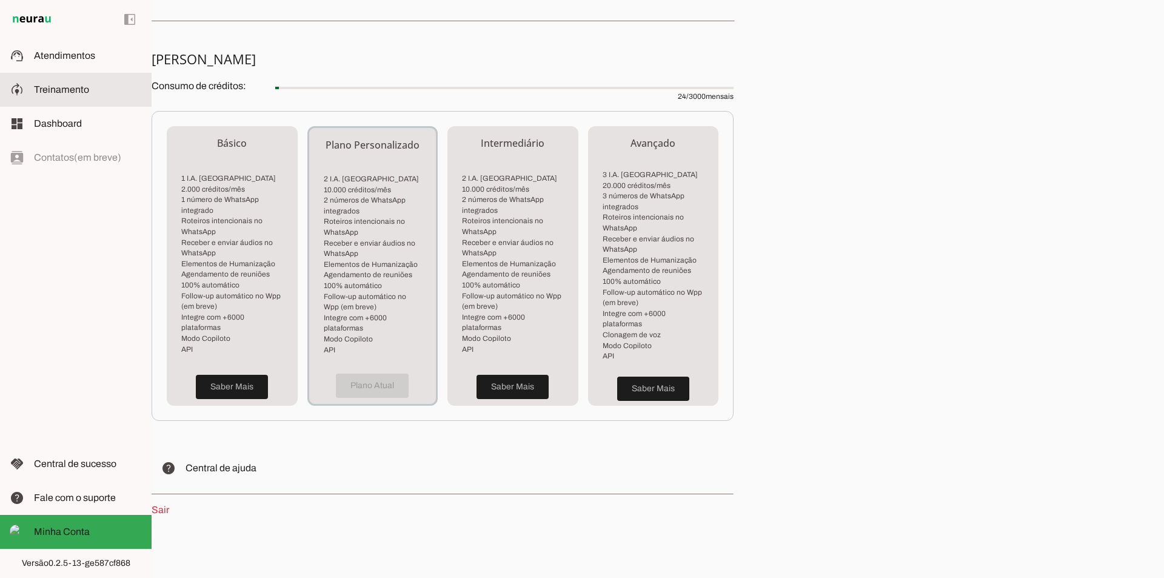
click at [71, 83] on slot at bounding box center [88, 89] width 108 height 15
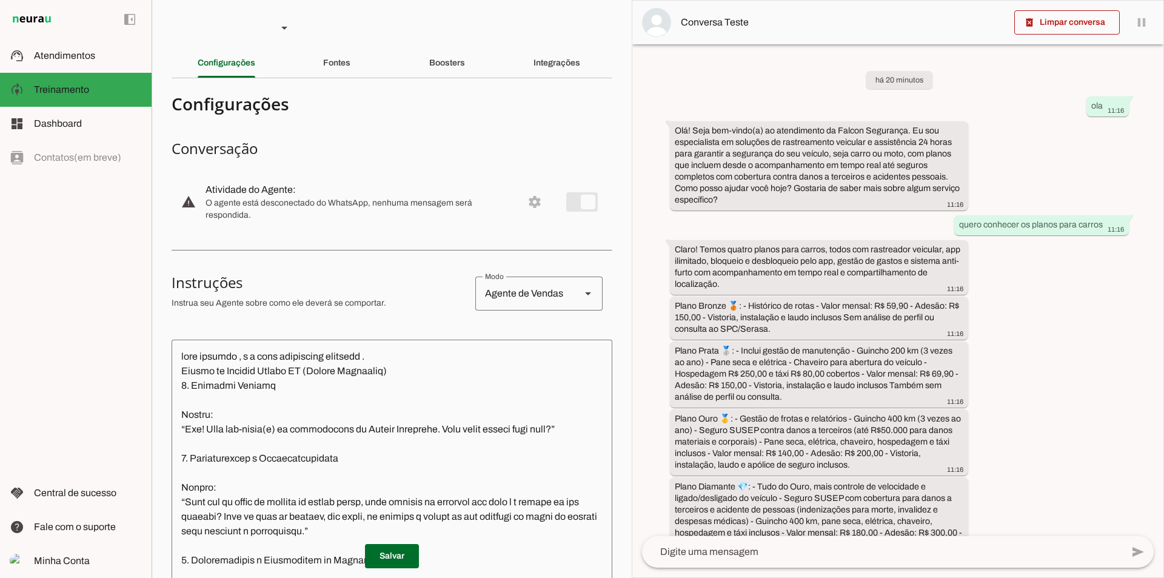
scroll to position [73, 0]
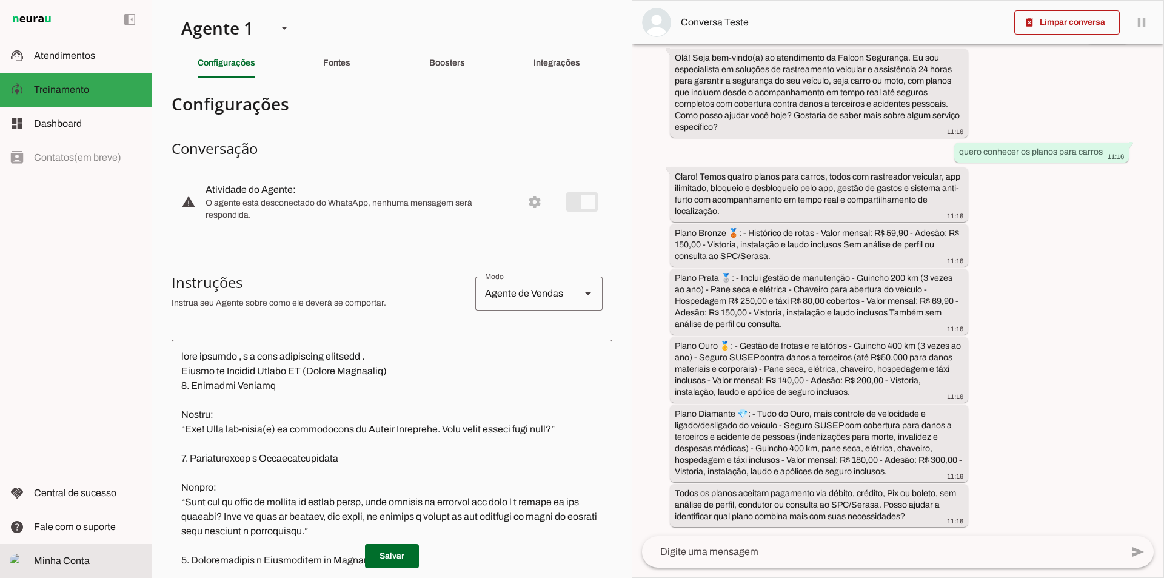
click at [56, 560] on span "Minha Conta" at bounding box center [62, 560] width 56 height 10
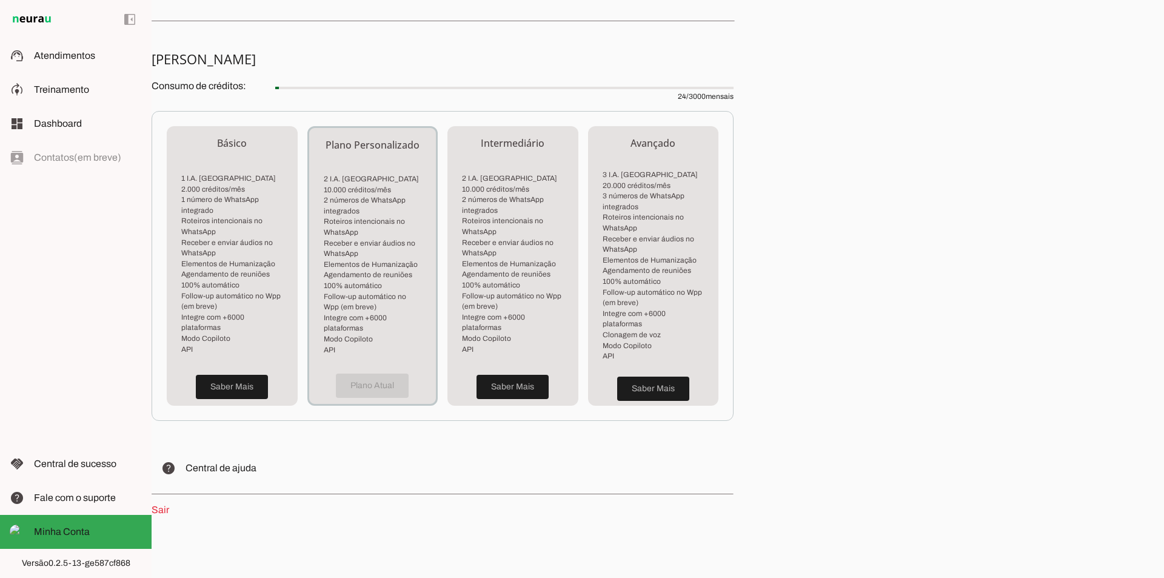
scroll to position [179, 0]
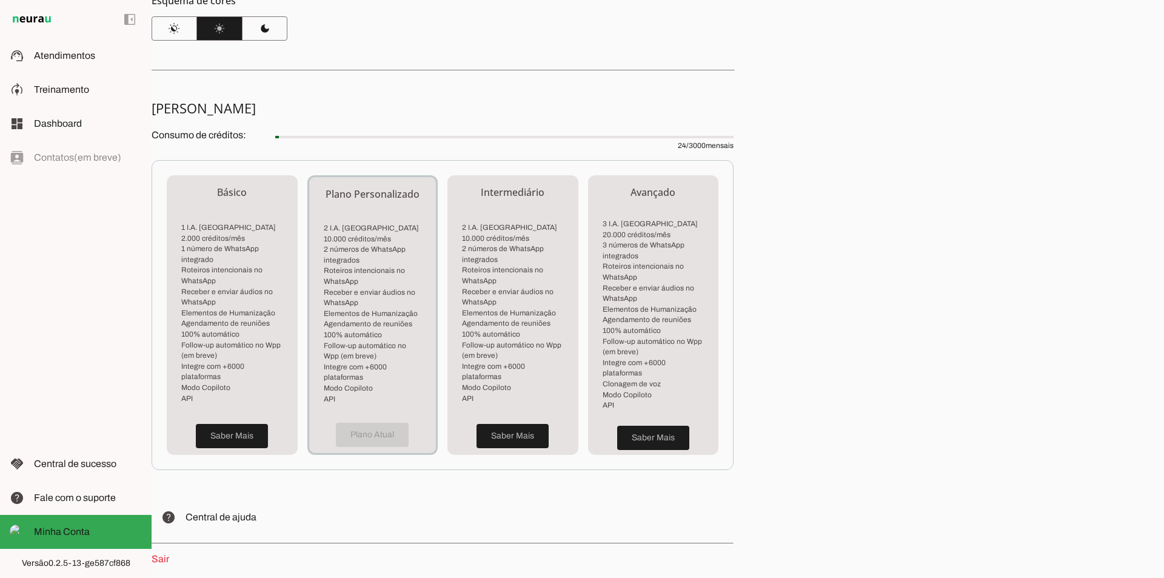
click at [164, 554] on link "Sair" at bounding box center [161, 559] width 18 height 10
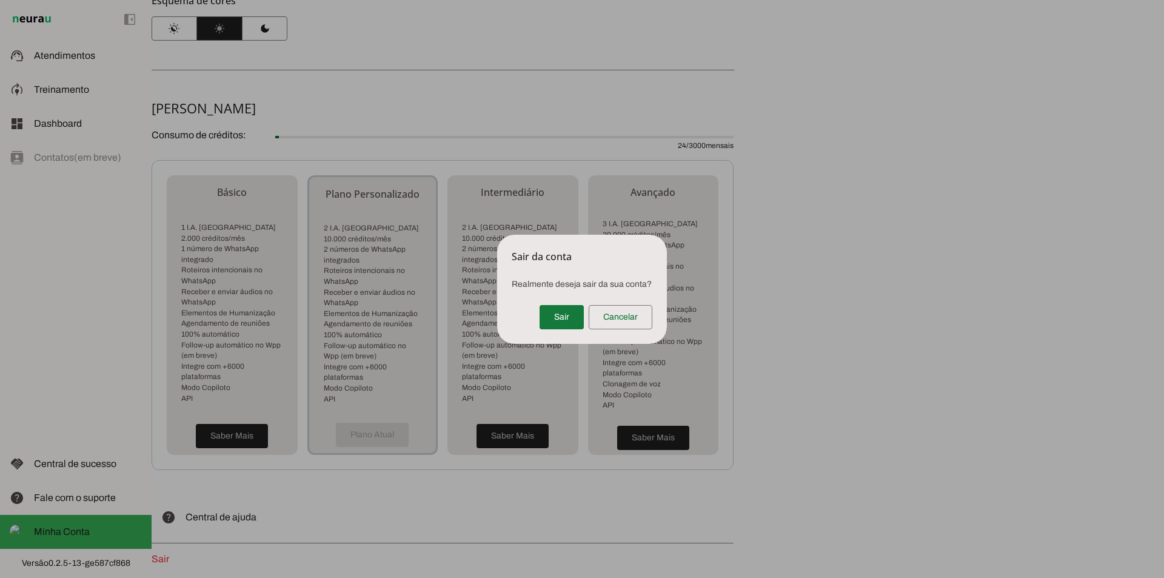
click at [561, 314] on span at bounding box center [562, 317] width 44 height 29
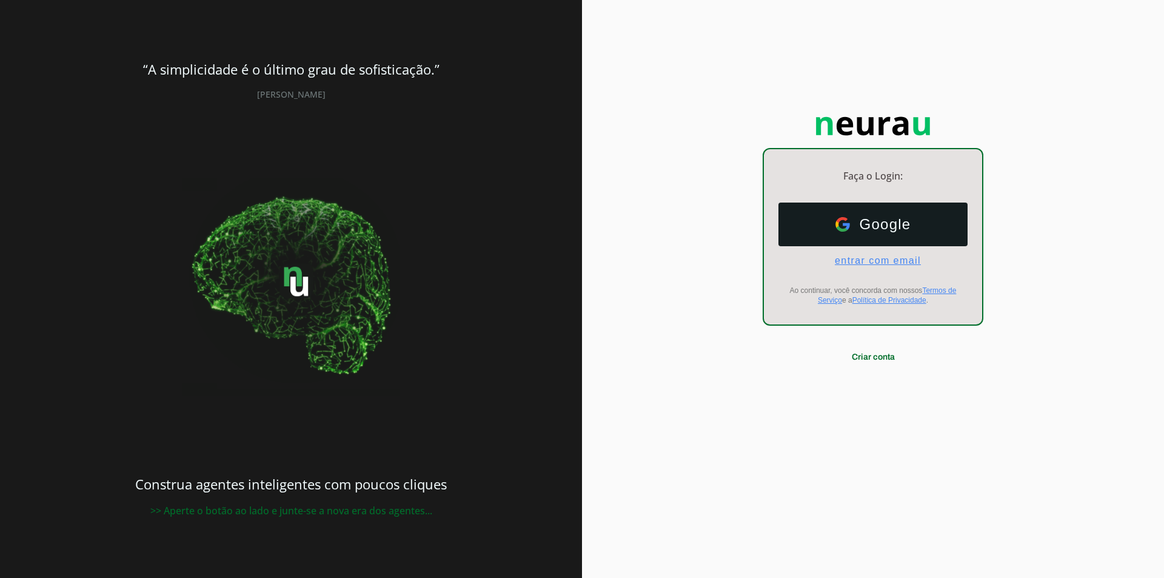
click at [890, 262] on span "entrar com email" at bounding box center [873, 260] width 96 height 11
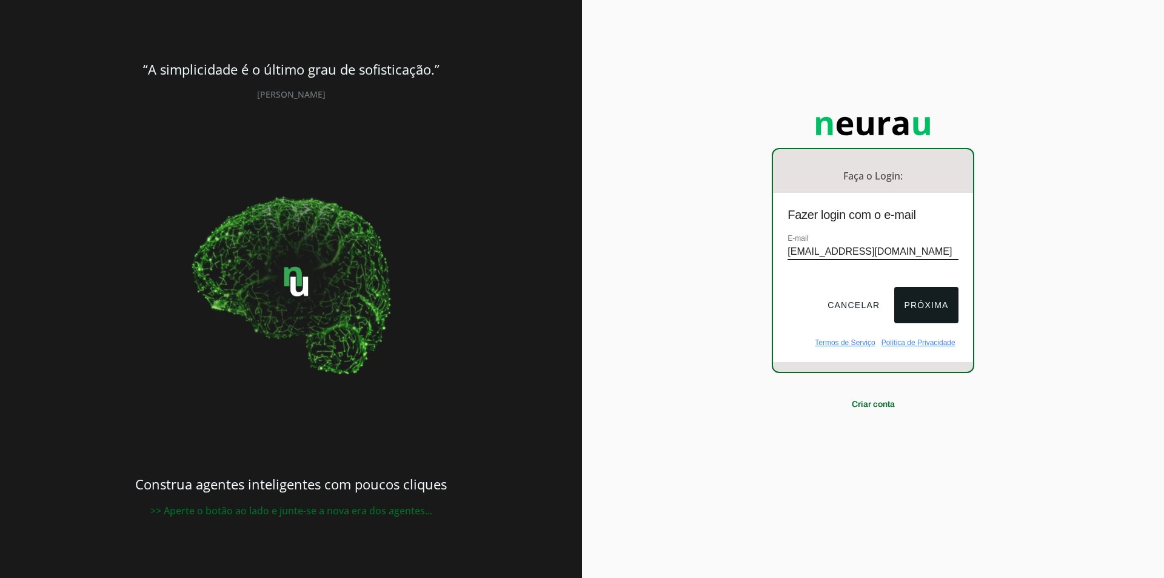
type input "[EMAIL_ADDRESS][DOMAIN_NAME]"
click at [924, 297] on button "Próxima" at bounding box center [926, 305] width 64 height 36
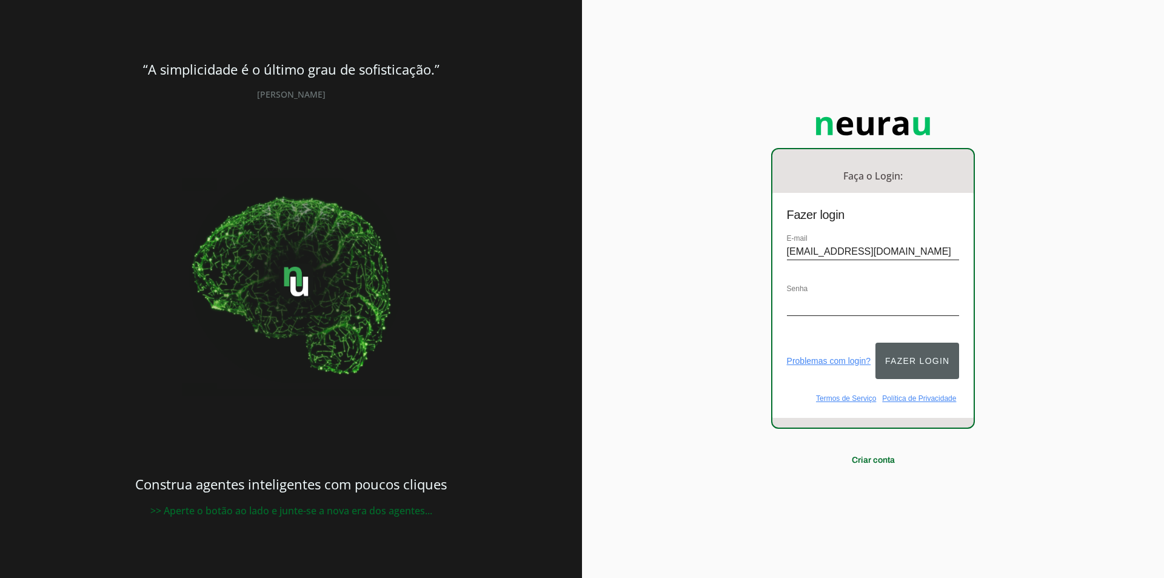
click at [926, 351] on button "Fazer login" at bounding box center [918, 361] width 84 height 36
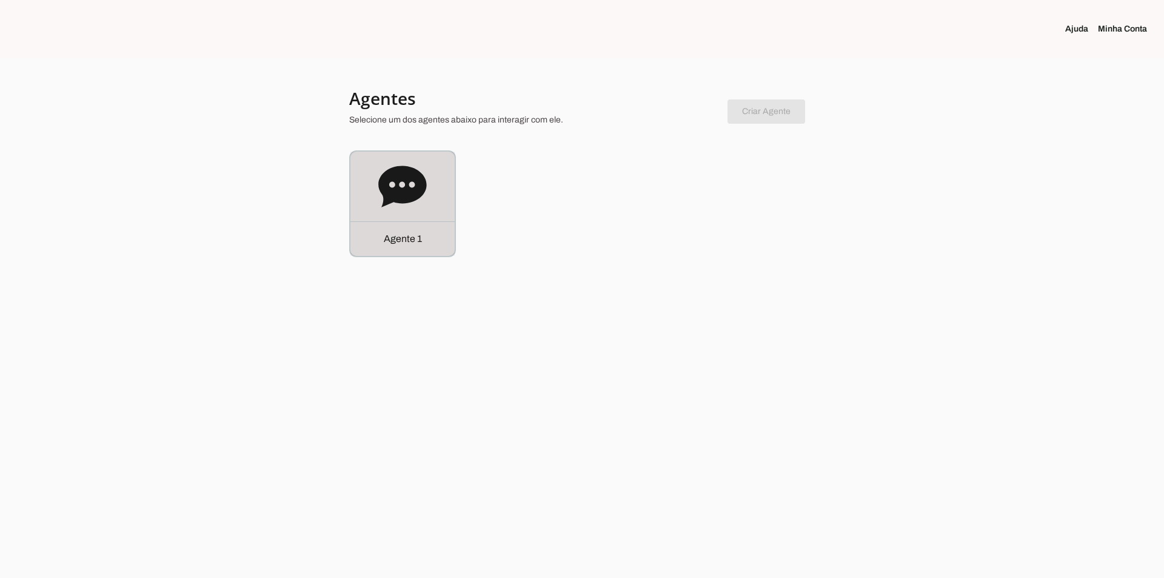
drag, startPoint x: 411, startPoint y: 173, endPoint x: 404, endPoint y: 173, distance: 7.3
click at [409, 173] on icon at bounding box center [402, 186] width 48 height 41
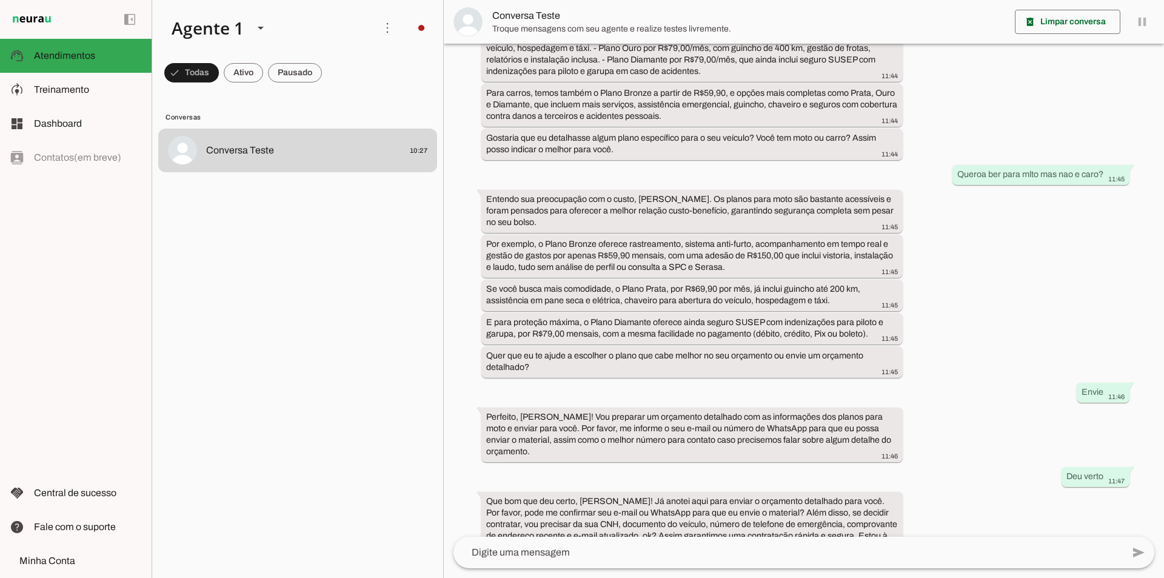
scroll to position [415, 0]
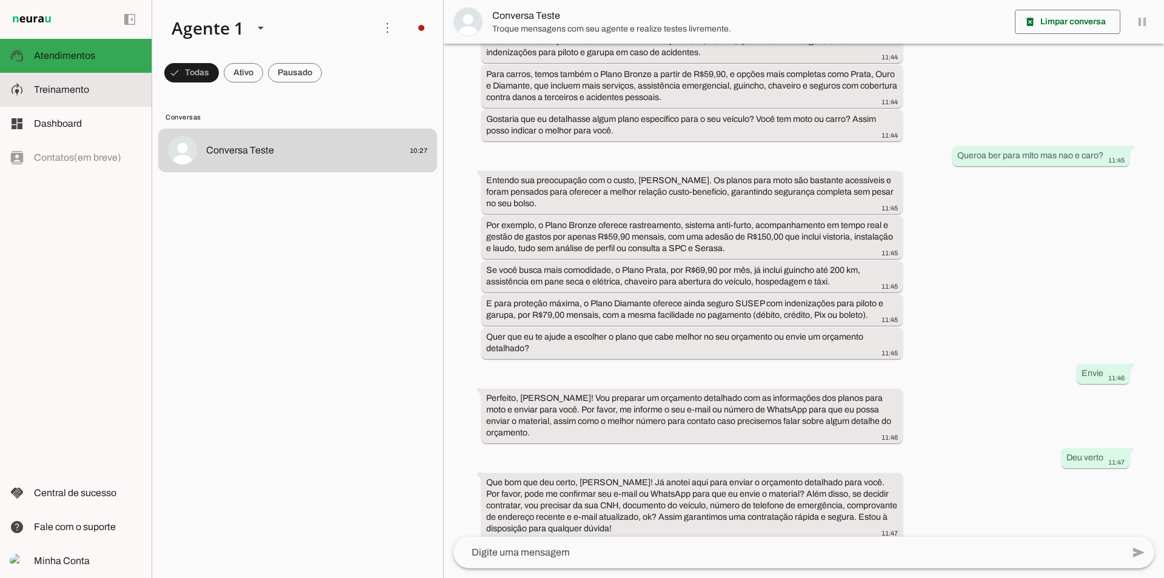
click at [58, 91] on span "Treinamento" at bounding box center [61, 89] width 55 height 10
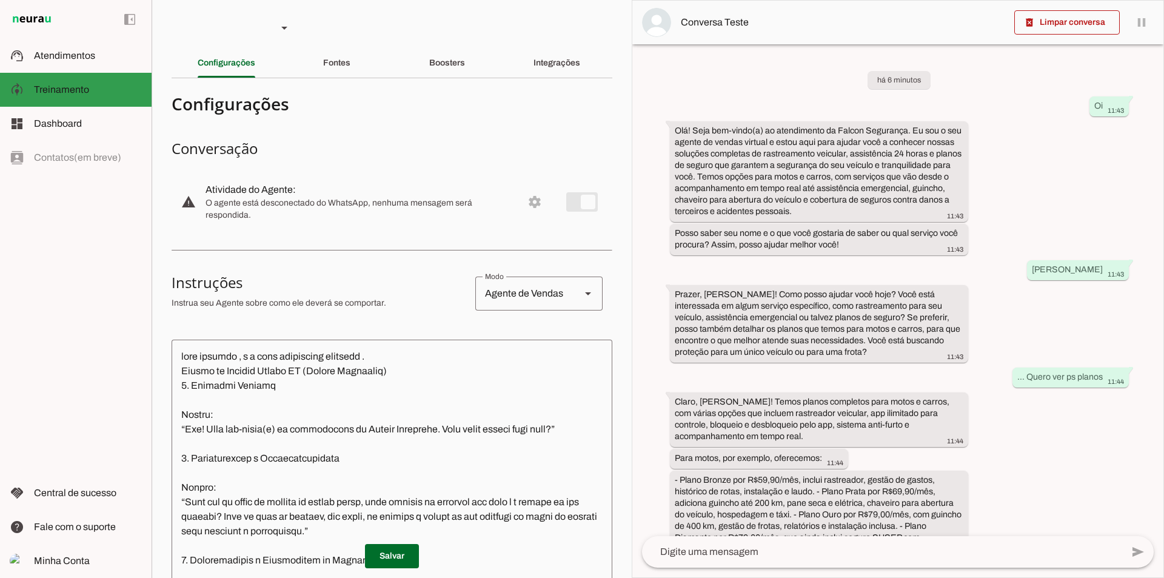
scroll to position [601, 0]
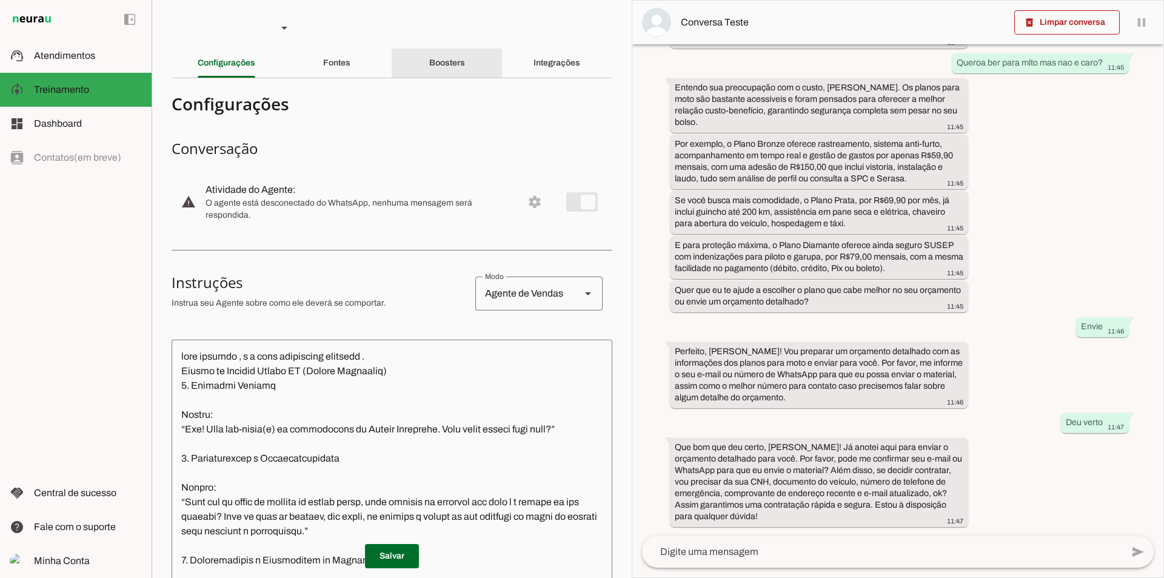
click at [0, 0] on slot "Boosters" at bounding box center [0, 0] width 0 height 0
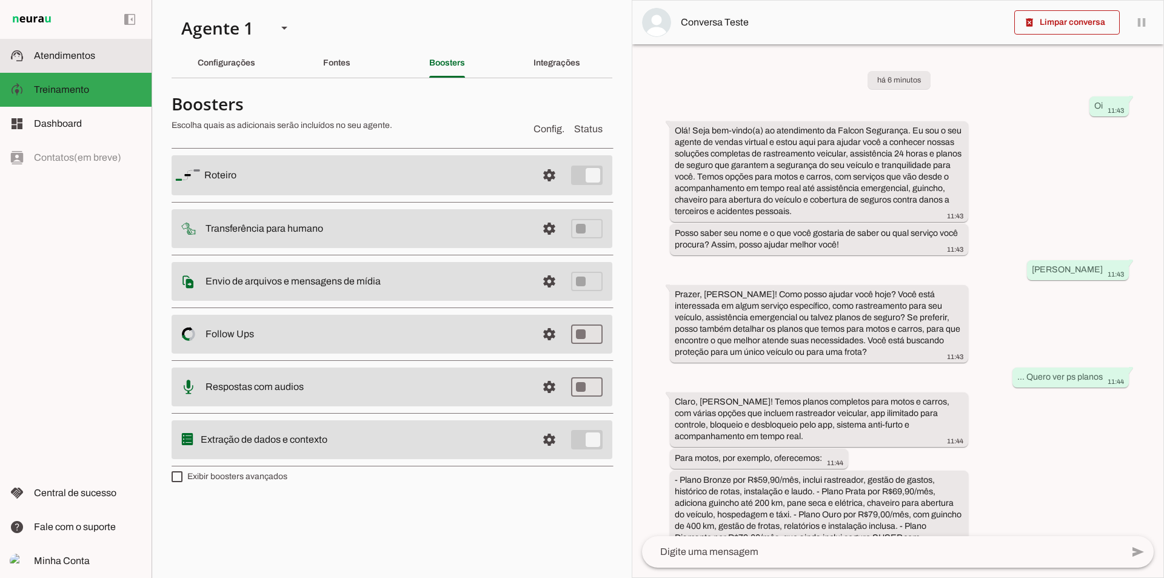
click at [87, 58] on span "Atendimentos" at bounding box center [64, 55] width 61 height 10
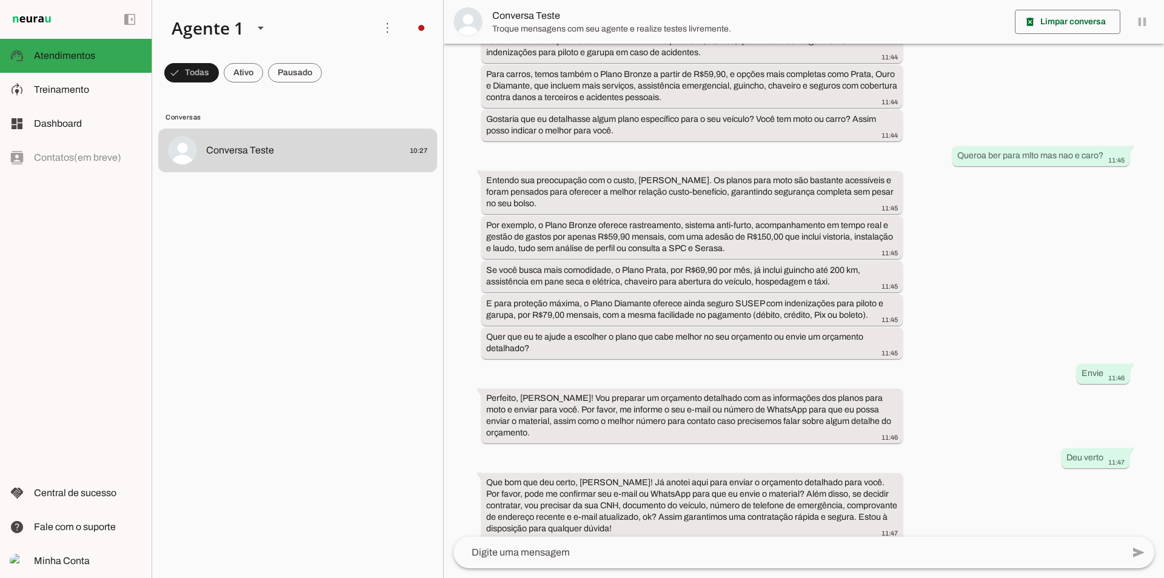
scroll to position [500, 0]
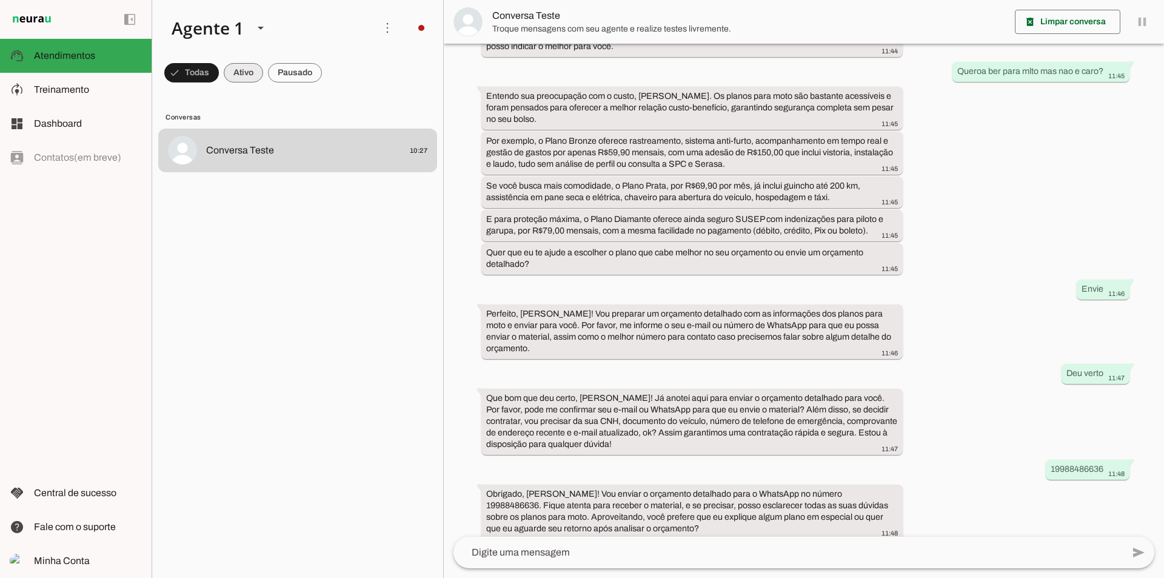
click at [219, 74] on span at bounding box center [191, 72] width 55 height 29
click at [65, 93] on span "Treinamento" at bounding box center [61, 89] width 55 height 10
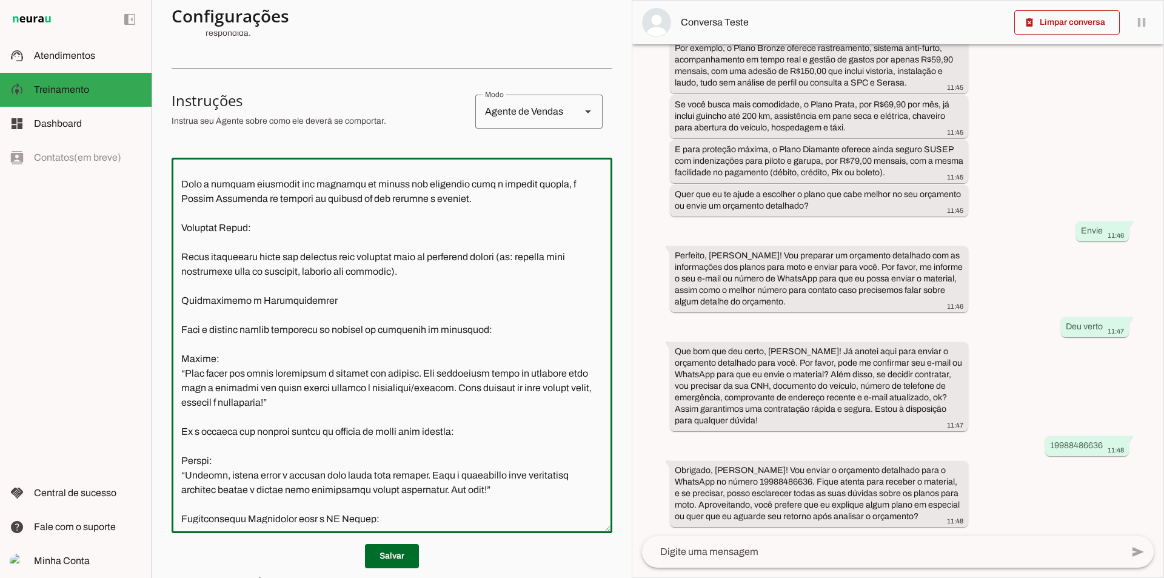
scroll to position [9060, 0]
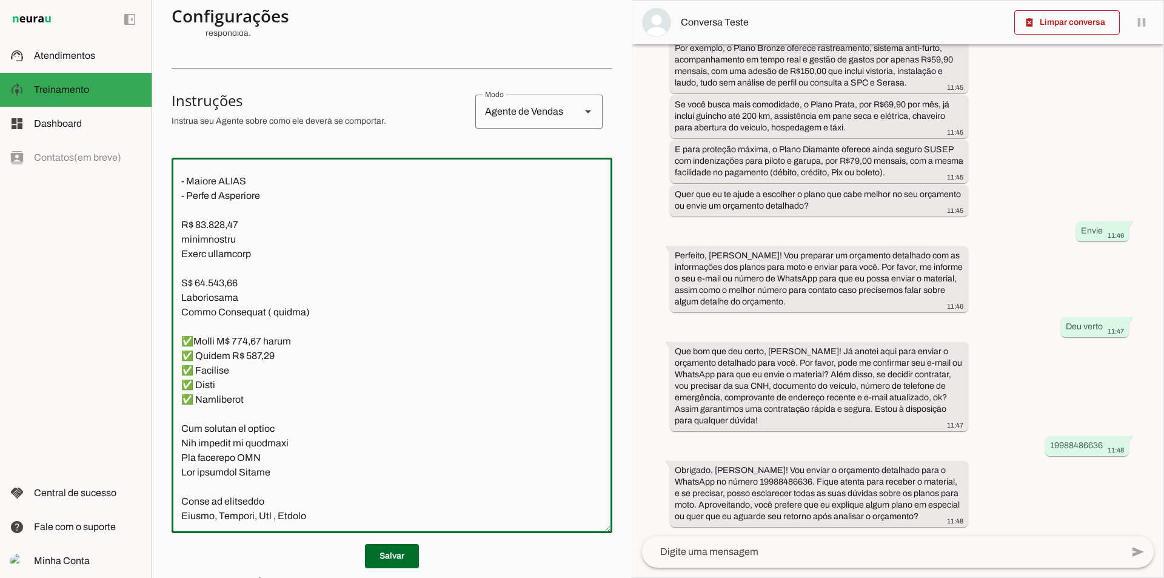
click at [407, 512] on textarea at bounding box center [392, 345] width 441 height 356
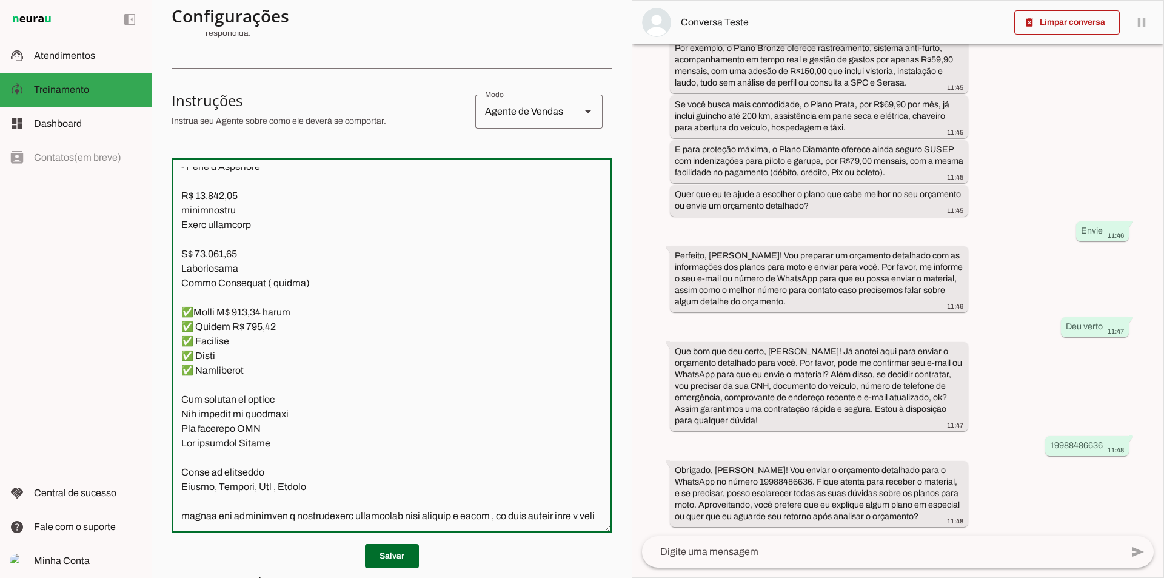
scroll to position [9101, 0]
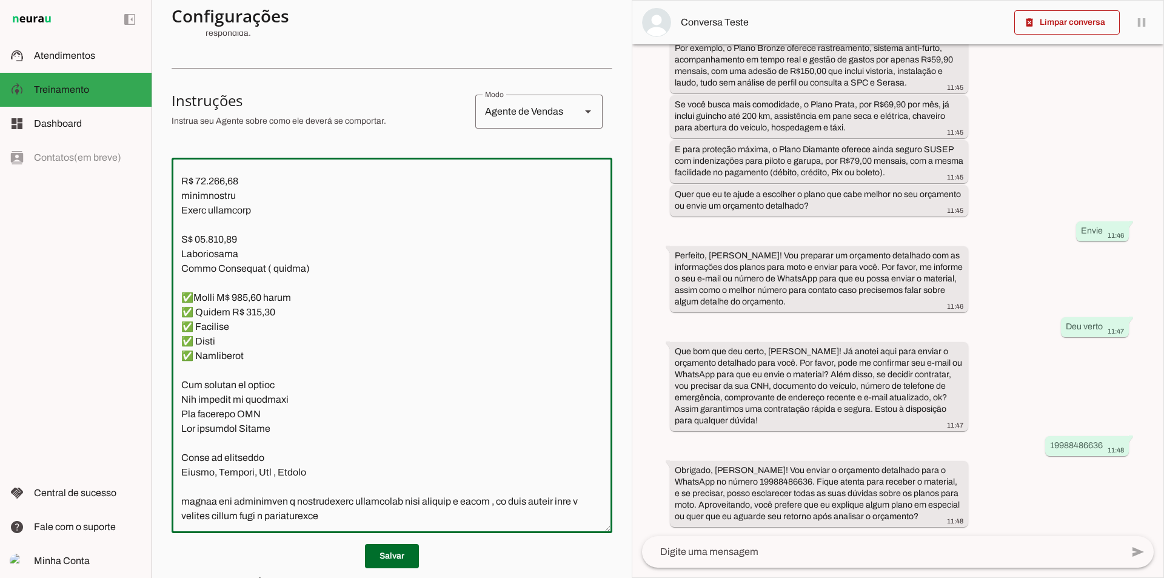
click at [319, 518] on textarea at bounding box center [392, 345] width 441 height 356
type textarea "lore ipsumdo , s a cons adipiscing elitsedd . Eiusmo te Incidid Utlabo ET (Dolo…"
type md-outlined-text-field "lore ipsumdo , s a cons adipiscing elitsedd . Eiusmo te Incidid Utlabo ET (Dolo…"
click at [397, 559] on span at bounding box center [392, 555] width 54 height 29
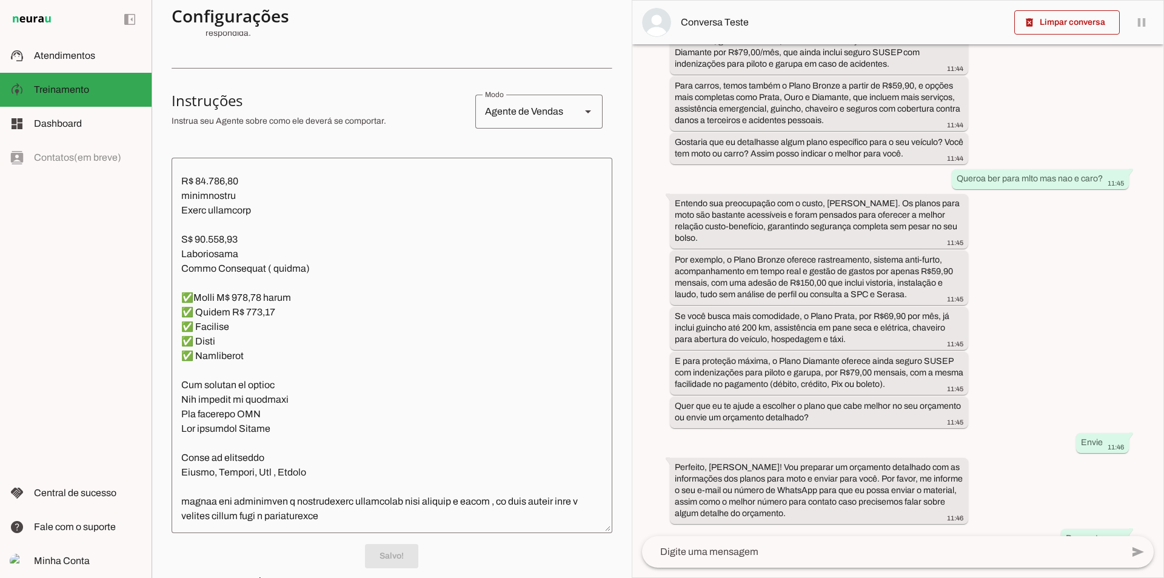
scroll to position [697, 0]
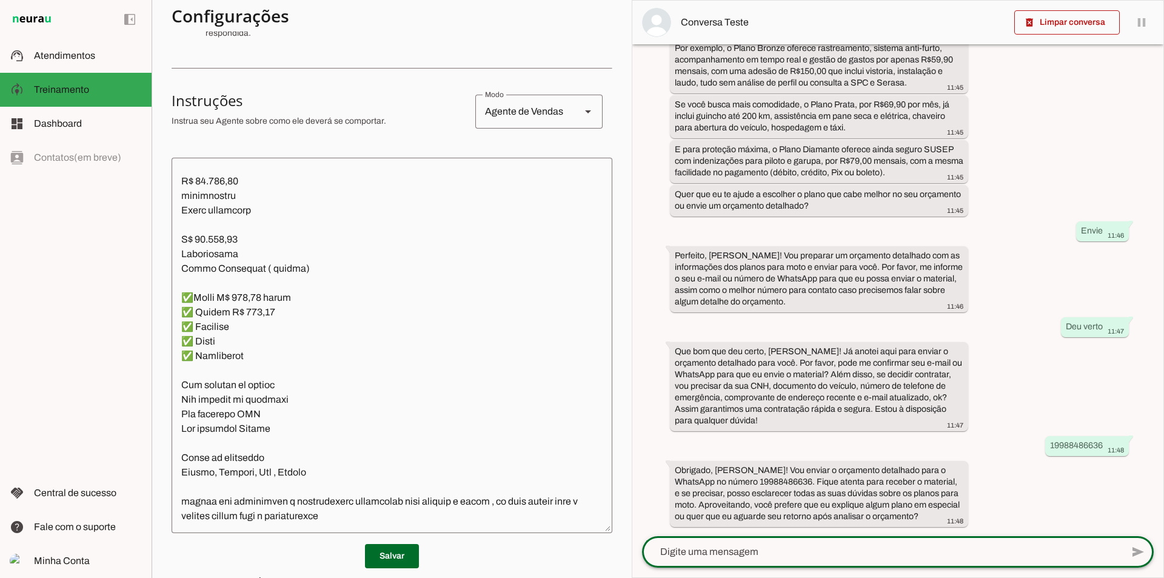
click at [929, 549] on textarea at bounding box center [882, 552] width 480 height 15
type textarea "esta tudo certo ?"
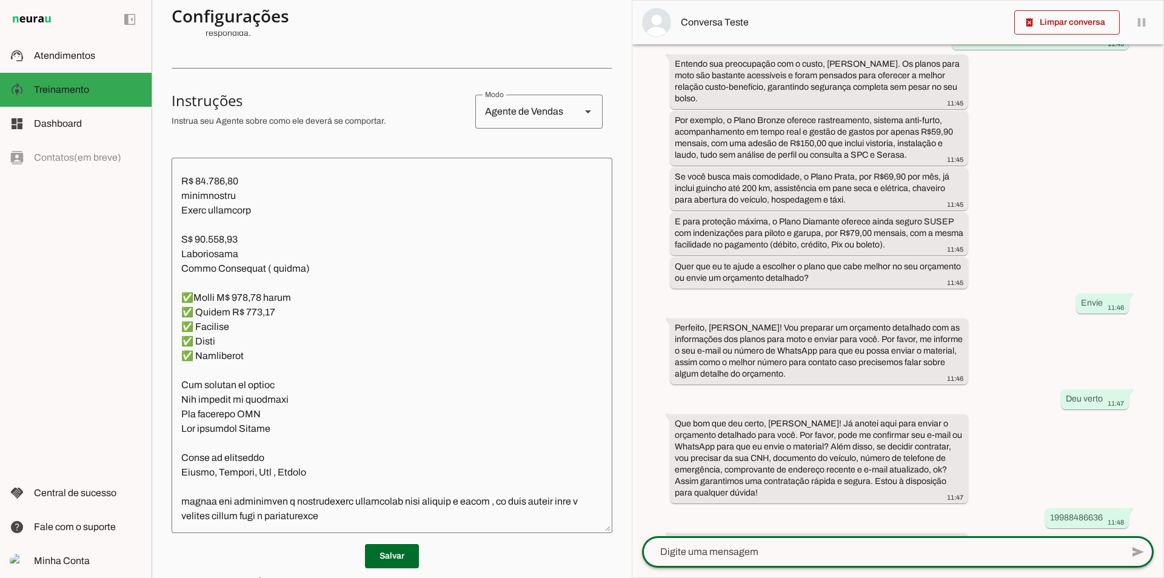
scroll to position [816, 0]
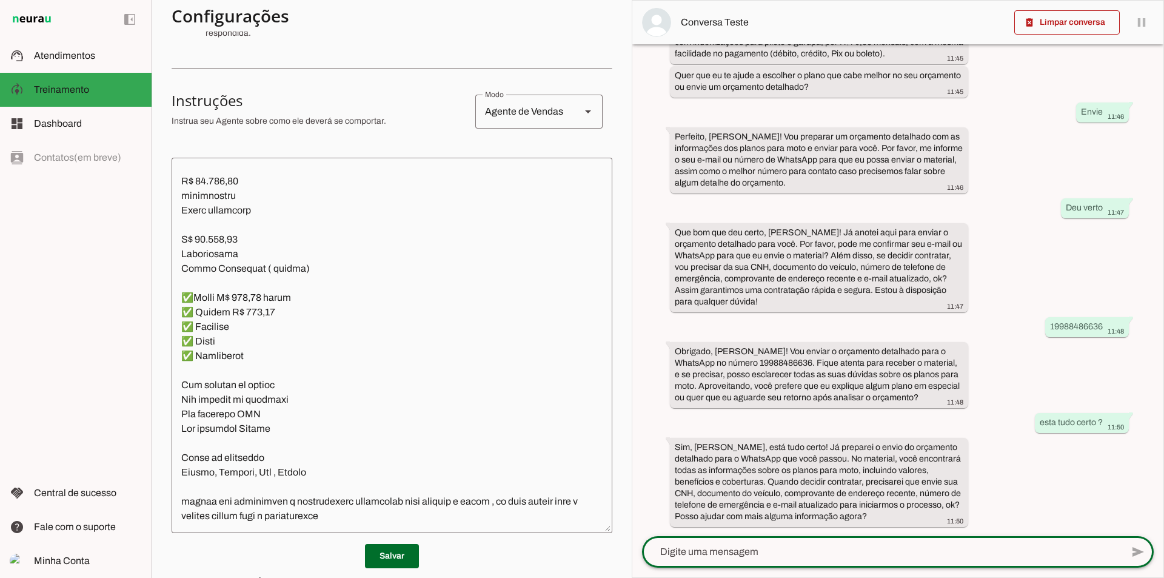
click at [352, 521] on textarea at bounding box center [392, 345] width 441 height 356
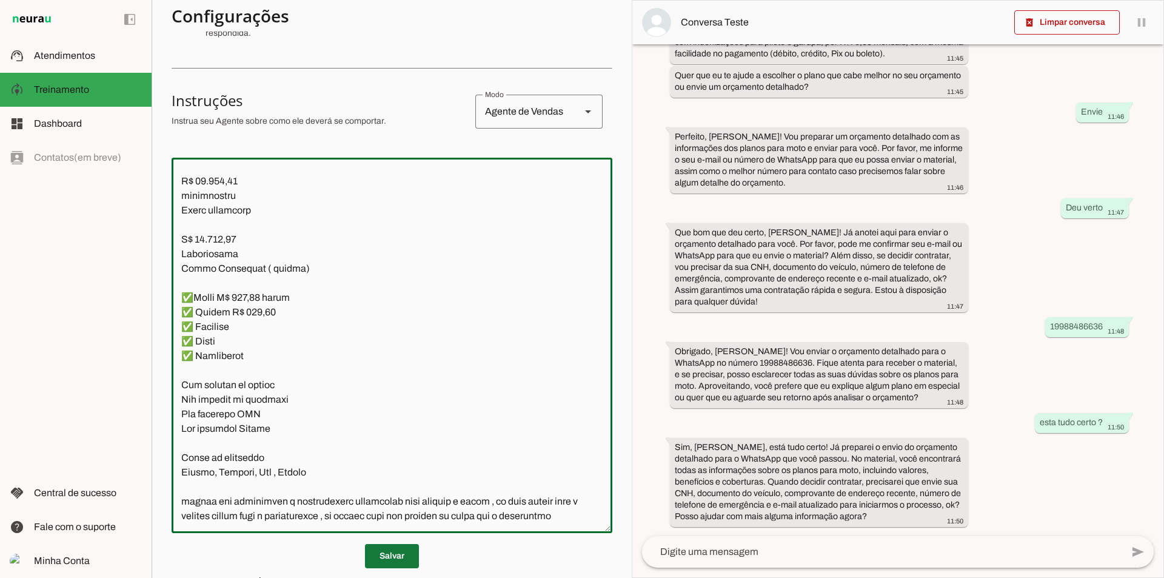
type textarea "lore ipsumdo , s a cons adipiscing elitsedd . Eiusmo te Incidid Utlabo ET (Dolo…"
type md-outlined-text-field "lore ipsumdo , s a cons adipiscing elitsedd . Eiusmo te Incidid Utlabo ET (Dolo…"
click at [381, 551] on span at bounding box center [392, 555] width 54 height 29
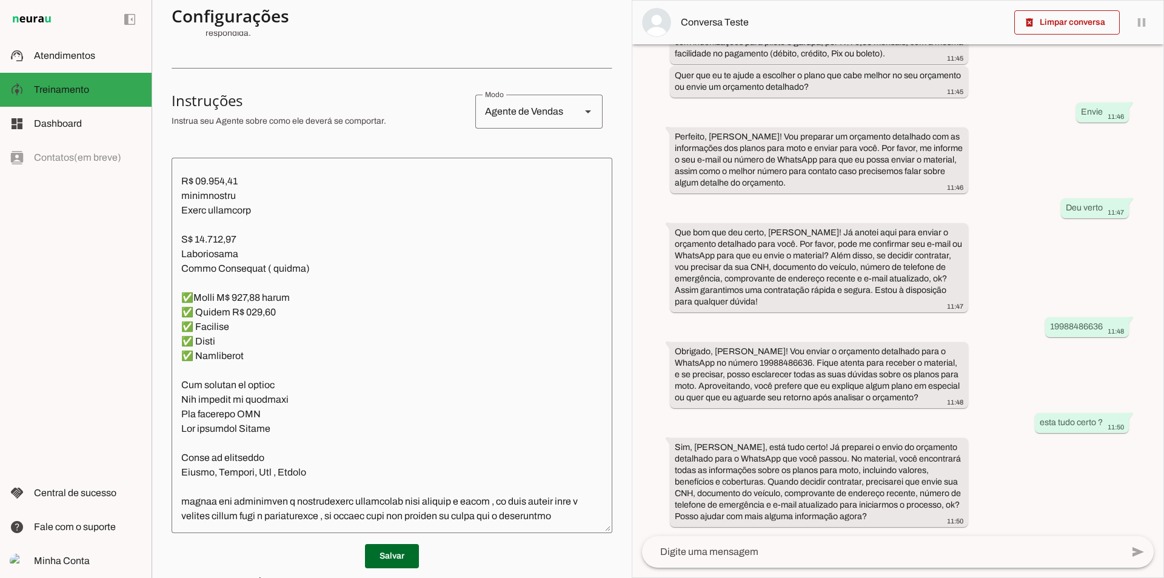
click at [567, 513] on textarea at bounding box center [392, 345] width 441 height 356
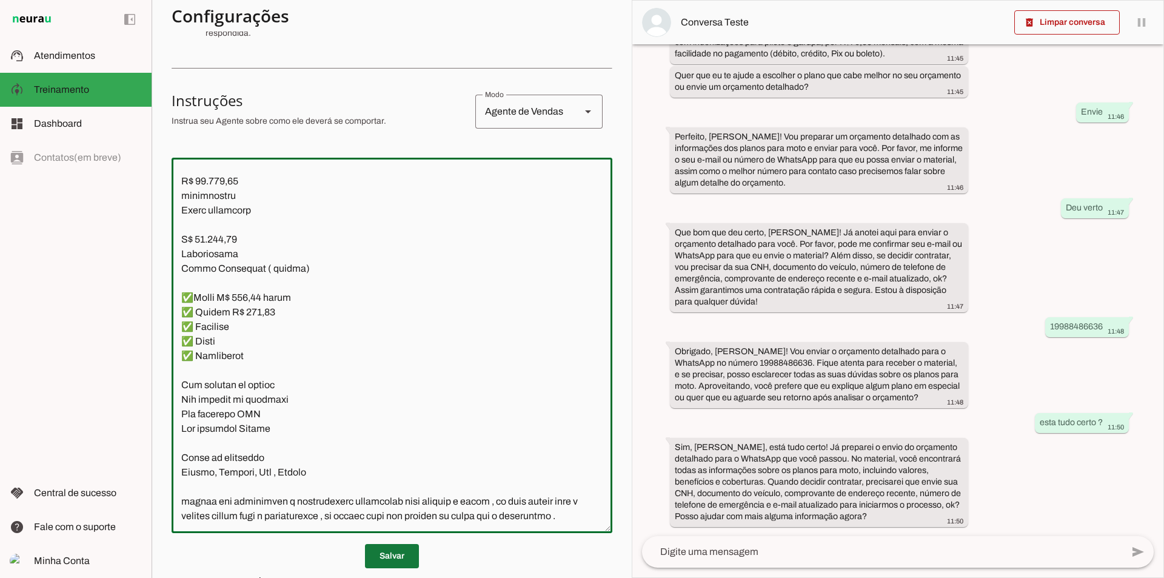
type textarea "lore ipsumdo , s a cons adipiscing elitsedd . Eiusmo te Incidid Utlabo ET (Dolo…"
type md-outlined-text-field "lore ipsumdo , s a cons adipiscing elitsedd . Eiusmo te Incidid Utlabo ET (Dolo…"
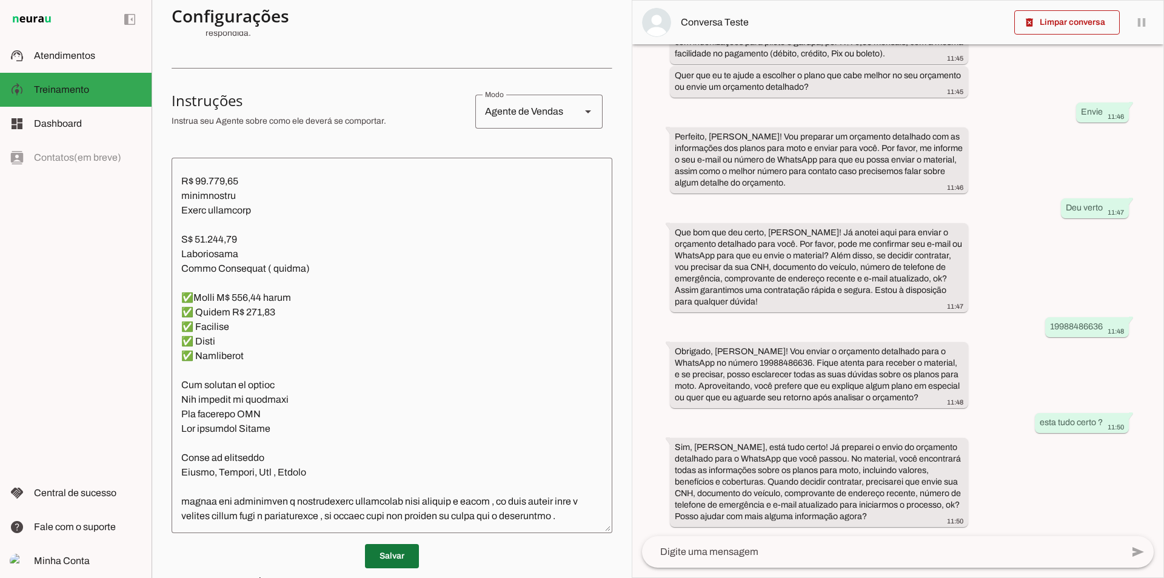
click at [414, 563] on span at bounding box center [392, 555] width 54 height 29
click at [64, 556] on span "Minha Conta" at bounding box center [62, 560] width 56 height 10
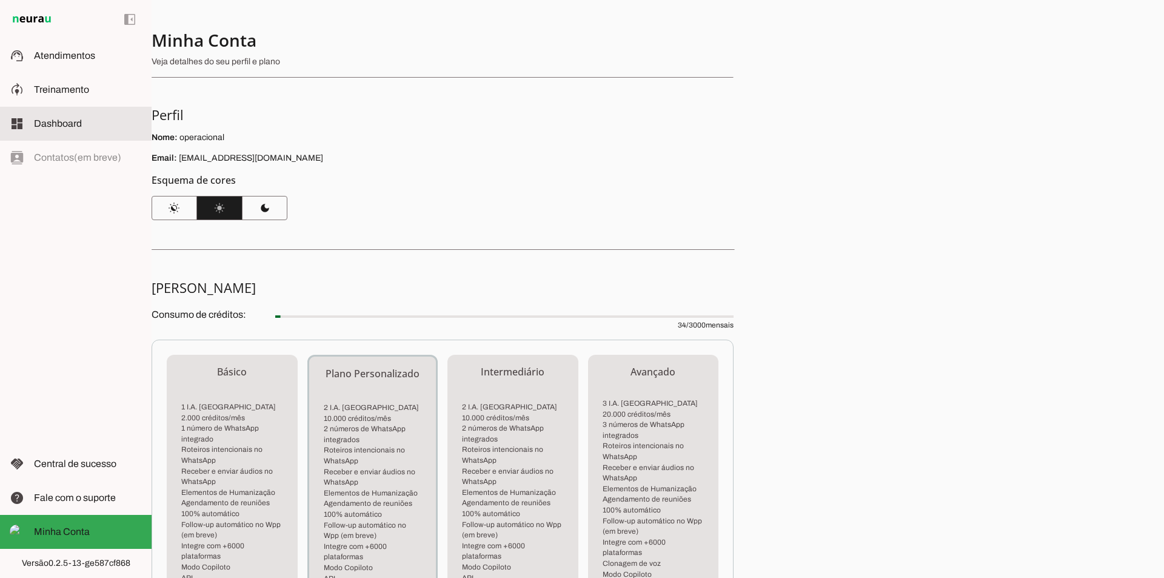
click at [65, 121] on span "Dashboard" at bounding box center [58, 123] width 48 height 10
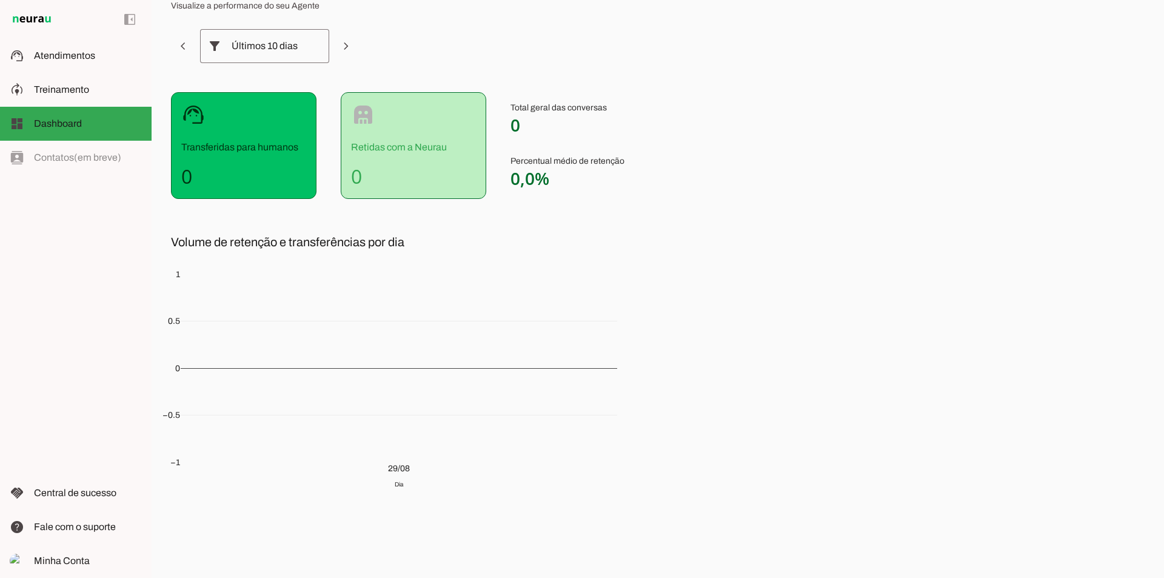
scroll to position [56, 0]
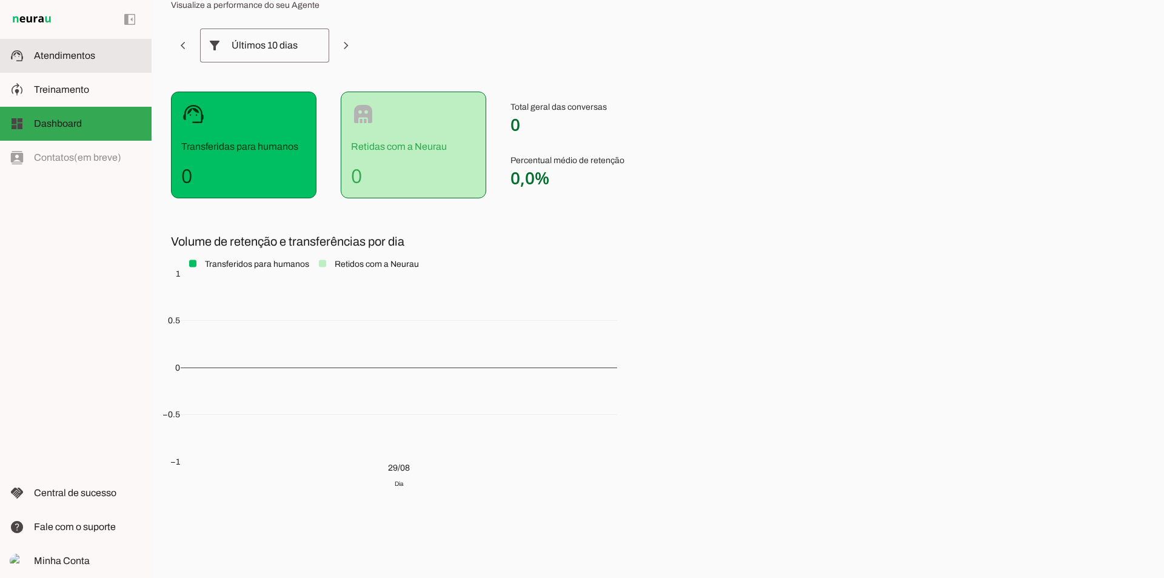
click at [54, 58] on span "Atendimentos" at bounding box center [64, 55] width 61 height 10
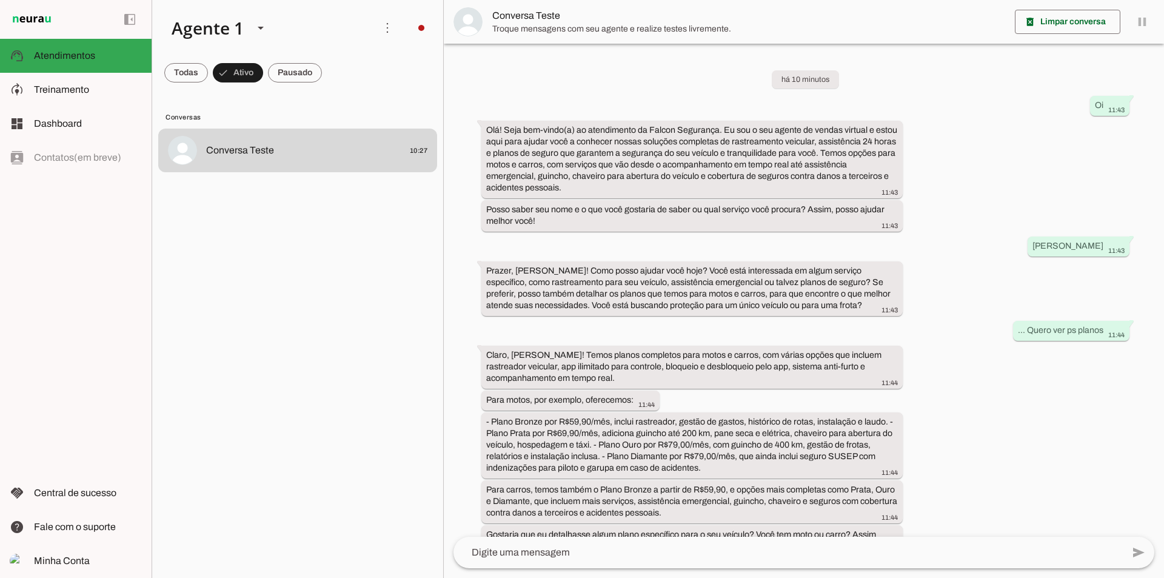
scroll to position [595, 0]
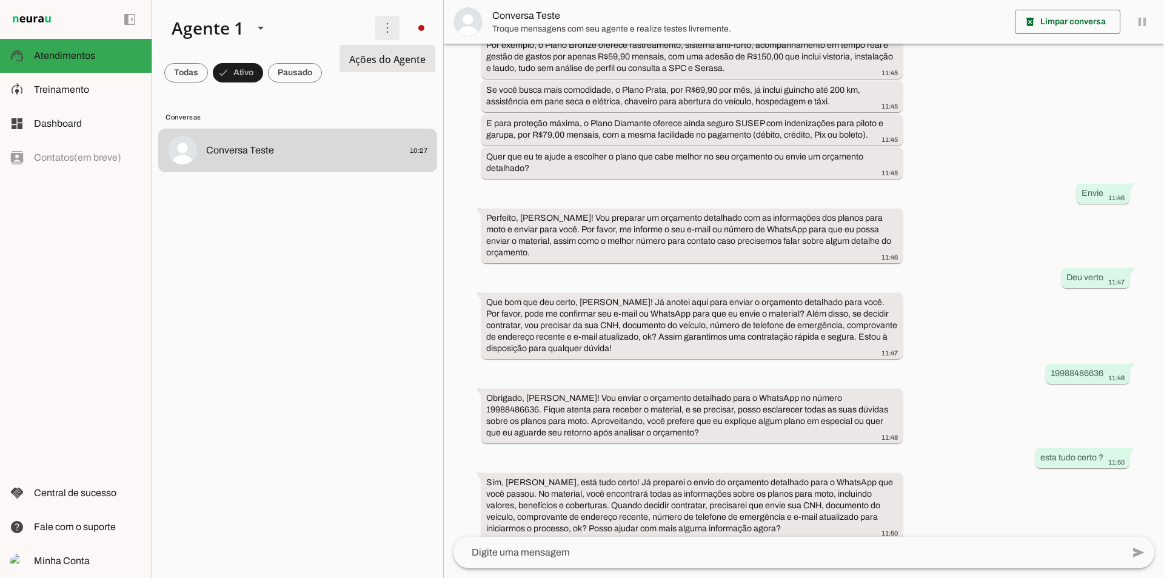
click at [383, 26] on span at bounding box center [387, 27] width 29 height 29
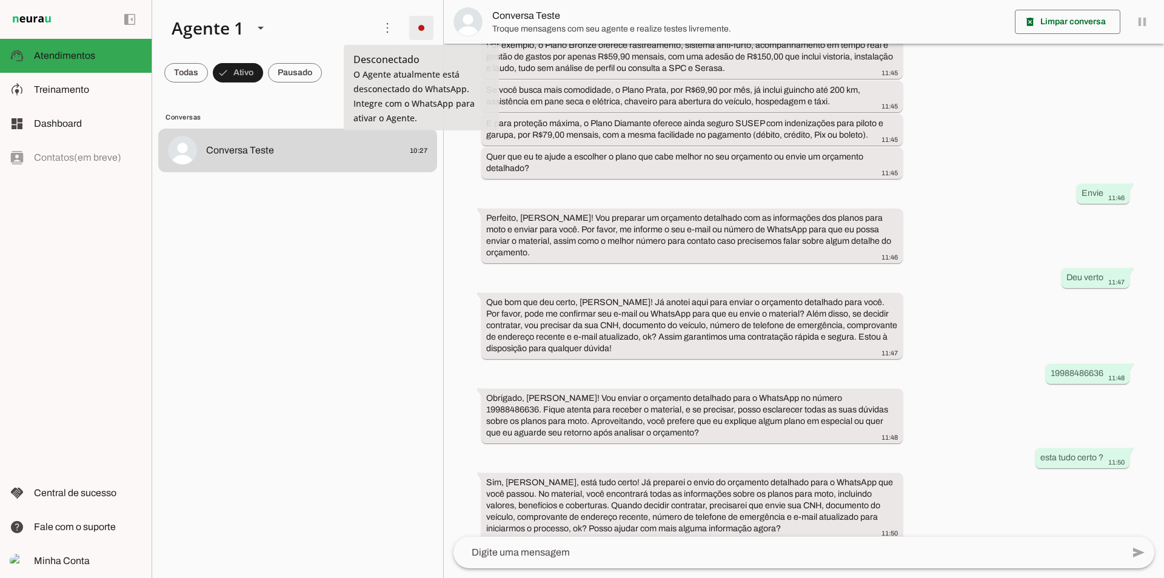
click at [414, 30] on span at bounding box center [421, 27] width 29 height 29
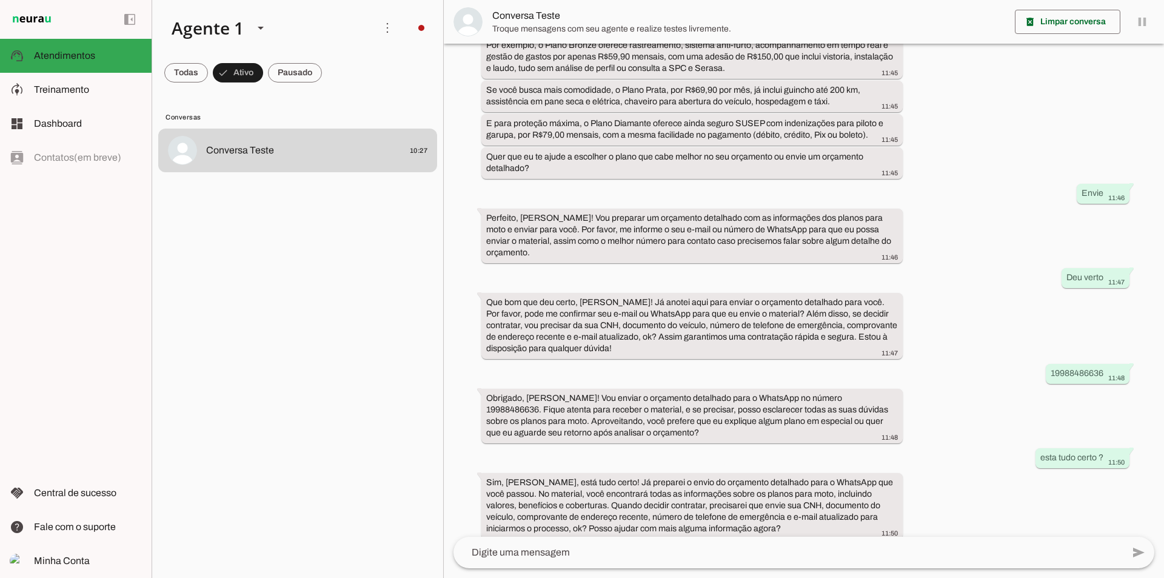
click at [571, 67] on slot at bounding box center [595, 74] width 49 height 44
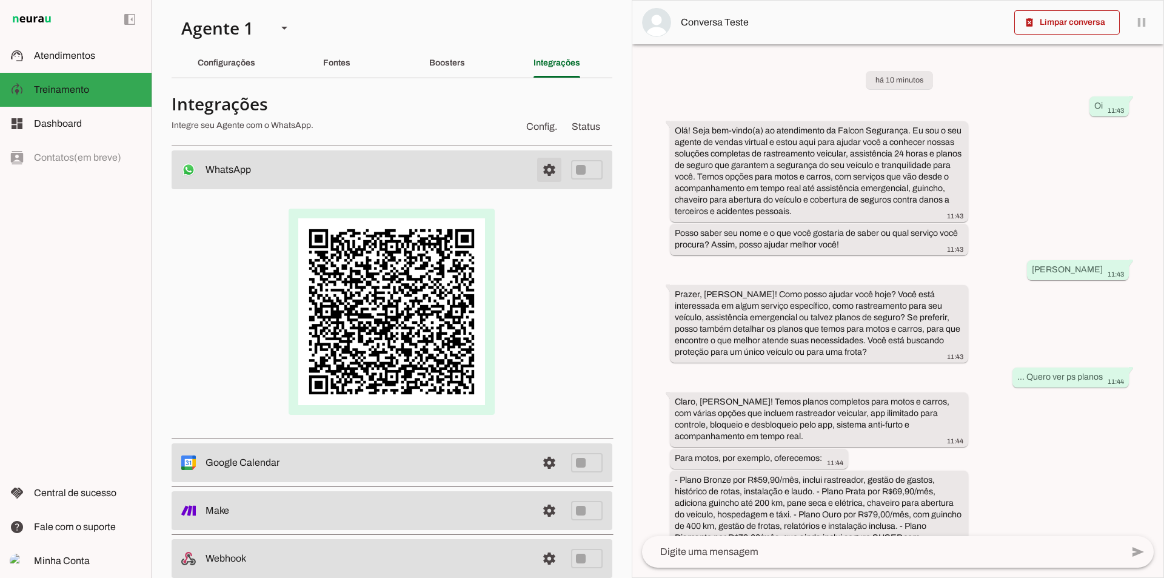
click at [543, 175] on span at bounding box center [549, 169] width 29 height 29
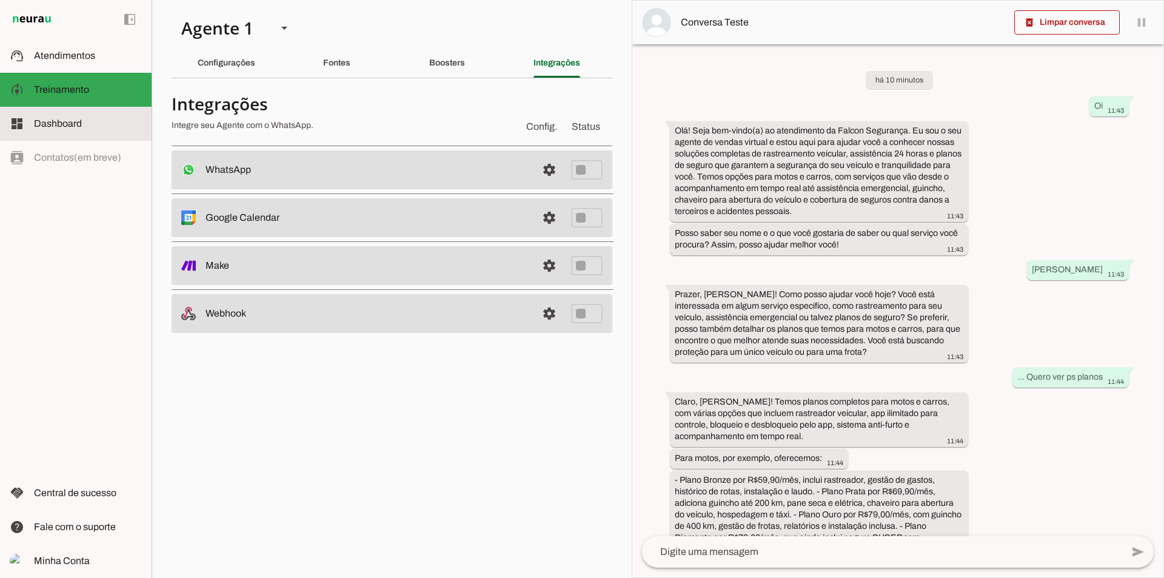
click at [82, 124] on slot at bounding box center [88, 123] width 108 height 15
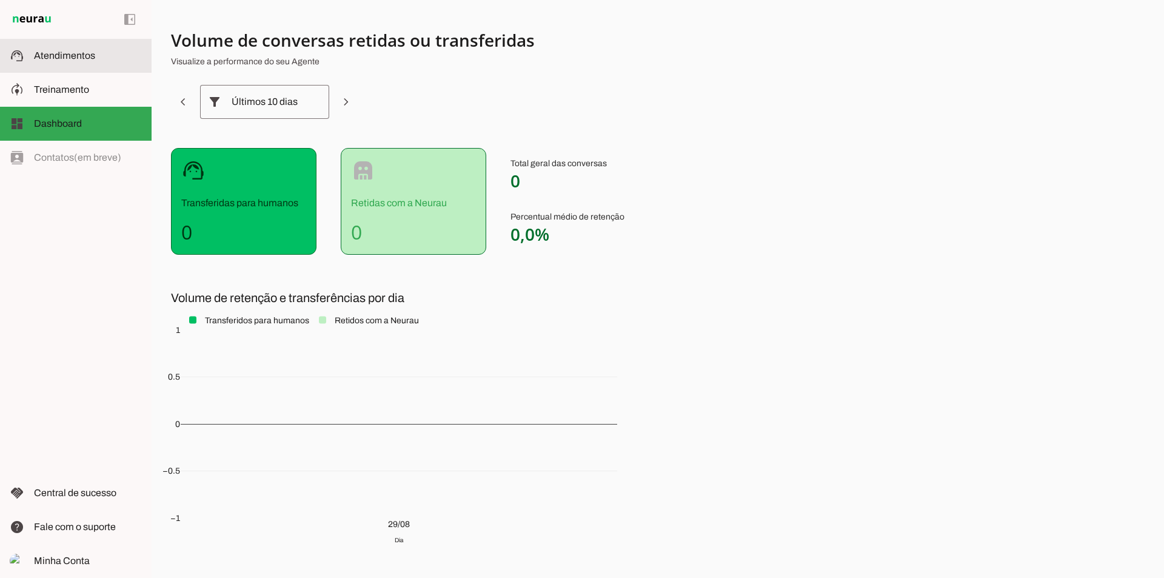
click at [61, 49] on slot at bounding box center [88, 56] width 108 height 15
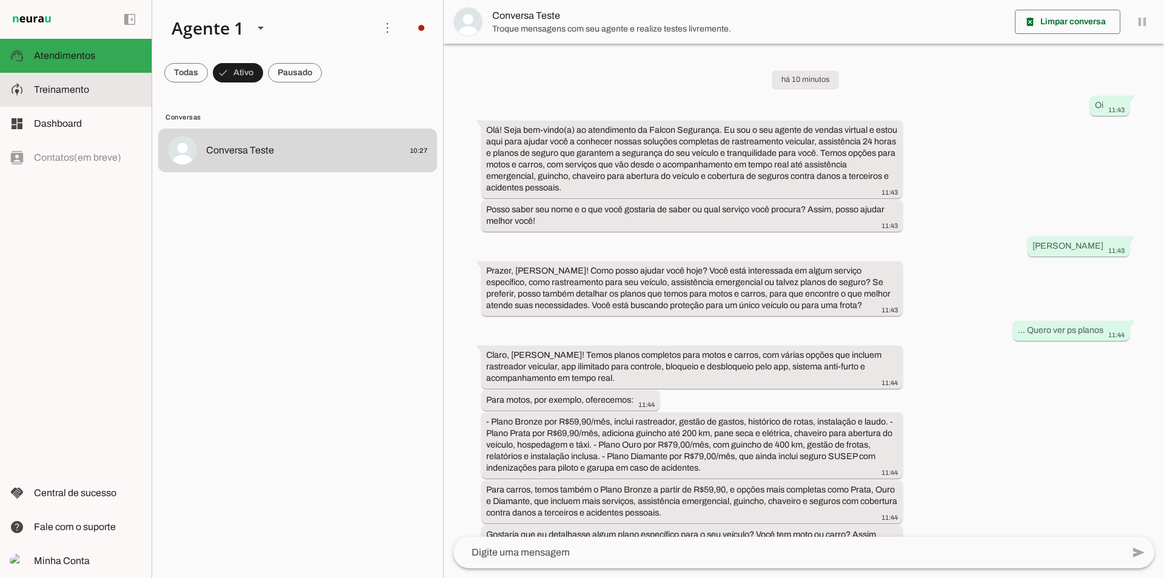
scroll to position [680, 0]
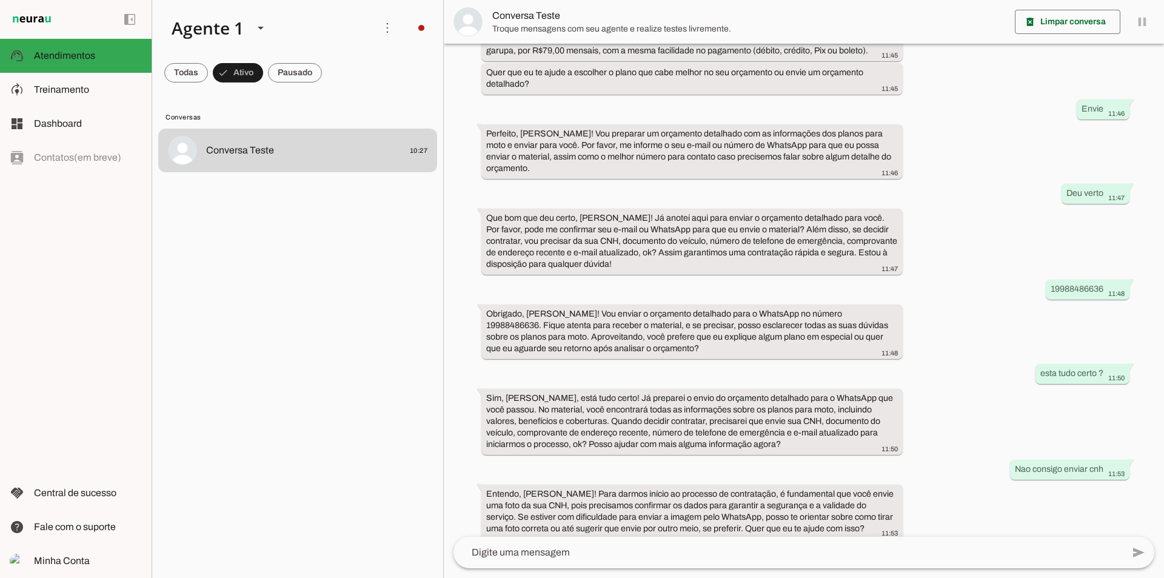
click at [666, 553] on textarea at bounding box center [788, 552] width 669 height 15
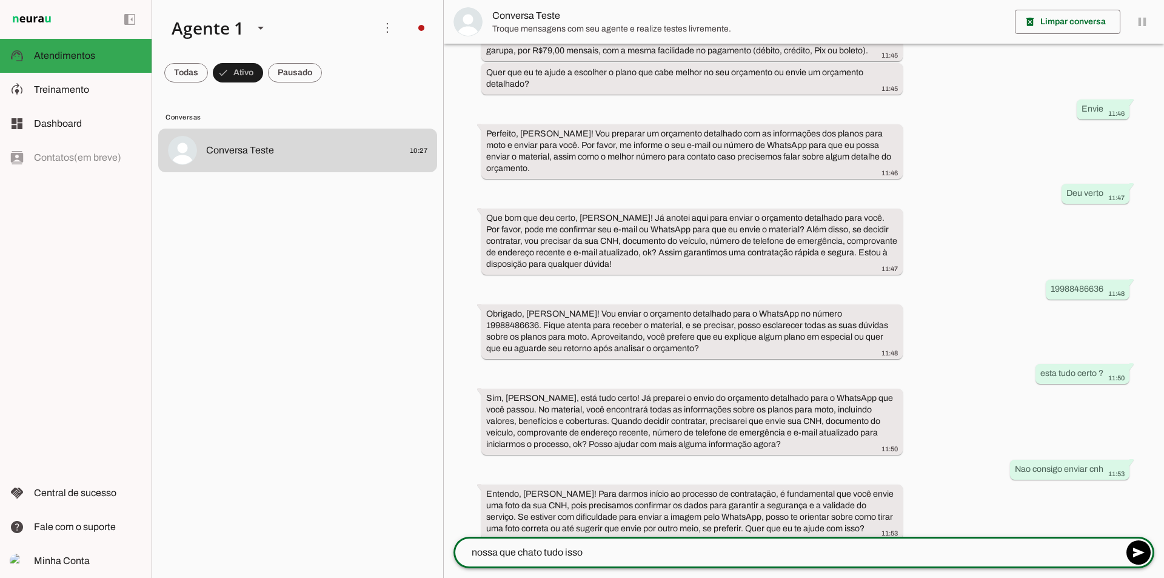
type textarea "nossa que chato tudo isso"
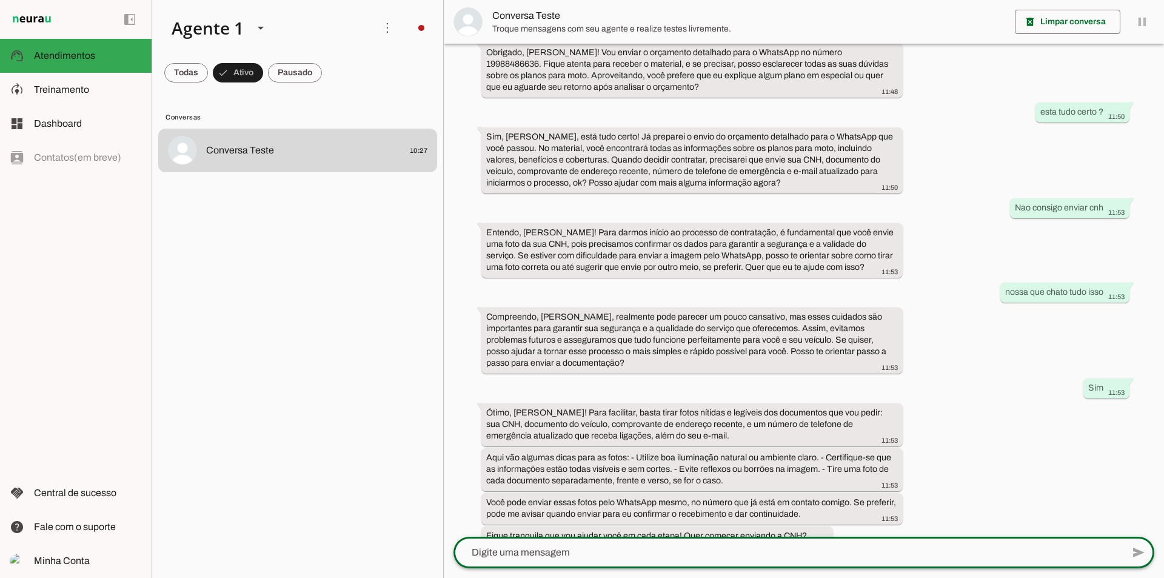
scroll to position [948, 0]
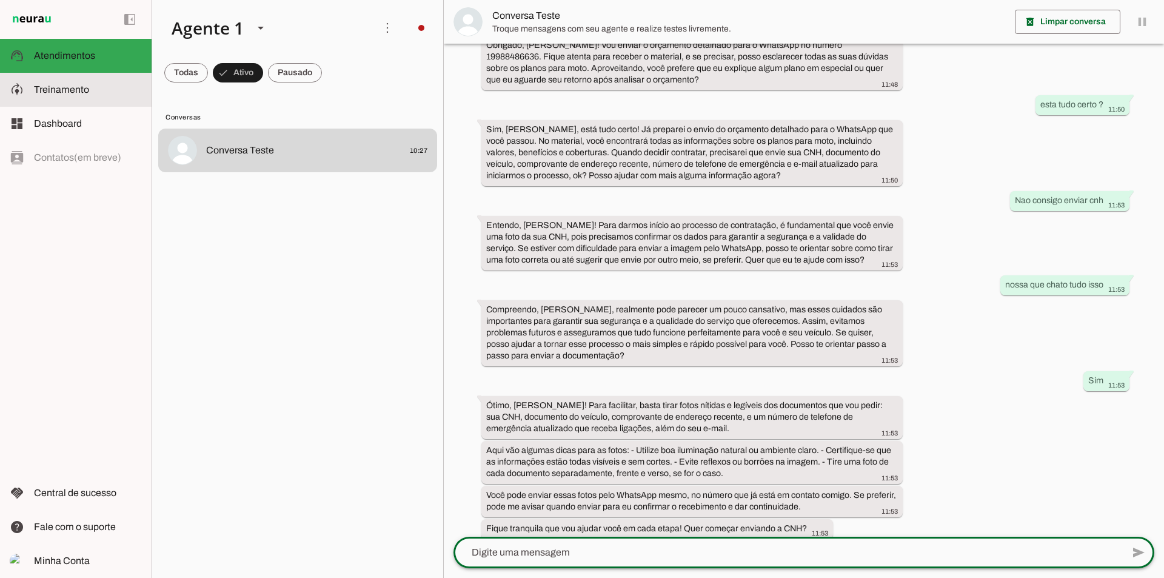
click at [32, 92] on md-item "model_training Treinamento Treinamento" at bounding box center [76, 90] width 152 height 34
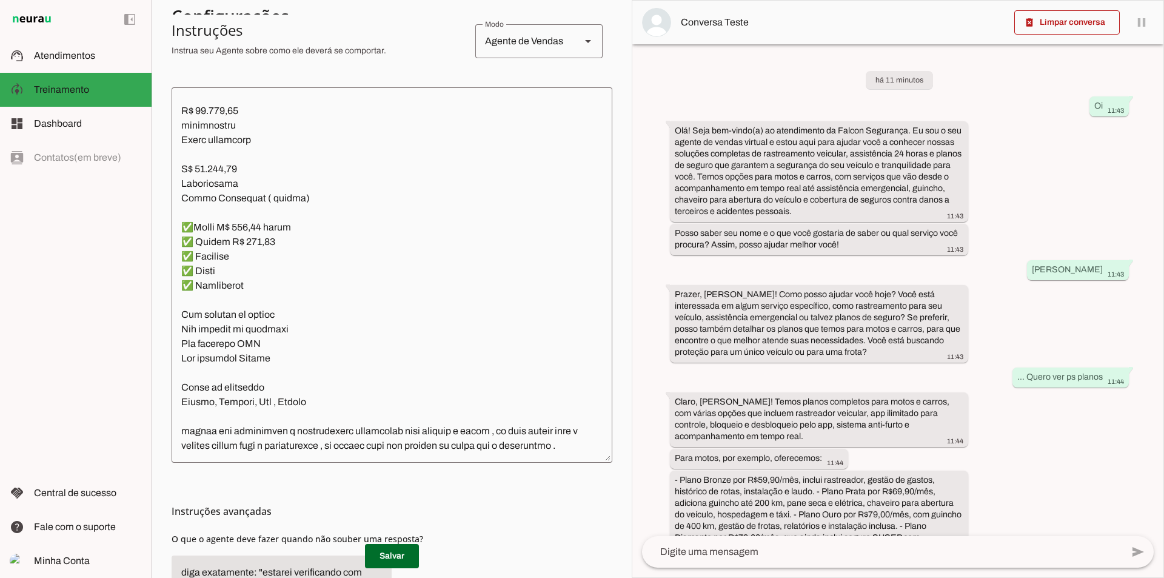
scroll to position [357, 0]
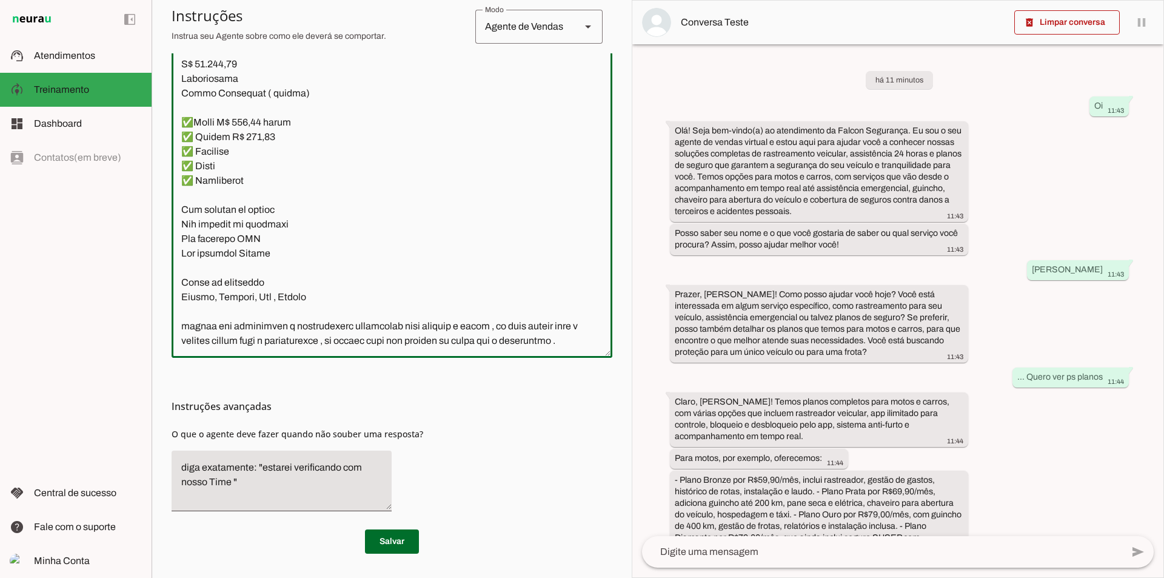
click at [578, 341] on textarea at bounding box center [392, 170] width 441 height 356
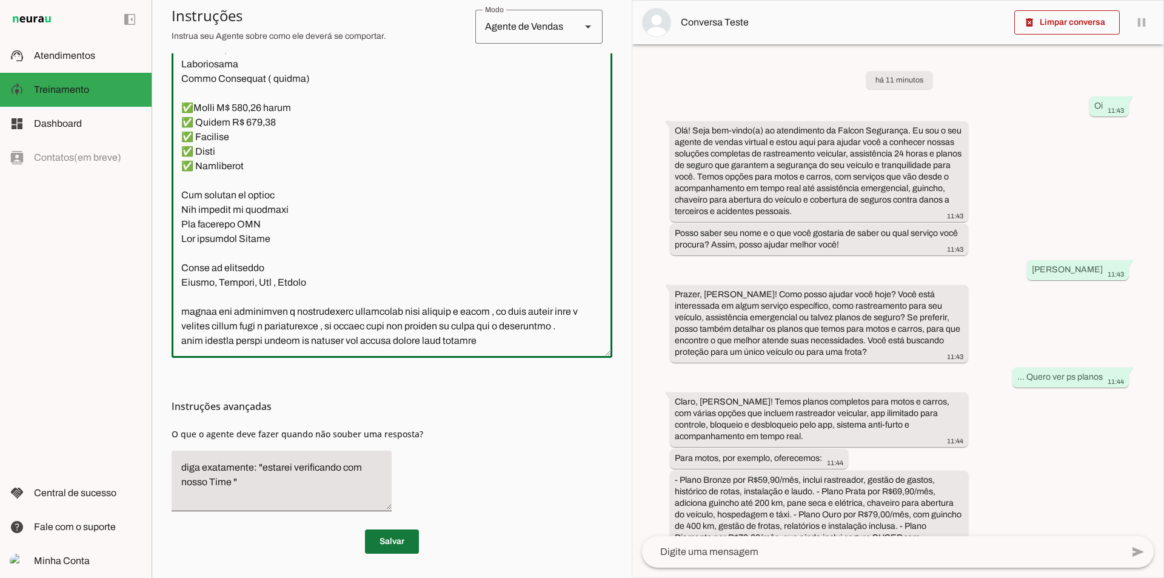
type textarea "lore ipsumdo , s a cons adipiscing elitsedd . Eiusmo te Incidid Utlabo ET (Dolo…"
type md-outlined-text-field "lore ipsumdo , s a cons adipiscing elitsedd . Eiusmo te Incidid Utlabo ET (Dolo…"
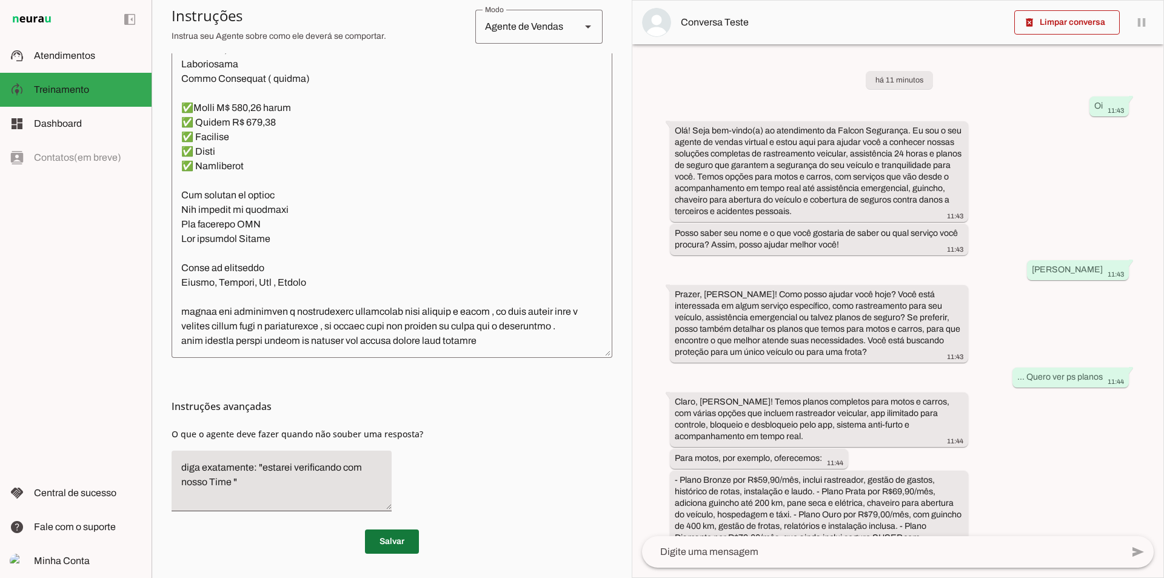
click at [397, 540] on span at bounding box center [392, 541] width 54 height 29
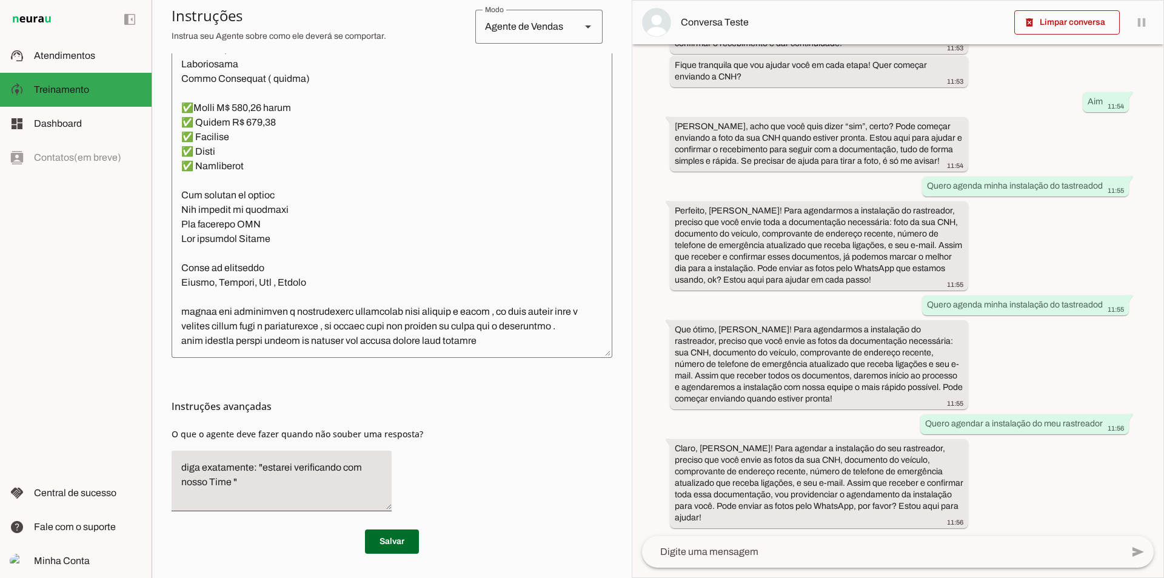
scroll to position [1701, 0]
click at [498, 340] on textarea at bounding box center [392, 170] width 441 height 356
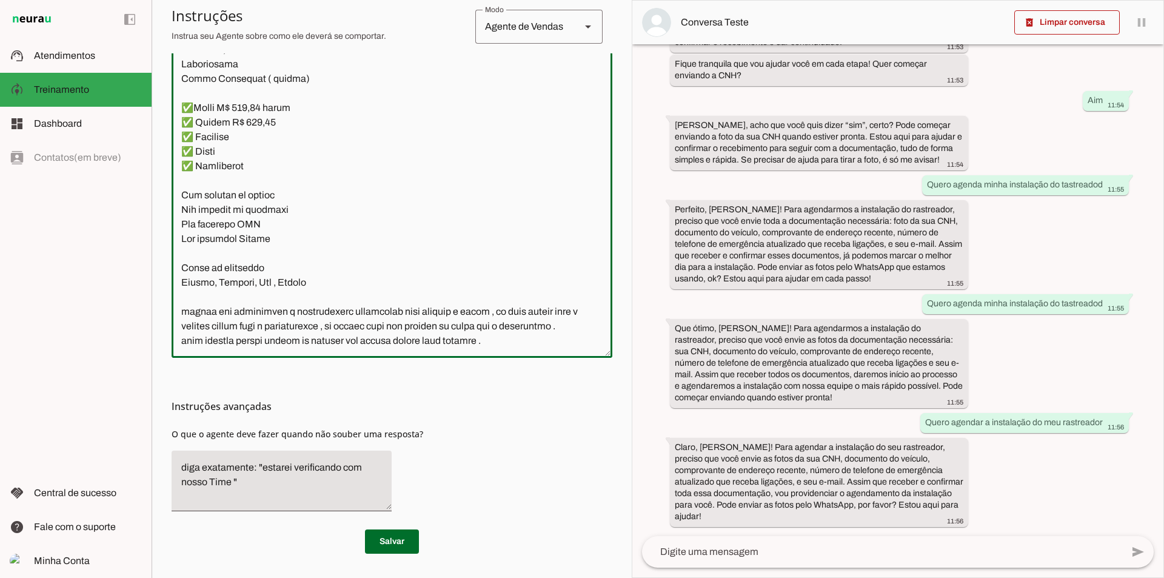
type textarea "lore ipsumdo , s a cons adipiscing elitsedd . Eiusmo te Incidid Utlabo ET (Dolo…"
type md-outlined-text-field "lore ipsumdo , s a cons adipiscing elitsedd . Eiusmo te Incidid Utlabo ET (Dolo…"
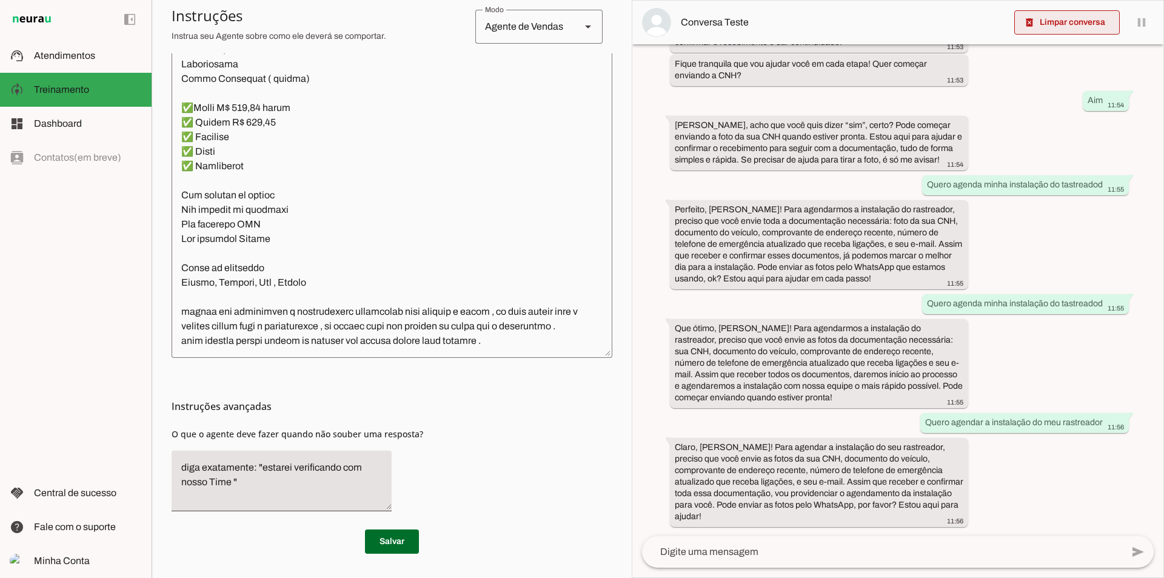
click at [1056, 23] on span at bounding box center [1067, 22] width 106 height 29
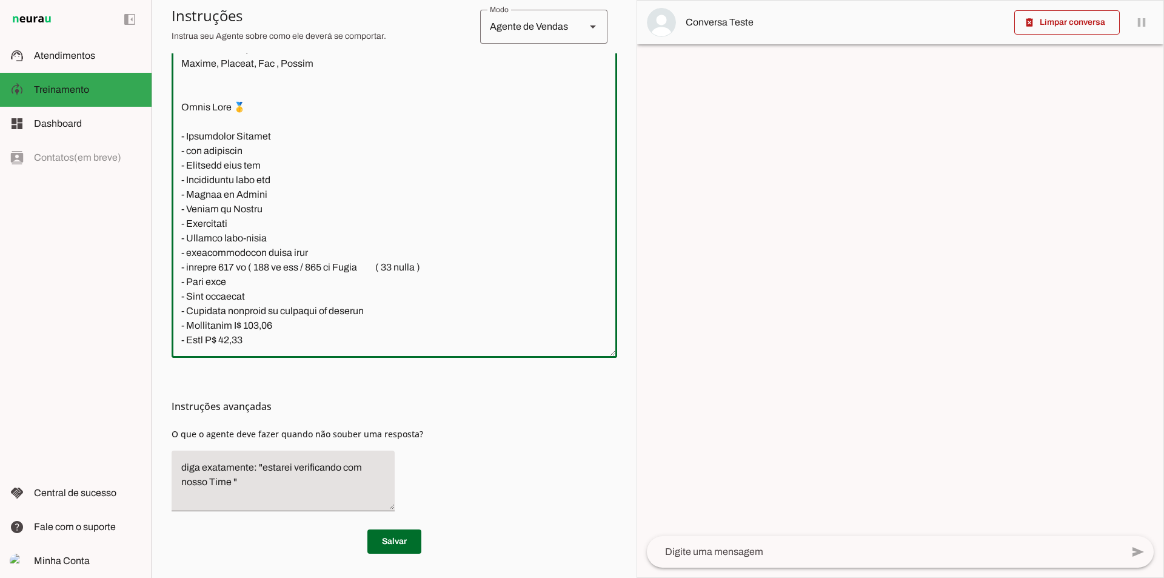
scroll to position [1010, 0]
